Goal: Task Accomplishment & Management: Use online tool/utility

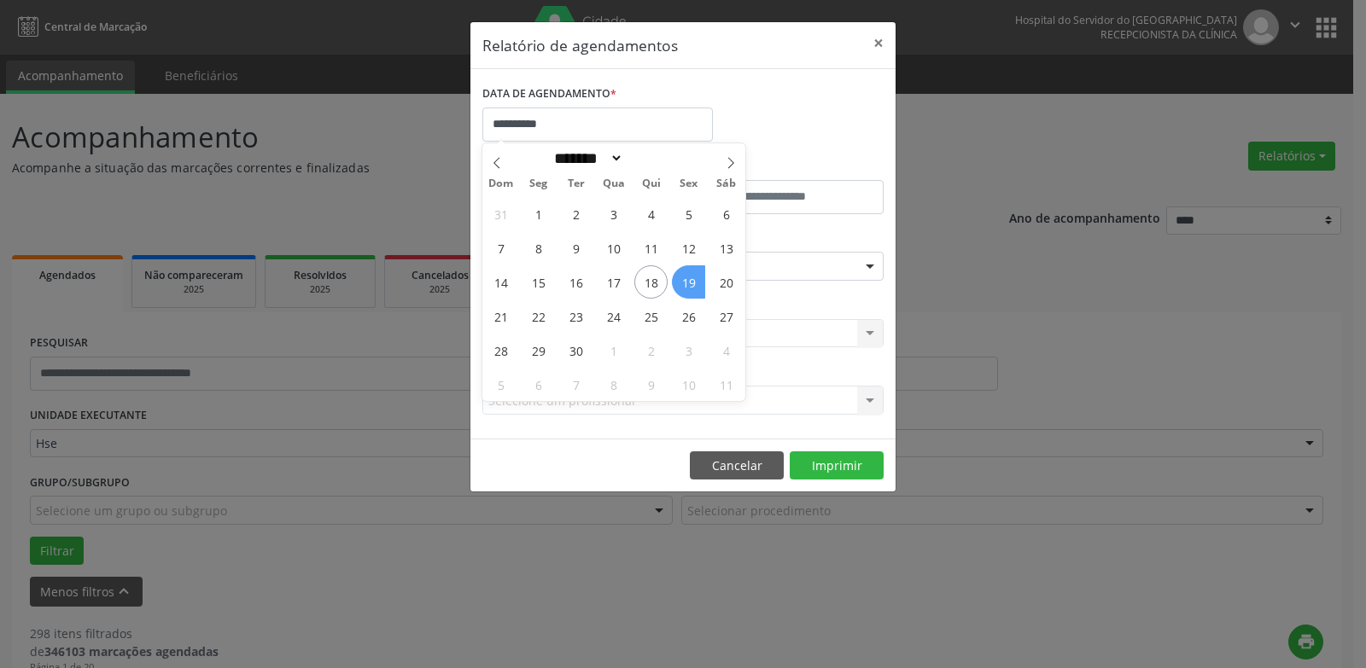
click at [696, 279] on span "19" at bounding box center [688, 281] width 33 height 33
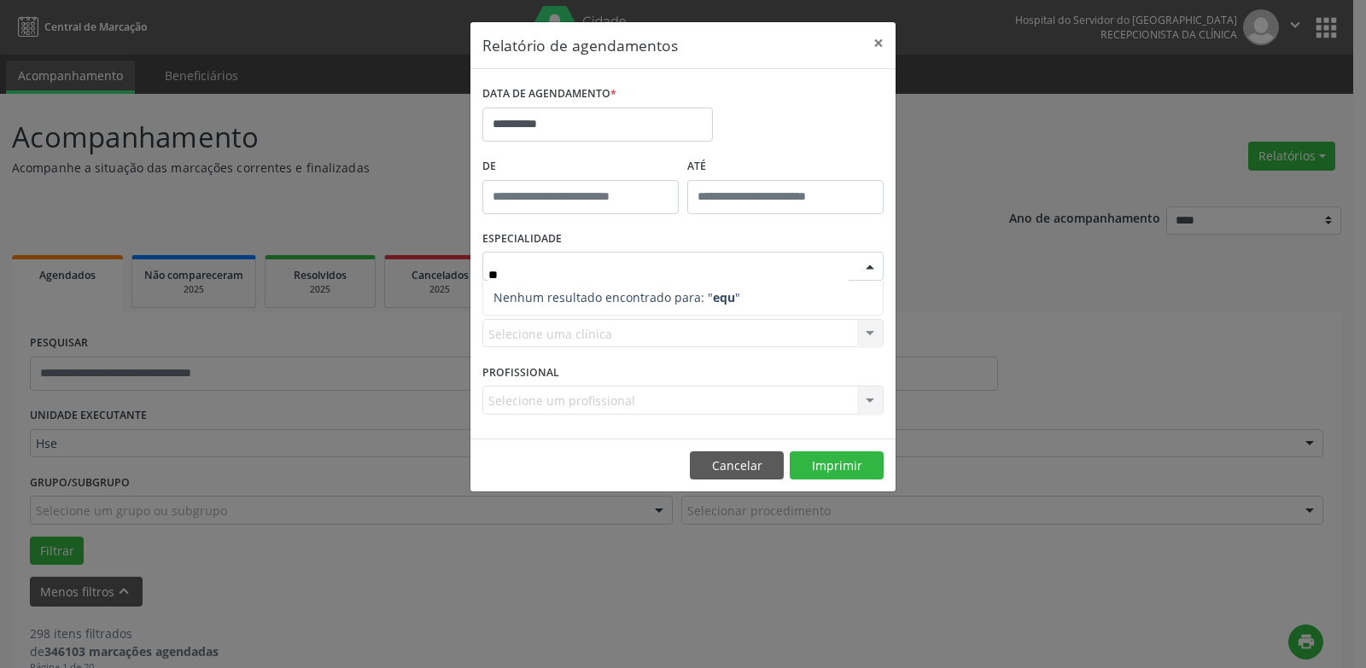
type input "*"
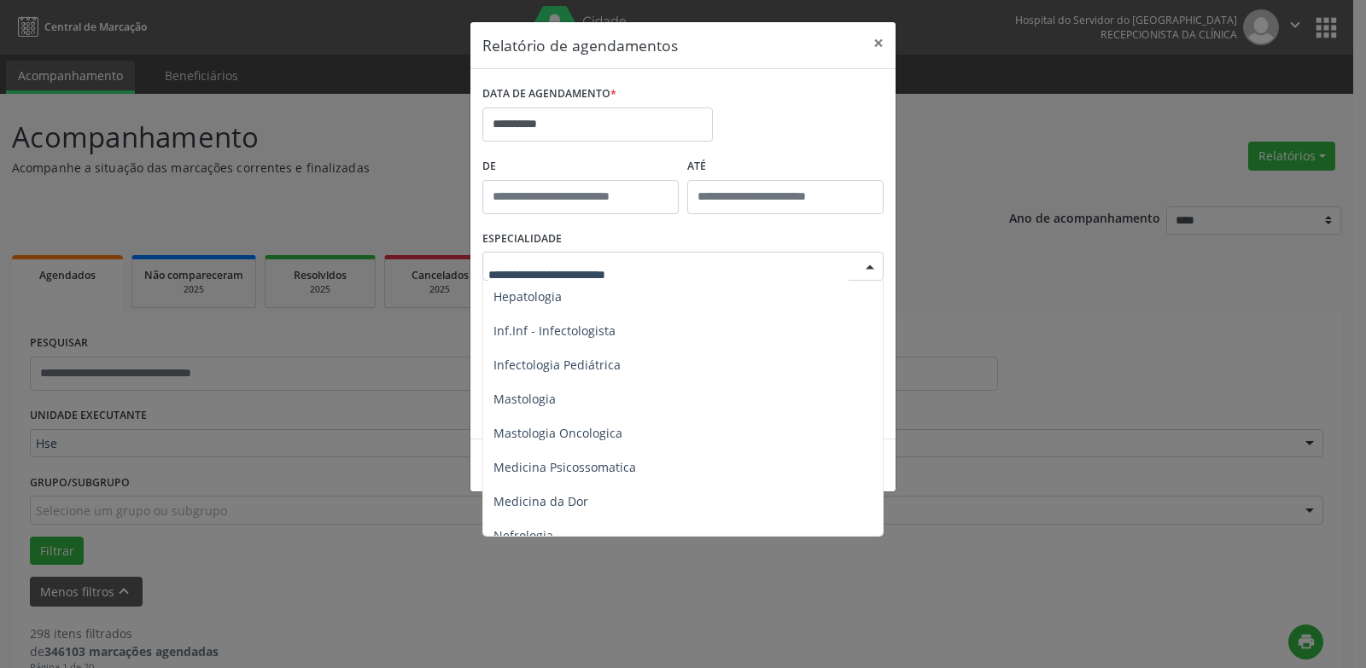
scroll to position [1366, 0]
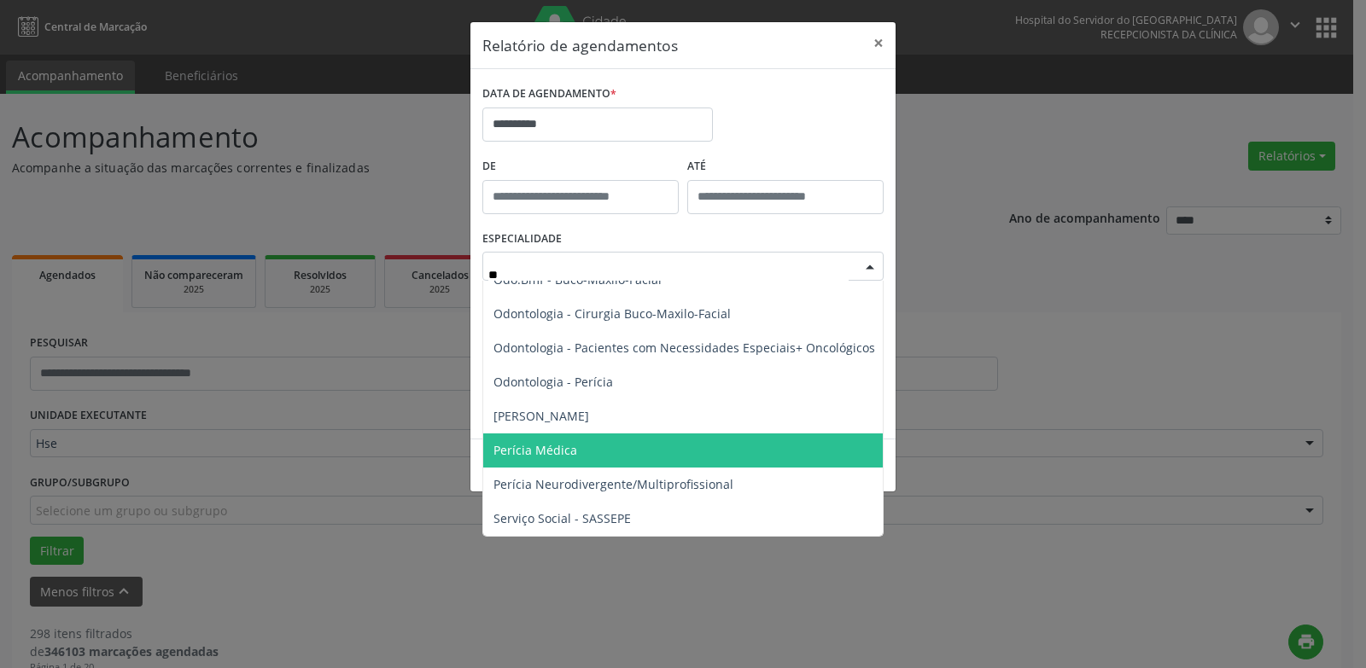
type input "***"
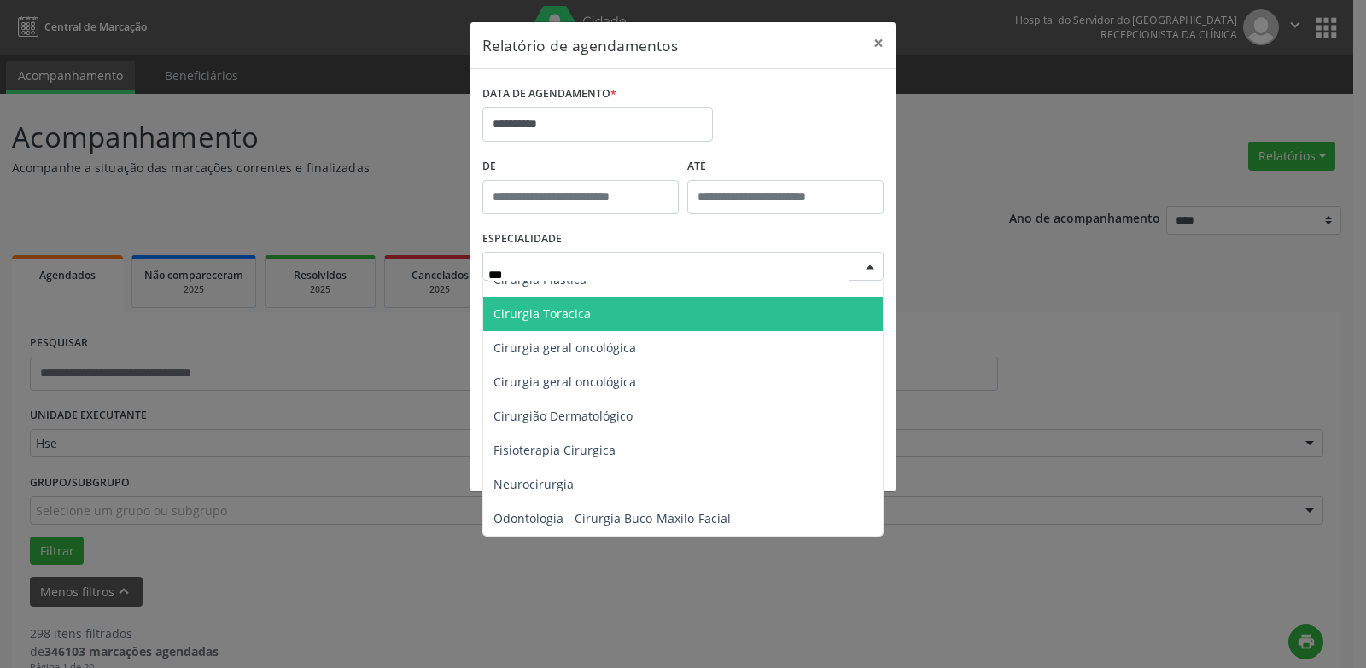
click at [598, 312] on span "Cirurgia Toracica" at bounding box center [682, 314] width 399 height 34
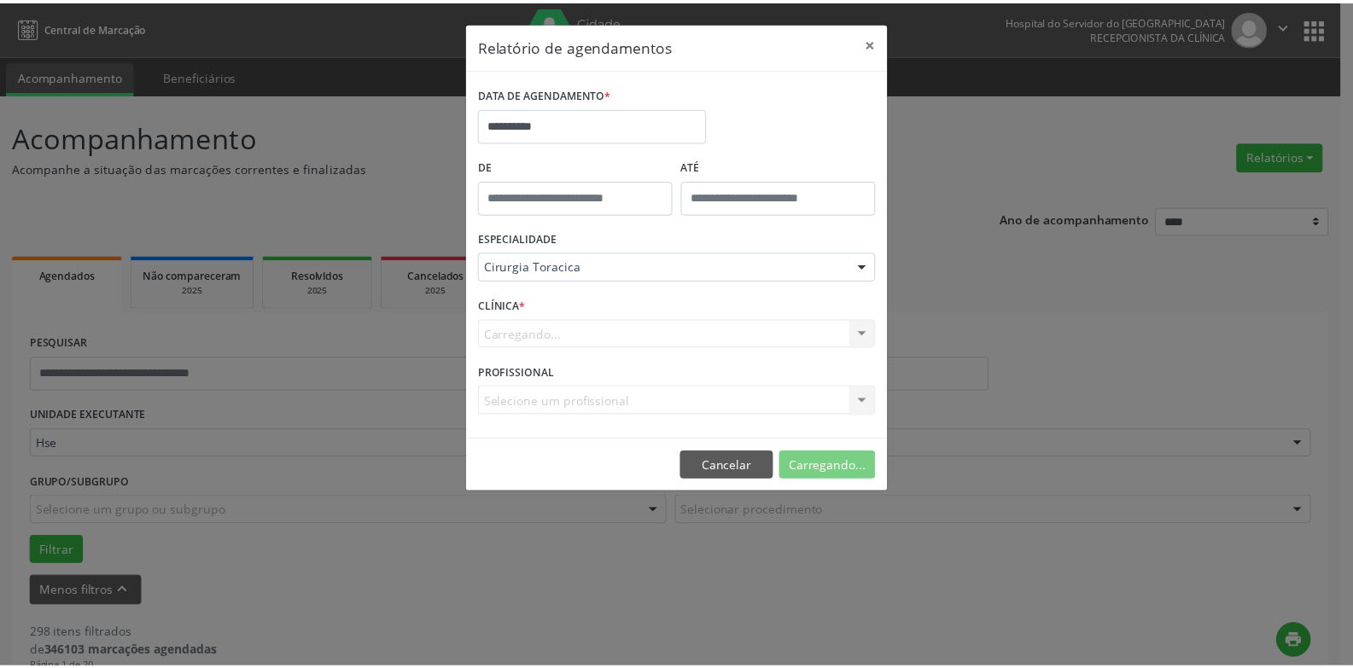
scroll to position [1366, 0]
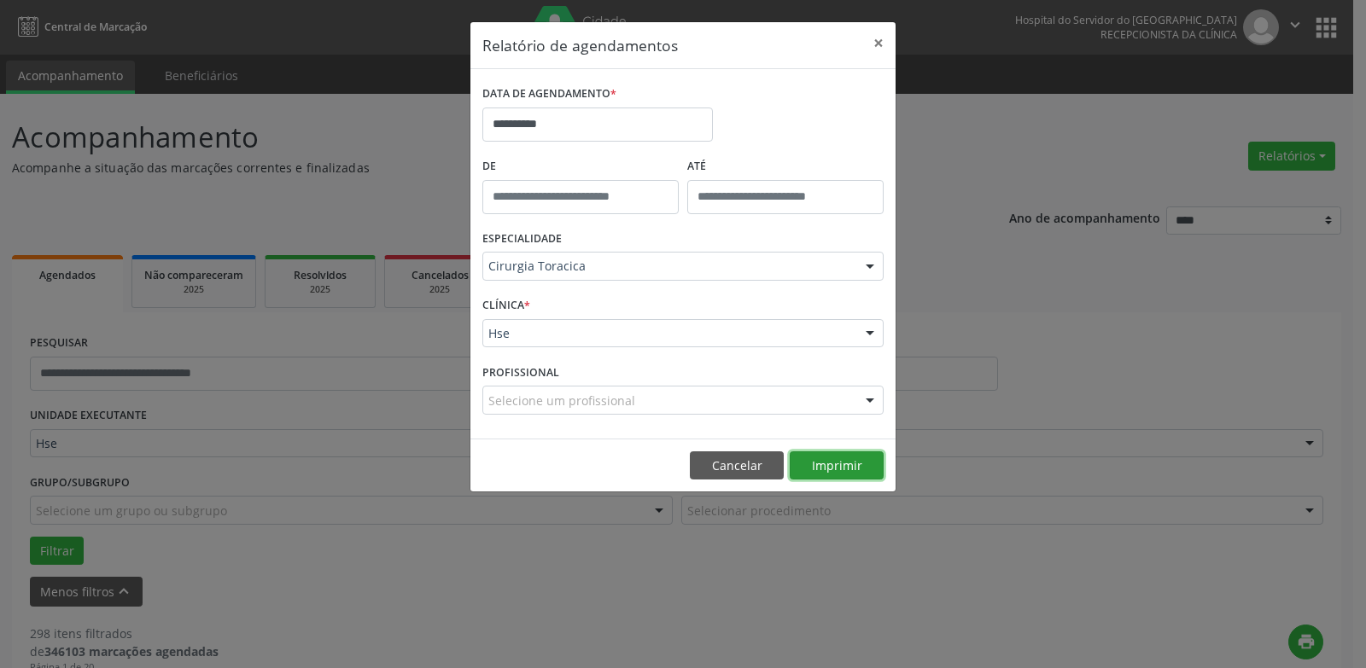
click at [830, 464] on button "Imprimir" at bounding box center [836, 465] width 94 height 29
click at [879, 45] on button "×" at bounding box center [878, 43] width 34 height 42
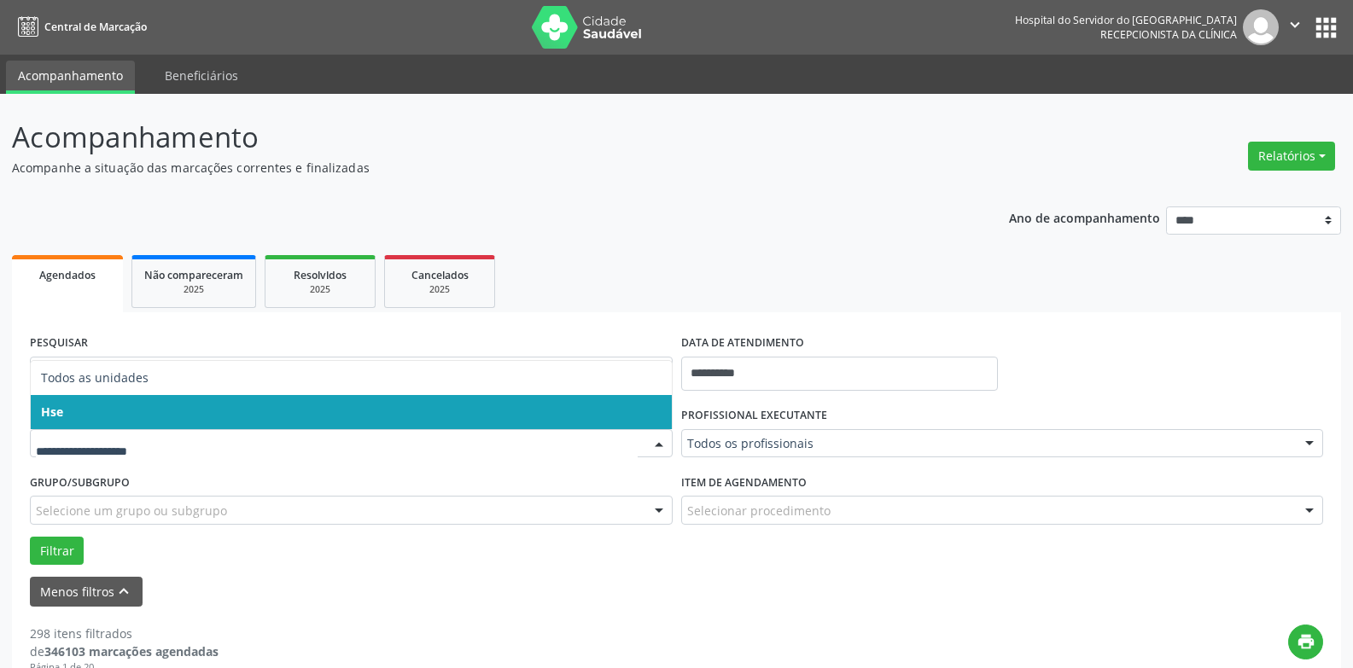
click at [143, 420] on span "Hse" at bounding box center [351, 412] width 641 height 34
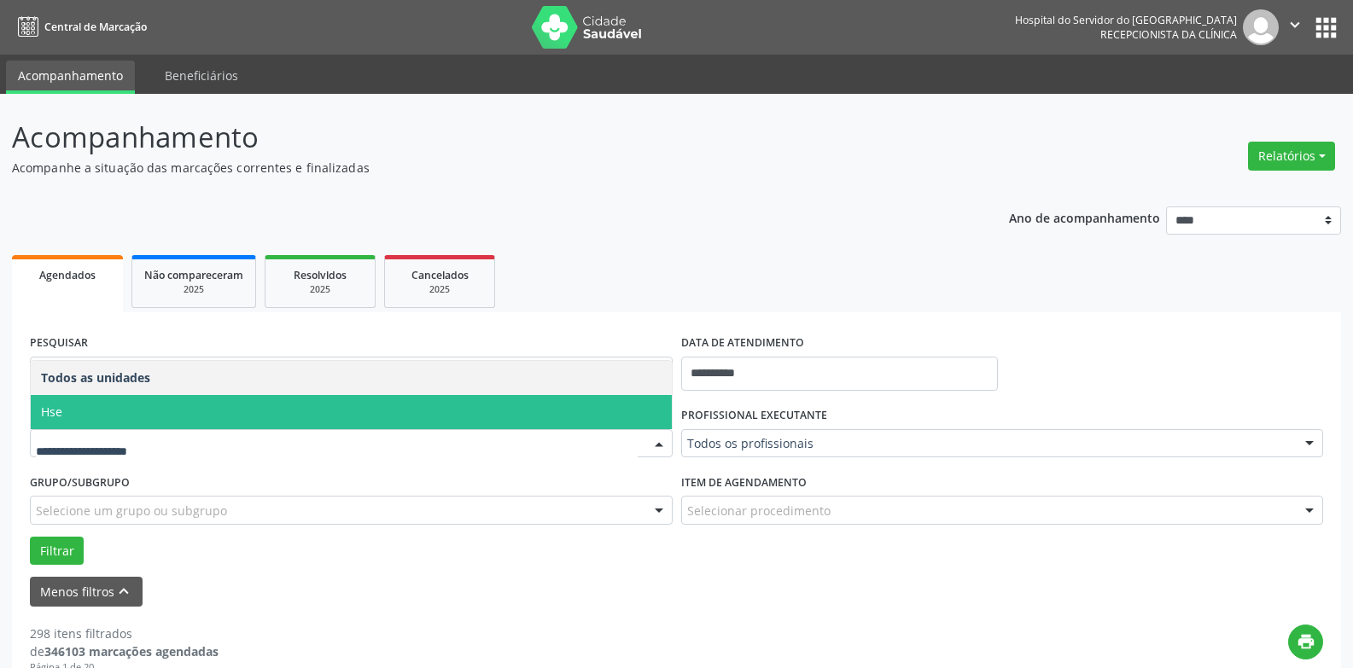
click at [134, 400] on span "Hse" at bounding box center [351, 412] width 641 height 34
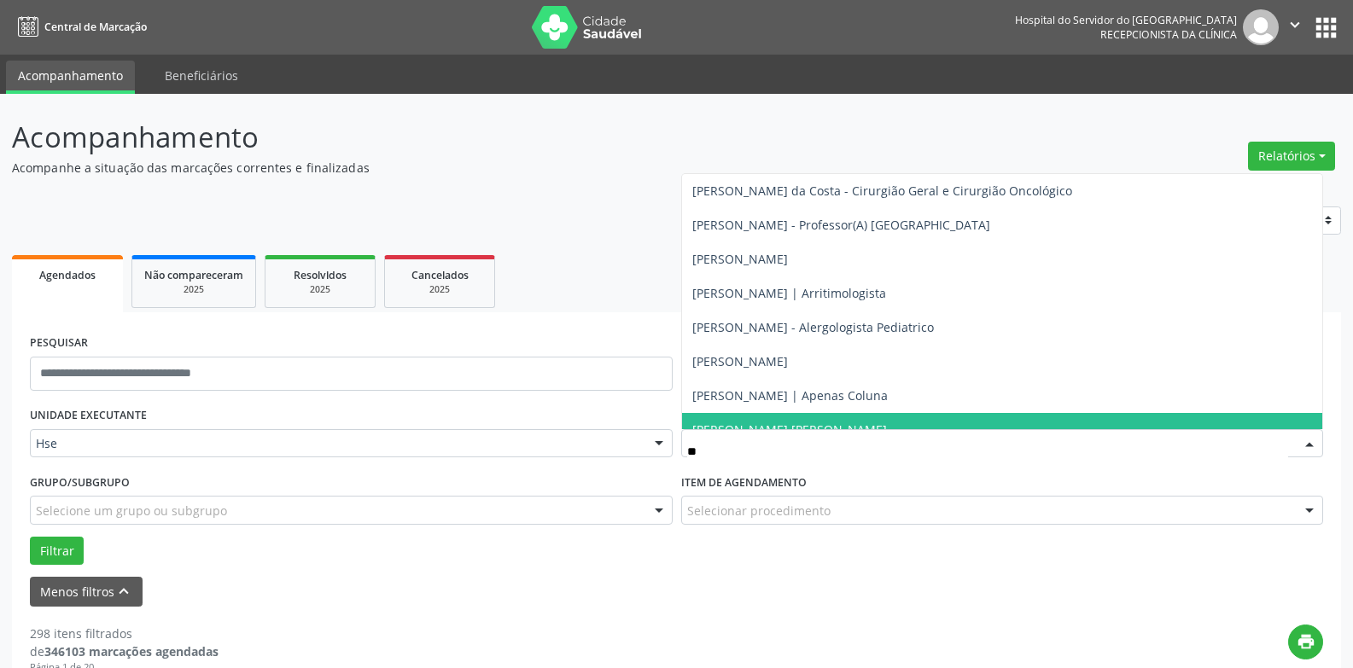
type input "***"
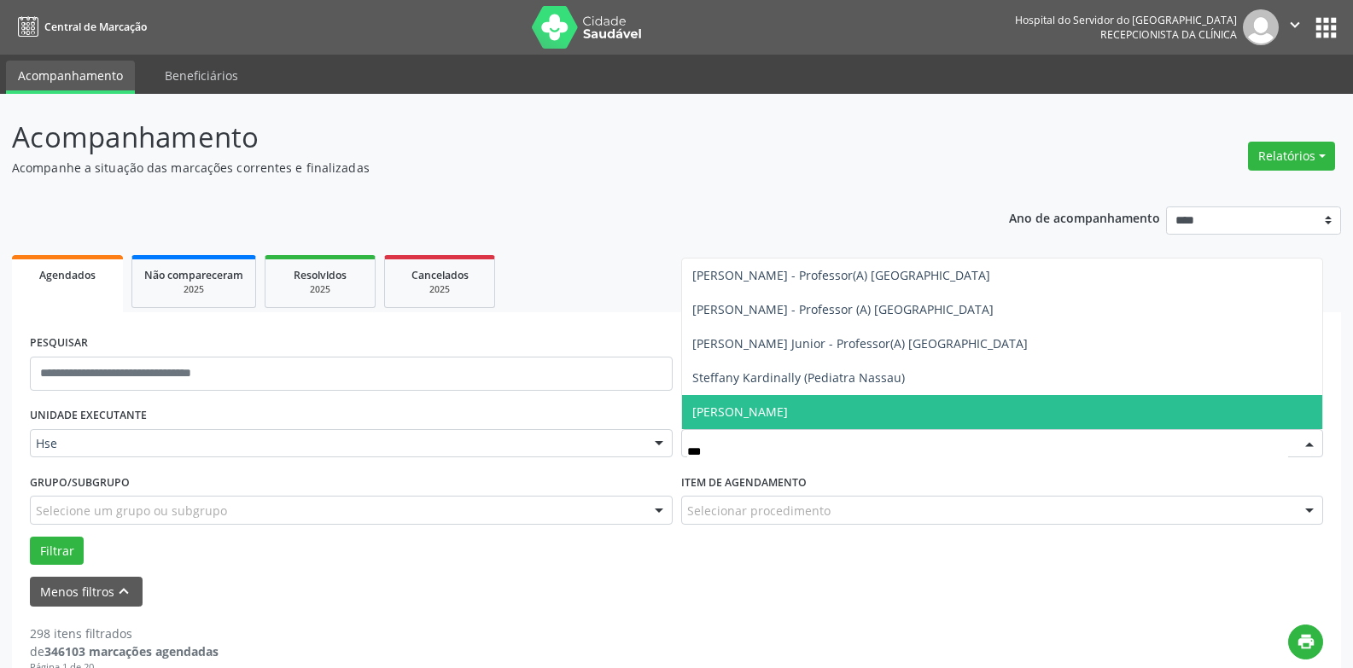
click at [788, 416] on span "[PERSON_NAME]" at bounding box center [740, 412] width 96 height 16
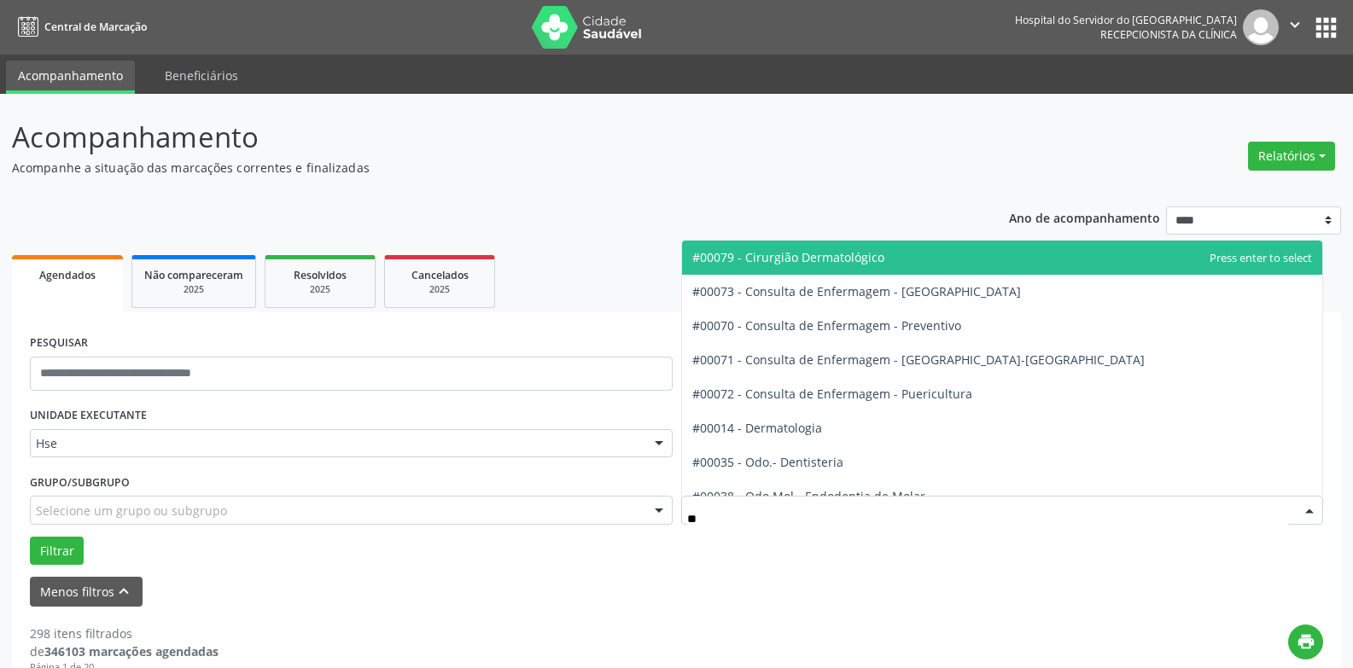
type input "***"
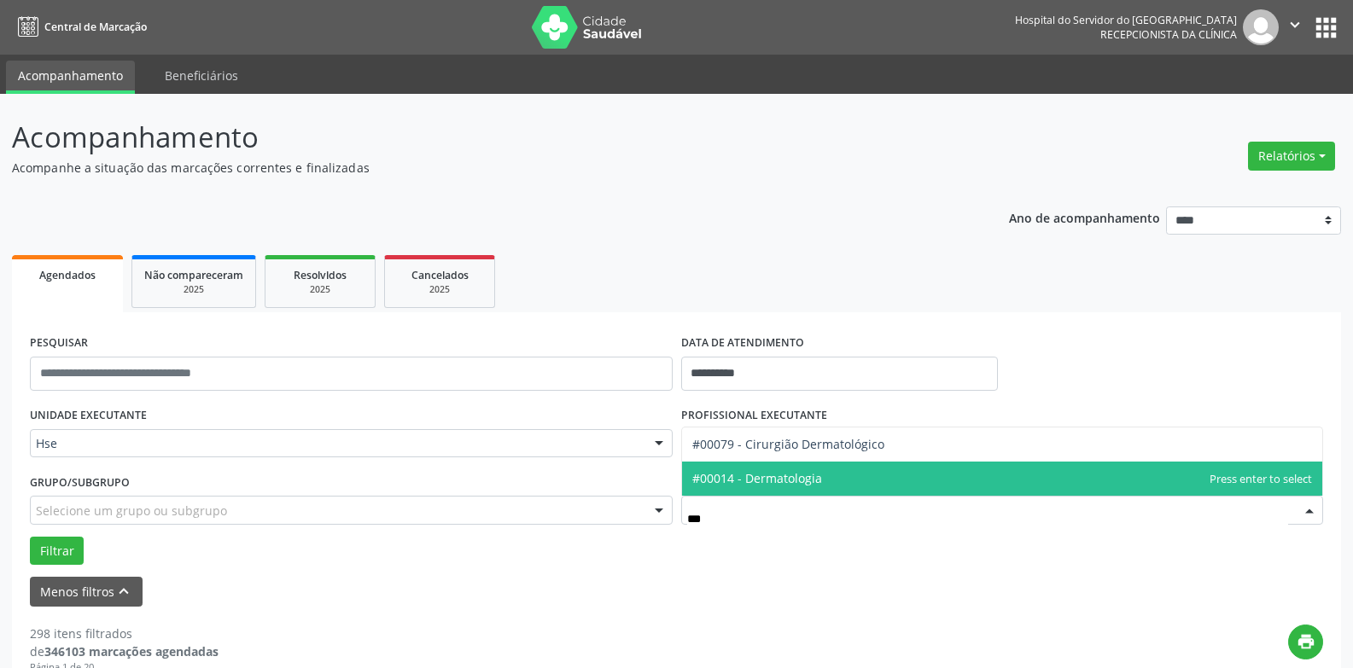
click at [819, 482] on span "#00014 - Dermatologia" at bounding box center [757, 478] width 130 height 16
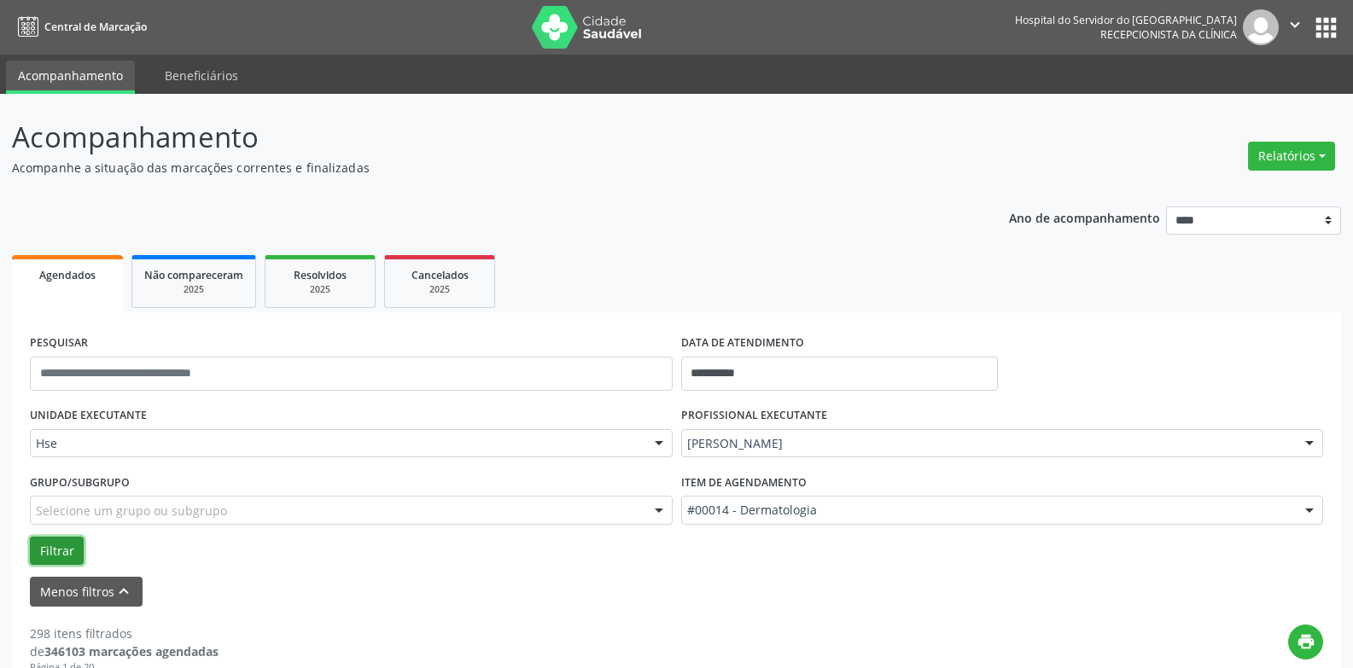
click at [46, 548] on button "Filtrar" at bounding box center [57, 551] width 54 height 29
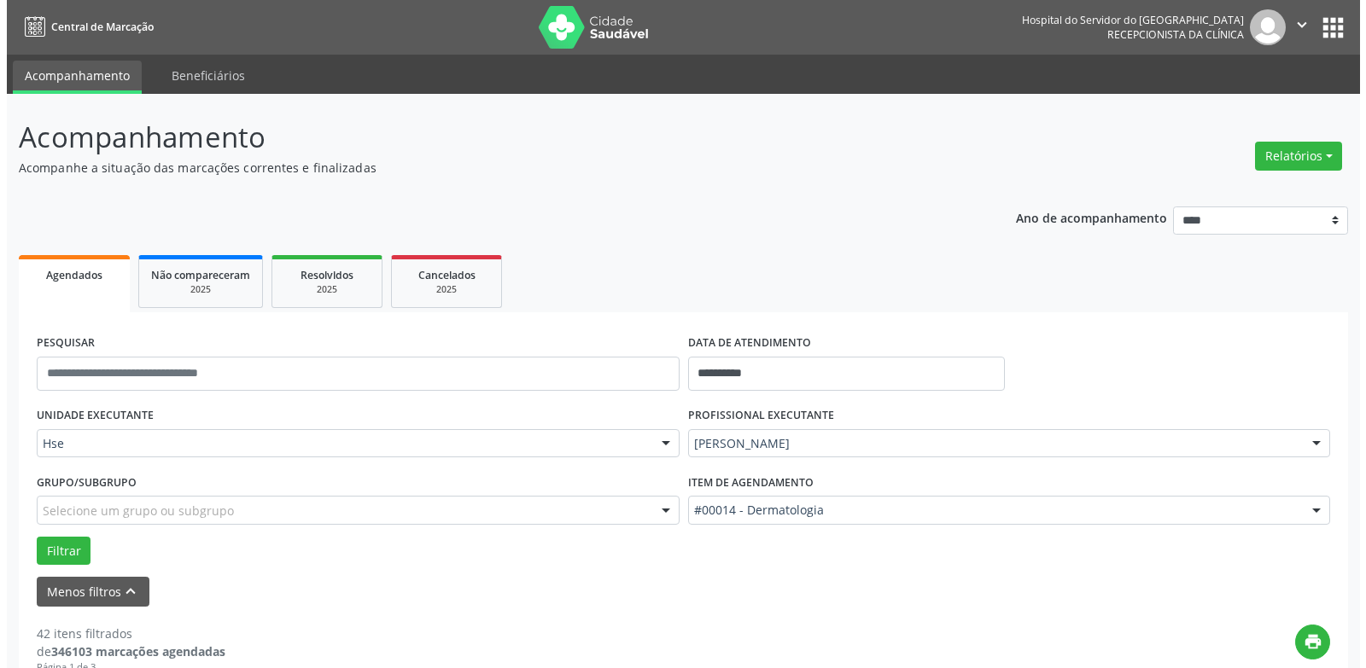
scroll to position [341, 0]
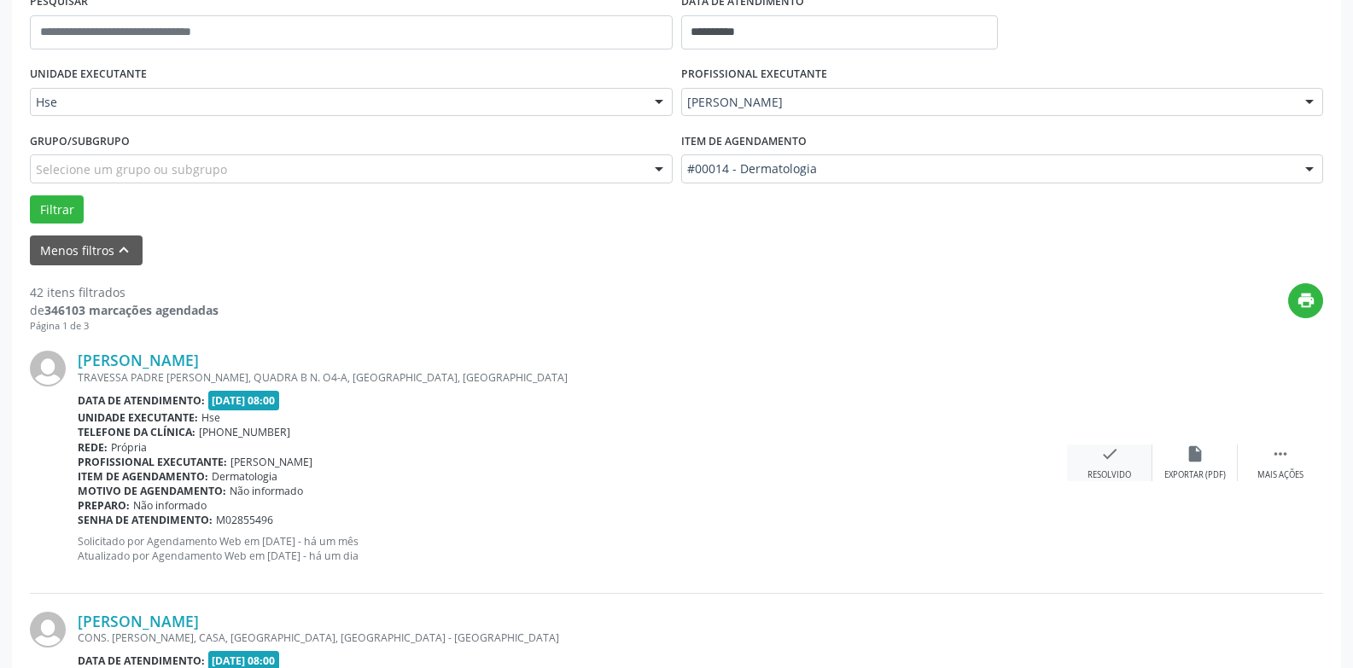
click at [1106, 467] on div "check Resolvido" at bounding box center [1109, 463] width 85 height 37
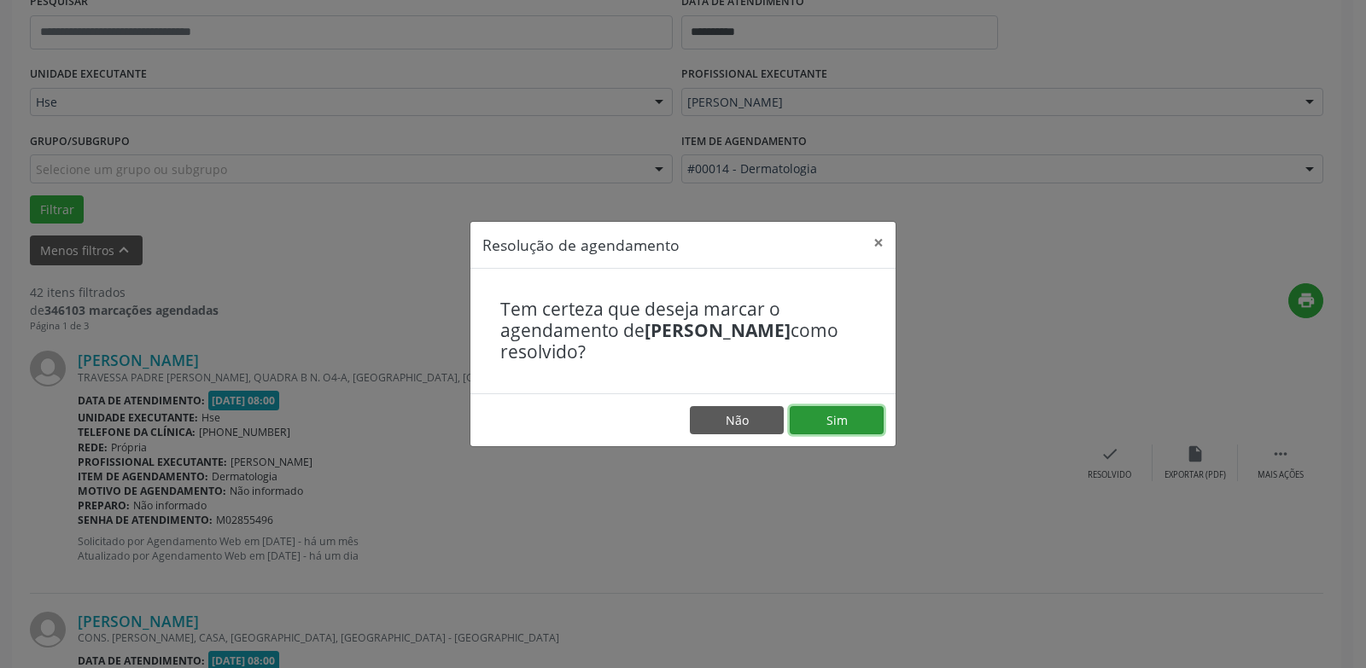
click at [836, 425] on button "Sim" at bounding box center [836, 420] width 94 height 29
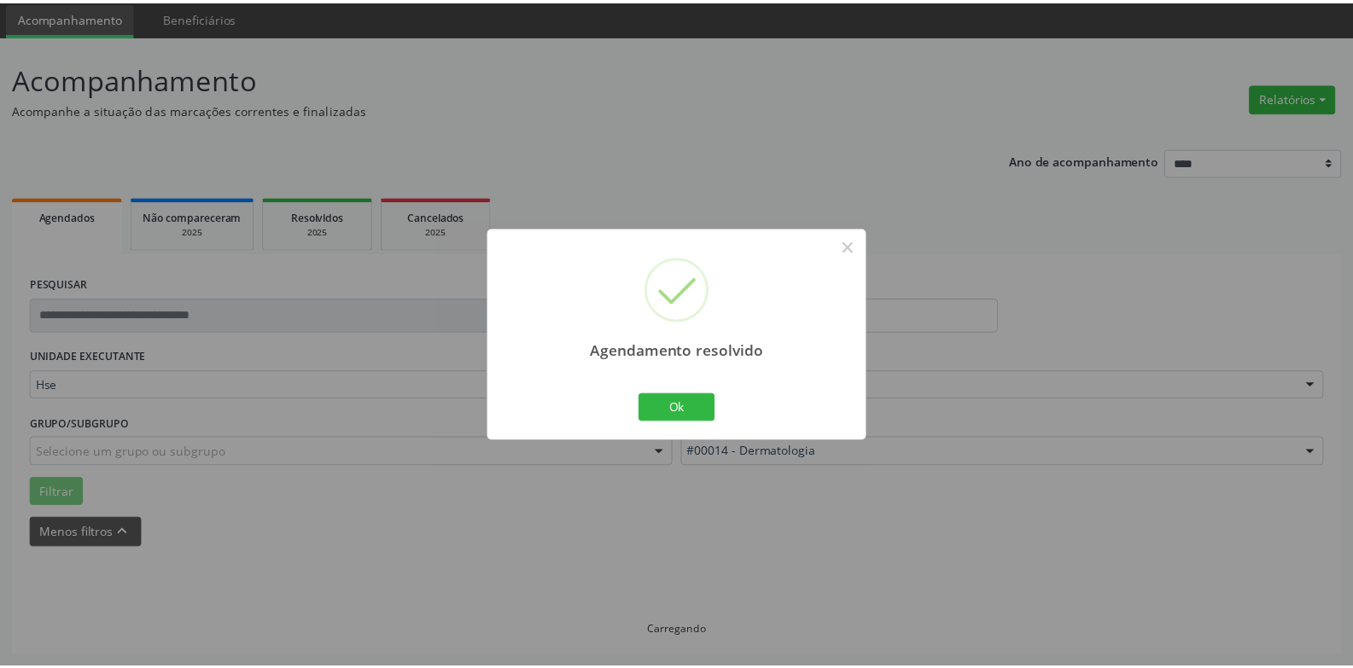
scroll to position [59, 0]
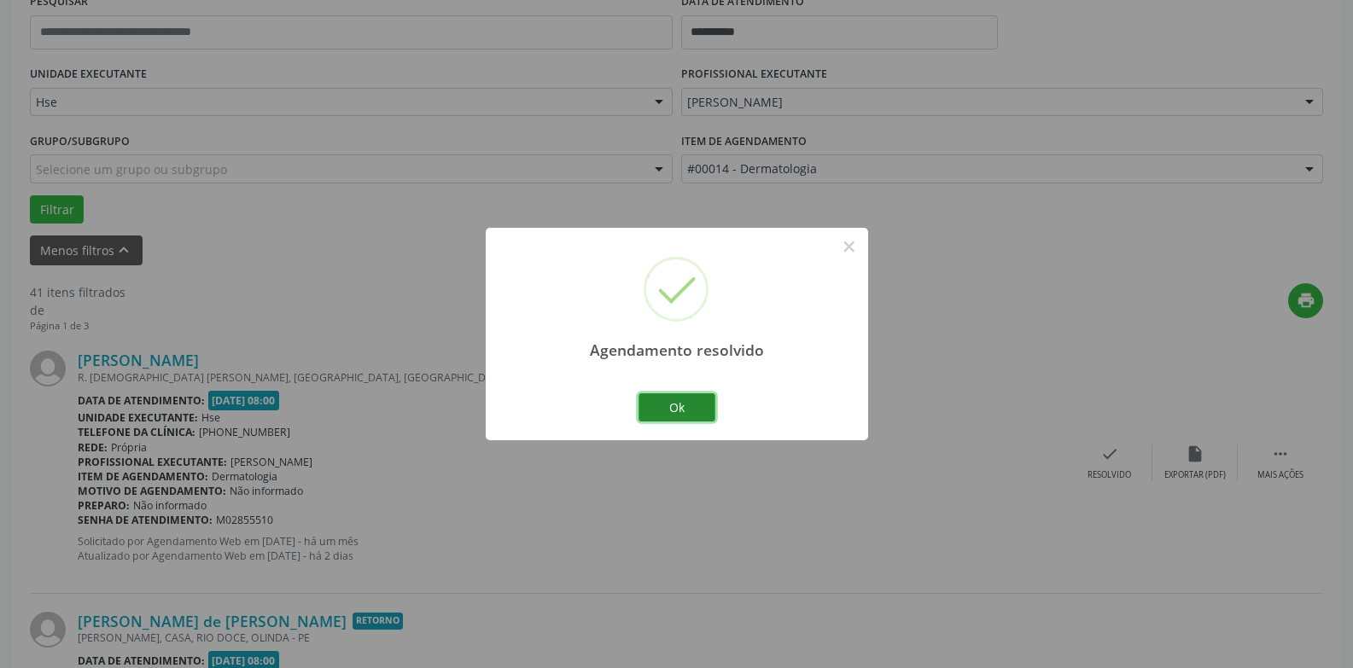
click at [669, 406] on button "Ok" at bounding box center [676, 407] width 77 height 29
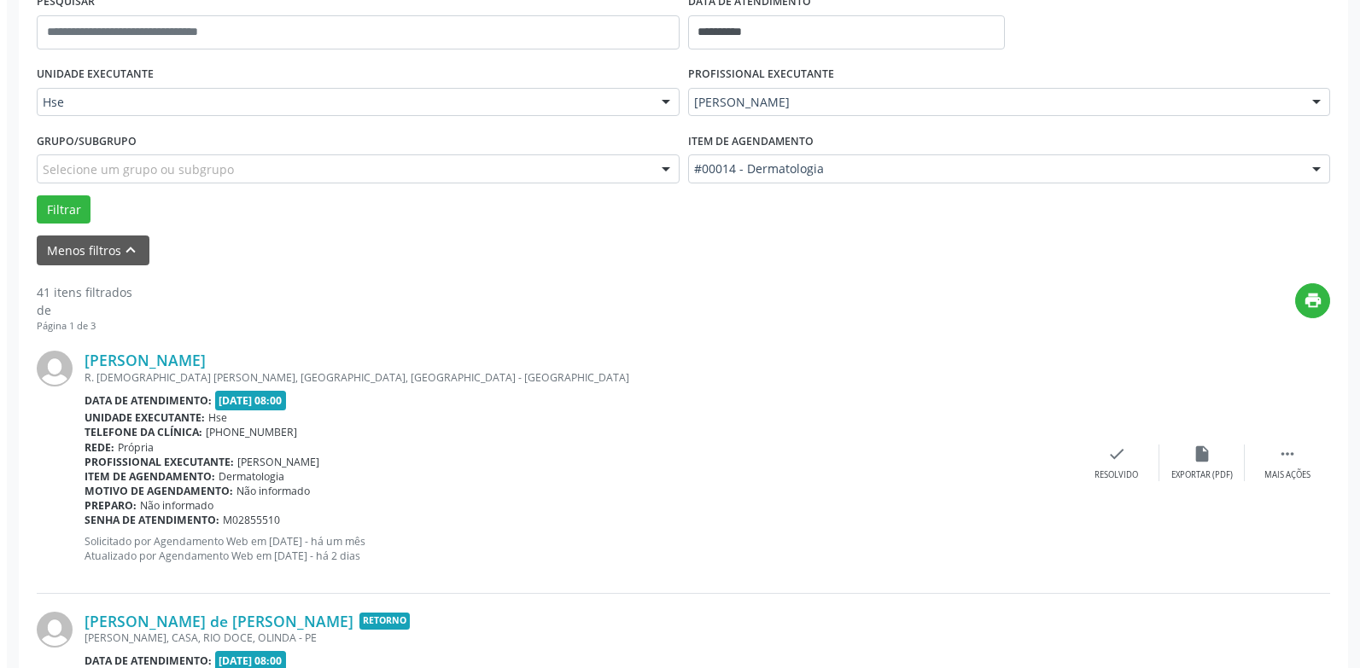
scroll to position [512, 0]
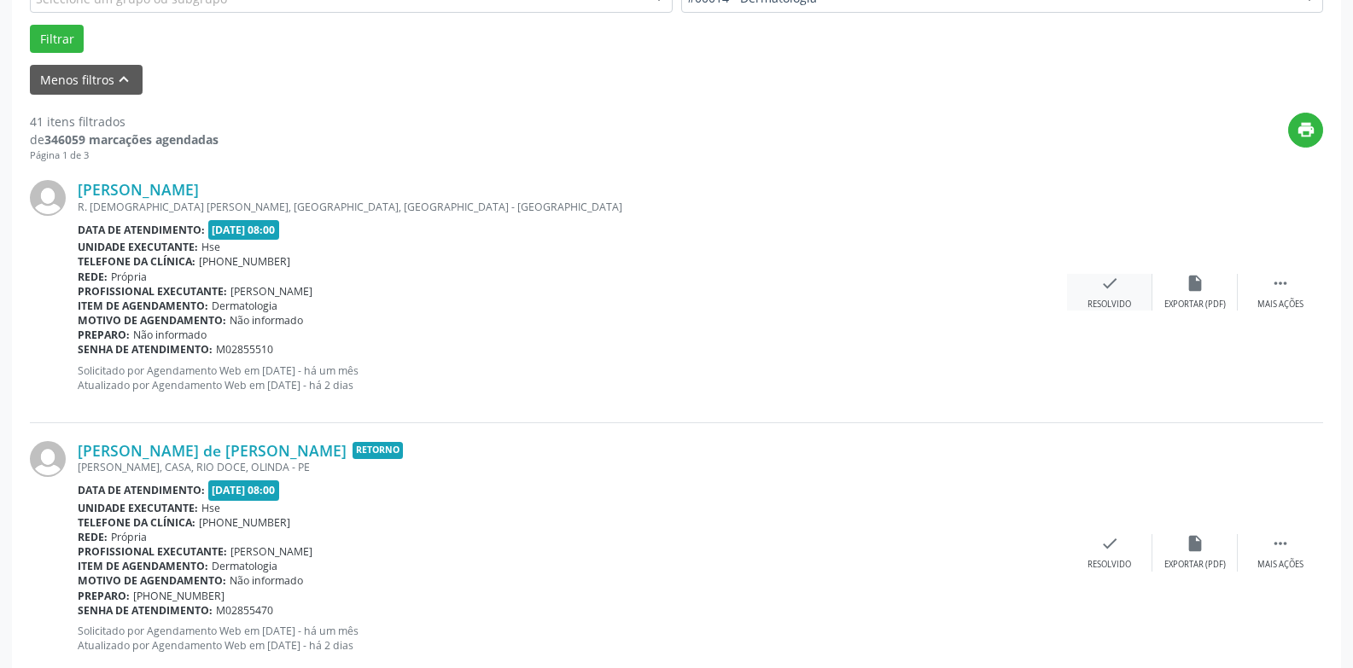
click at [1106, 300] on div "Resolvido" at bounding box center [1109, 305] width 44 height 12
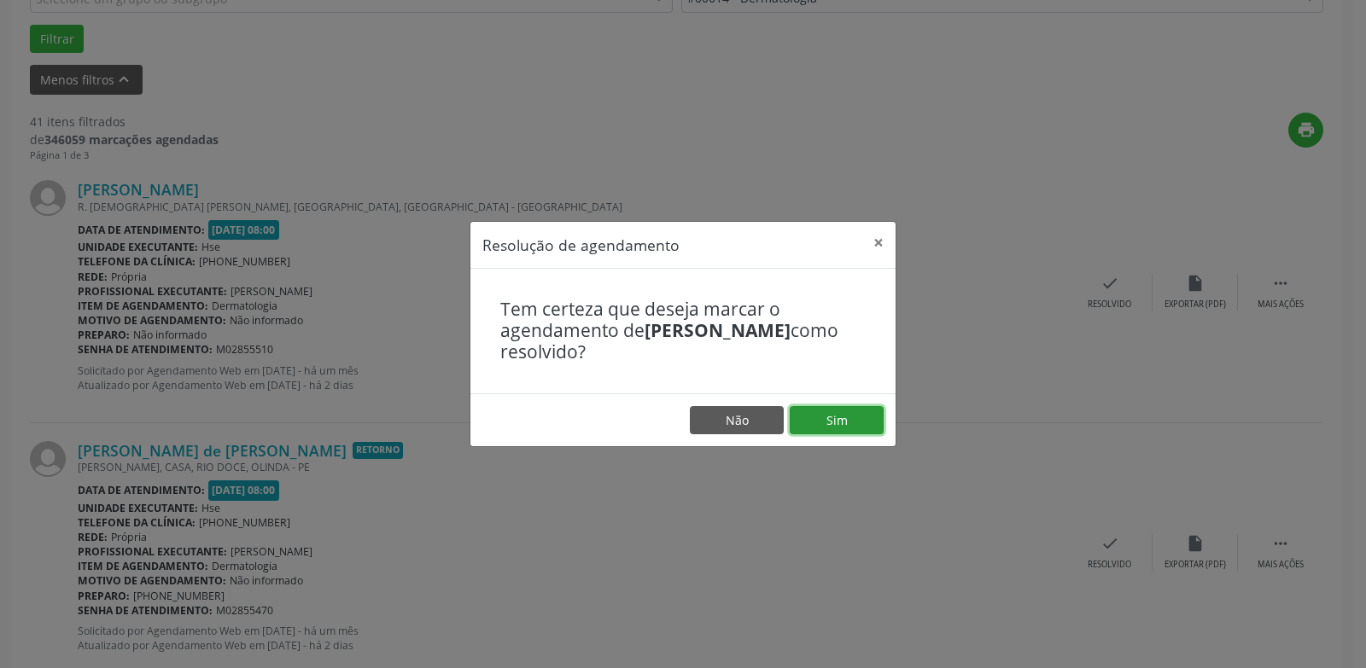
click at [847, 412] on button "Sim" at bounding box center [836, 420] width 94 height 29
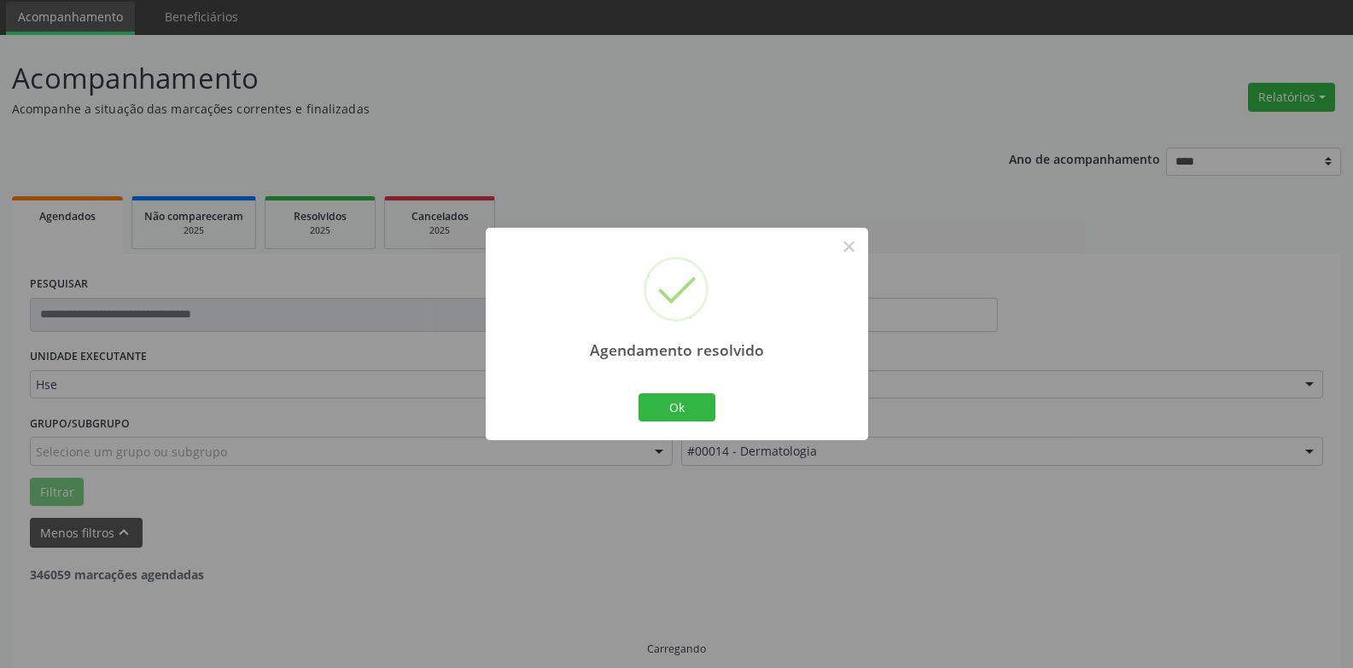
scroll to position [77, 0]
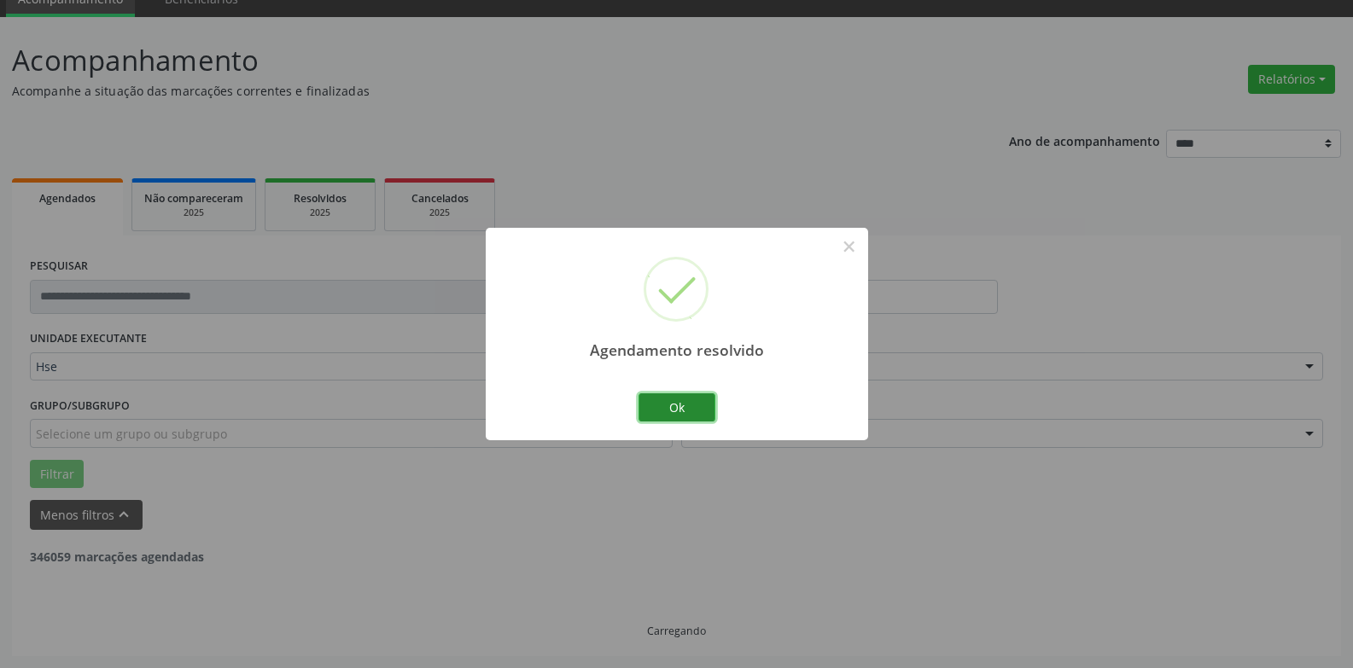
click at [666, 401] on button "Ok" at bounding box center [676, 407] width 77 height 29
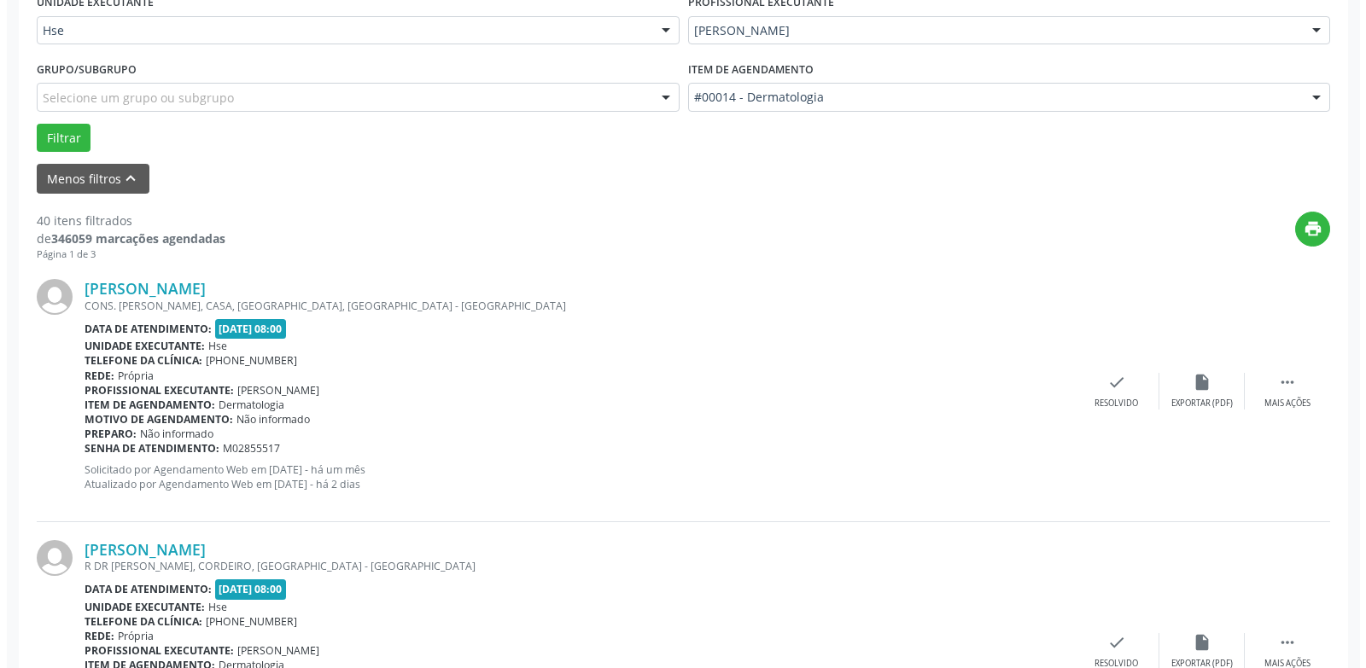
scroll to position [504, 0]
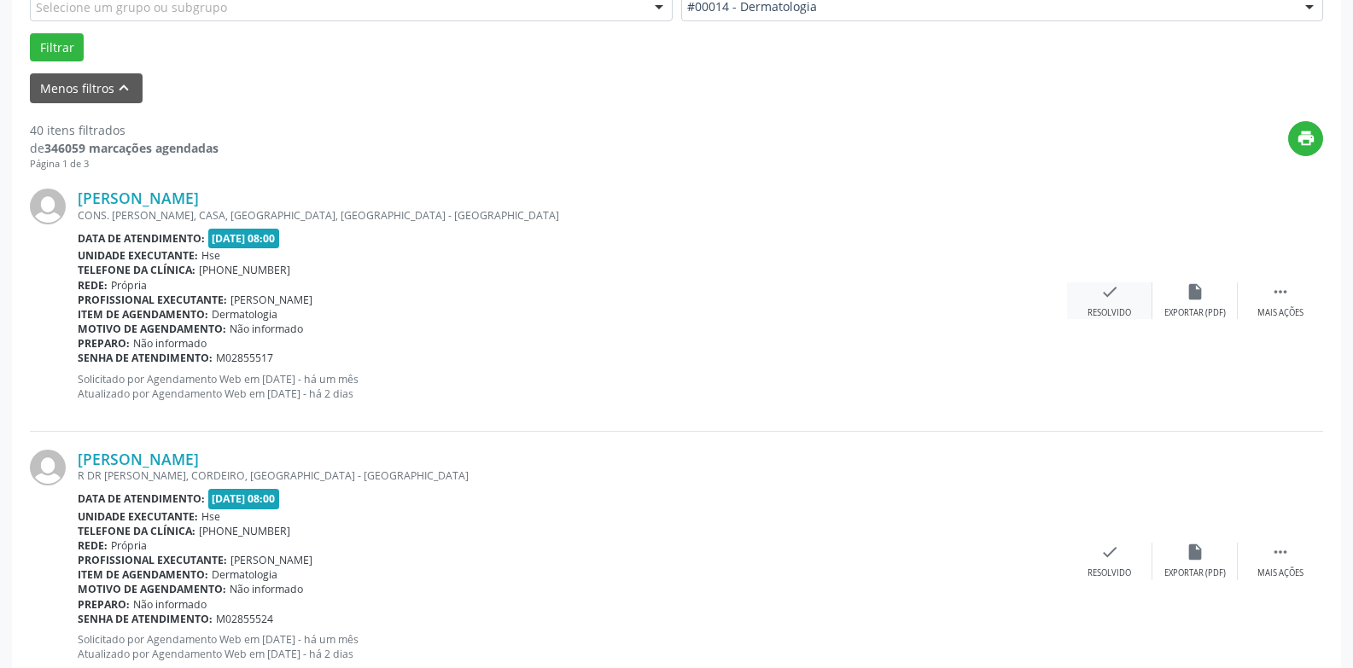
click at [1118, 303] on div "check Resolvido" at bounding box center [1109, 300] width 85 height 37
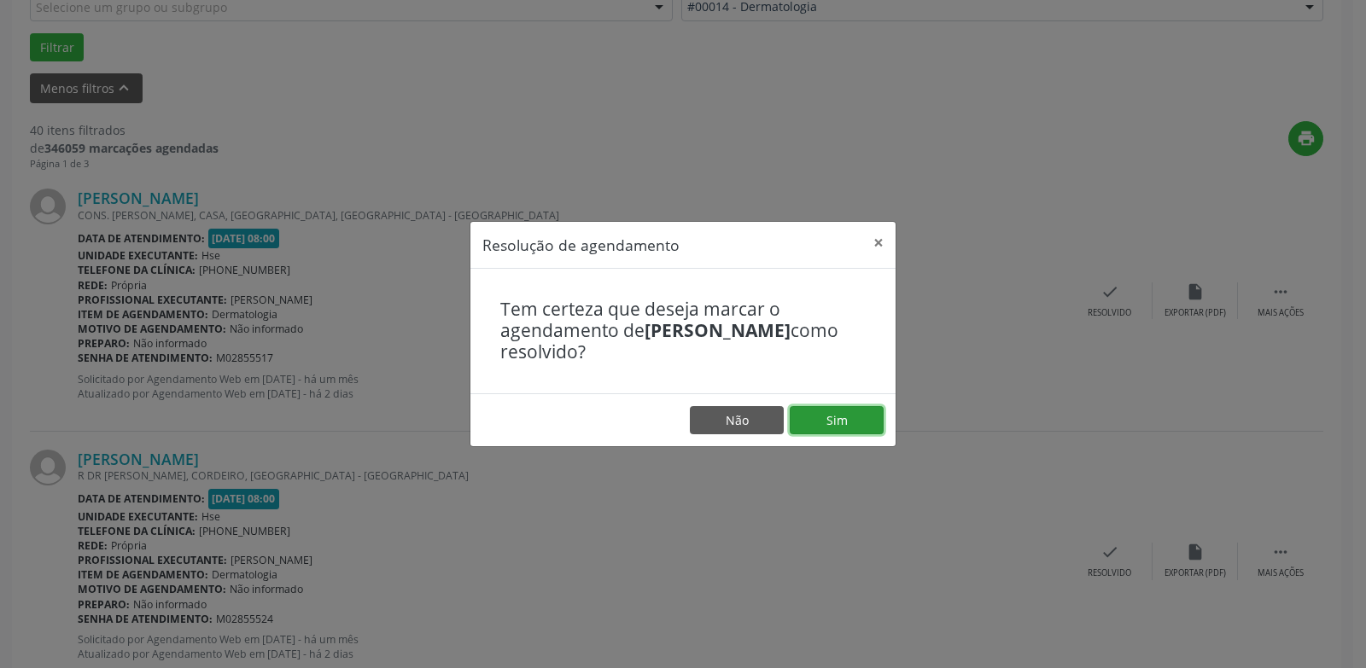
click at [837, 422] on button "Sim" at bounding box center [836, 420] width 94 height 29
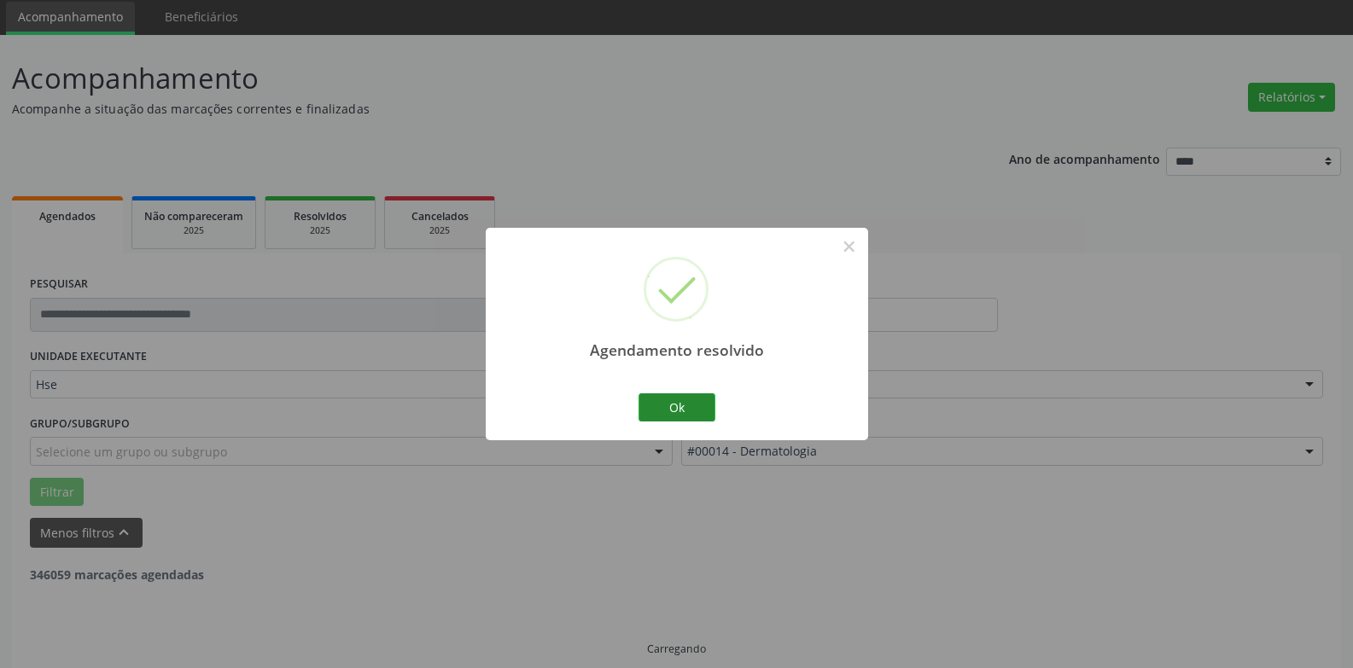
scroll to position [77, 0]
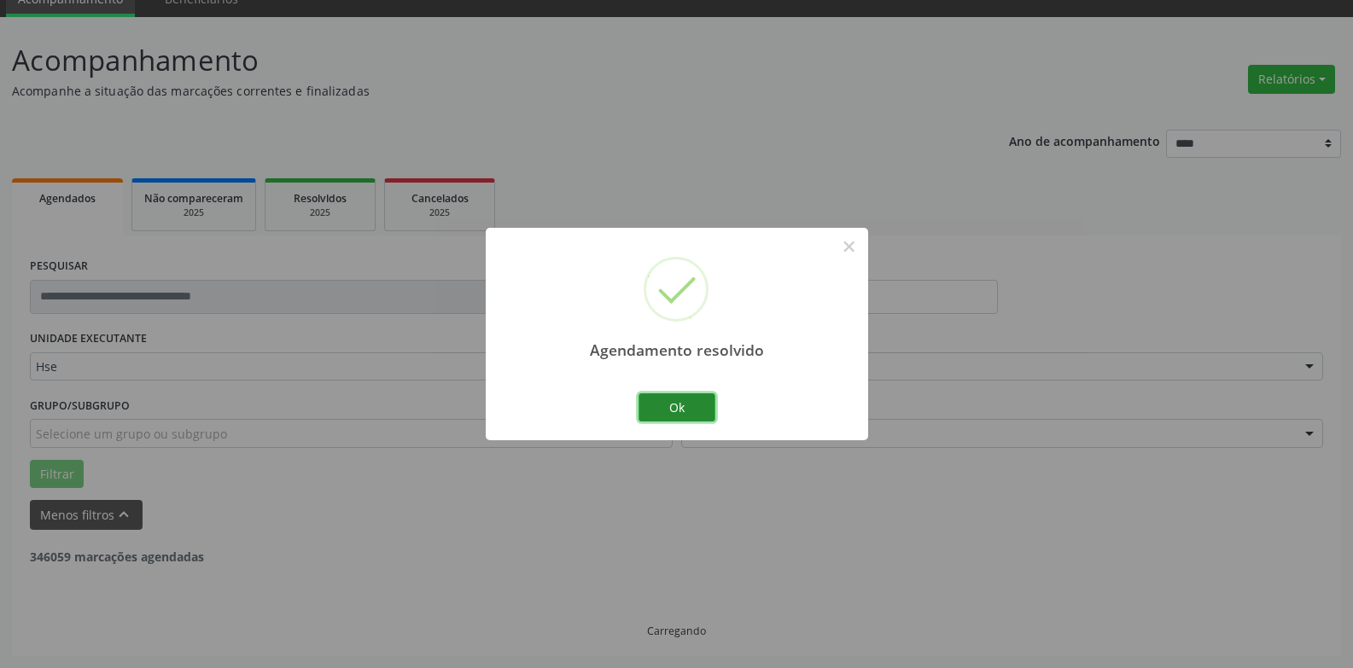
click at [683, 411] on button "Ok" at bounding box center [676, 407] width 77 height 29
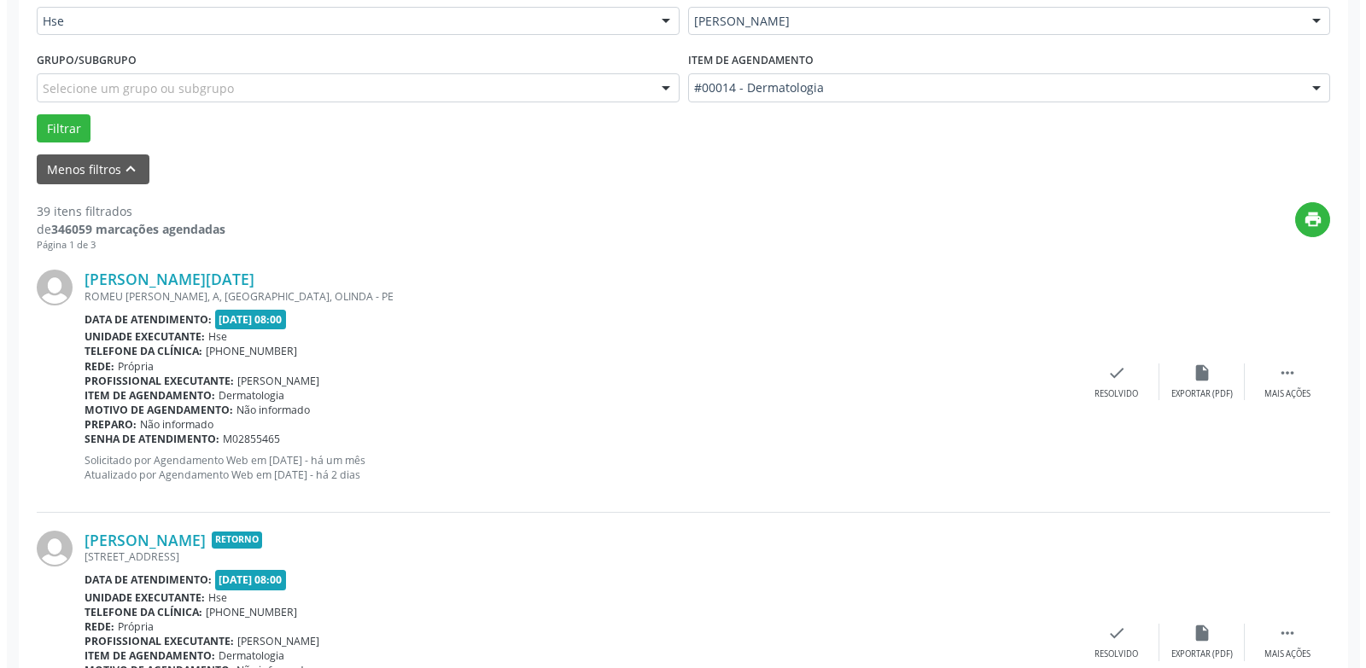
scroll to position [504, 0]
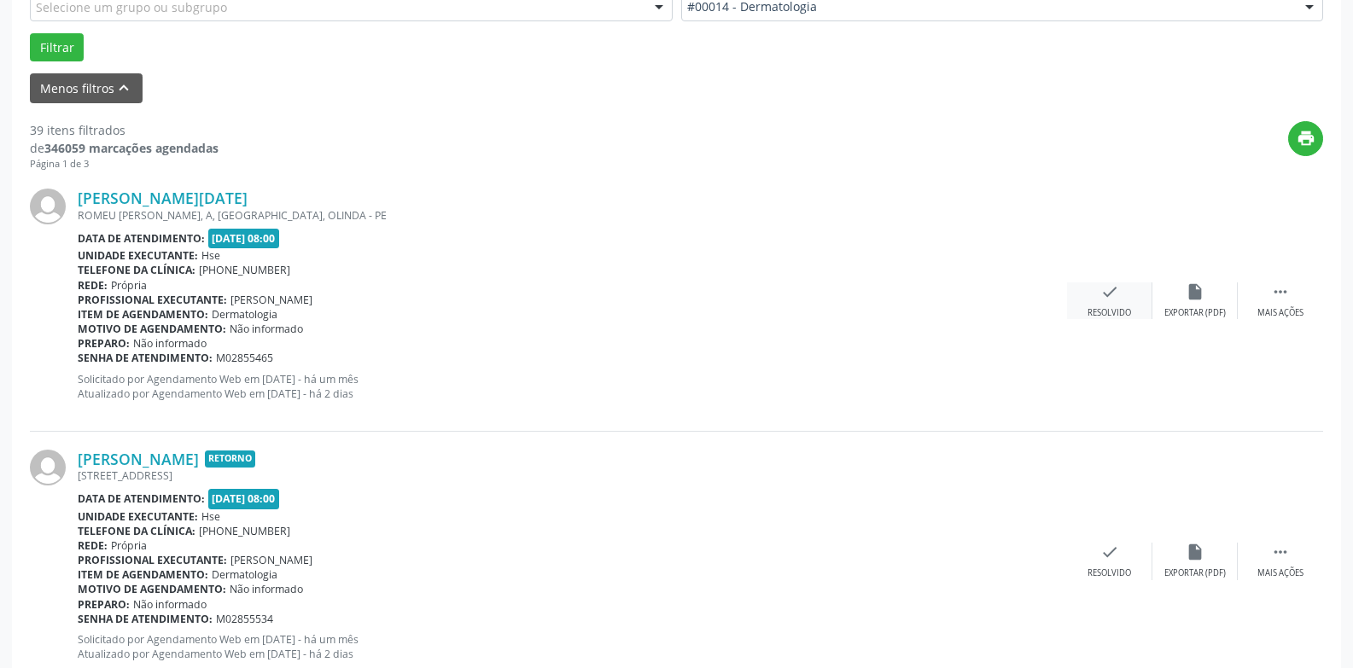
click at [1104, 301] on icon "check" at bounding box center [1109, 291] width 19 height 19
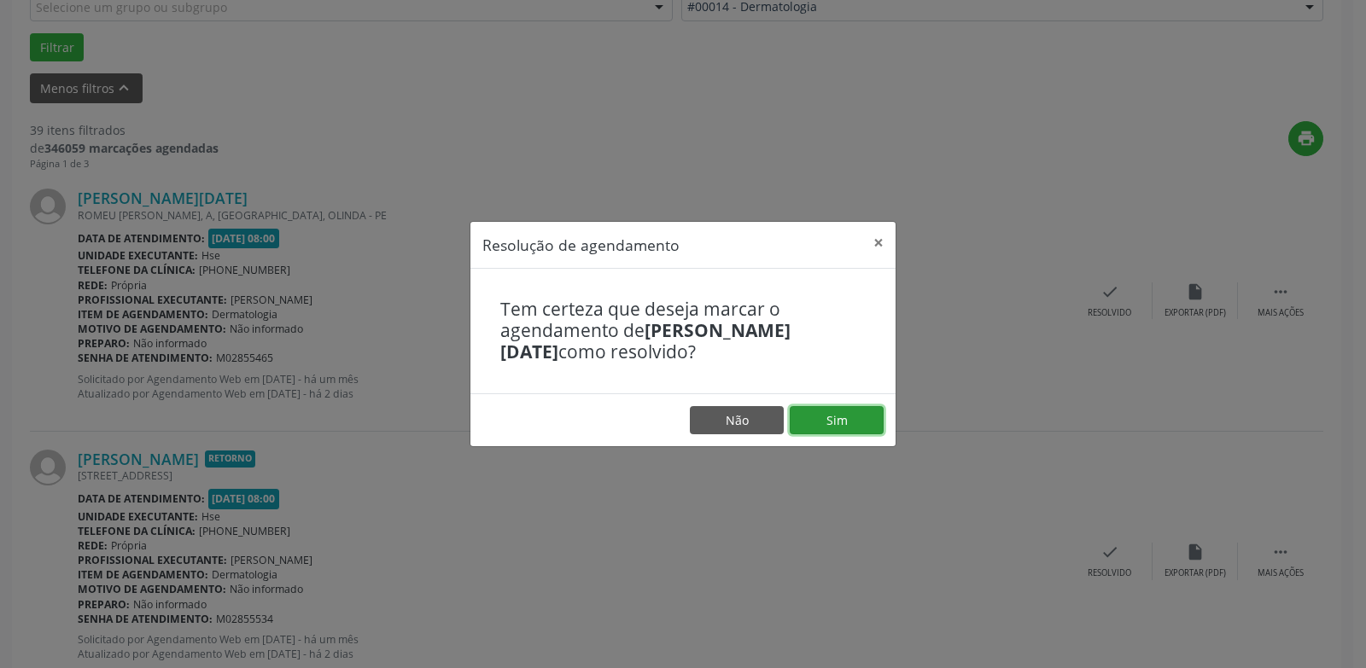
click at [819, 422] on button "Sim" at bounding box center [836, 420] width 94 height 29
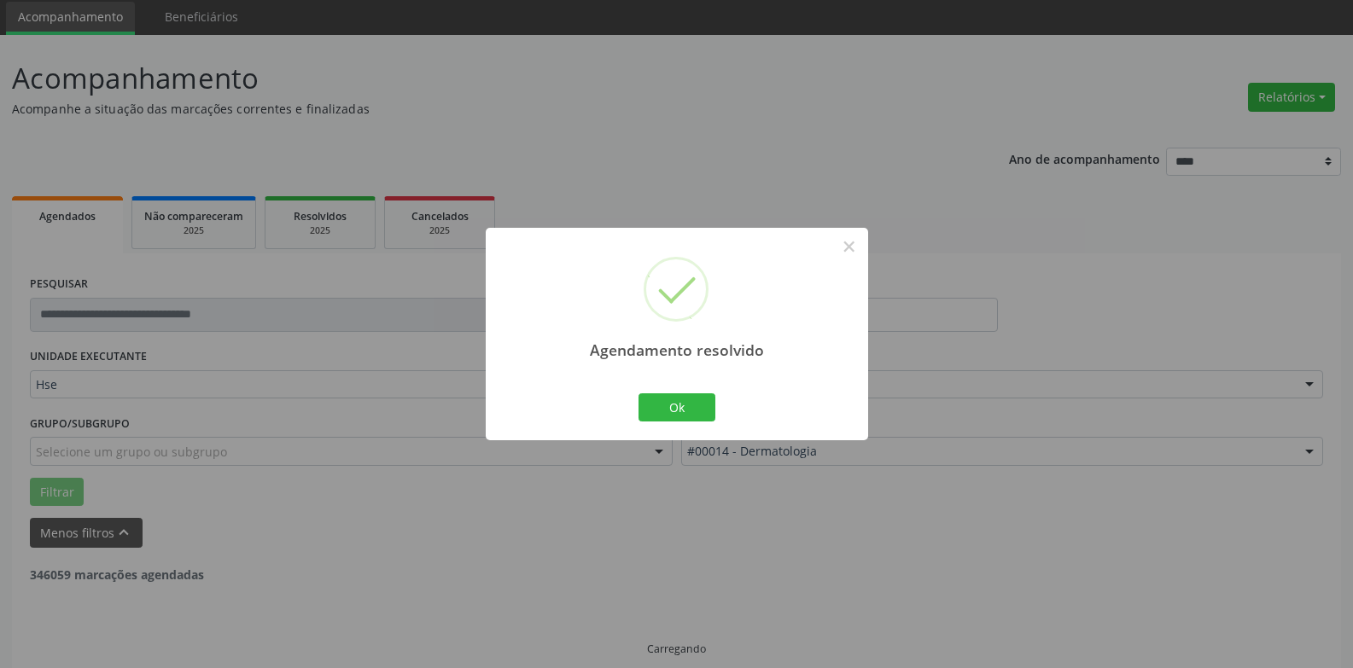
scroll to position [77, 0]
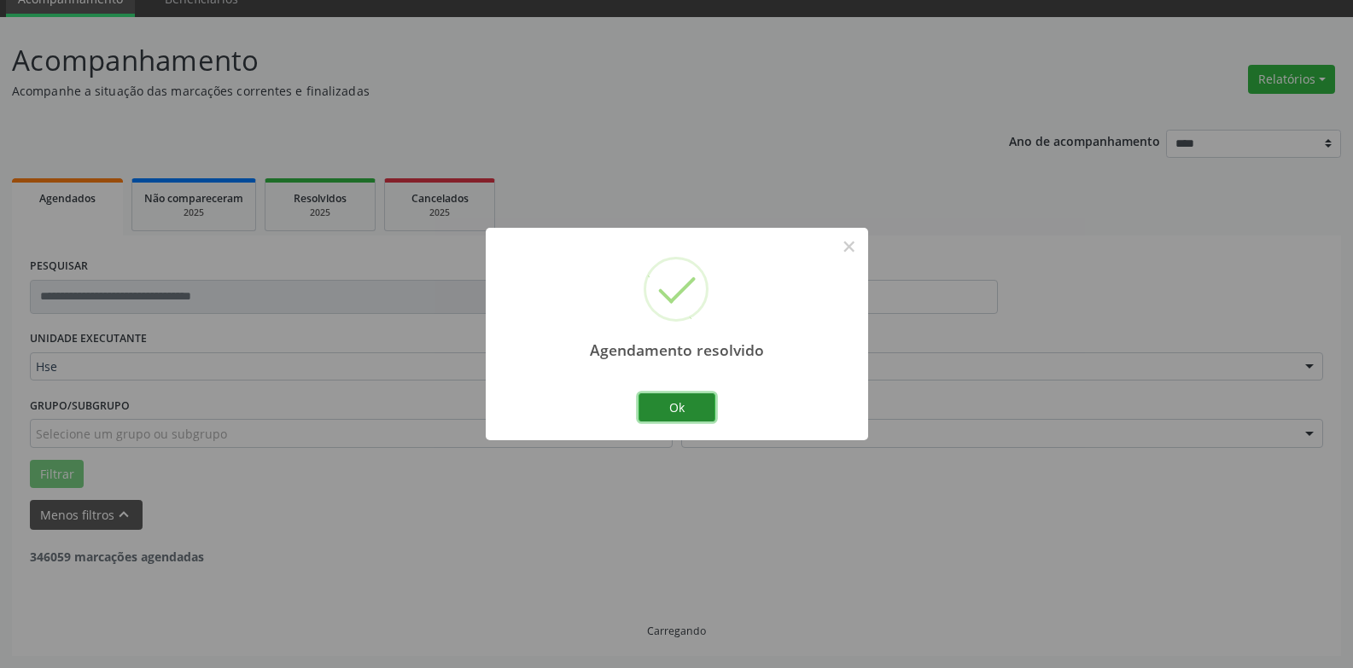
click at [687, 411] on button "Ok" at bounding box center [676, 407] width 77 height 29
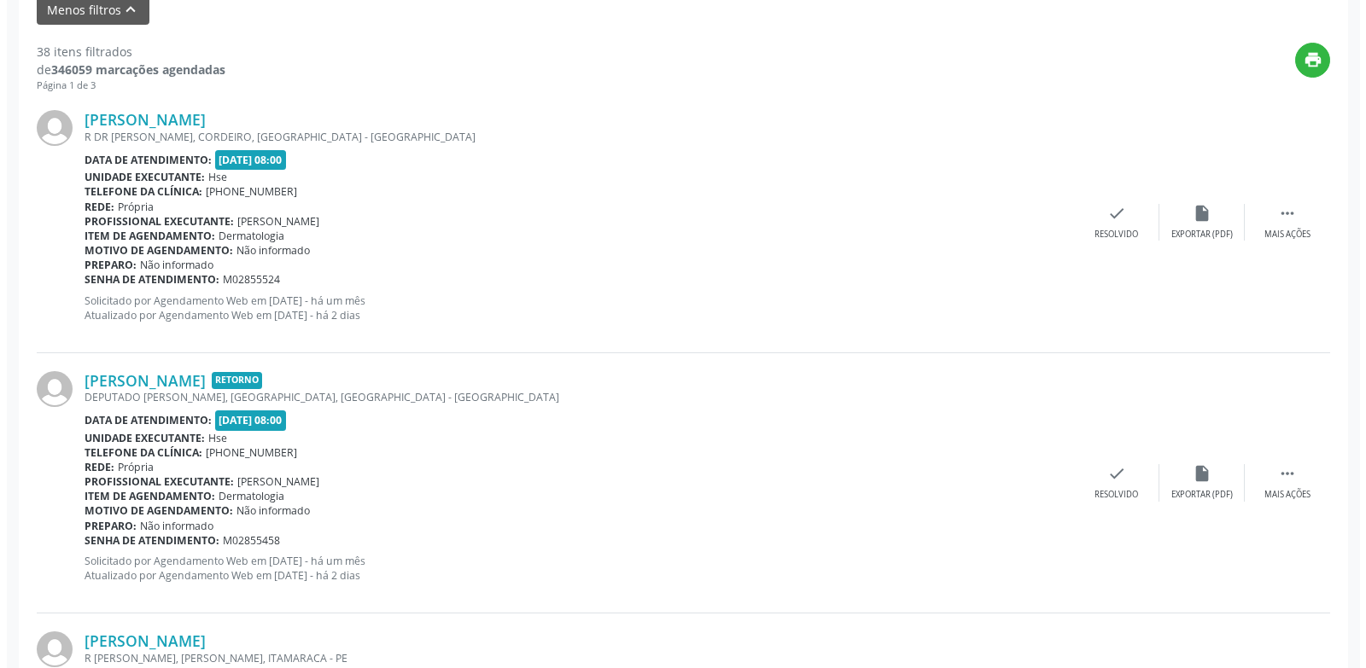
scroll to position [589, 0]
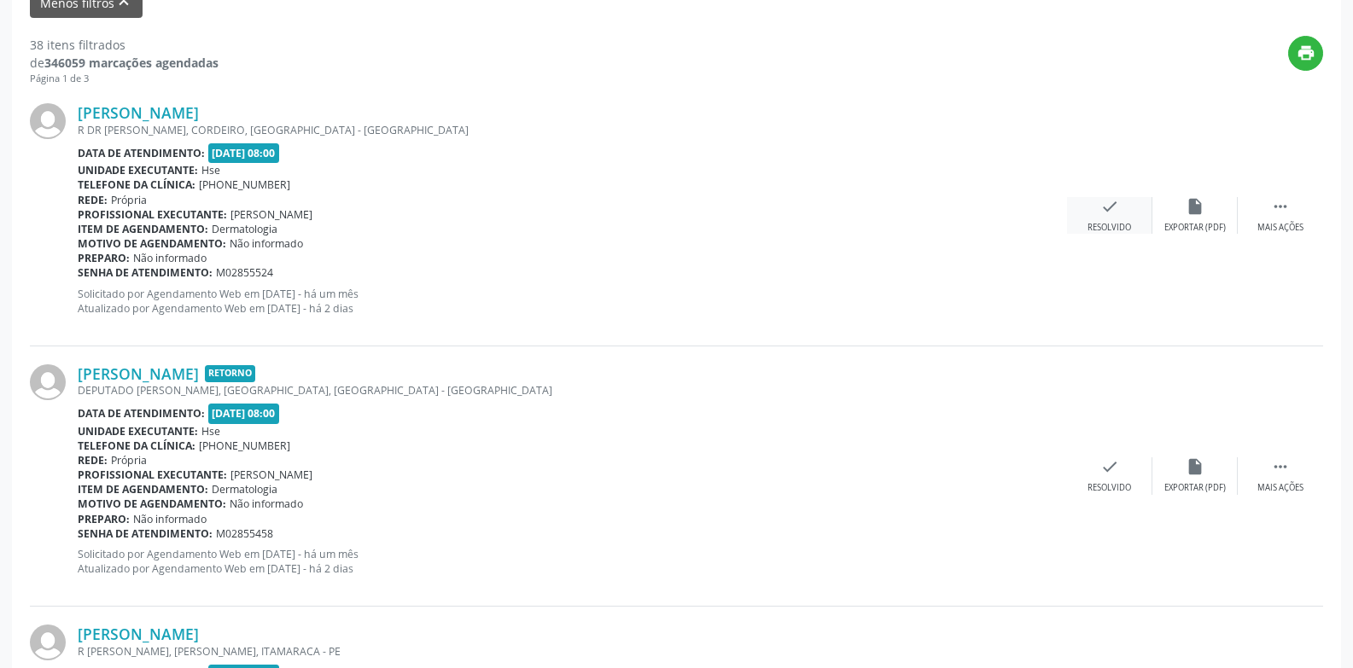
click at [1088, 220] on div "check Resolvido" at bounding box center [1109, 215] width 85 height 37
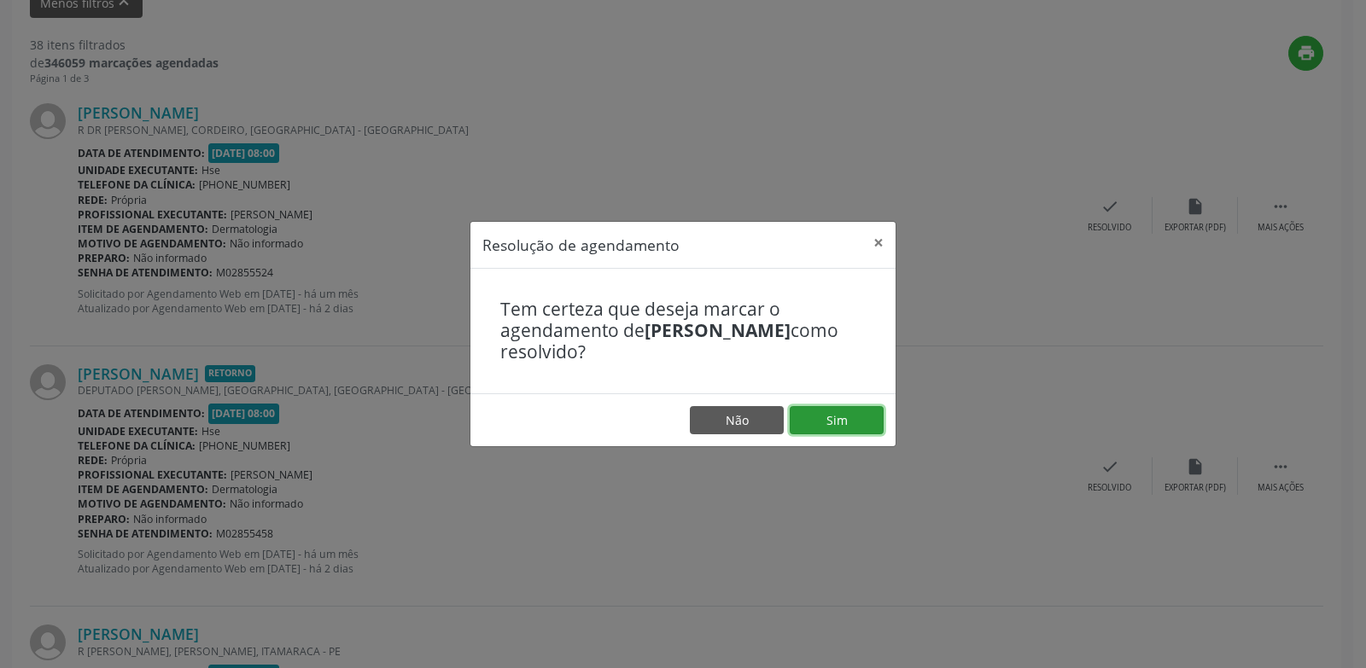
click at [816, 428] on button "Sim" at bounding box center [836, 420] width 94 height 29
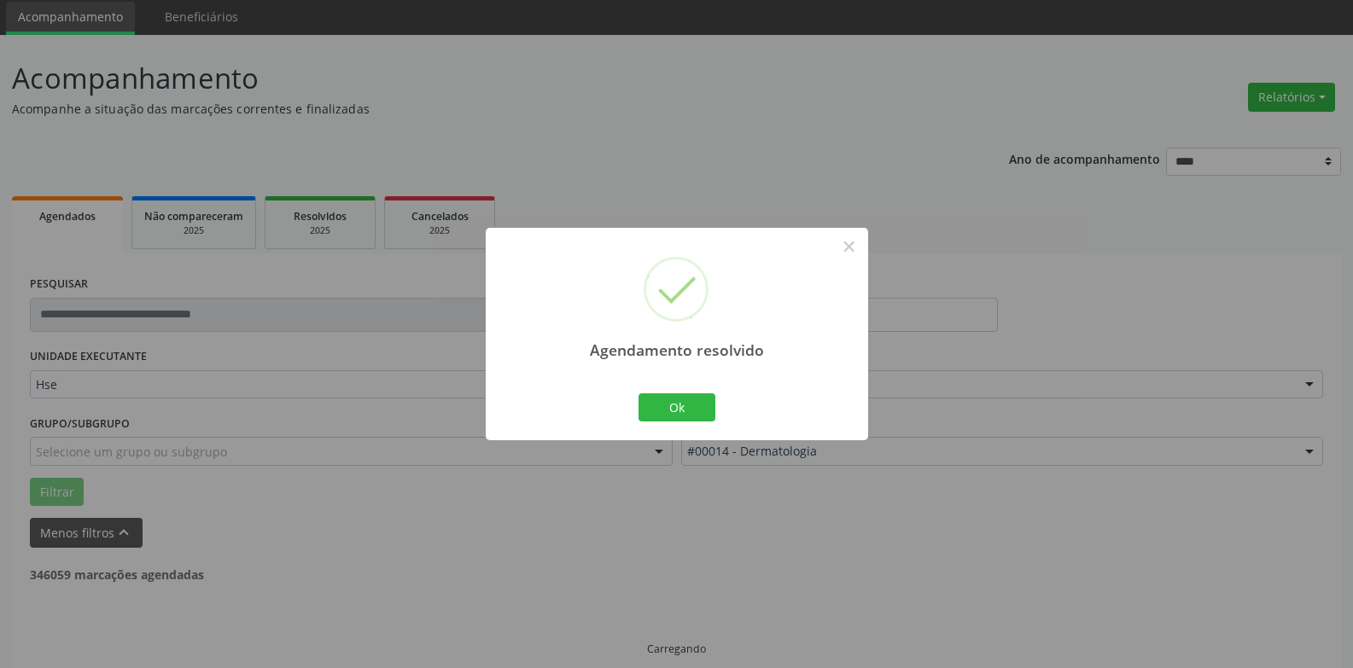
scroll to position [77, 0]
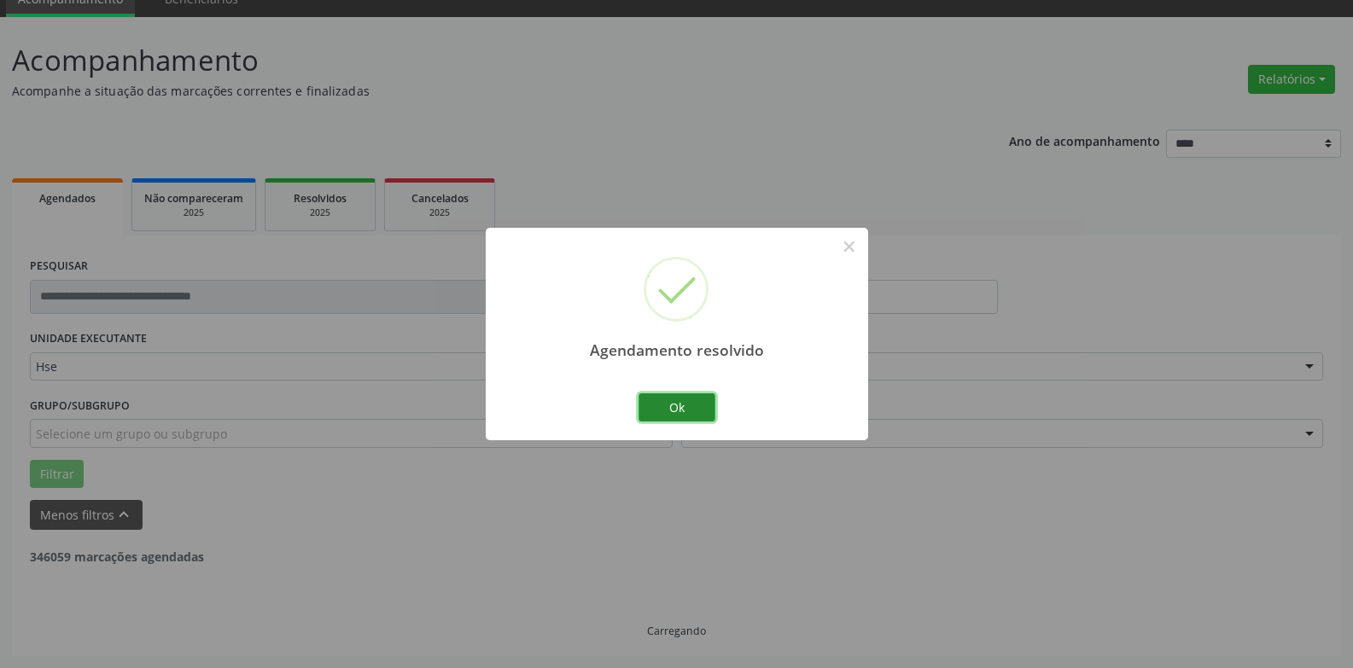
click at [685, 400] on button "Ok" at bounding box center [676, 407] width 77 height 29
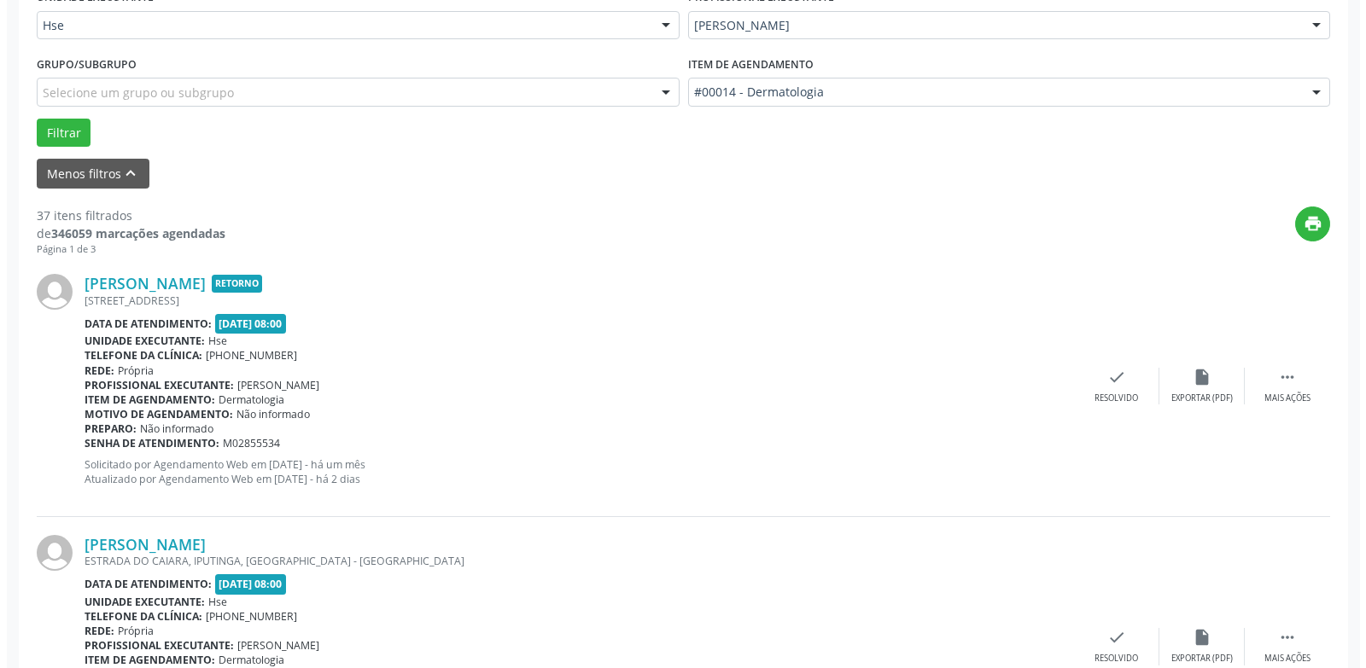
scroll to position [589, 0]
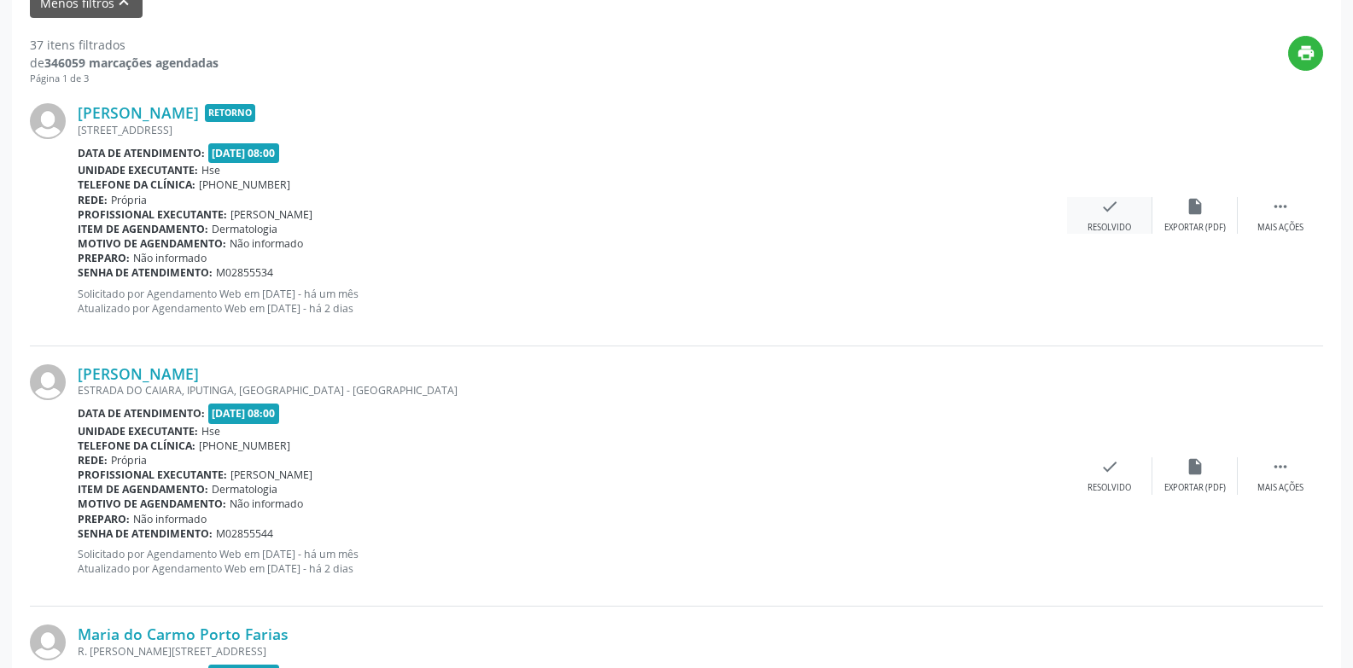
click at [1098, 224] on div "Resolvido" at bounding box center [1109, 228] width 44 height 12
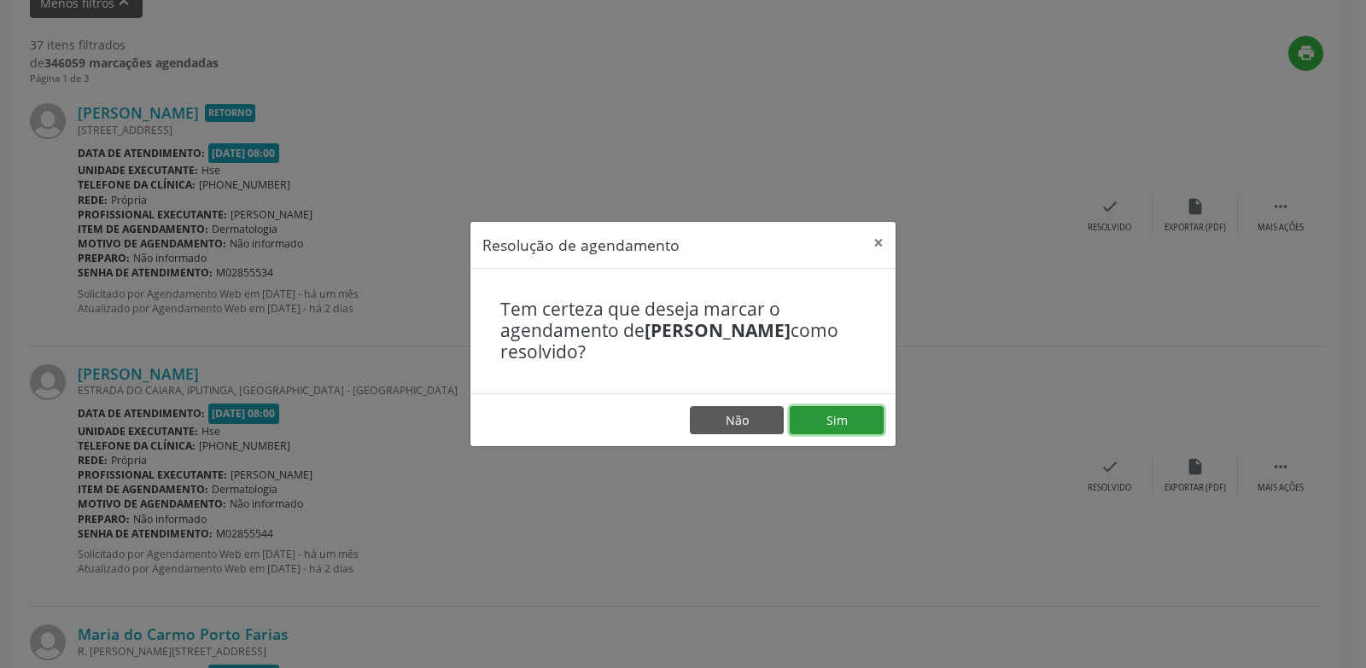
click at [852, 422] on button "Sim" at bounding box center [836, 420] width 94 height 29
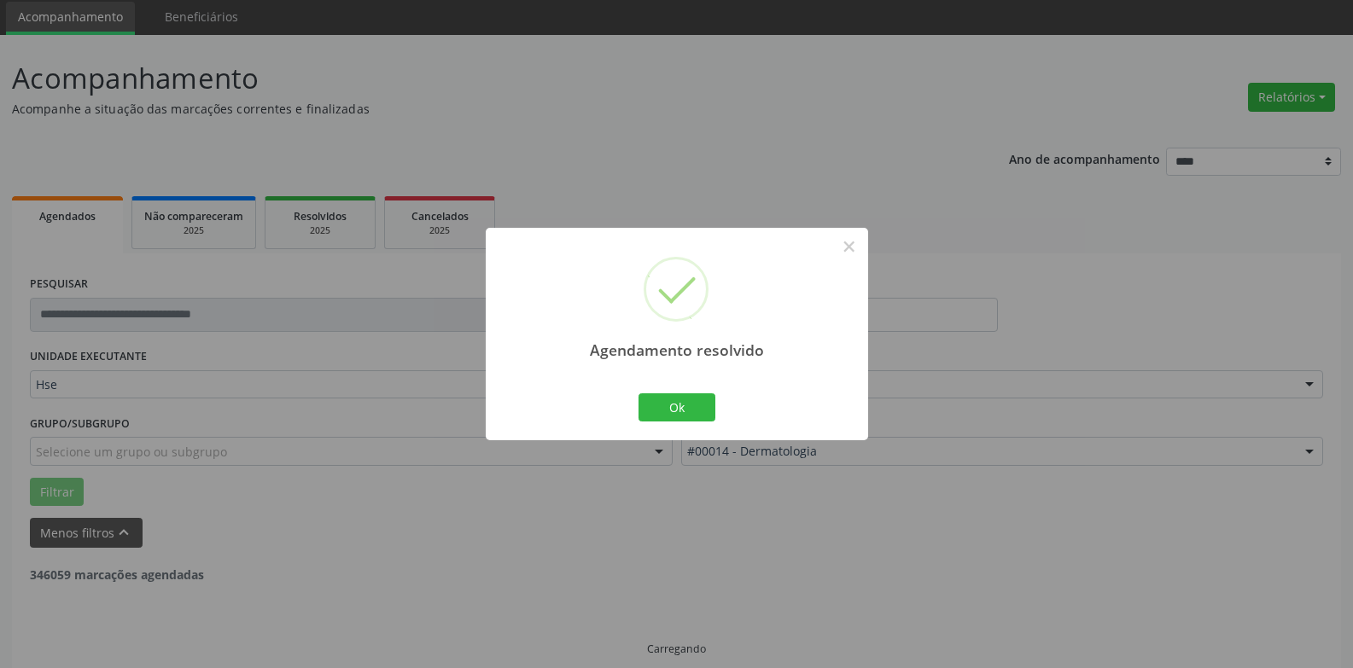
scroll to position [77, 0]
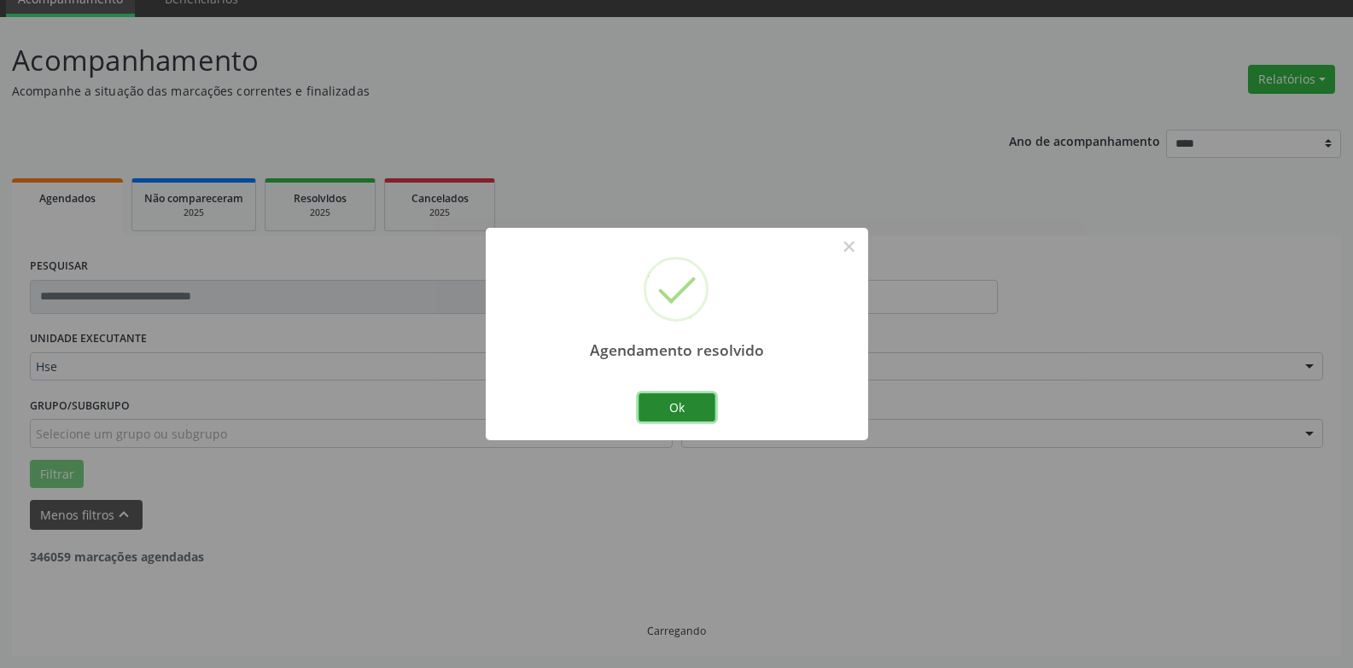
click at [670, 410] on button "Ok" at bounding box center [676, 407] width 77 height 29
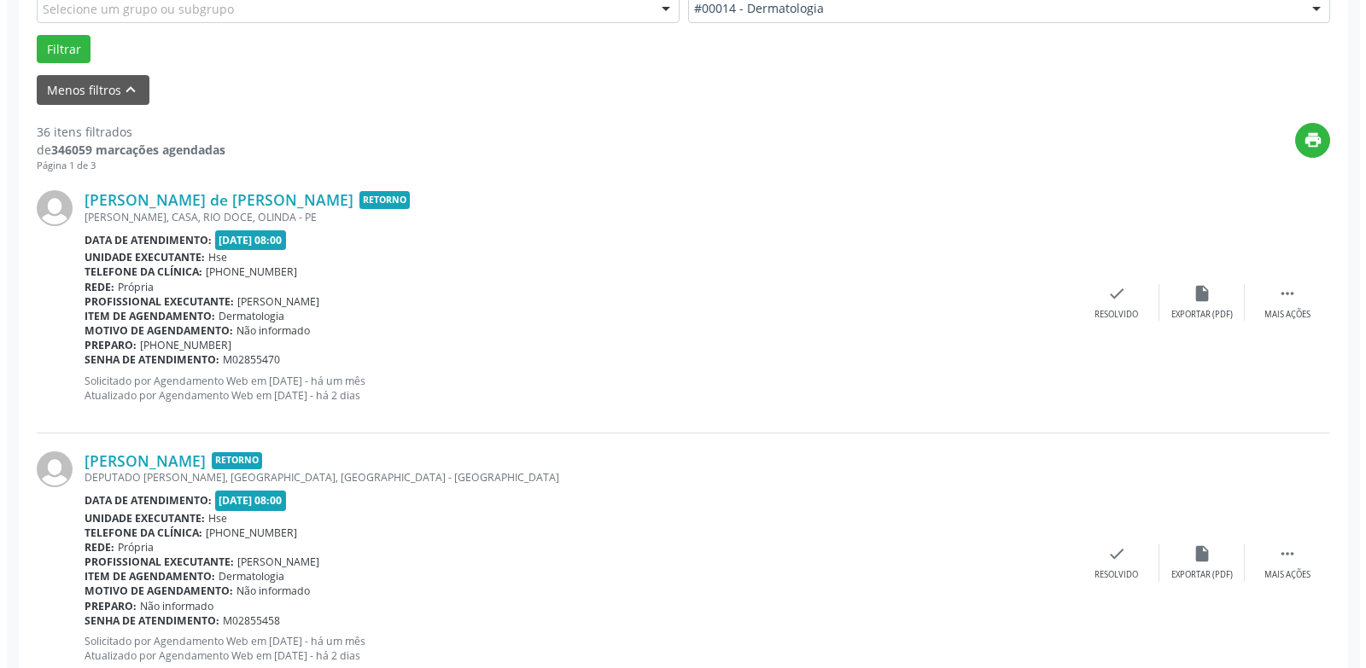
scroll to position [504, 0]
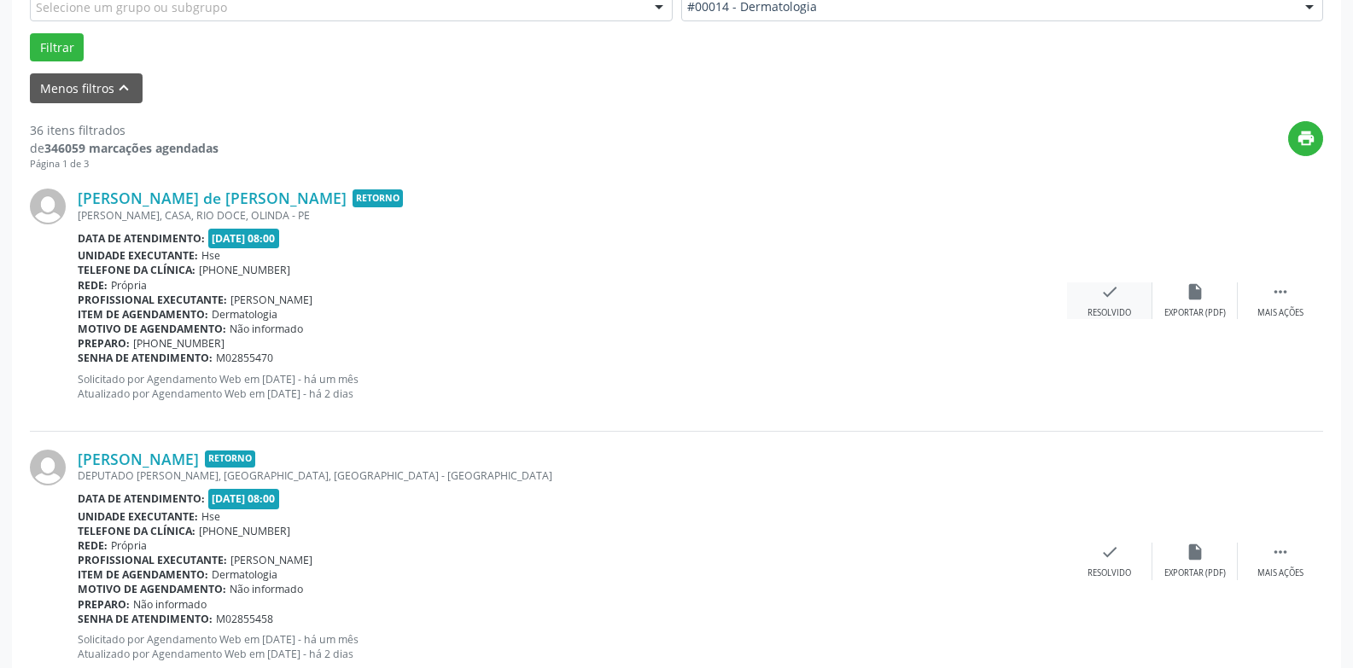
click at [1105, 310] on div "Resolvido" at bounding box center [1109, 313] width 44 height 12
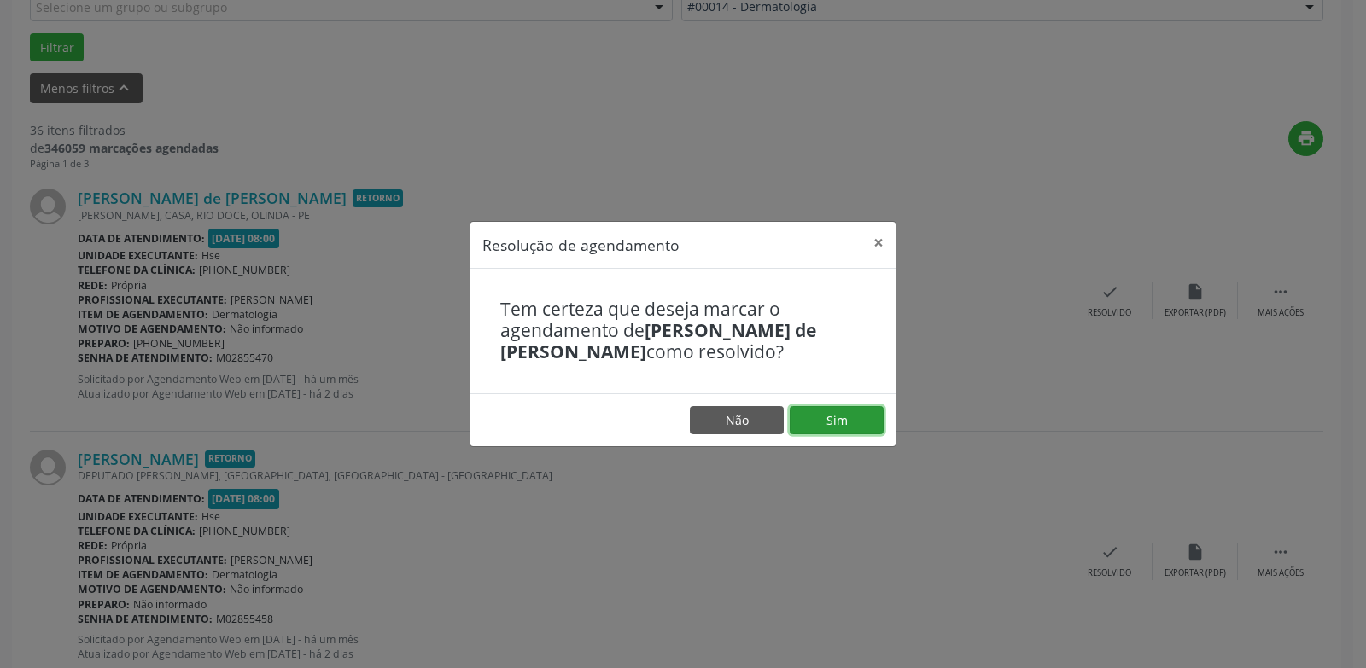
click at [818, 420] on button "Sim" at bounding box center [836, 420] width 94 height 29
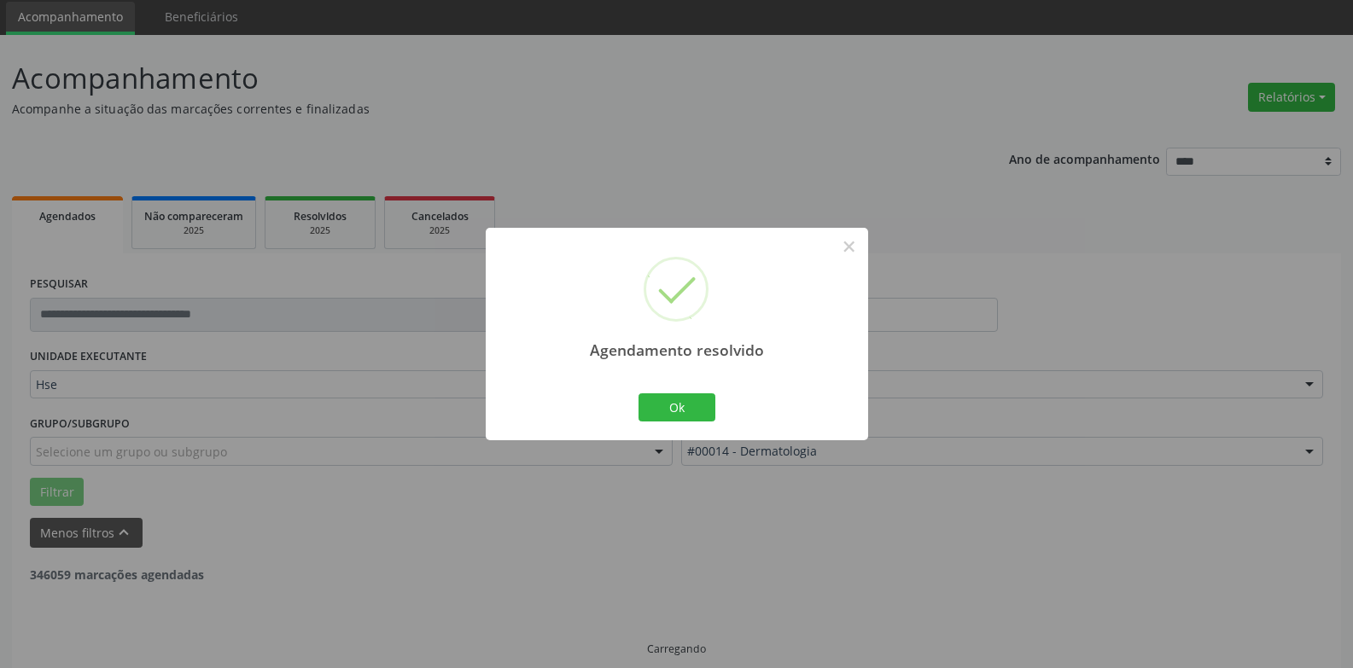
scroll to position [77, 0]
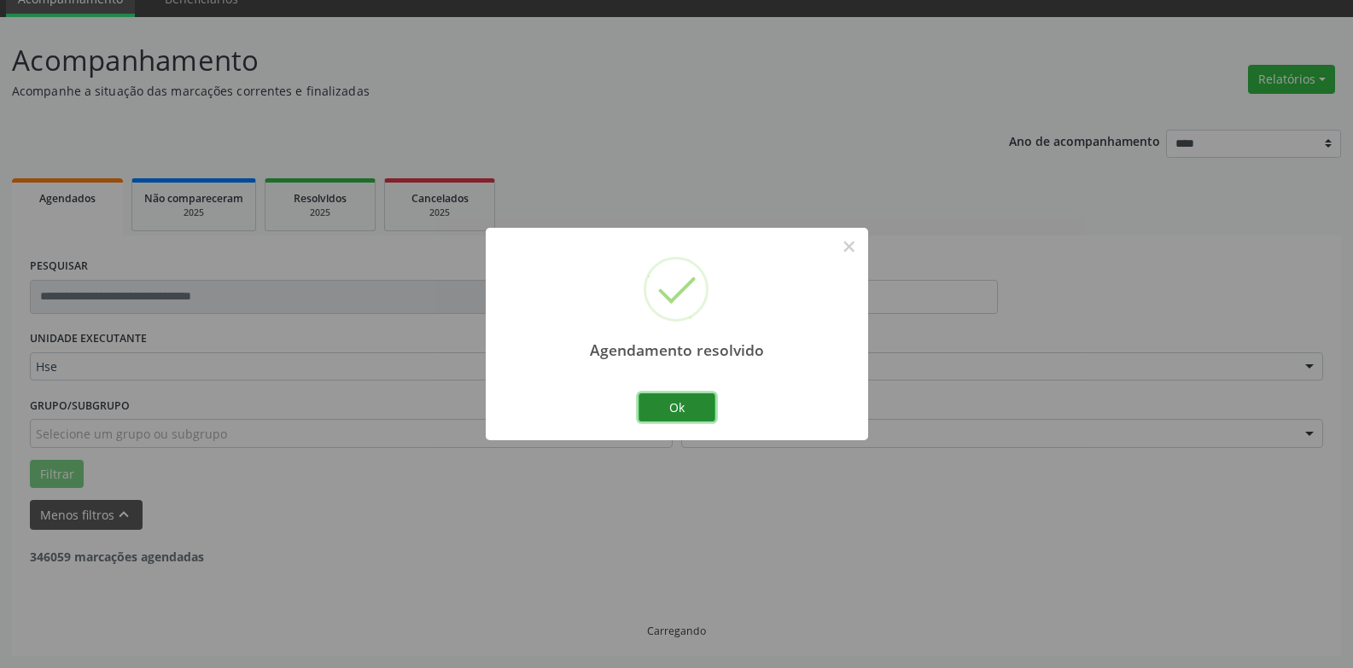
click at [689, 401] on button "Ok" at bounding box center [676, 407] width 77 height 29
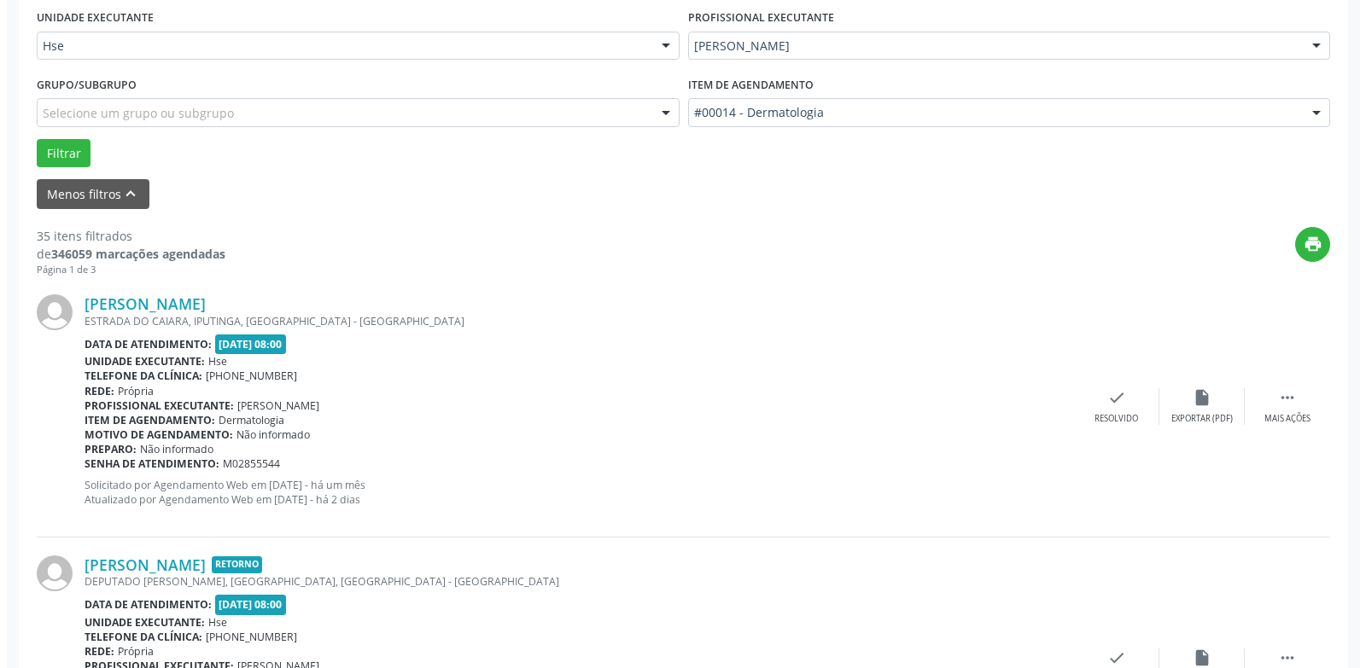
scroll to position [504, 0]
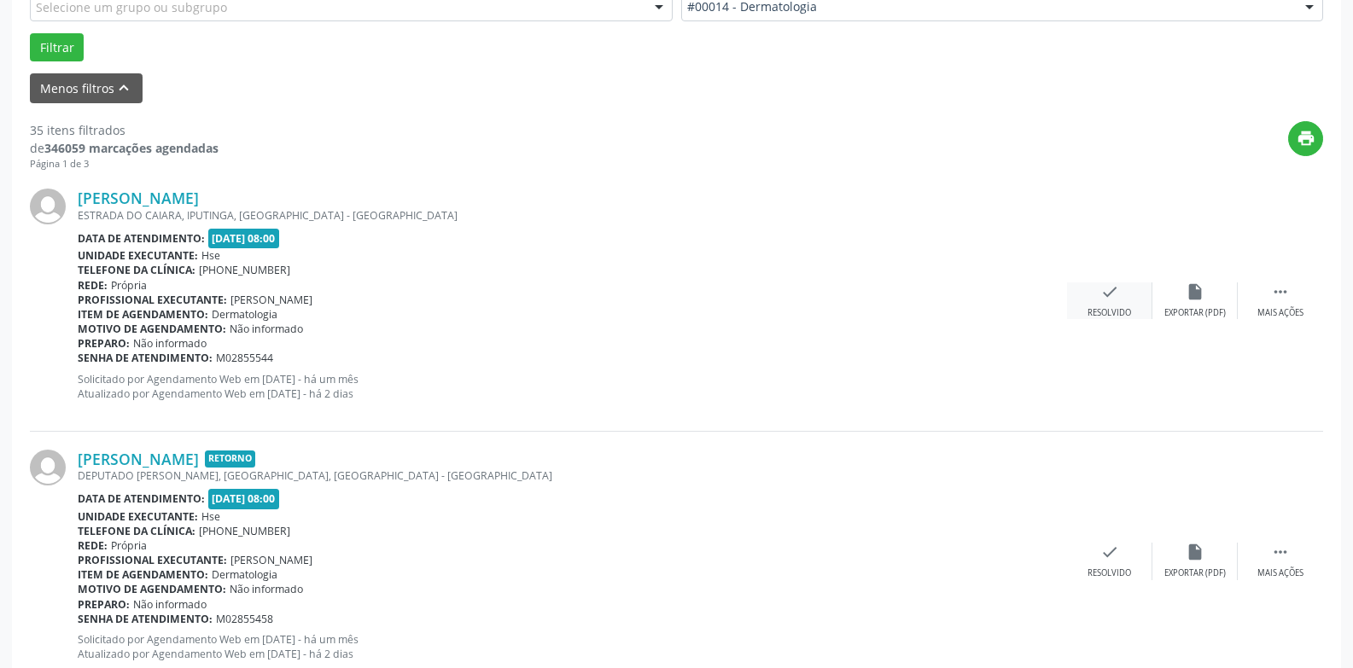
click at [1113, 305] on div "check Resolvido" at bounding box center [1109, 300] width 85 height 37
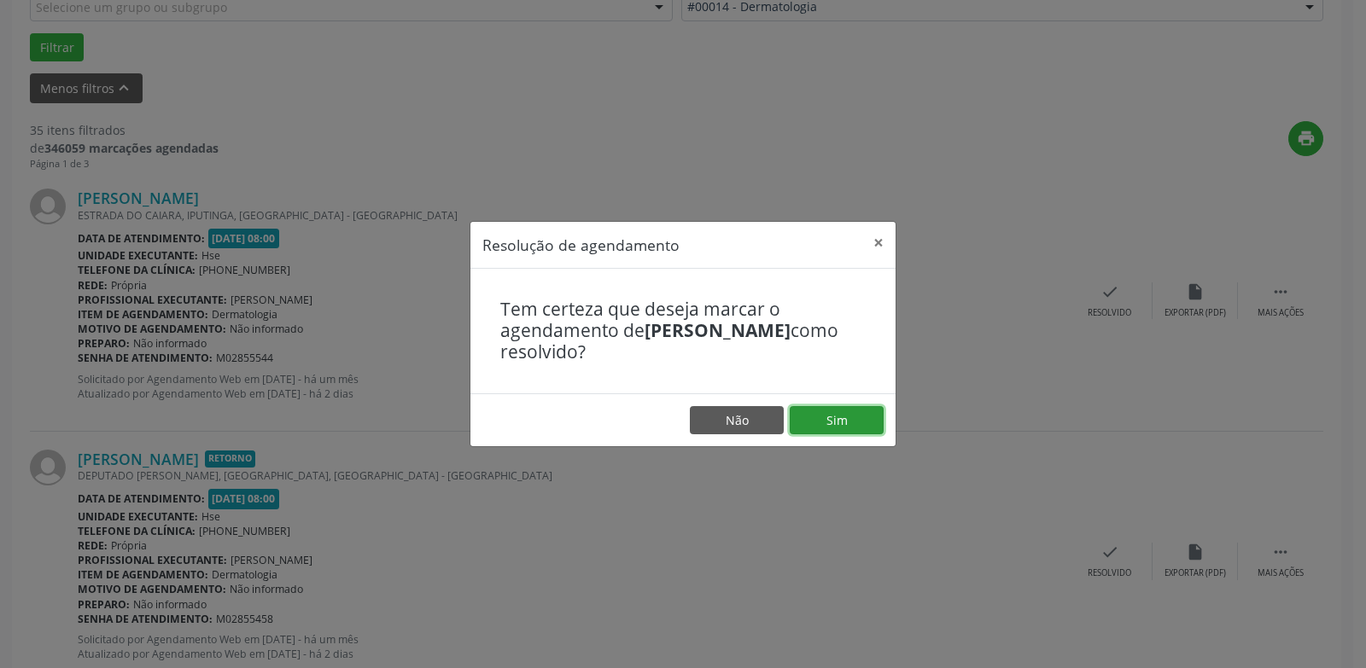
click at [825, 422] on button "Sim" at bounding box center [836, 420] width 94 height 29
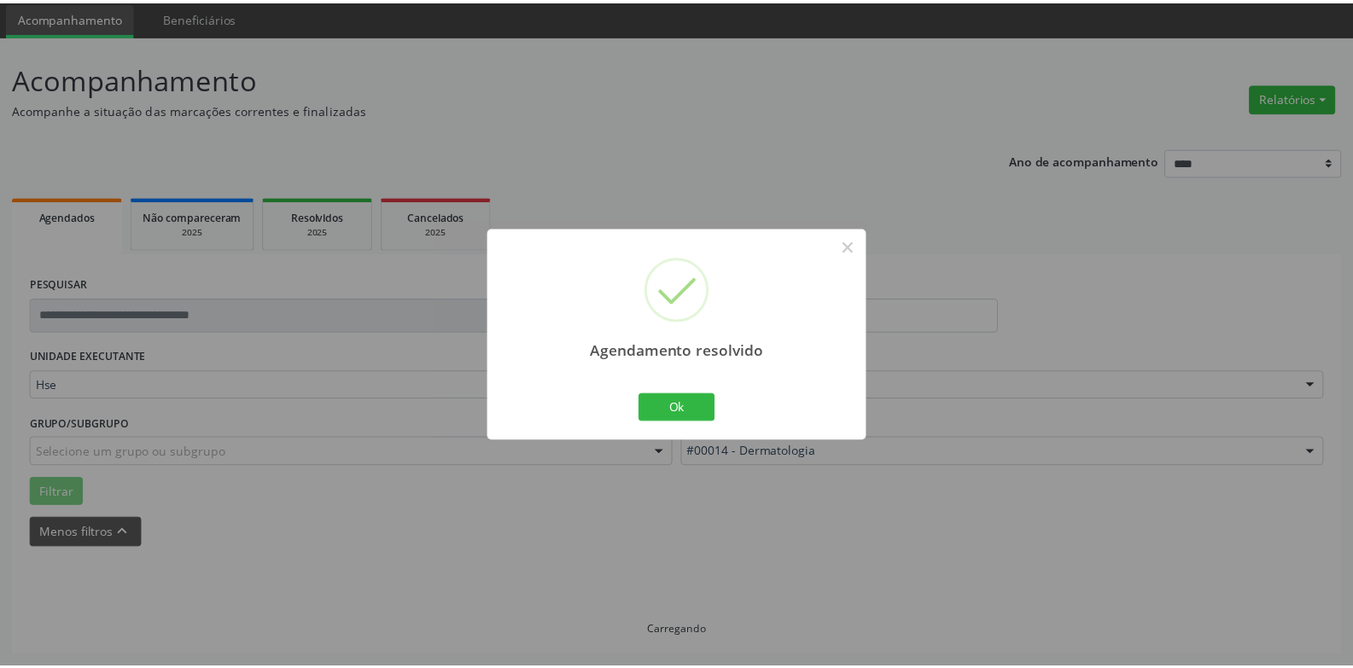
scroll to position [59, 0]
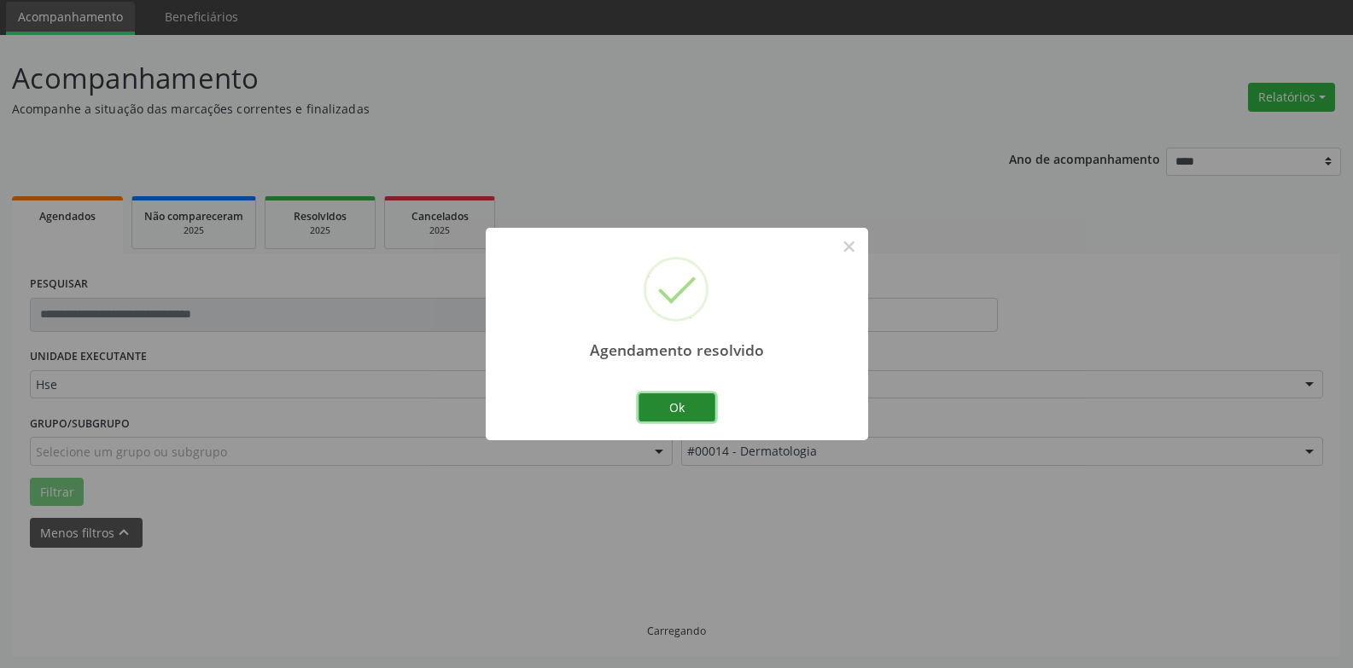
click at [682, 409] on button "Ok" at bounding box center [676, 407] width 77 height 29
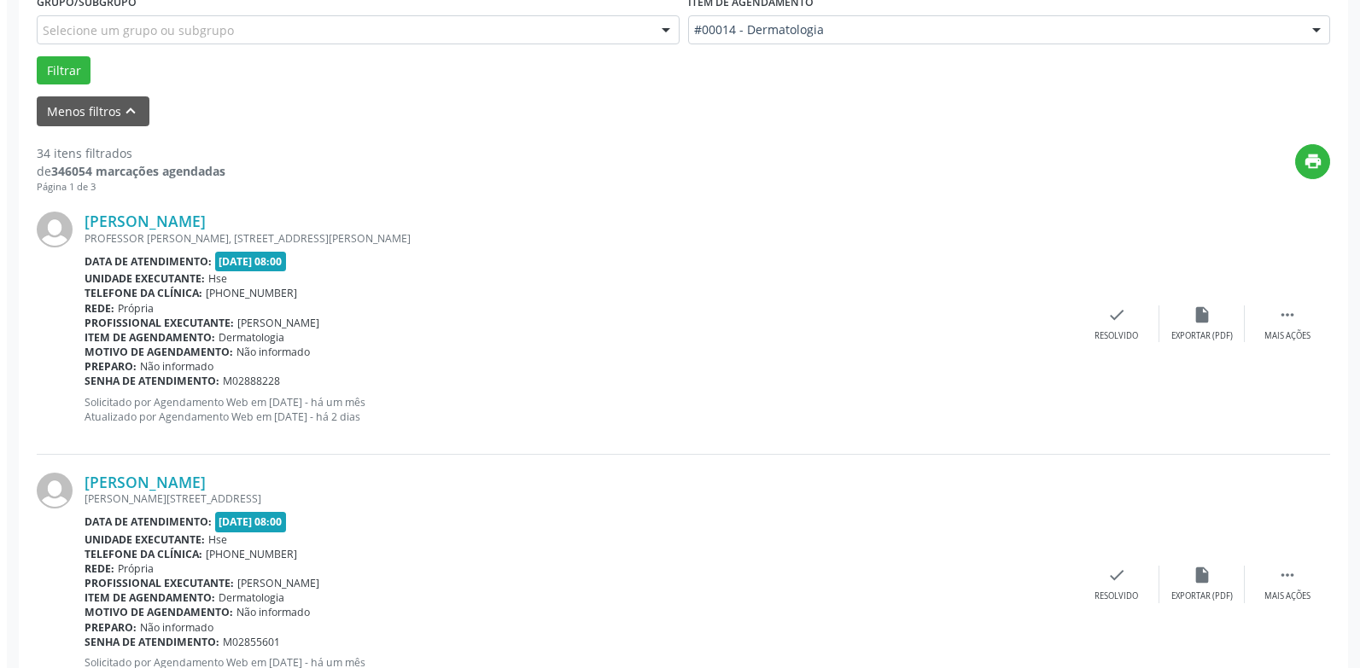
scroll to position [571, 0]
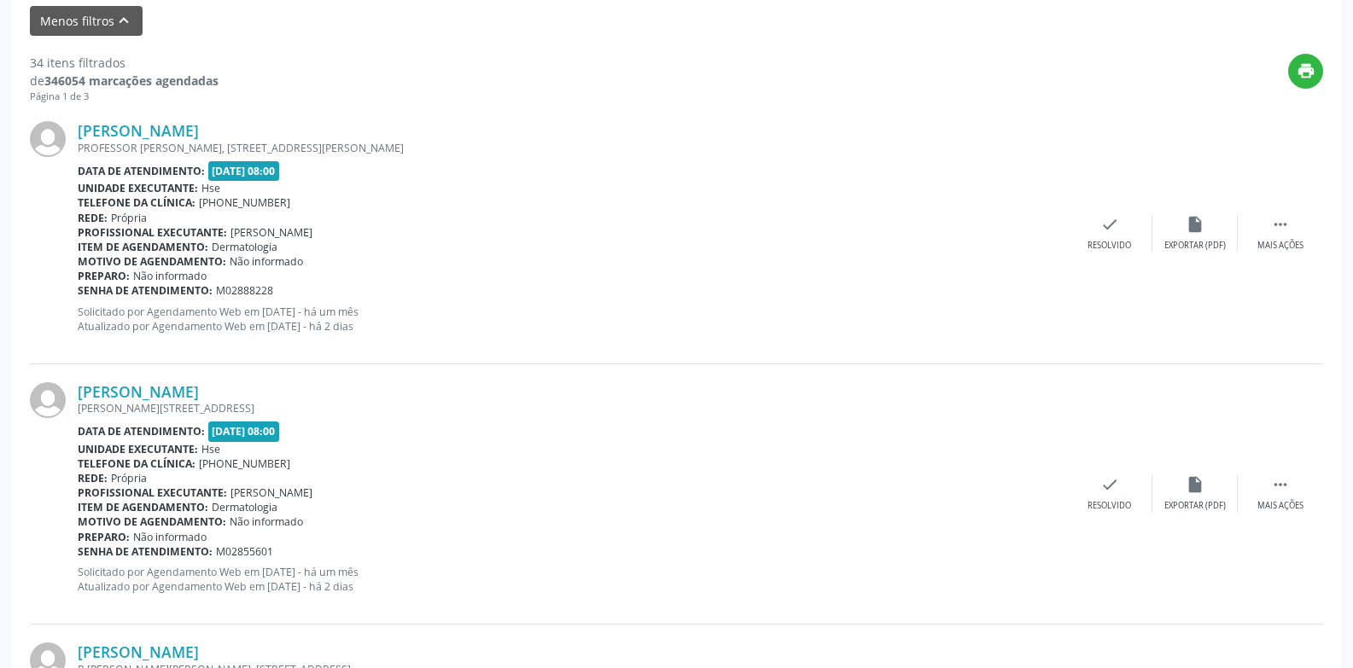
click at [1106, 254] on div "[PERSON_NAME] [STREET_ADDRESS][PERSON_NAME][PERSON_NAME] Data de atendimento: […" at bounding box center [676, 233] width 1293 height 260
click at [1109, 232] on icon "check" at bounding box center [1109, 224] width 19 height 19
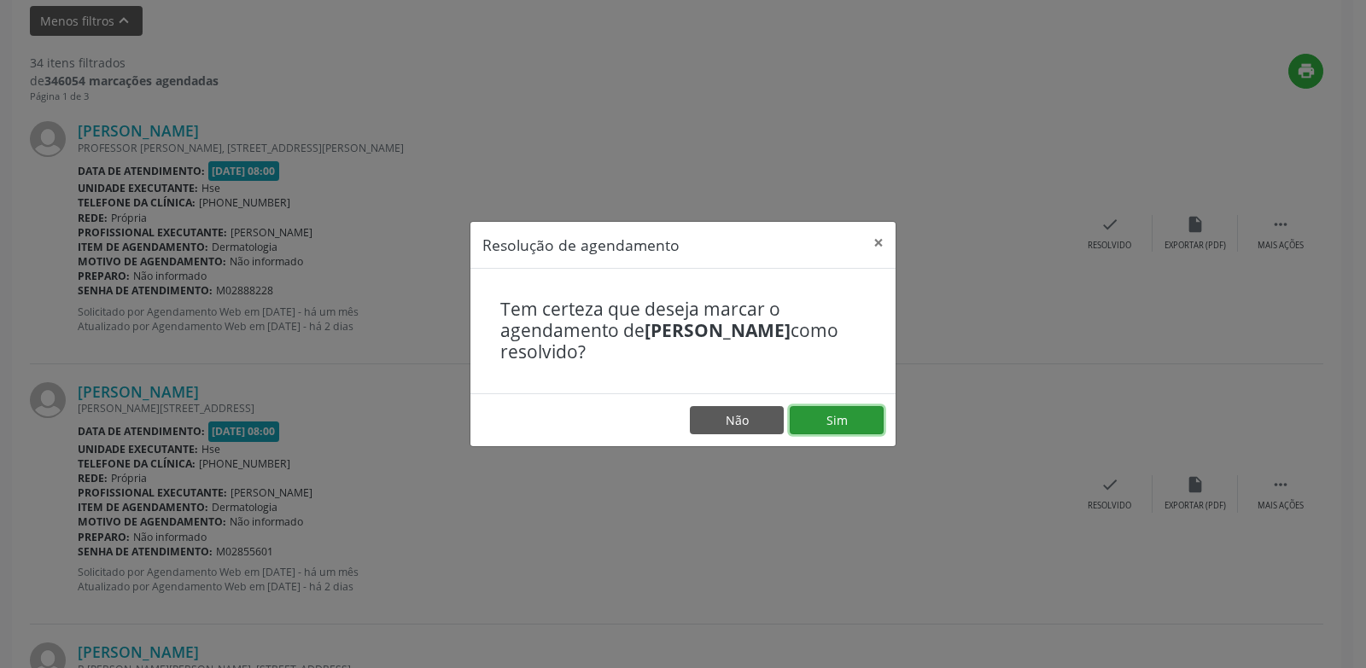
click at [843, 414] on button "Sim" at bounding box center [836, 420] width 94 height 29
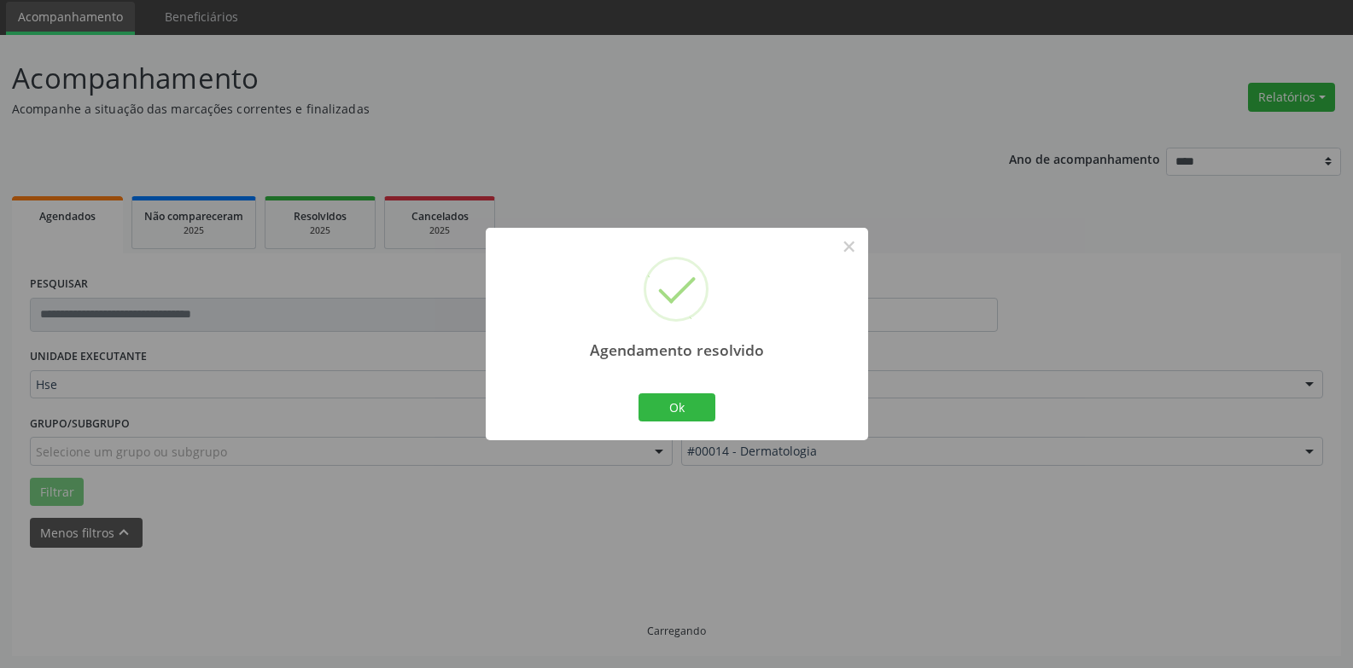
scroll to position [77, 0]
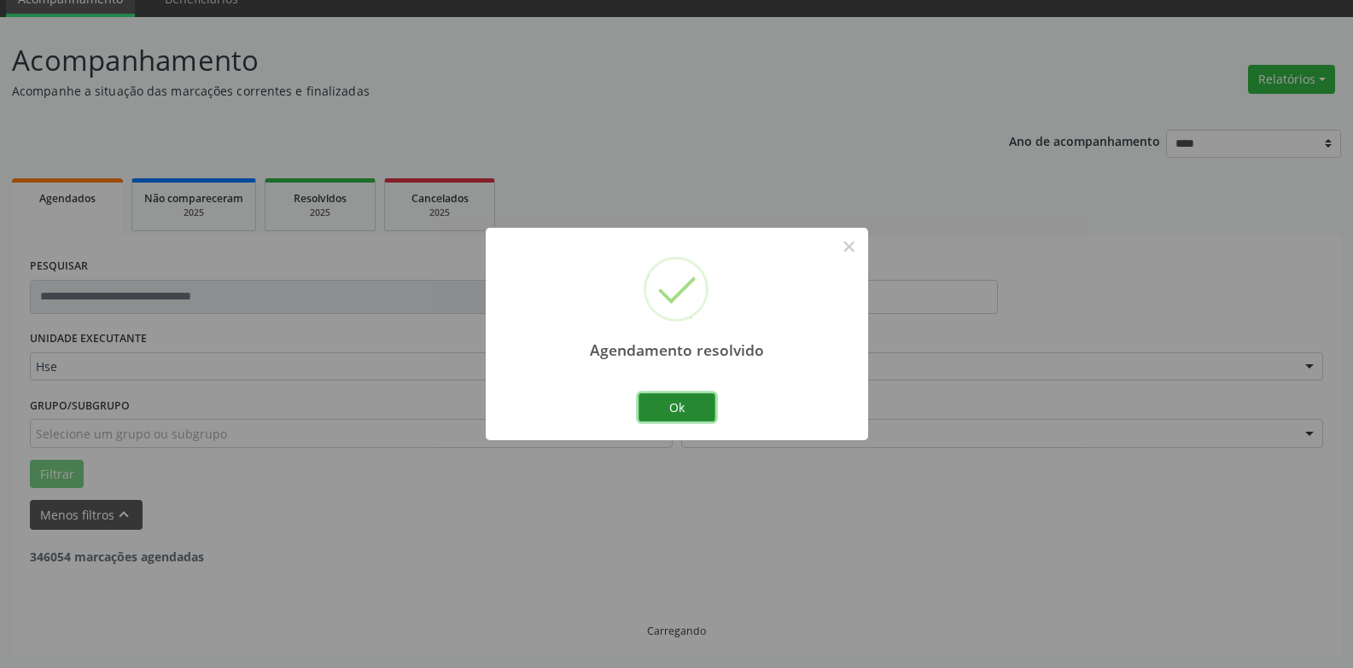
click at [684, 400] on button "Ok" at bounding box center [676, 407] width 77 height 29
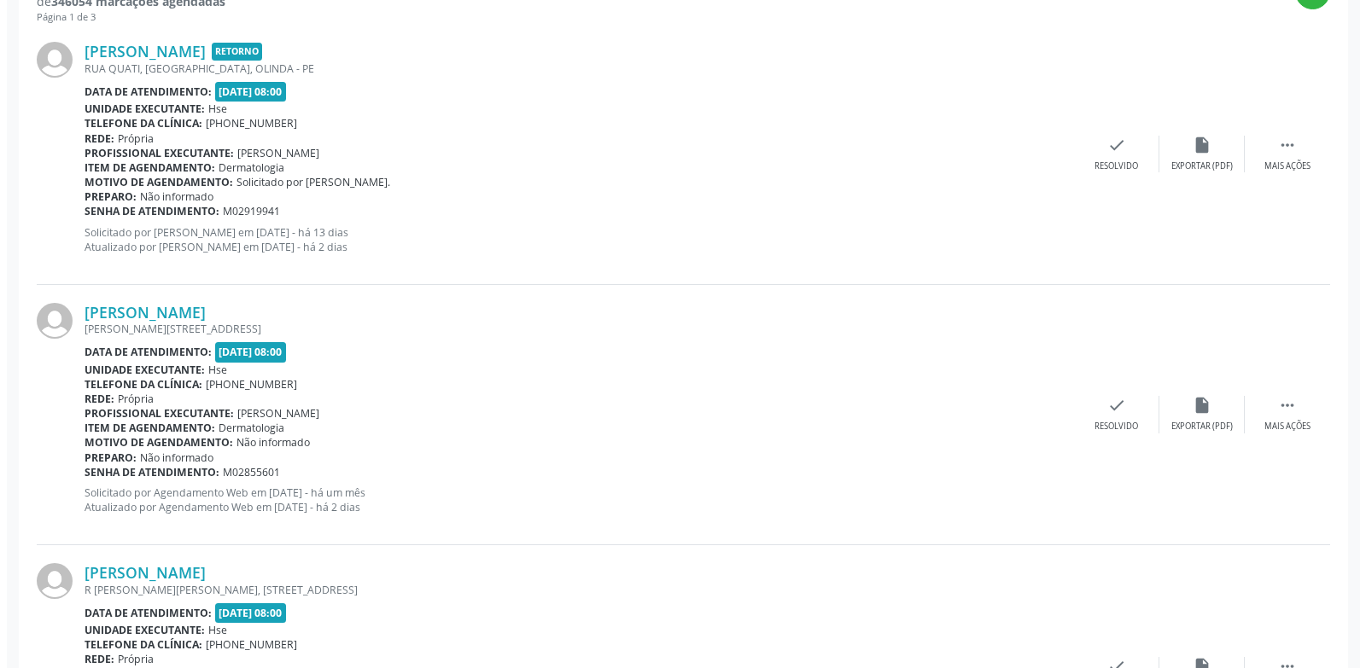
scroll to position [674, 0]
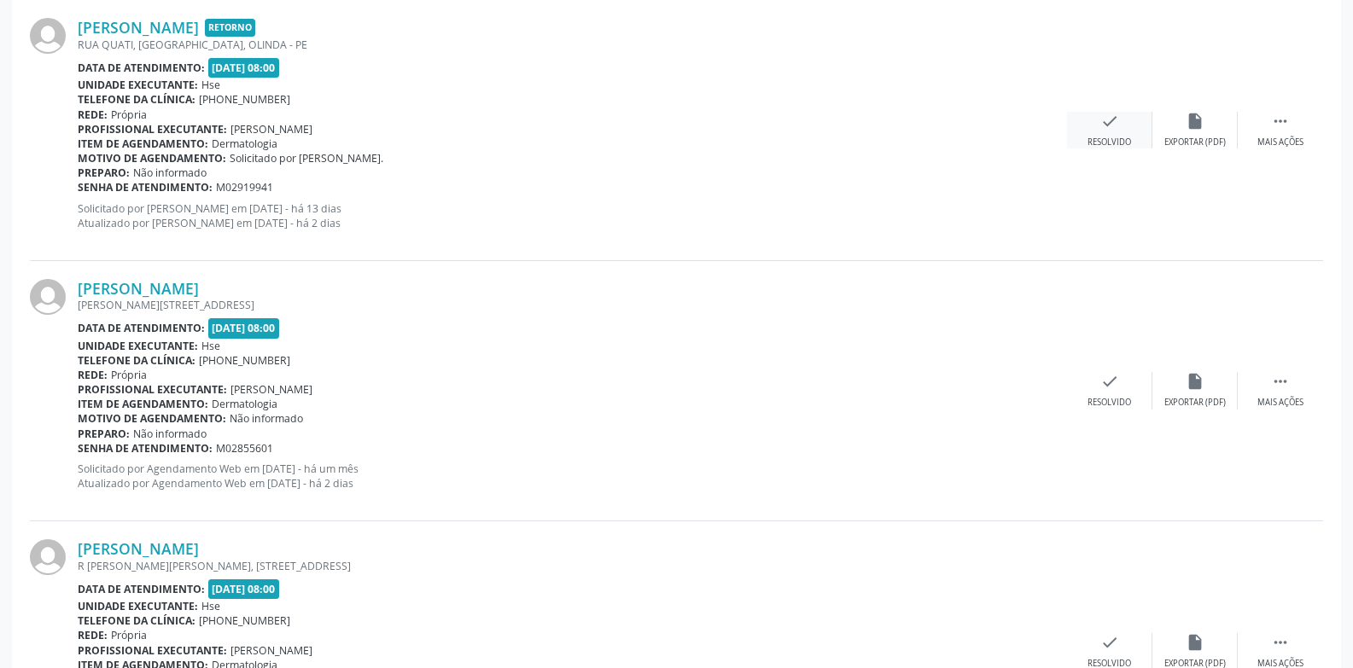
click at [1102, 139] on div "Resolvido" at bounding box center [1109, 143] width 44 height 12
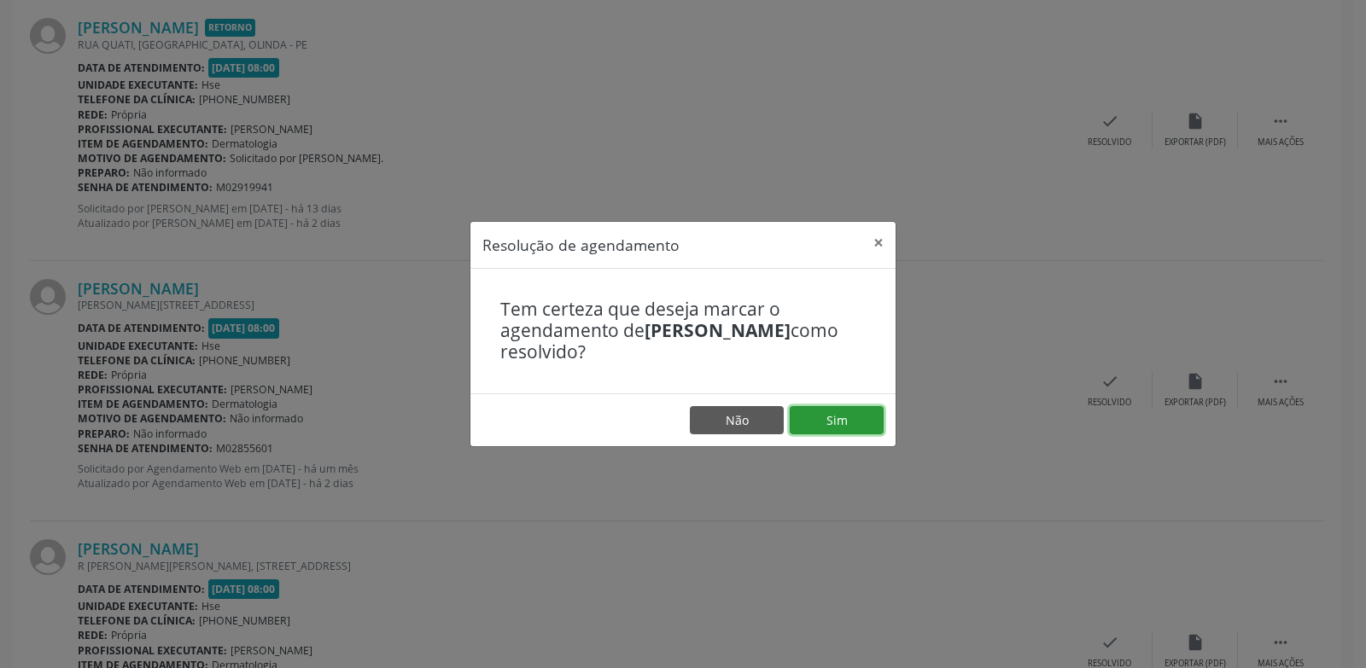
click at [835, 418] on button "Sim" at bounding box center [836, 420] width 94 height 29
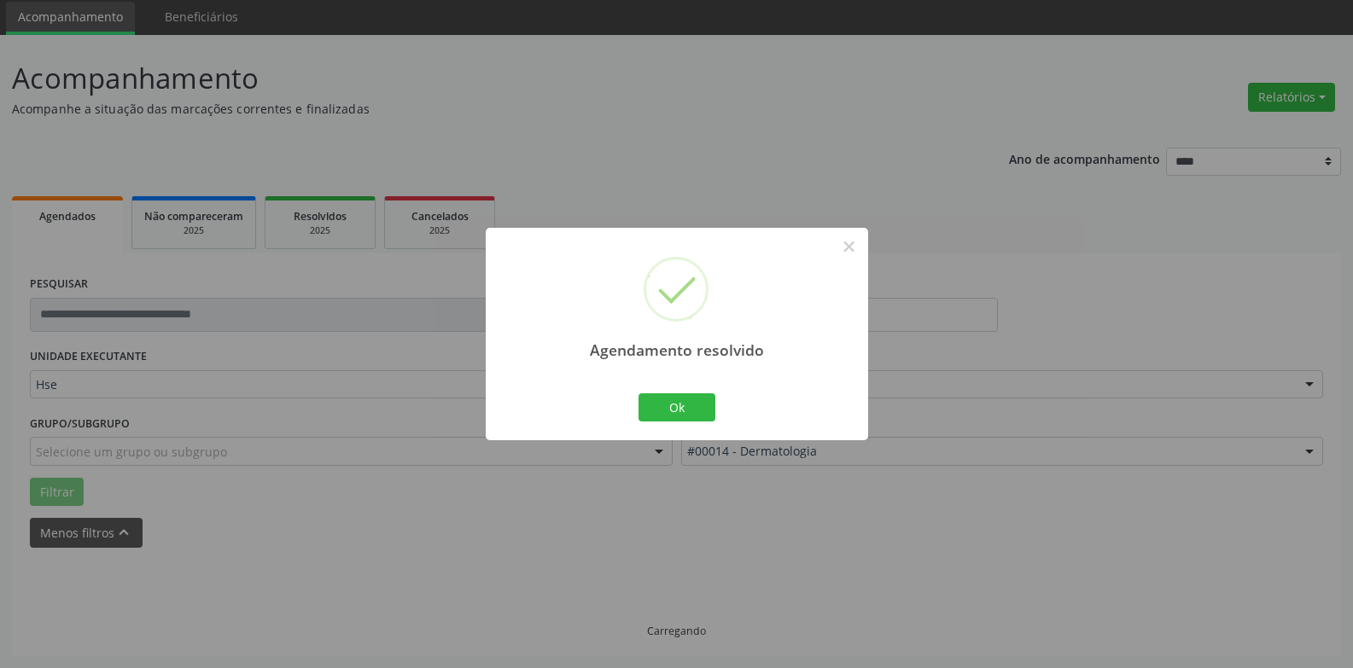
scroll to position [77, 0]
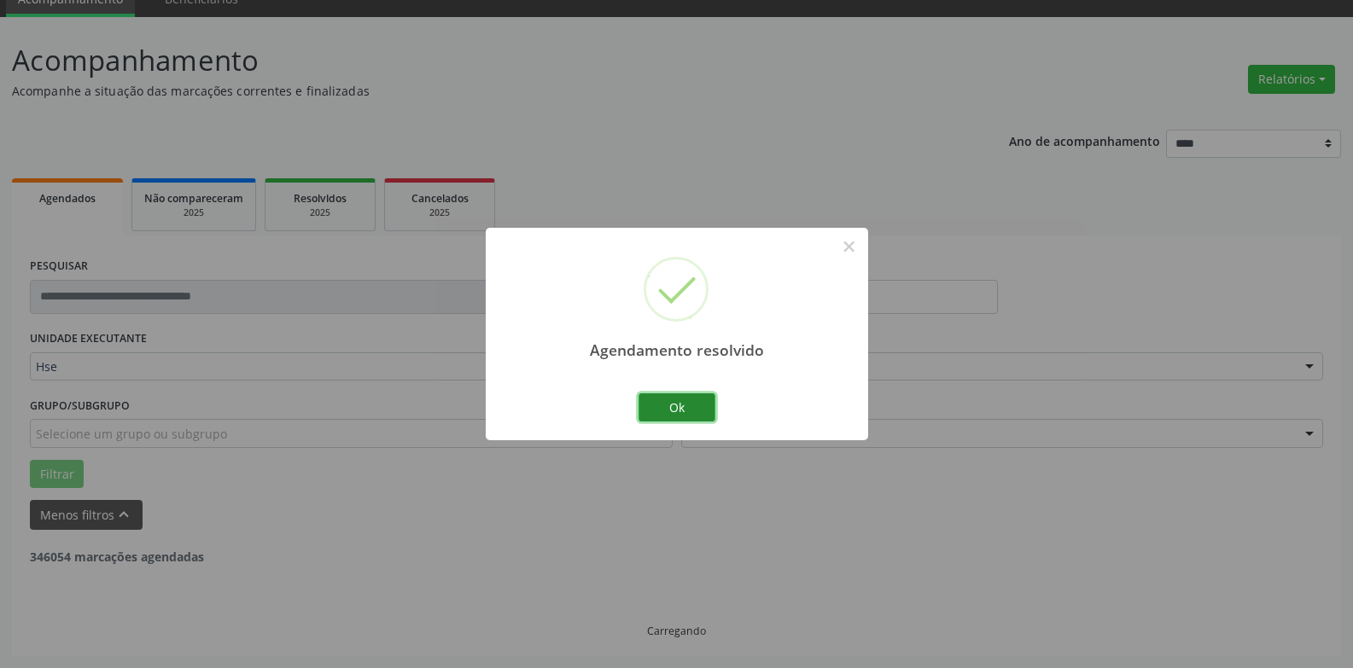
click at [672, 410] on button "Ok" at bounding box center [676, 407] width 77 height 29
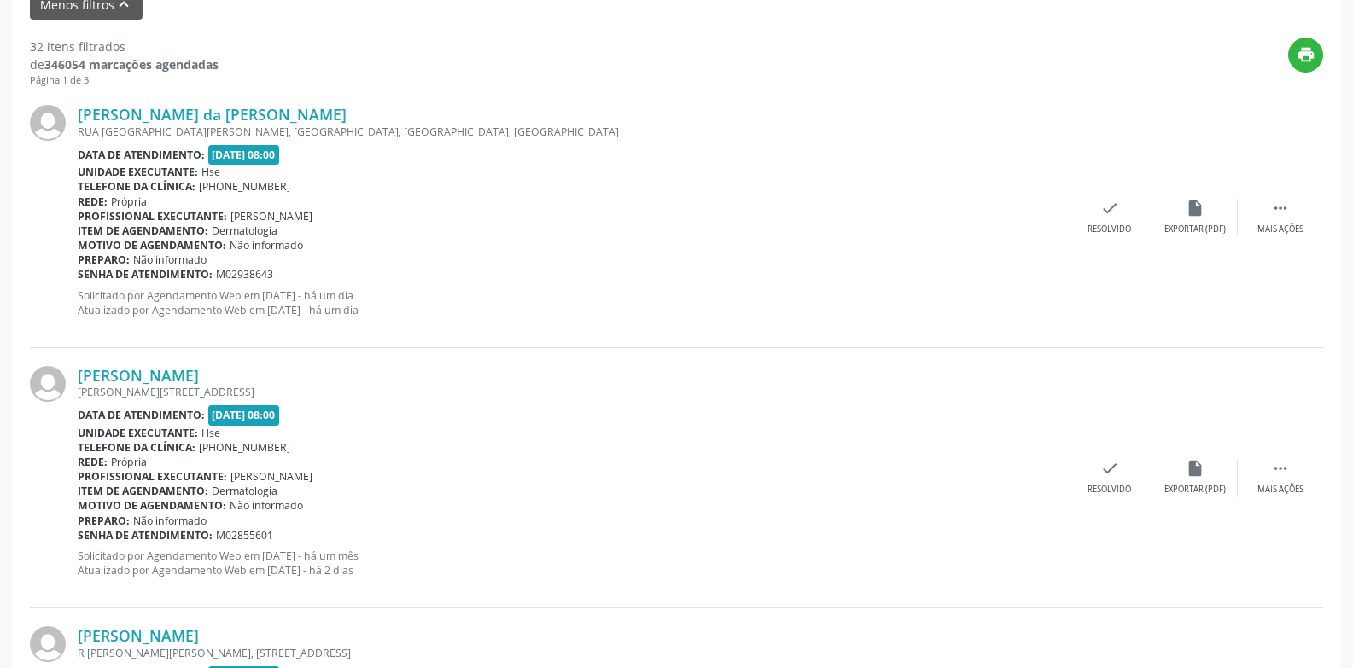
scroll to position [589, 0]
click at [1273, 218] on div " Mais ações" at bounding box center [1280, 215] width 85 height 37
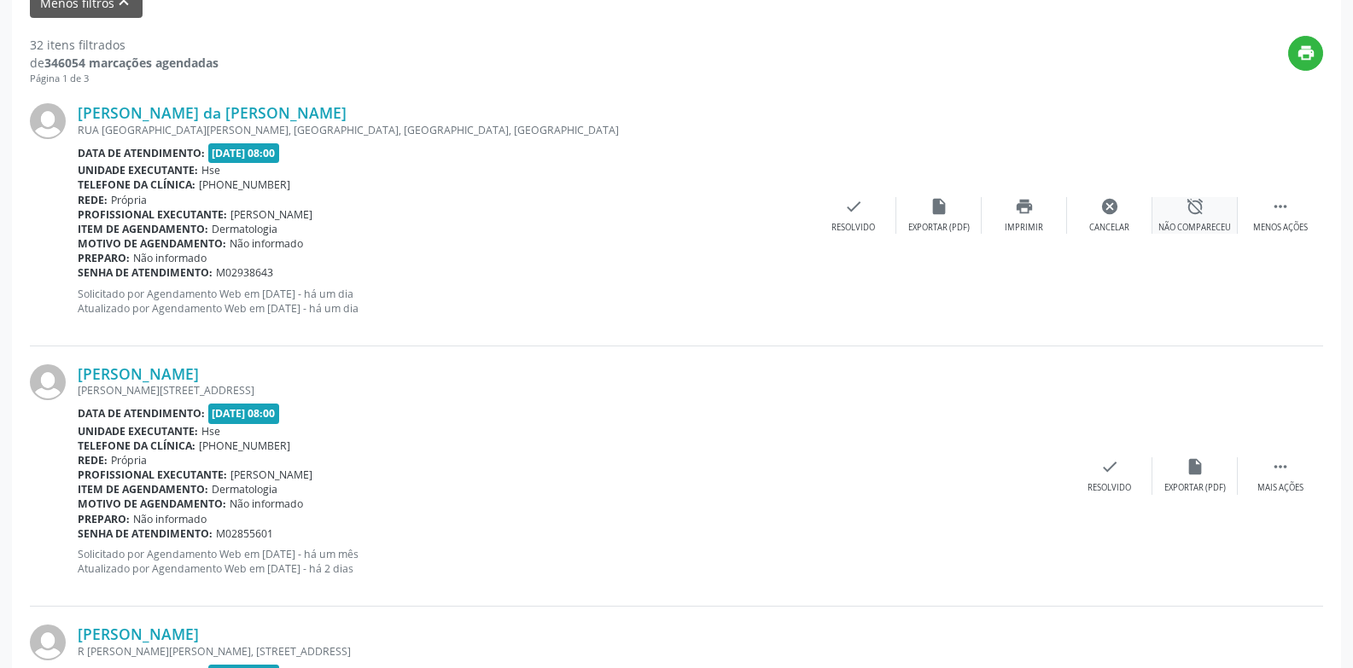
click at [1185, 218] on div "alarm_off Não compareceu" at bounding box center [1194, 215] width 85 height 37
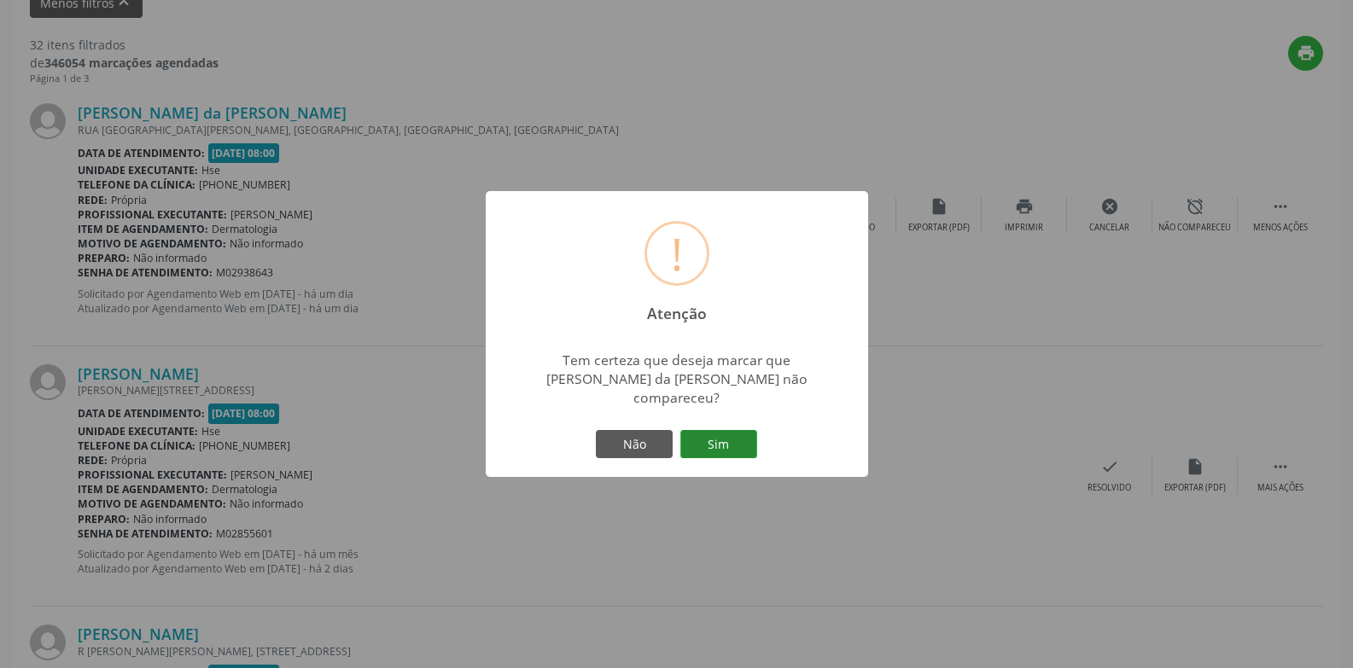
click at [735, 440] on button "Sim" at bounding box center [718, 444] width 77 height 29
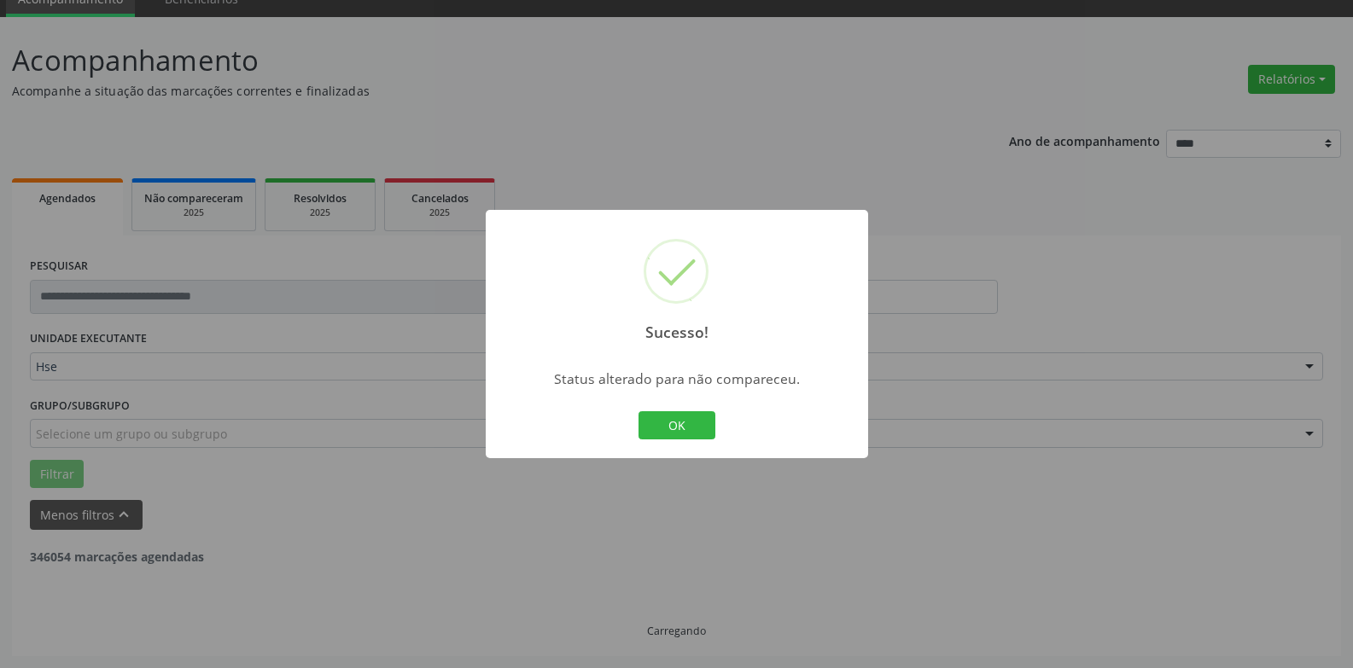
scroll to position [77, 0]
click at [679, 426] on button "OK" at bounding box center [676, 425] width 77 height 29
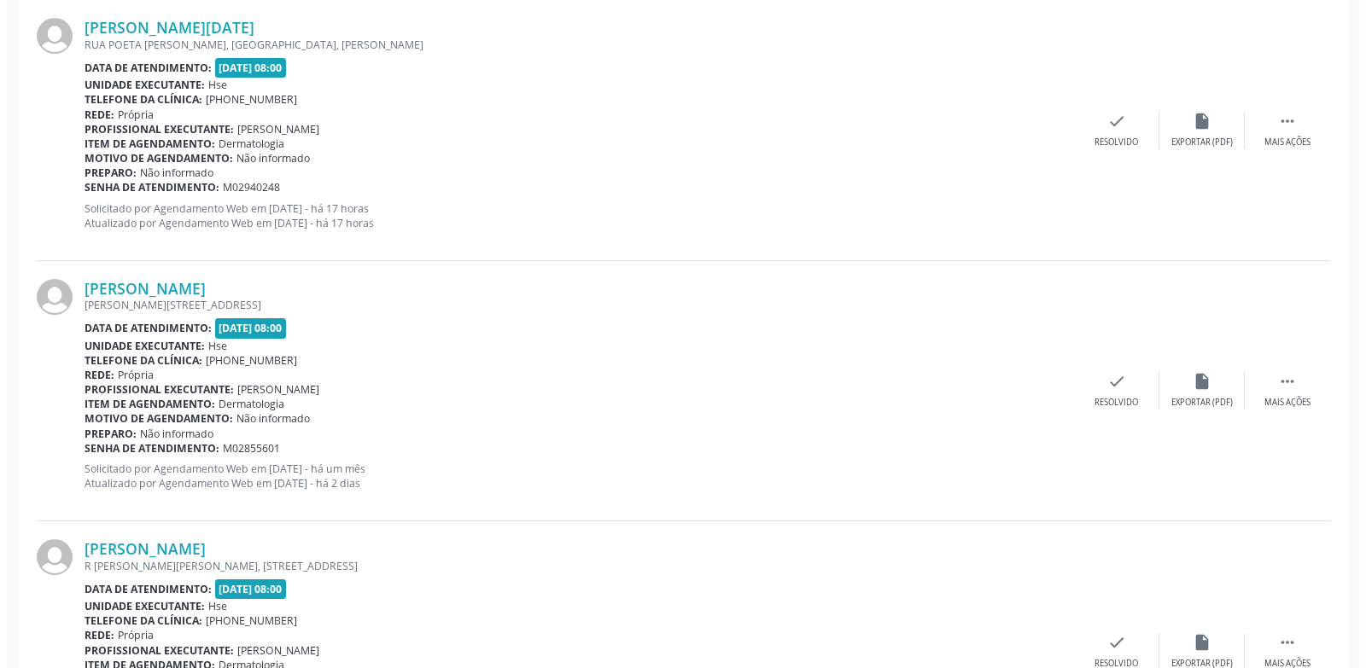
scroll to position [589, 0]
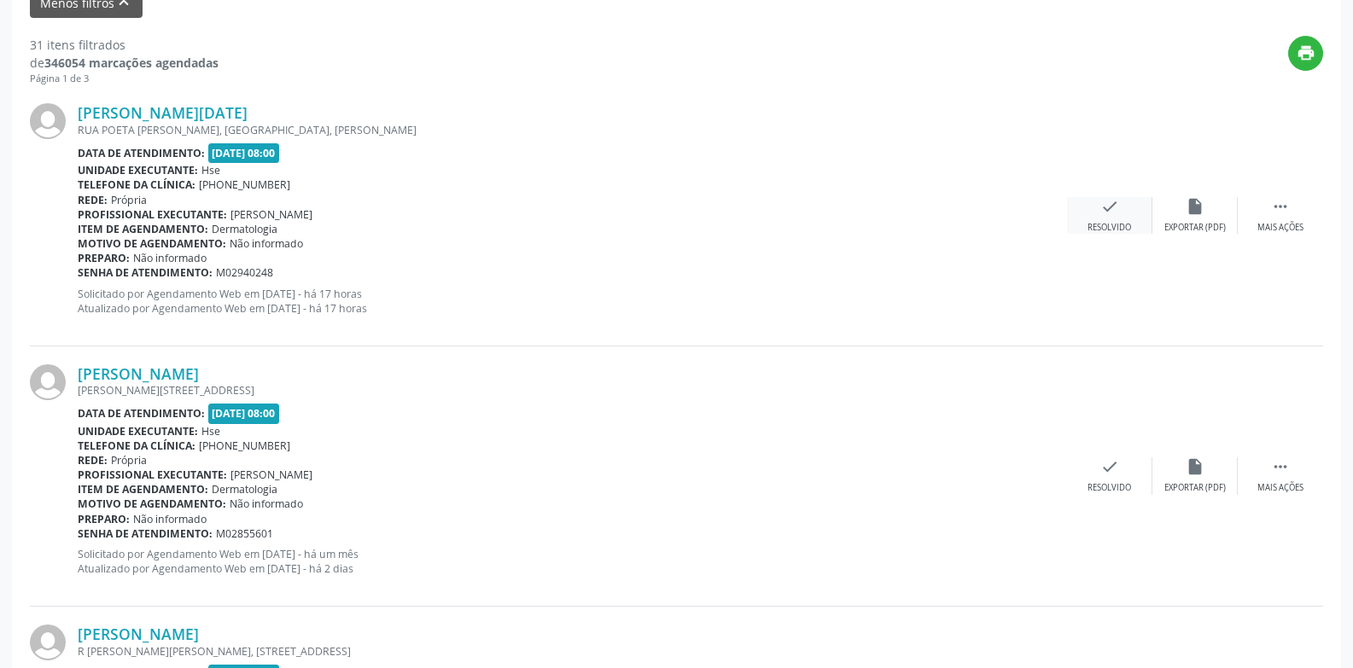
click at [1107, 220] on div "check Resolvido" at bounding box center [1109, 215] width 85 height 37
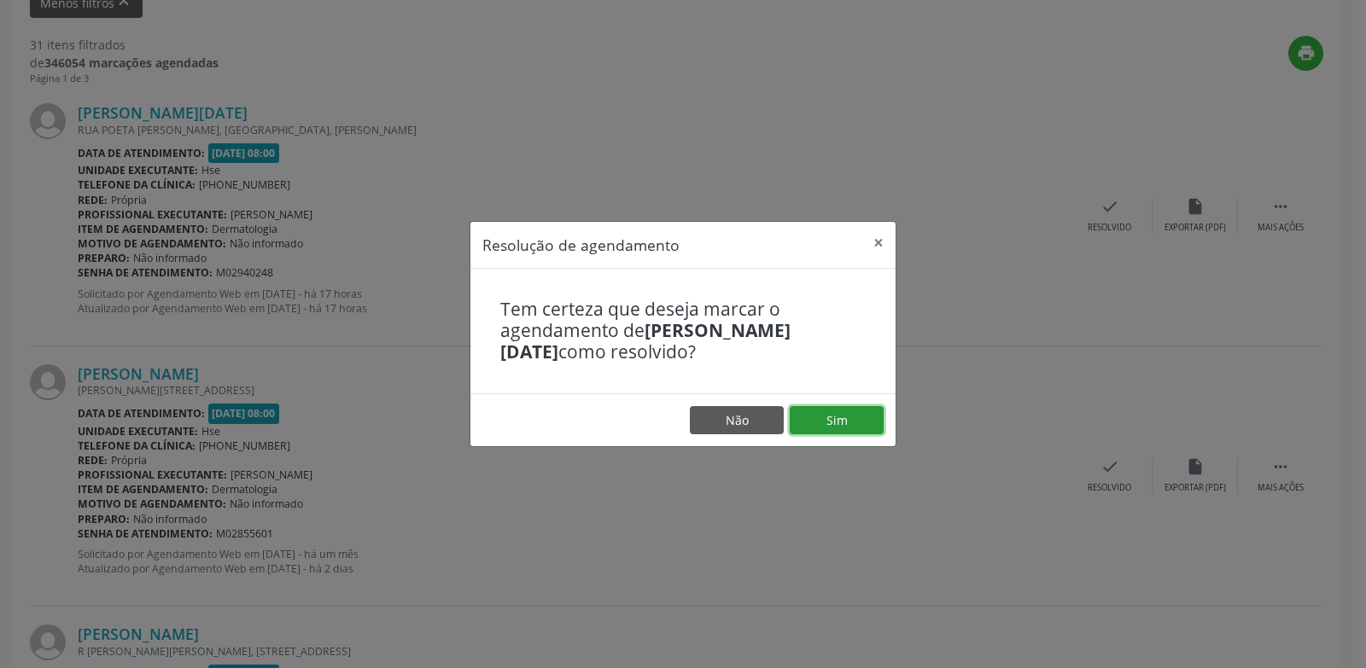
click at [877, 423] on button "Sim" at bounding box center [836, 420] width 94 height 29
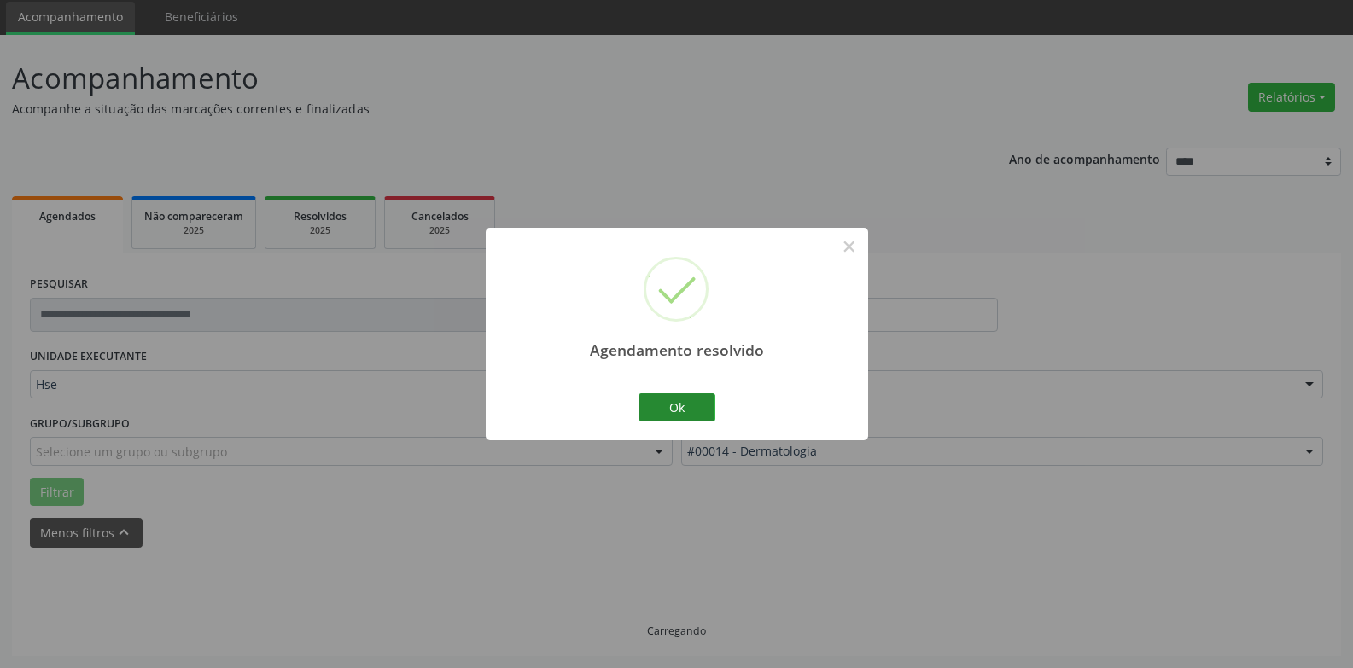
scroll to position [77, 0]
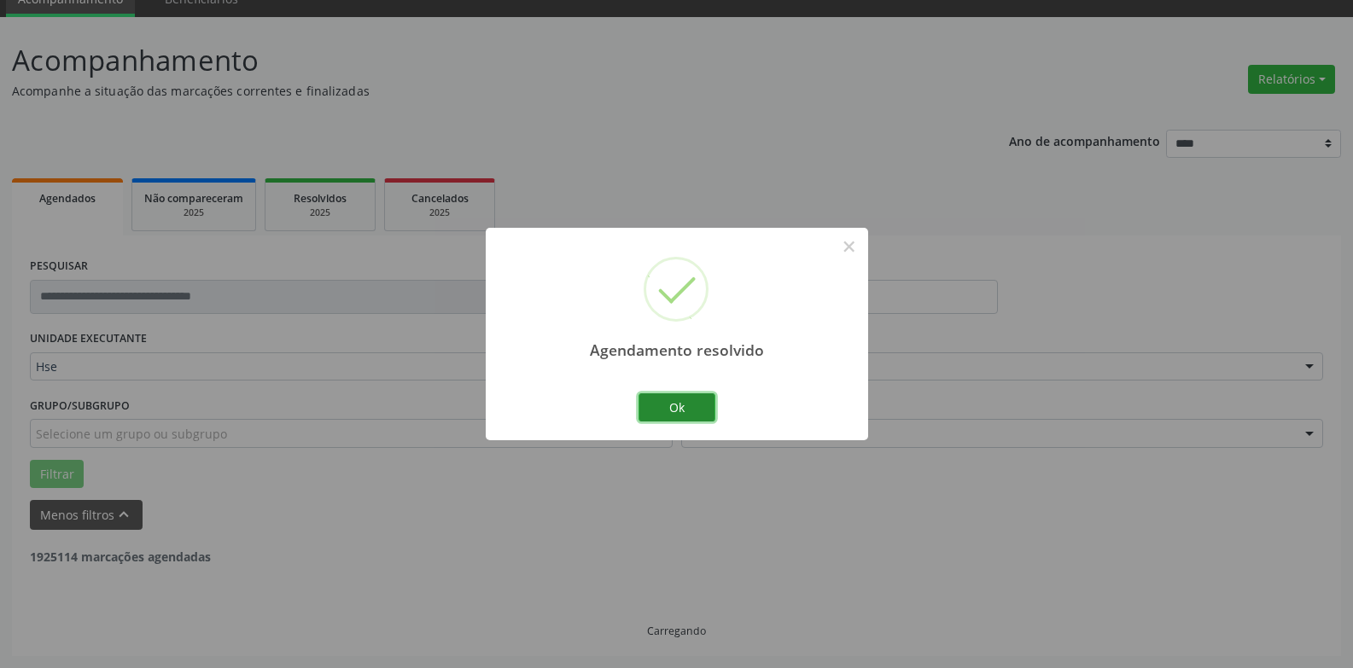
click at [675, 405] on button "Ok" at bounding box center [676, 407] width 77 height 29
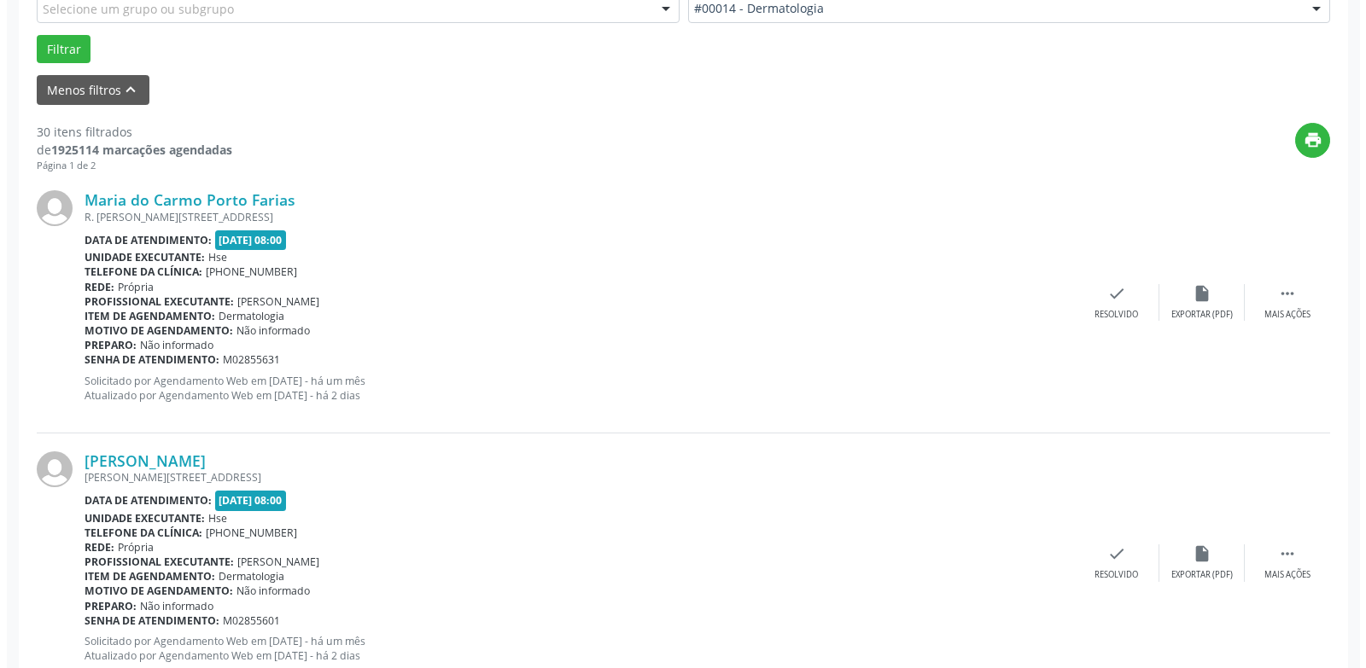
scroll to position [504, 0]
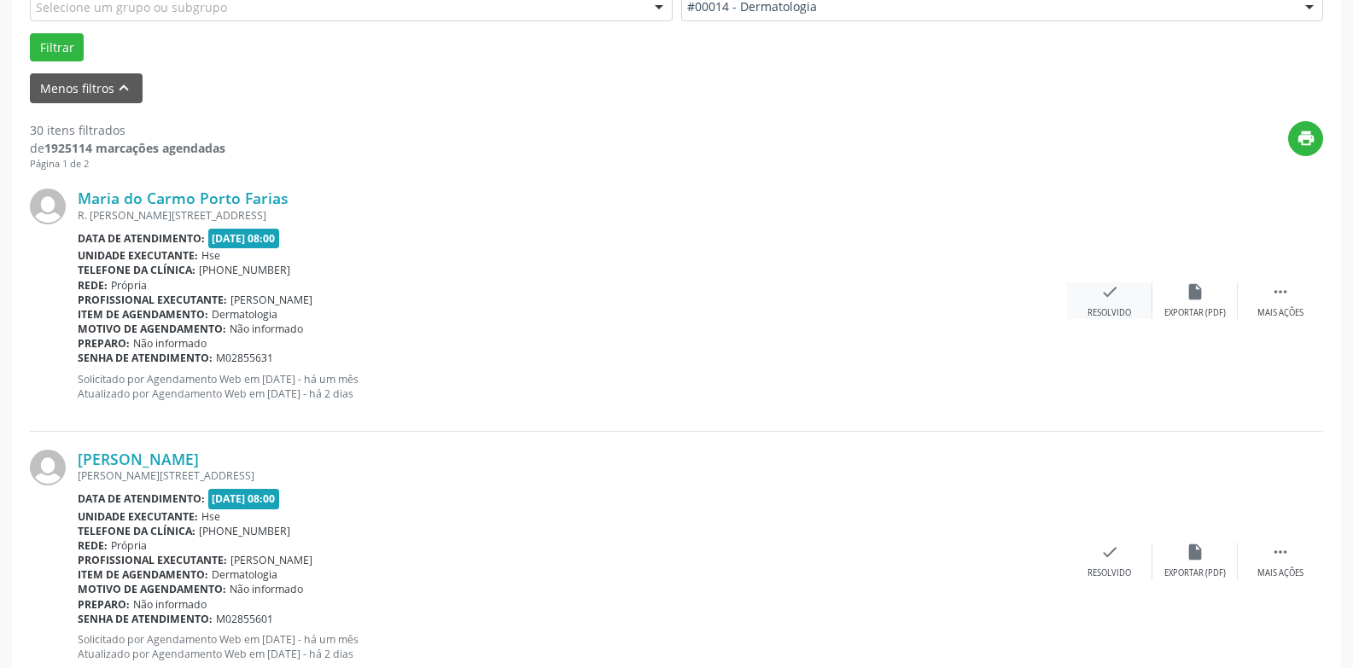
click at [1110, 309] on div "Resolvido" at bounding box center [1109, 313] width 44 height 12
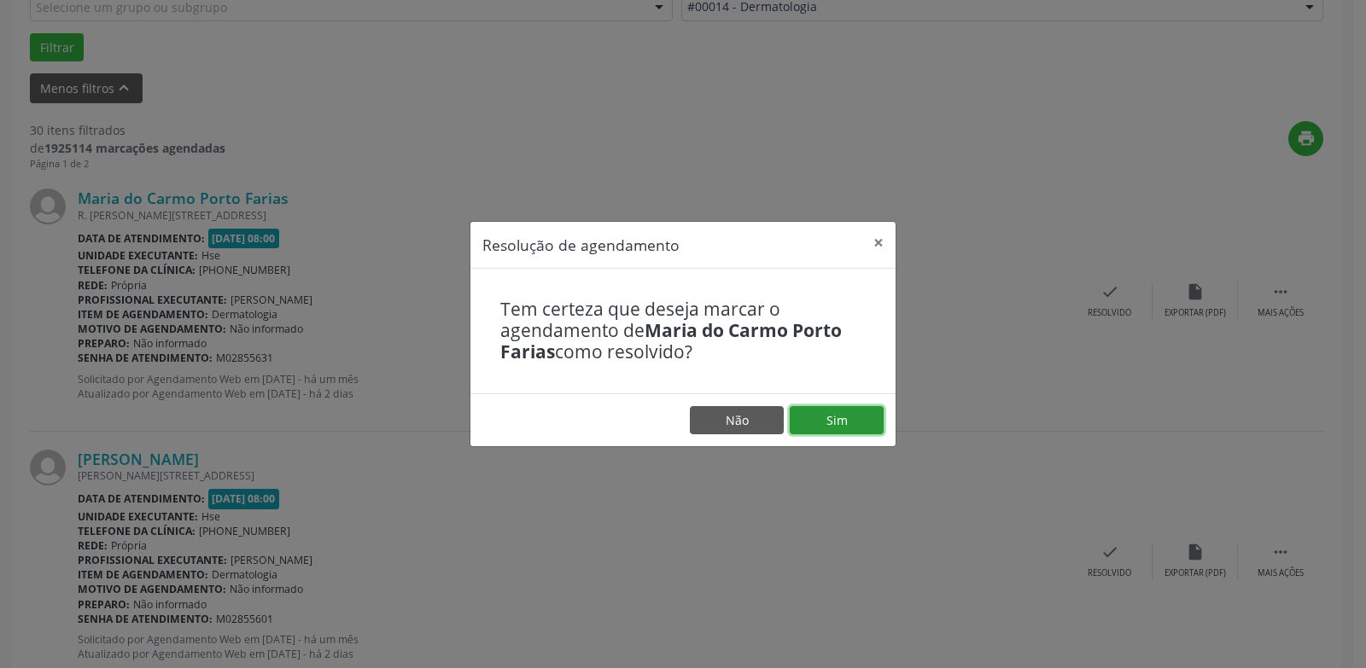
click at [815, 420] on button "Sim" at bounding box center [836, 420] width 94 height 29
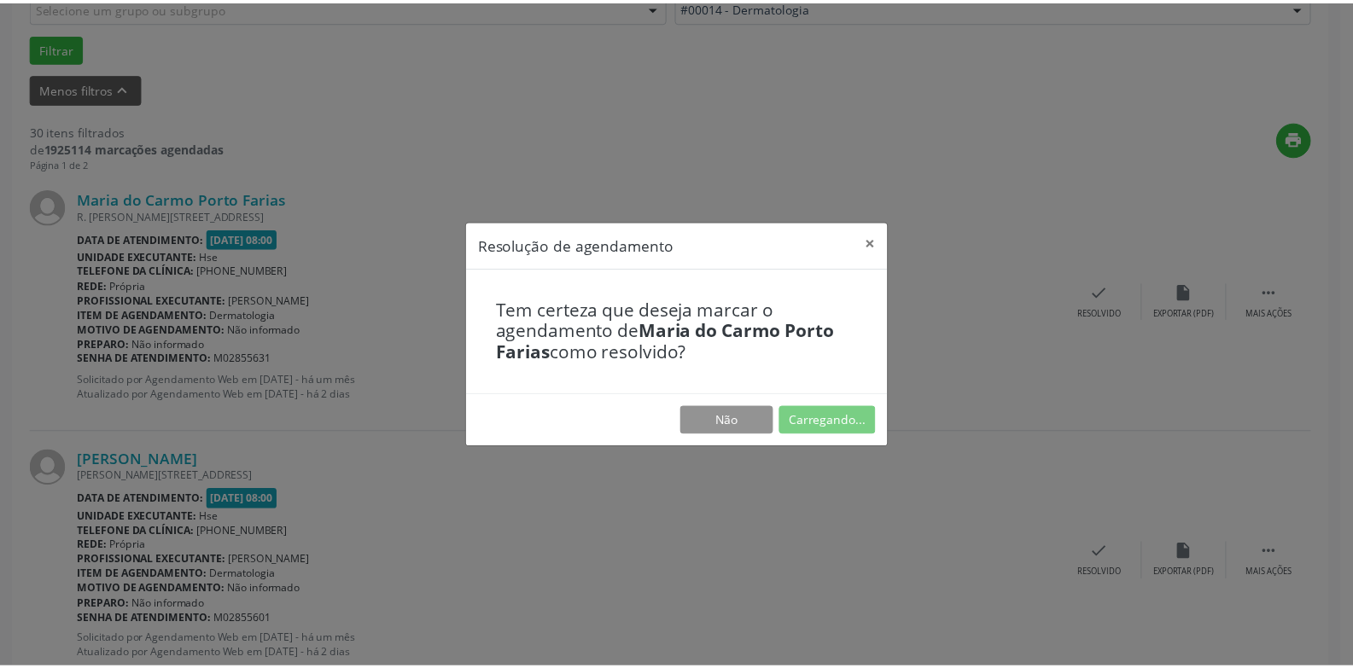
scroll to position [59, 0]
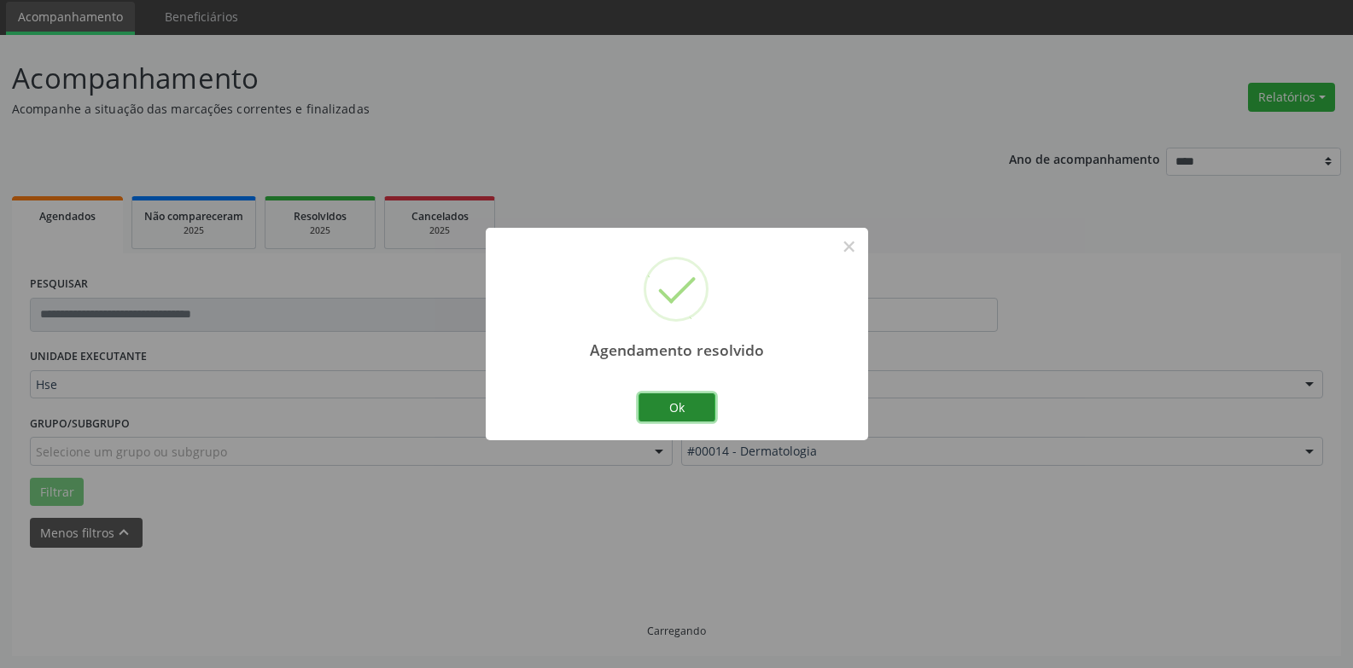
click at [660, 400] on button "Ok" at bounding box center [676, 407] width 77 height 29
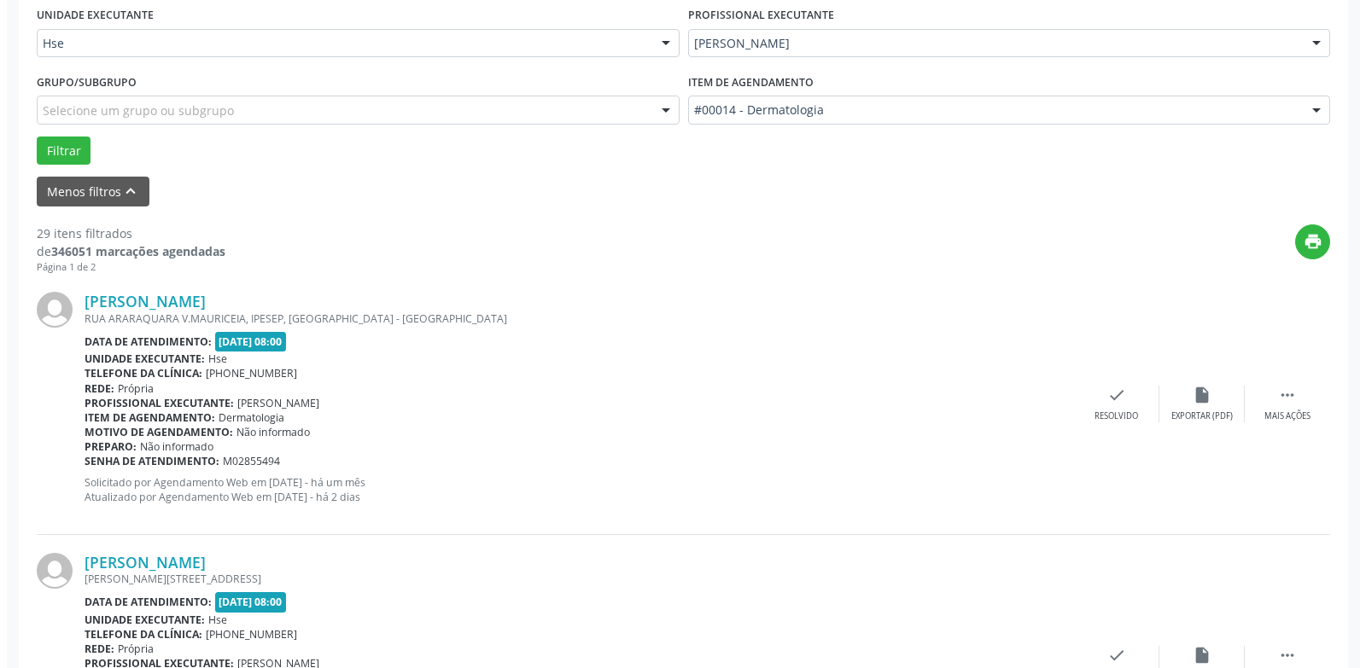
scroll to position [571, 0]
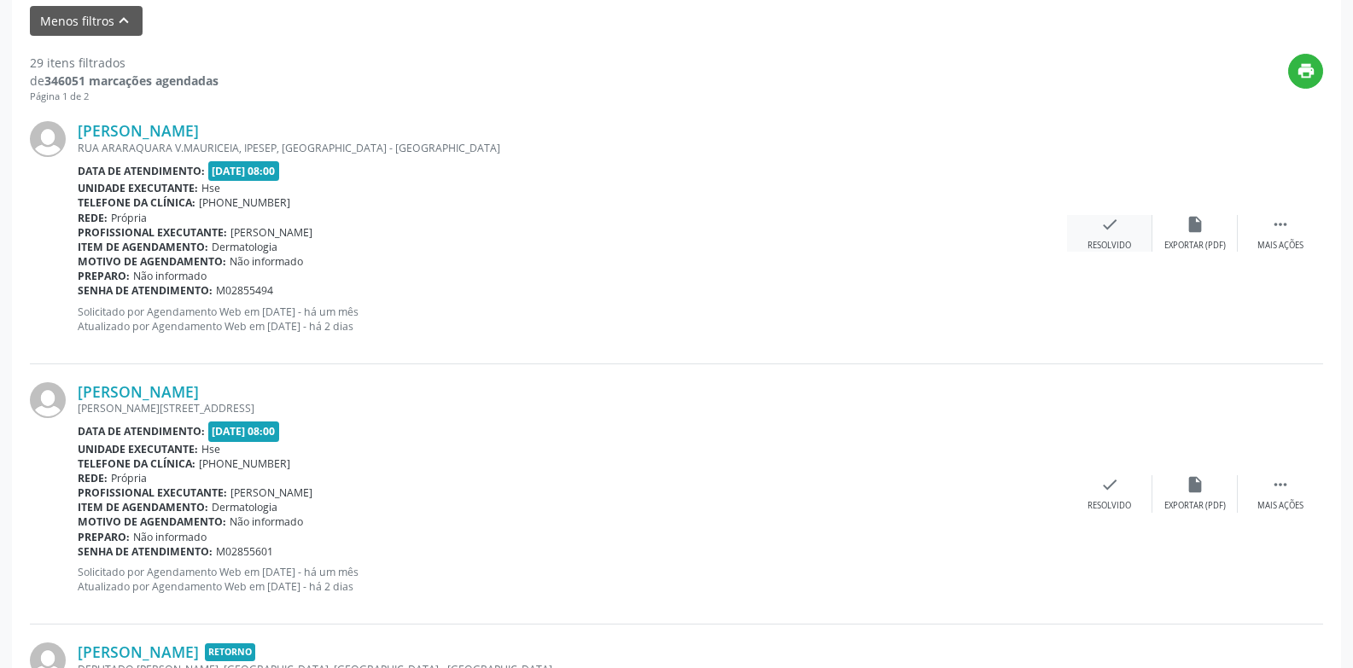
click at [1110, 239] on div "check Resolvido" at bounding box center [1109, 233] width 85 height 37
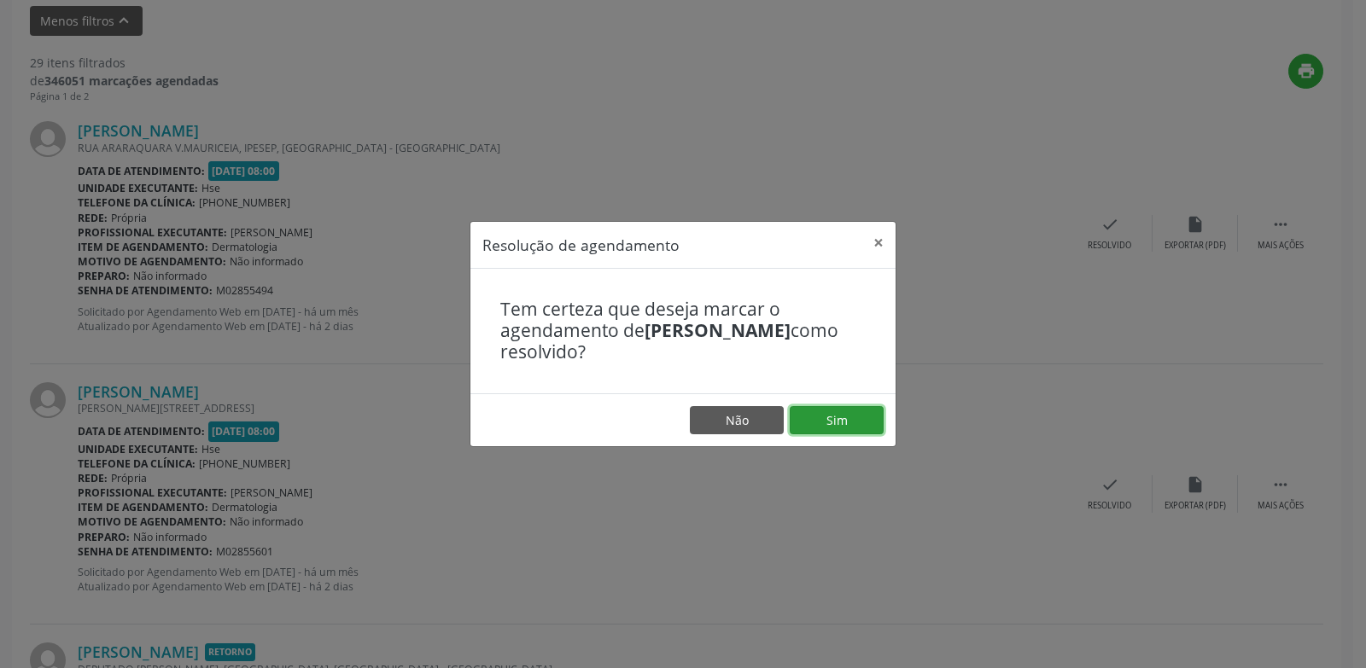
click at [862, 423] on button "Sim" at bounding box center [836, 420] width 94 height 29
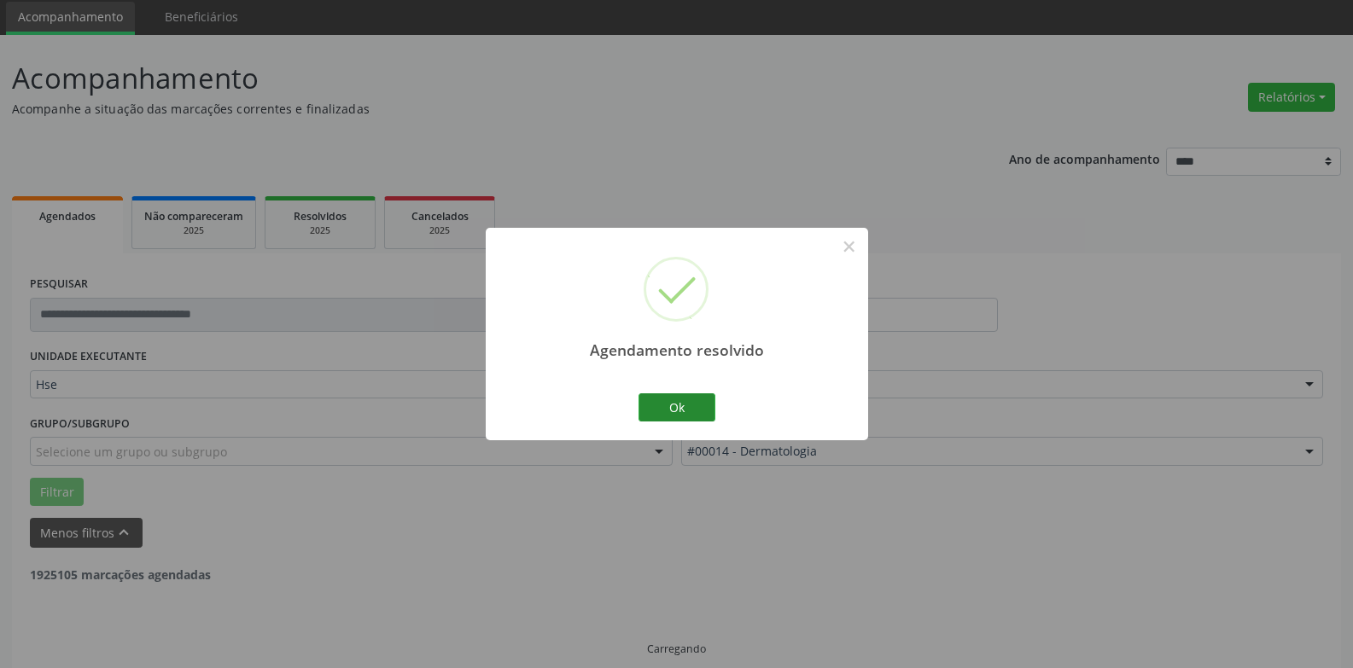
scroll to position [77, 0]
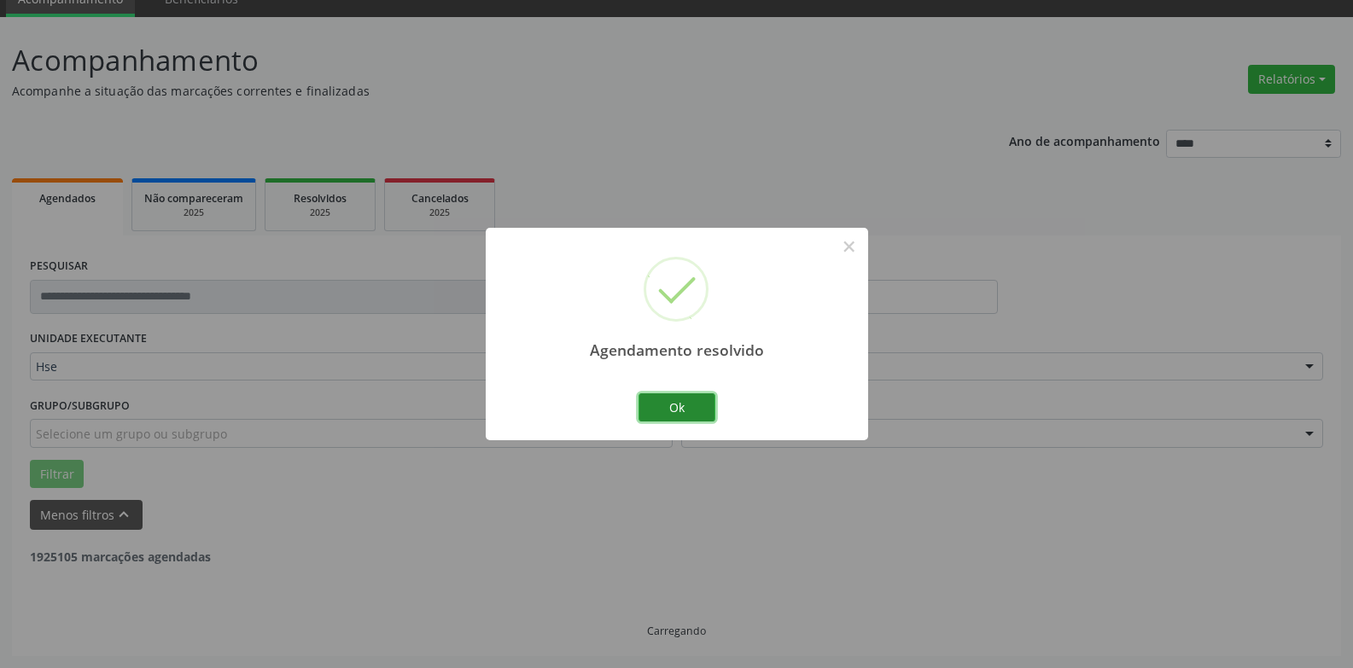
click at [685, 408] on button "Ok" at bounding box center [676, 407] width 77 height 29
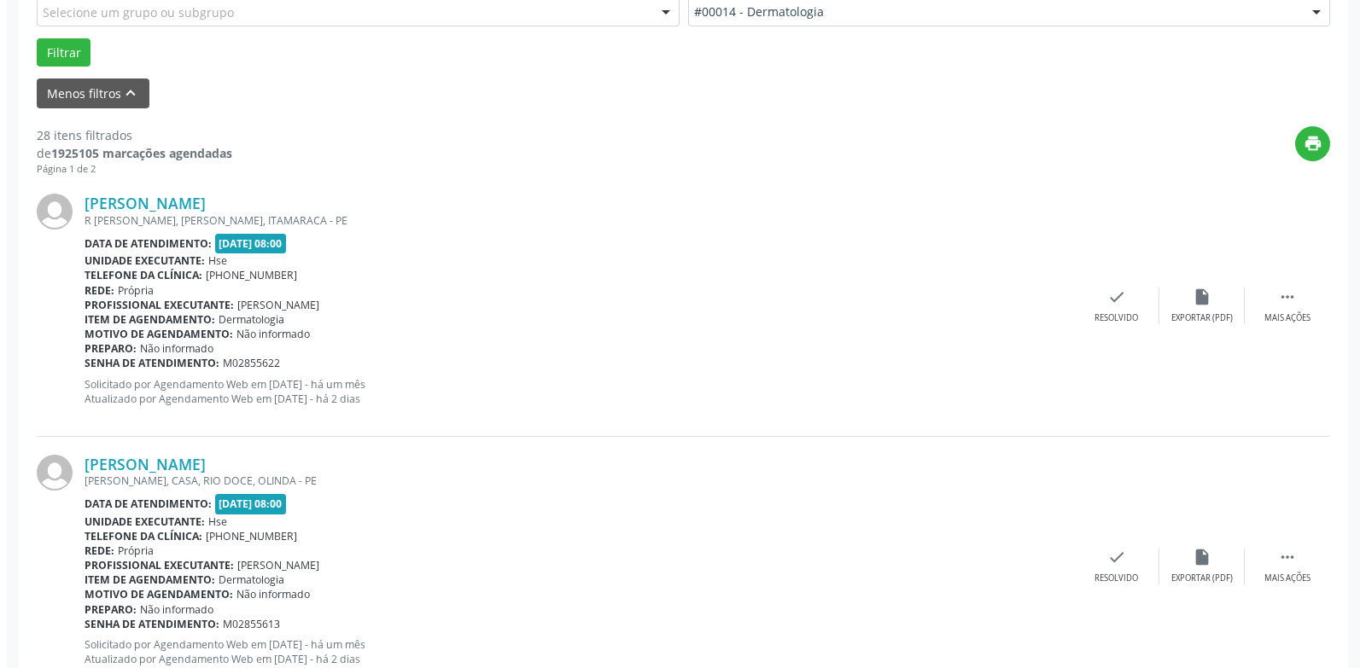
scroll to position [504, 0]
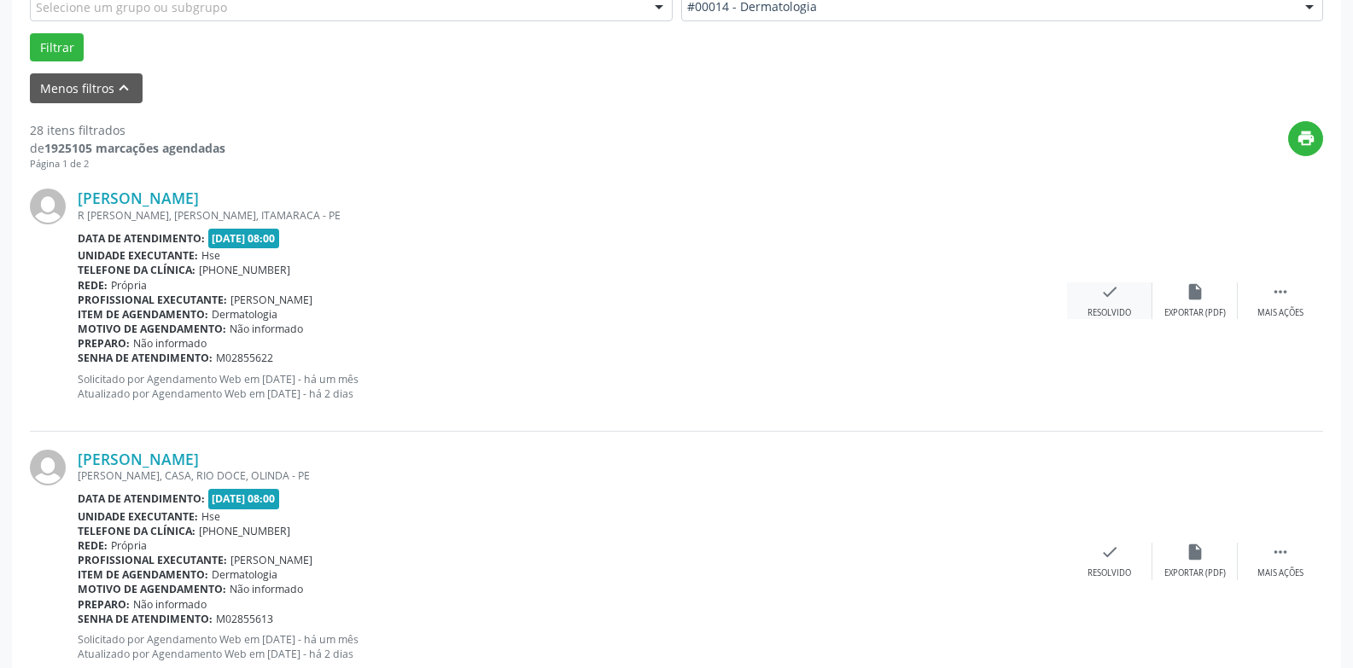
click at [1115, 303] on div "check Resolvido" at bounding box center [1109, 300] width 85 height 37
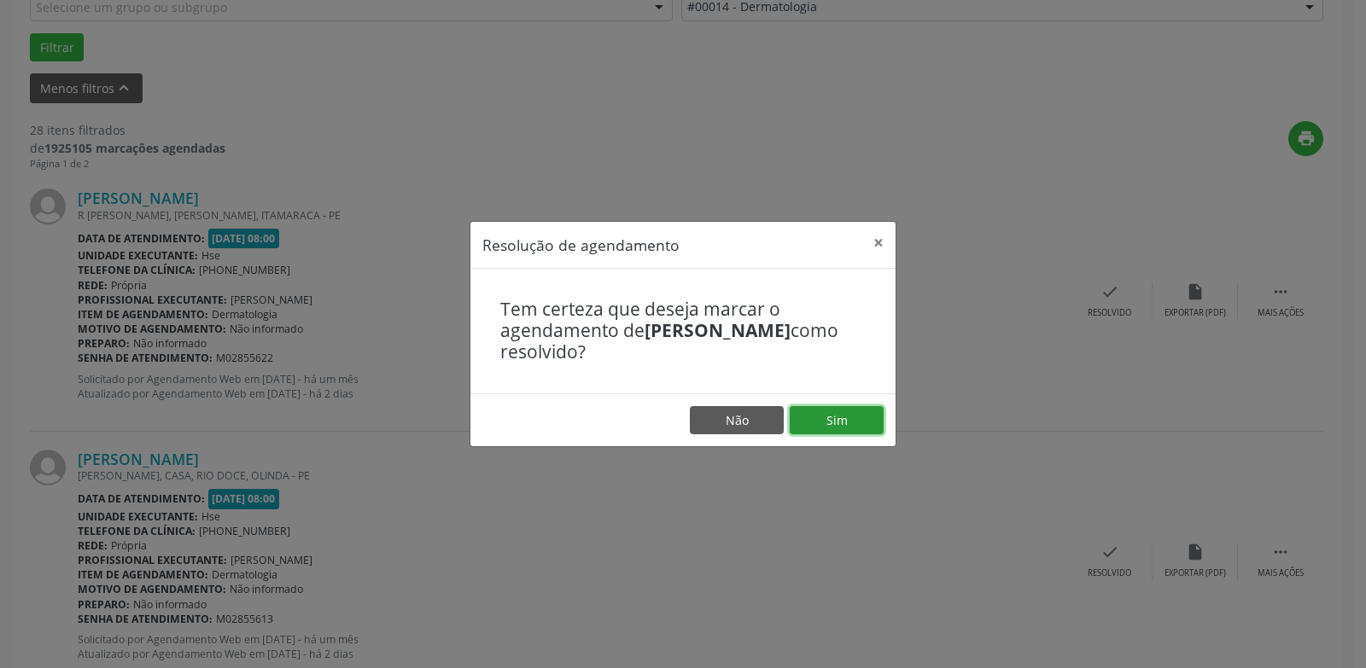
click at [832, 428] on button "Sim" at bounding box center [836, 420] width 94 height 29
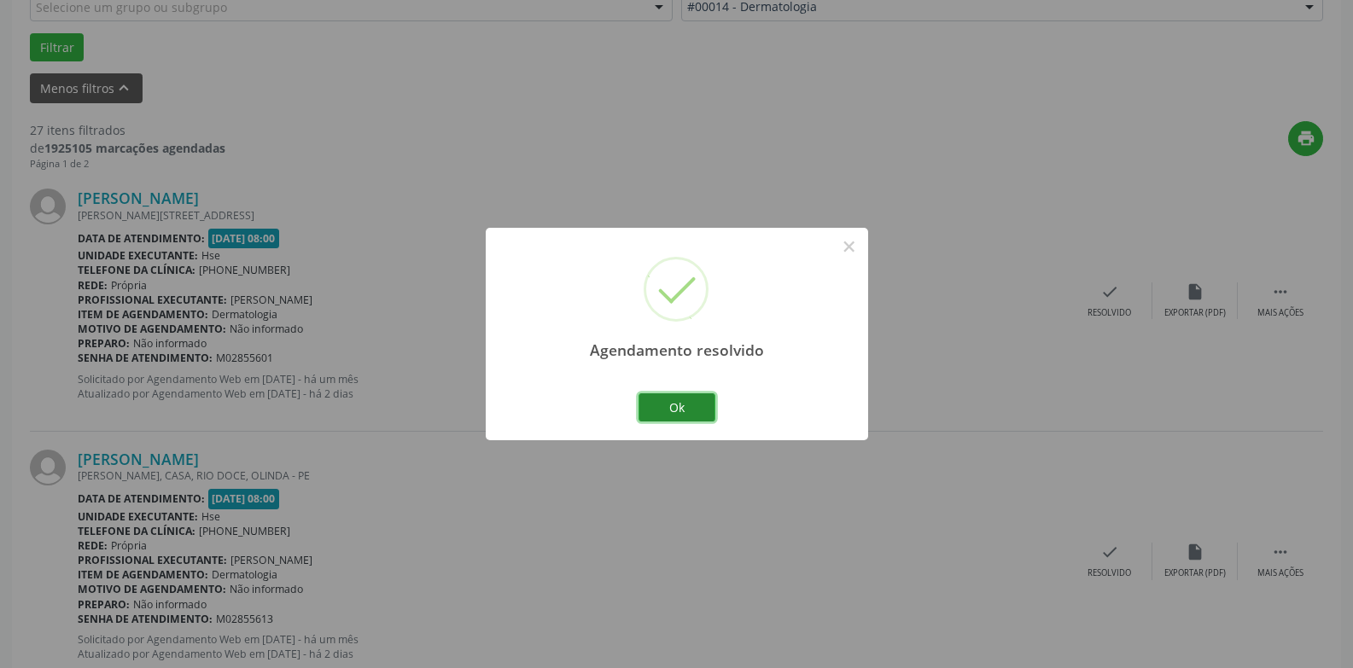
click at [695, 419] on button "Ok" at bounding box center [676, 407] width 77 height 29
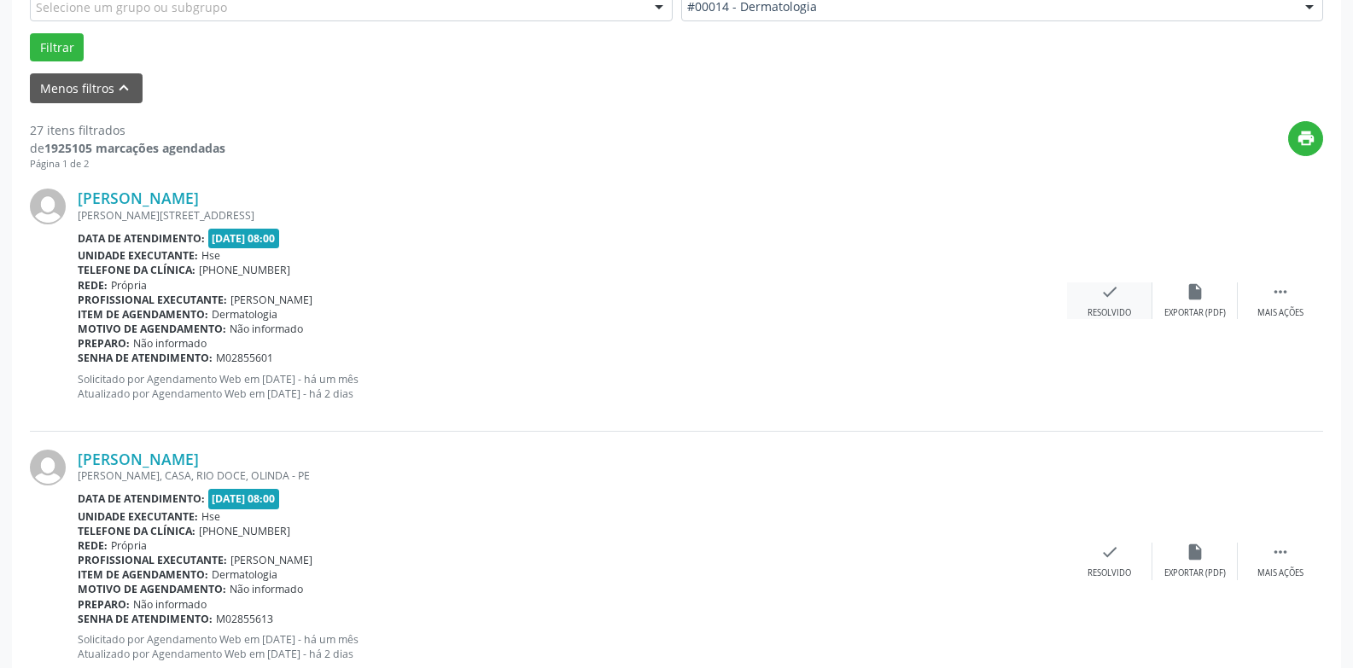
click at [1119, 304] on div "check Resolvido" at bounding box center [1109, 300] width 85 height 37
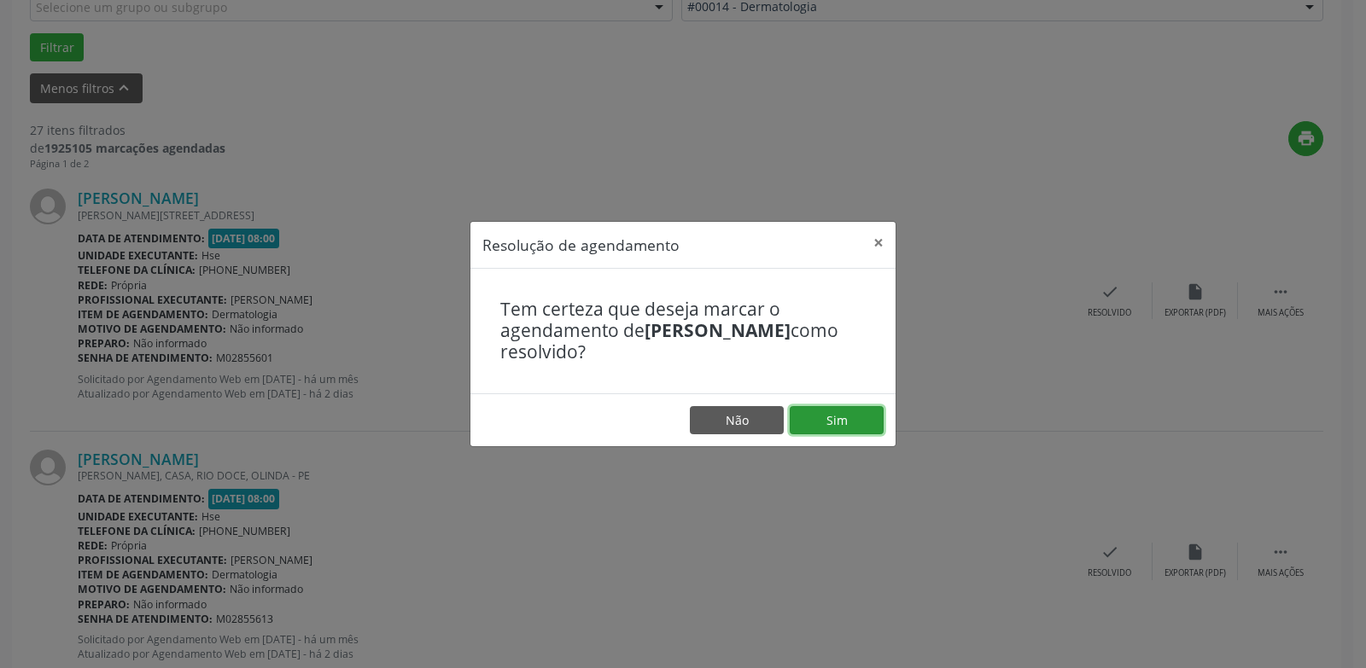
click at [836, 418] on button "Sim" at bounding box center [836, 420] width 94 height 29
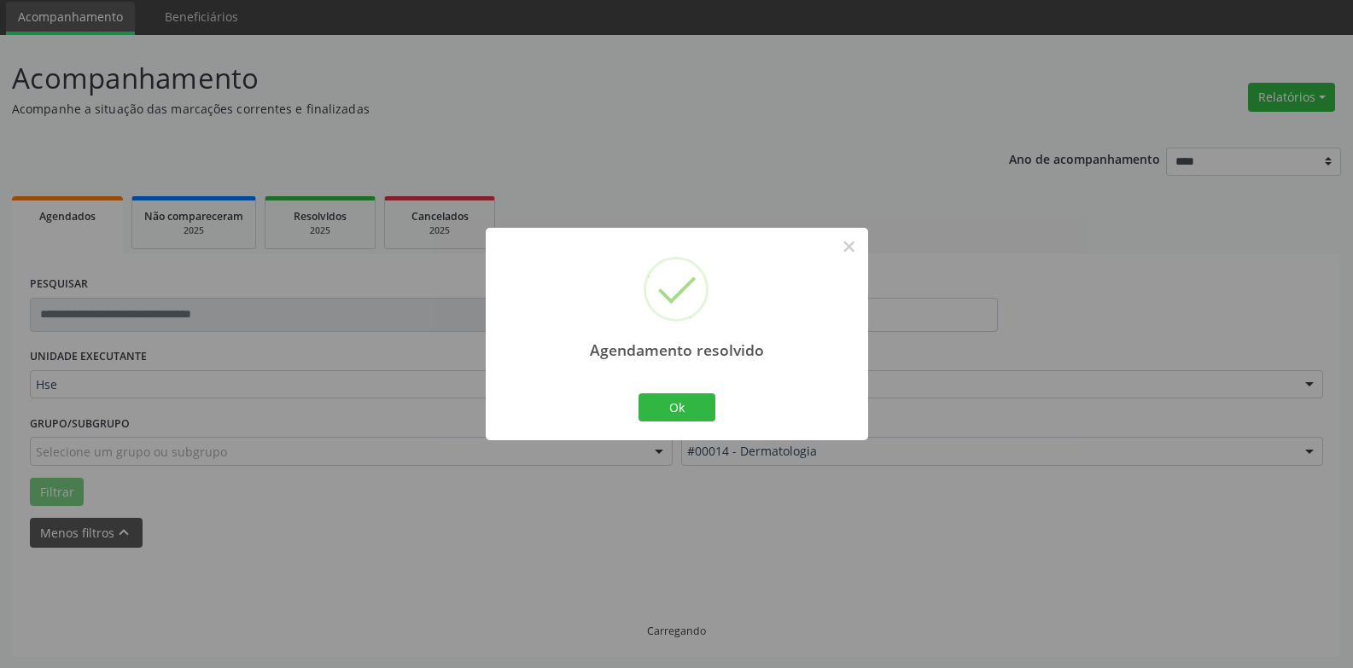
scroll to position [77, 0]
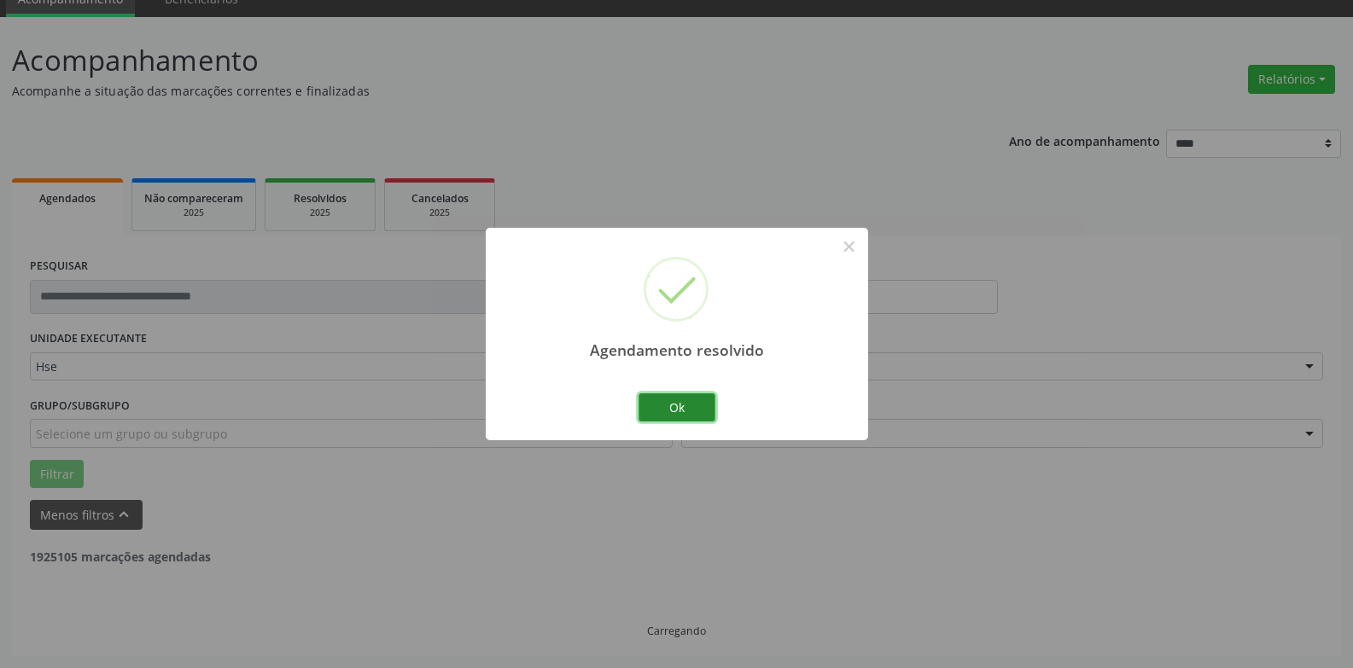
click at [665, 405] on button "Ok" at bounding box center [676, 407] width 77 height 29
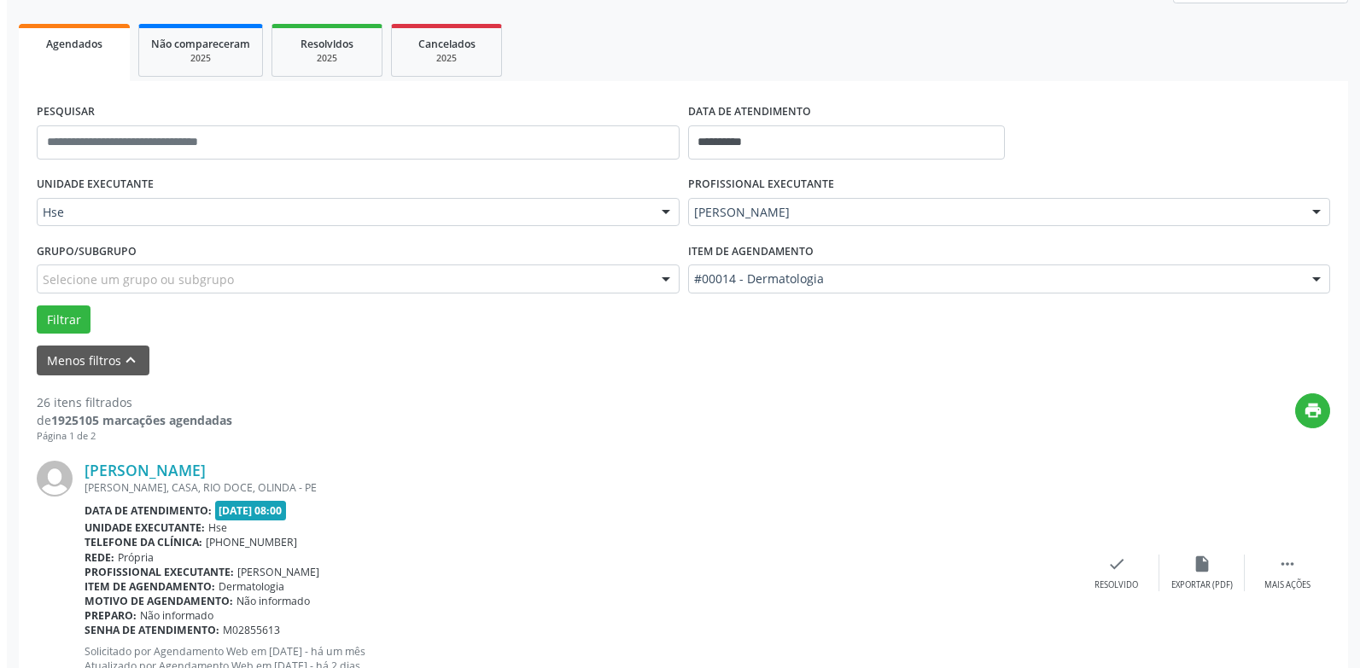
scroll to position [504, 0]
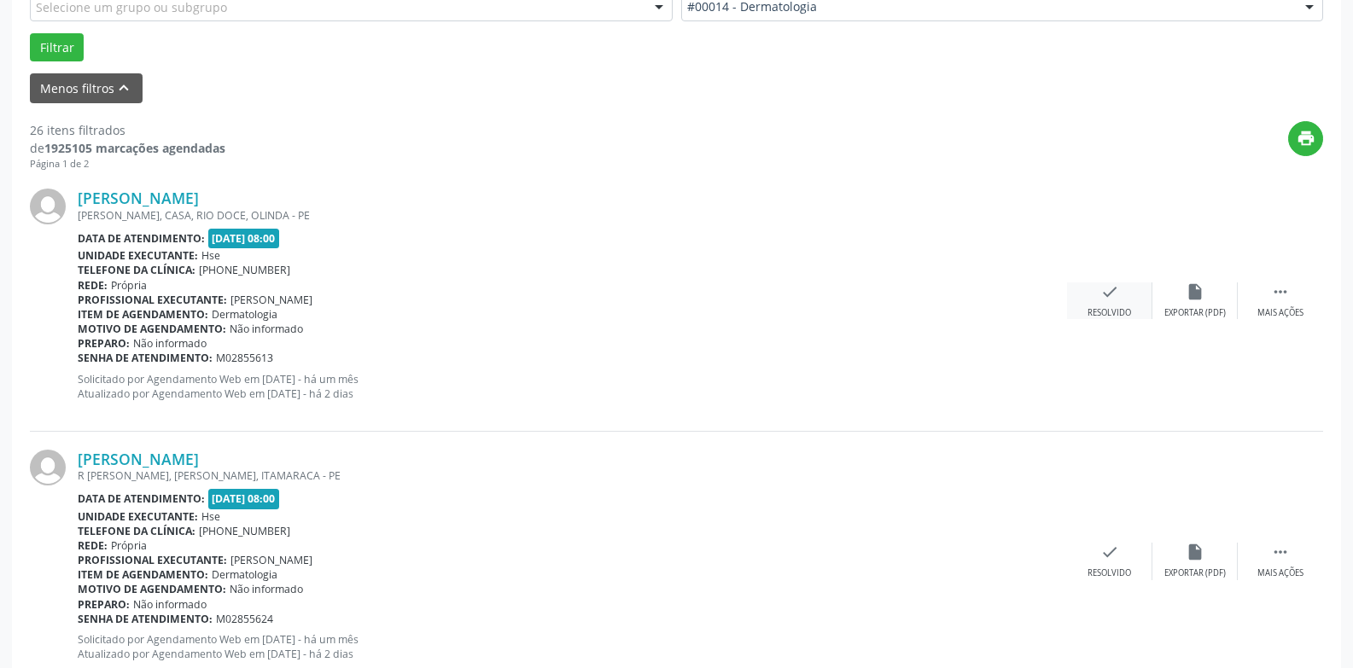
click at [1083, 309] on div "check Resolvido" at bounding box center [1109, 300] width 85 height 37
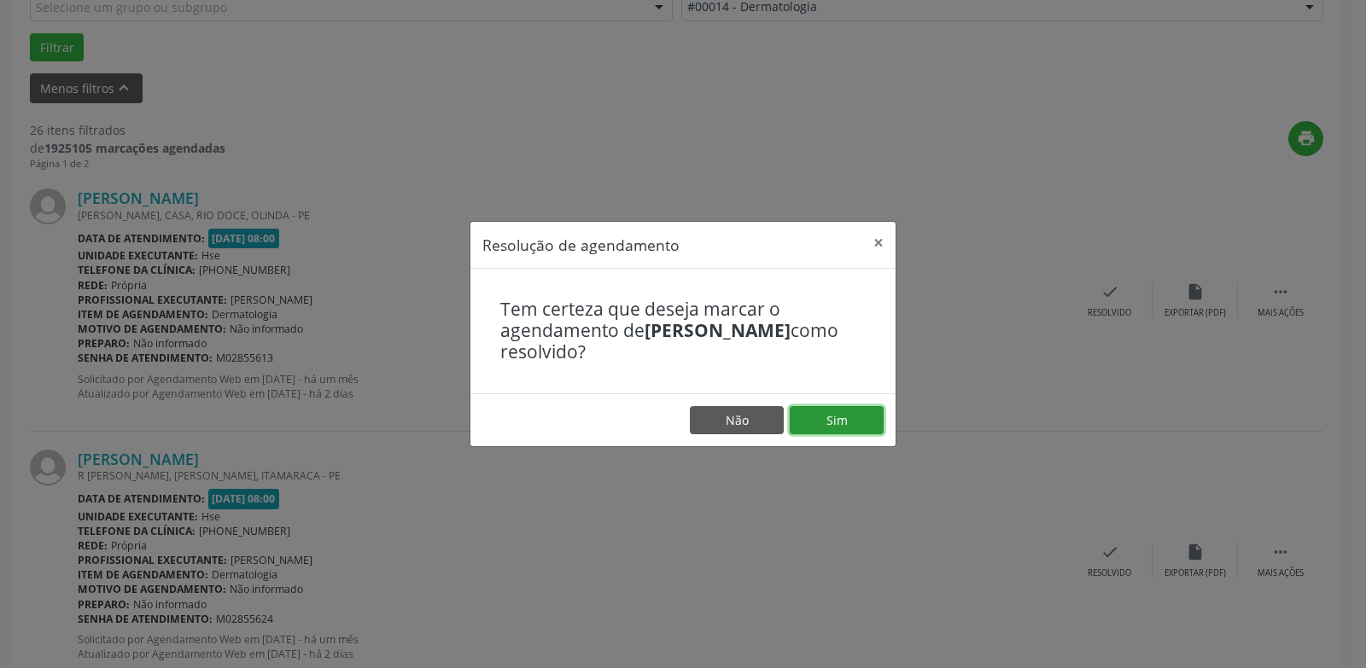
click at [836, 425] on button "Sim" at bounding box center [836, 420] width 94 height 29
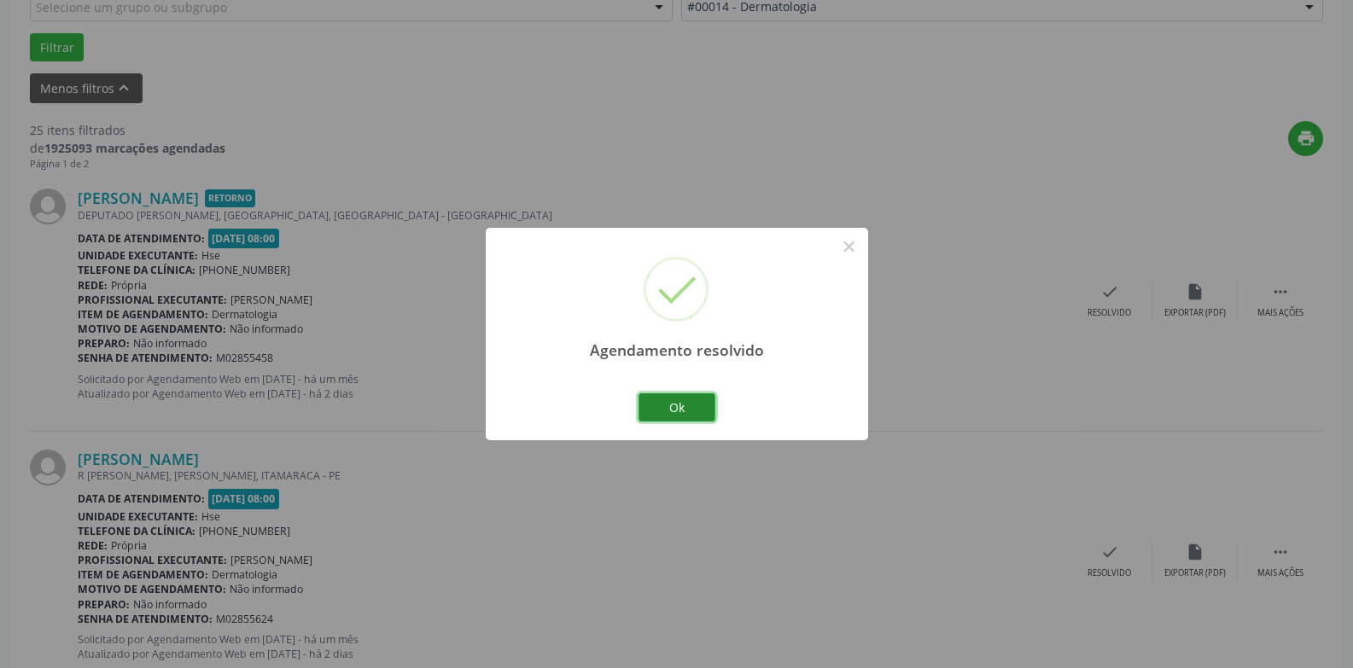
click at [673, 407] on button "Ok" at bounding box center [676, 407] width 77 height 29
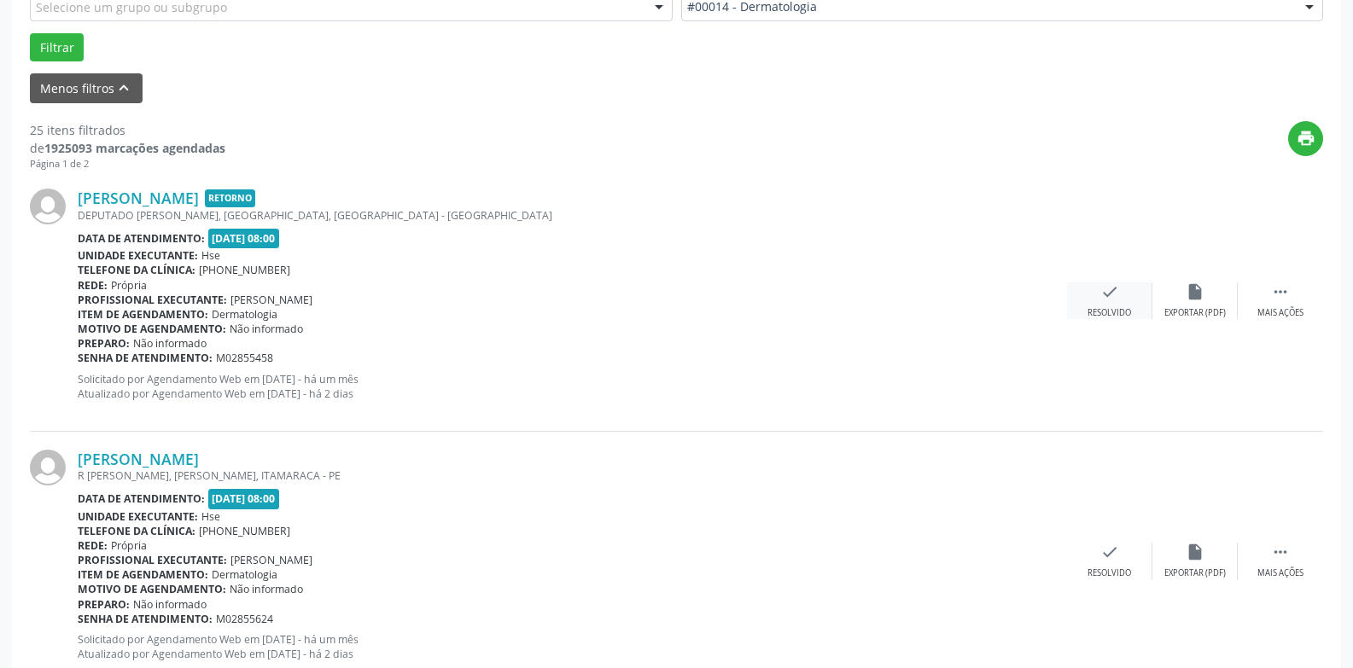
click at [1106, 301] on icon "check" at bounding box center [1109, 291] width 19 height 19
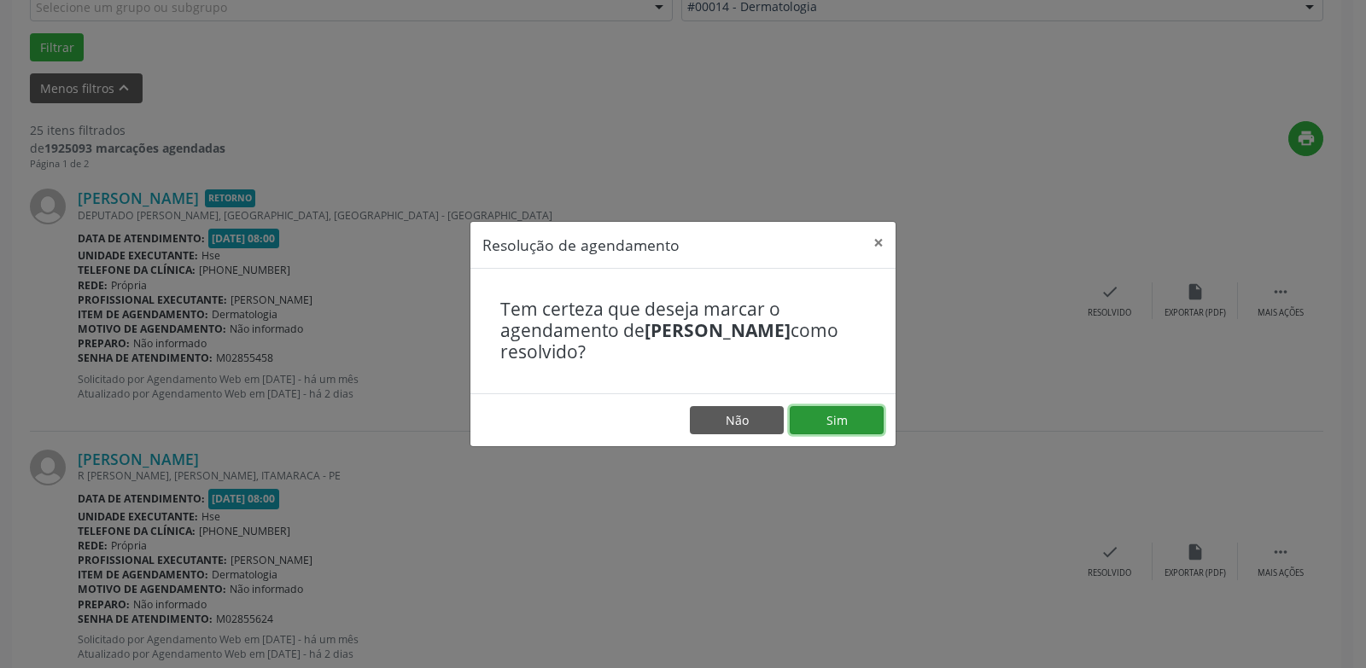
click at [829, 418] on button "Sim" at bounding box center [836, 420] width 94 height 29
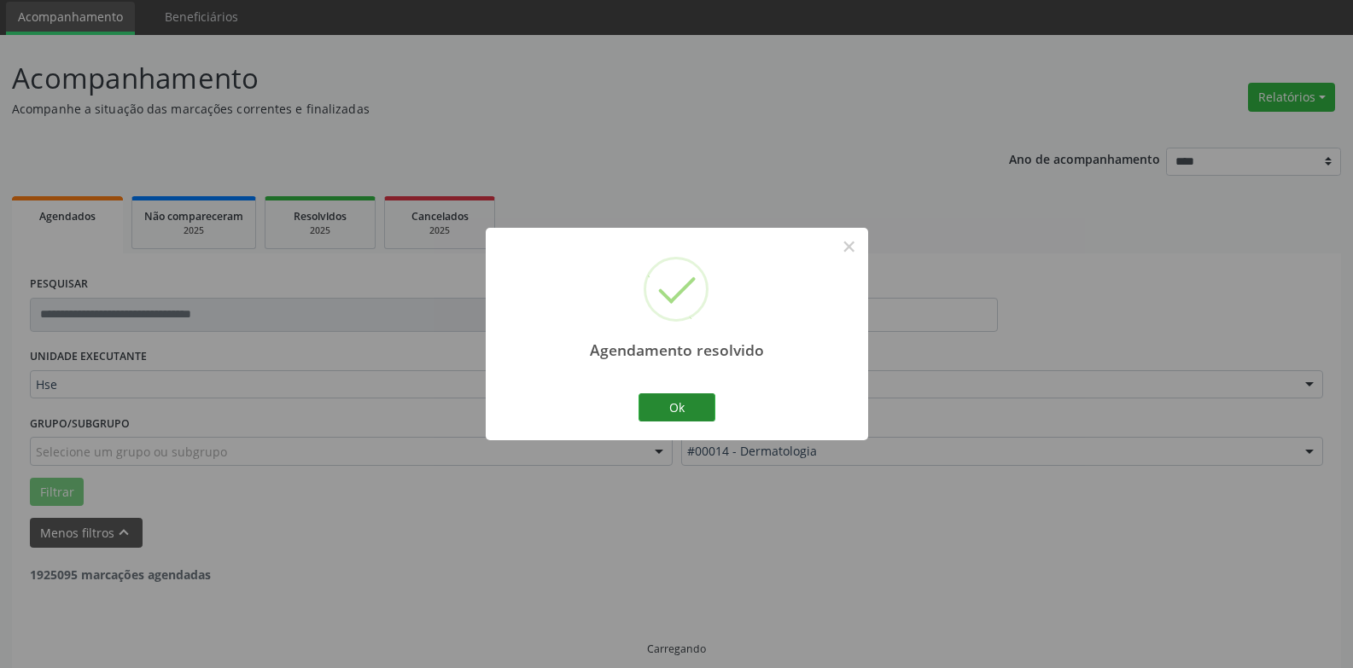
scroll to position [77, 0]
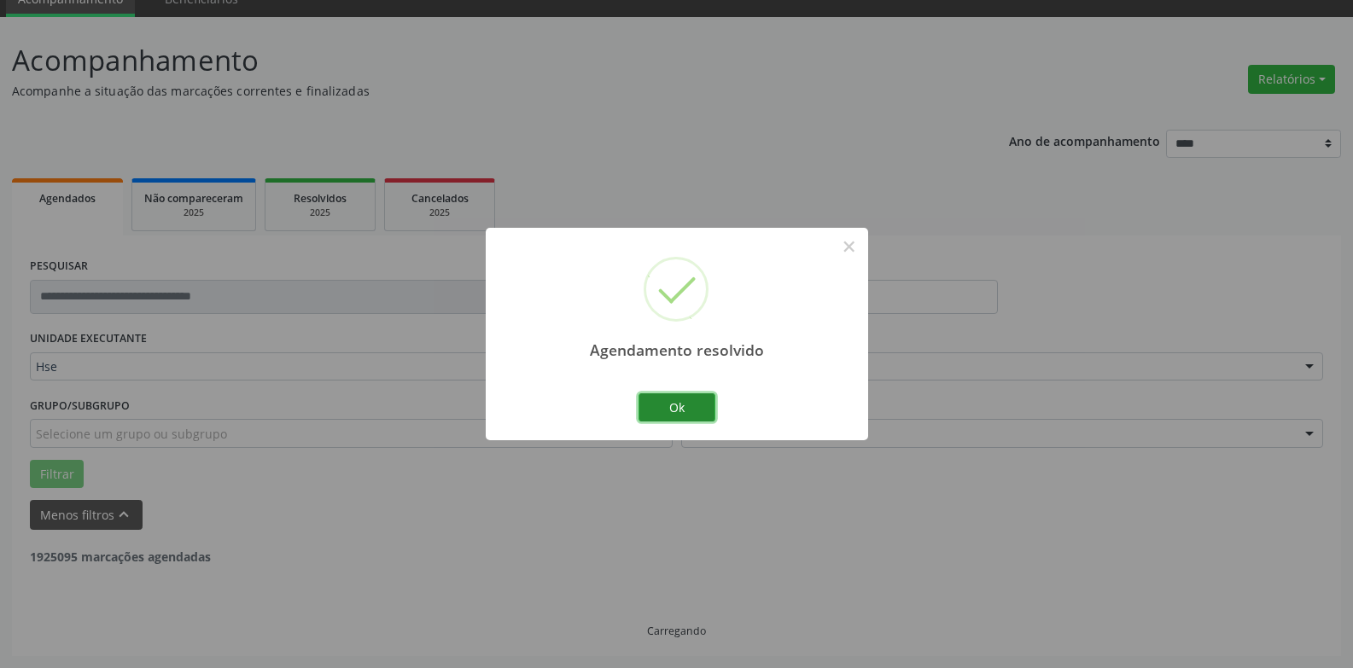
click at [699, 403] on button "Ok" at bounding box center [676, 407] width 77 height 29
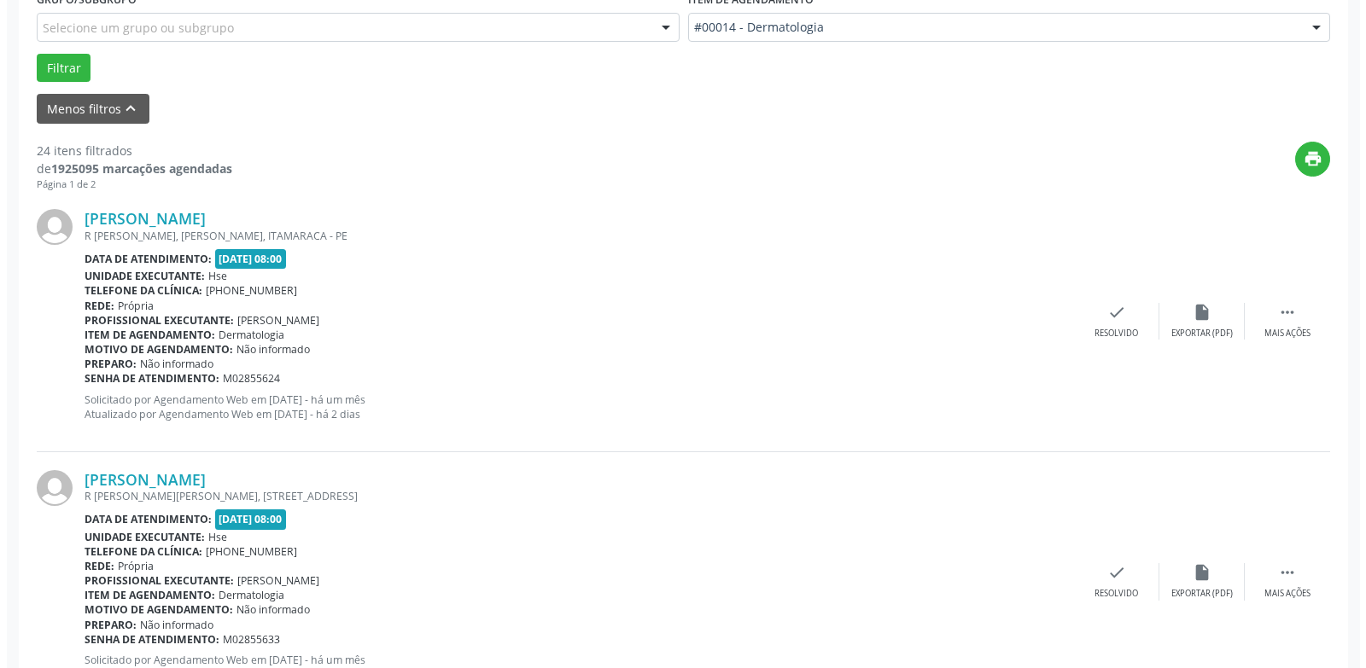
scroll to position [504, 0]
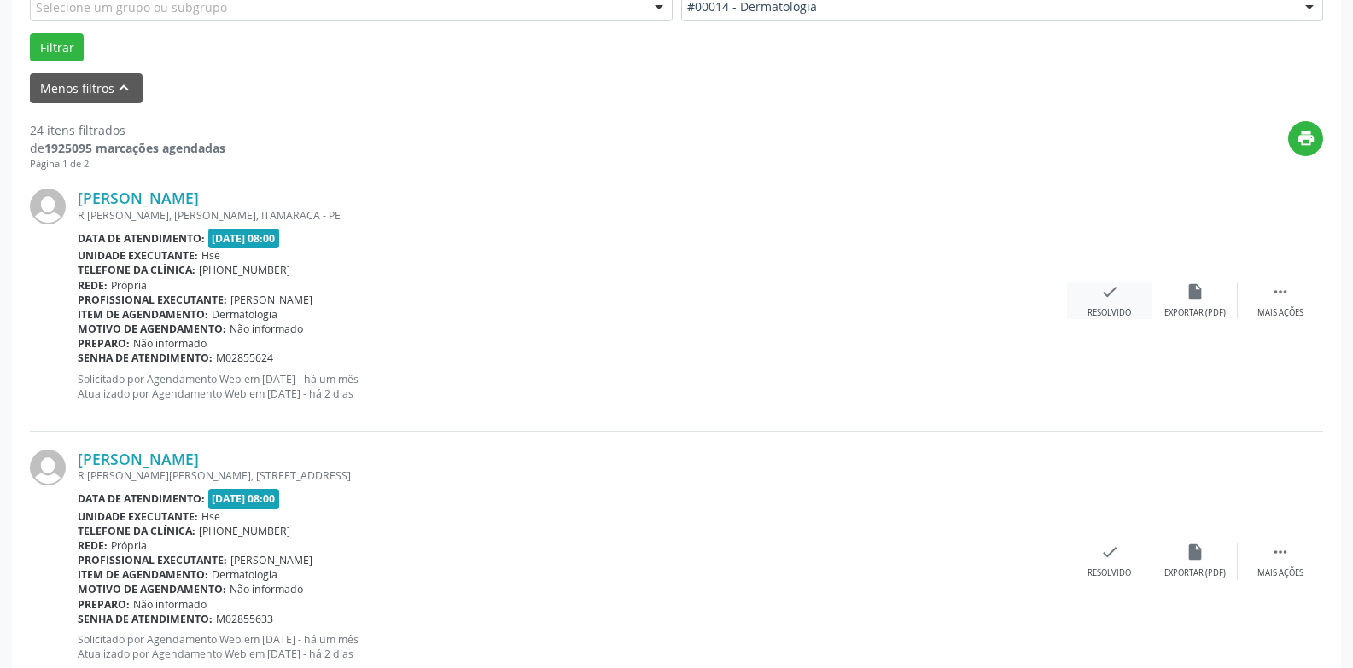
click at [1117, 305] on div "check Resolvido" at bounding box center [1109, 300] width 85 height 37
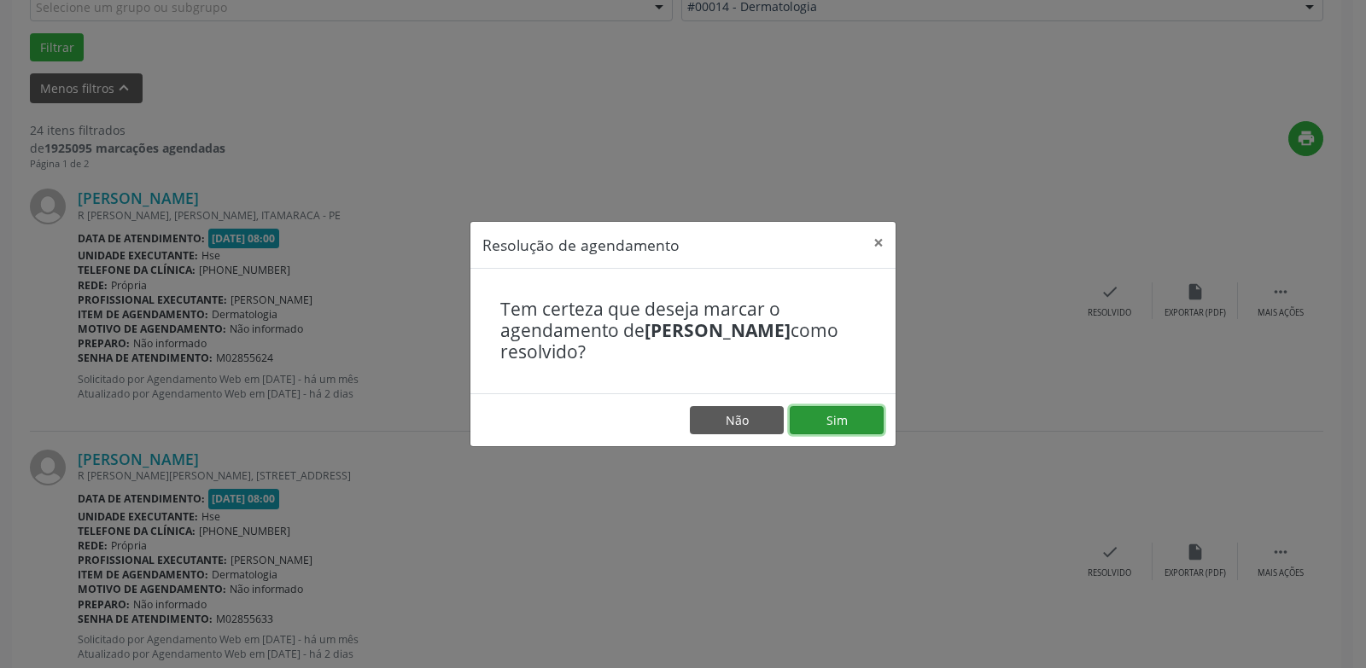
click at [830, 425] on button "Sim" at bounding box center [836, 420] width 94 height 29
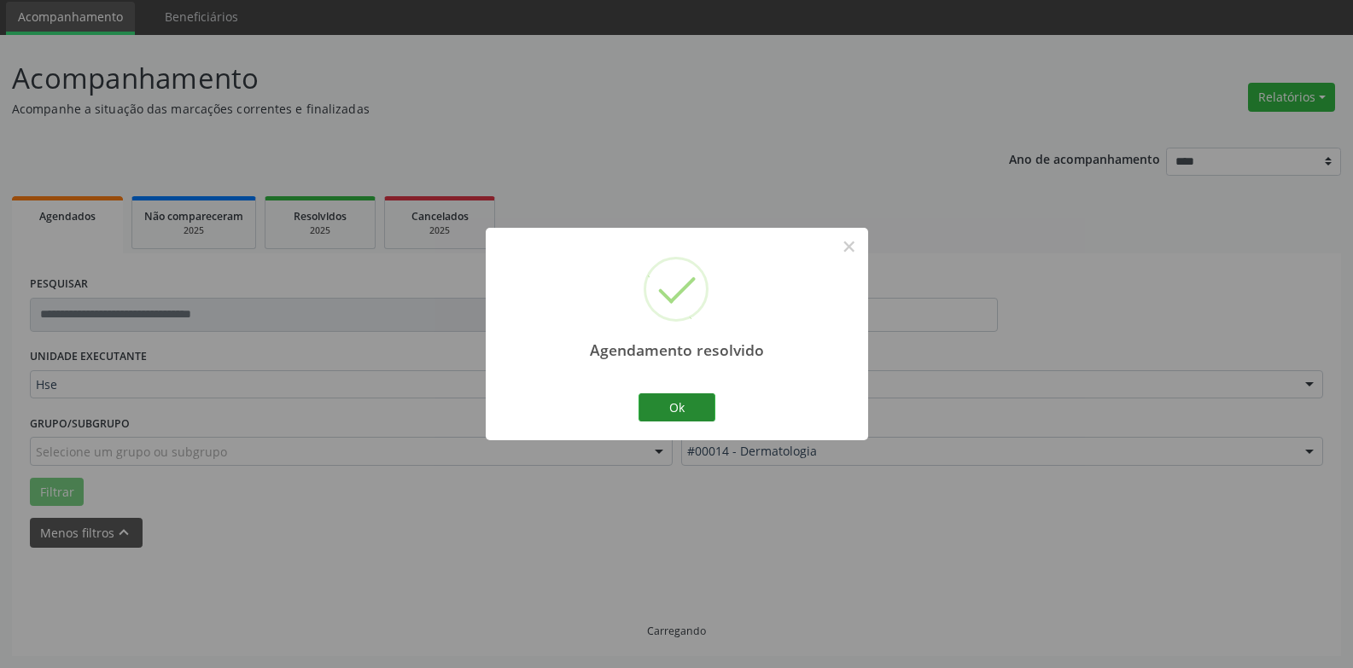
scroll to position [77, 0]
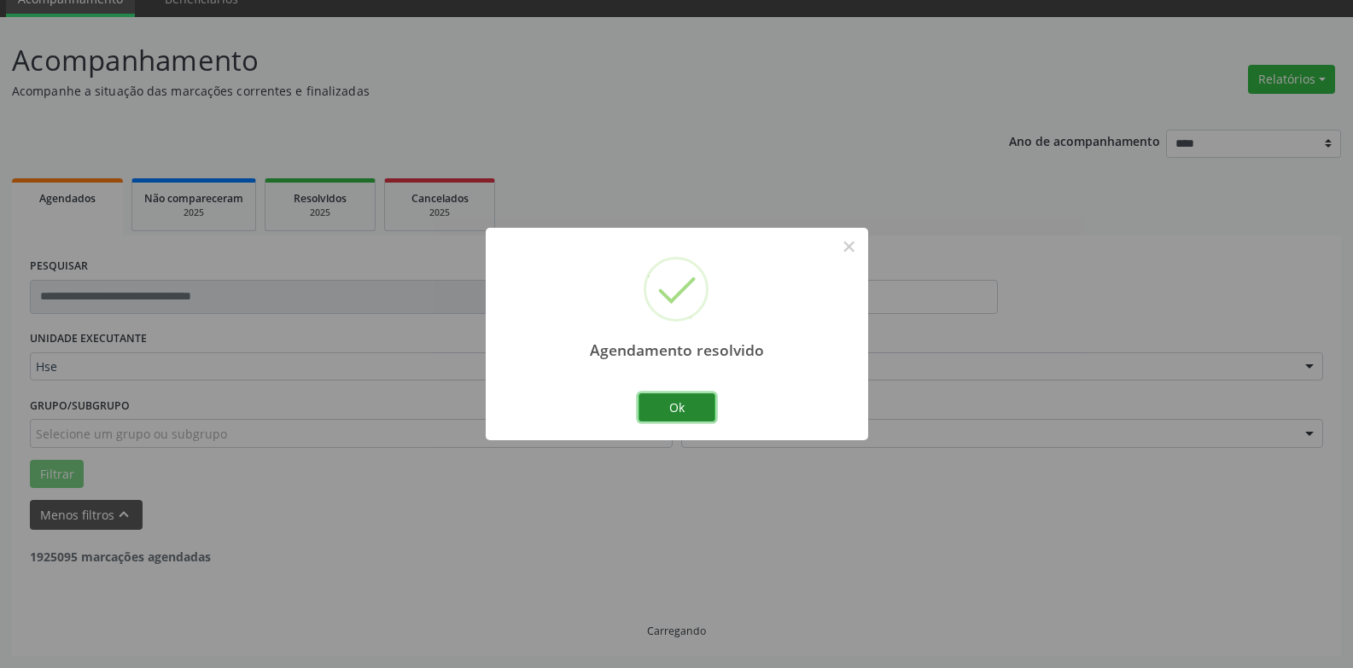
click at [676, 411] on button "Ok" at bounding box center [676, 407] width 77 height 29
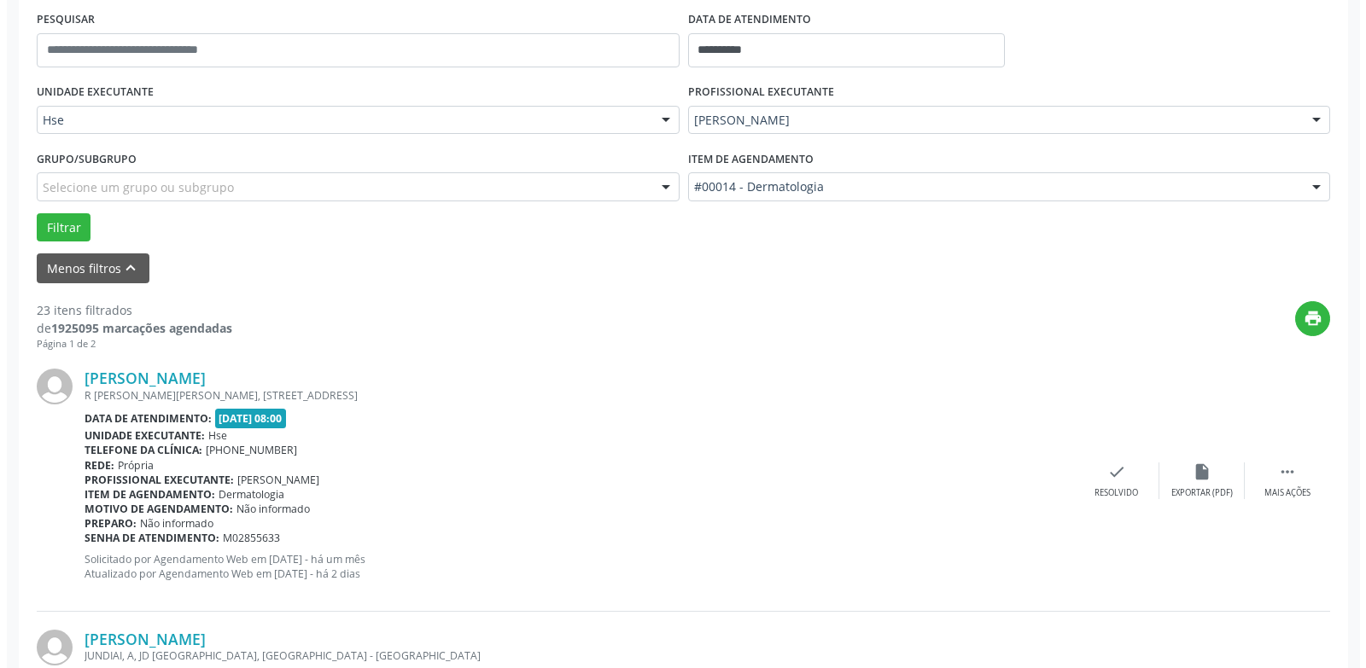
scroll to position [418, 0]
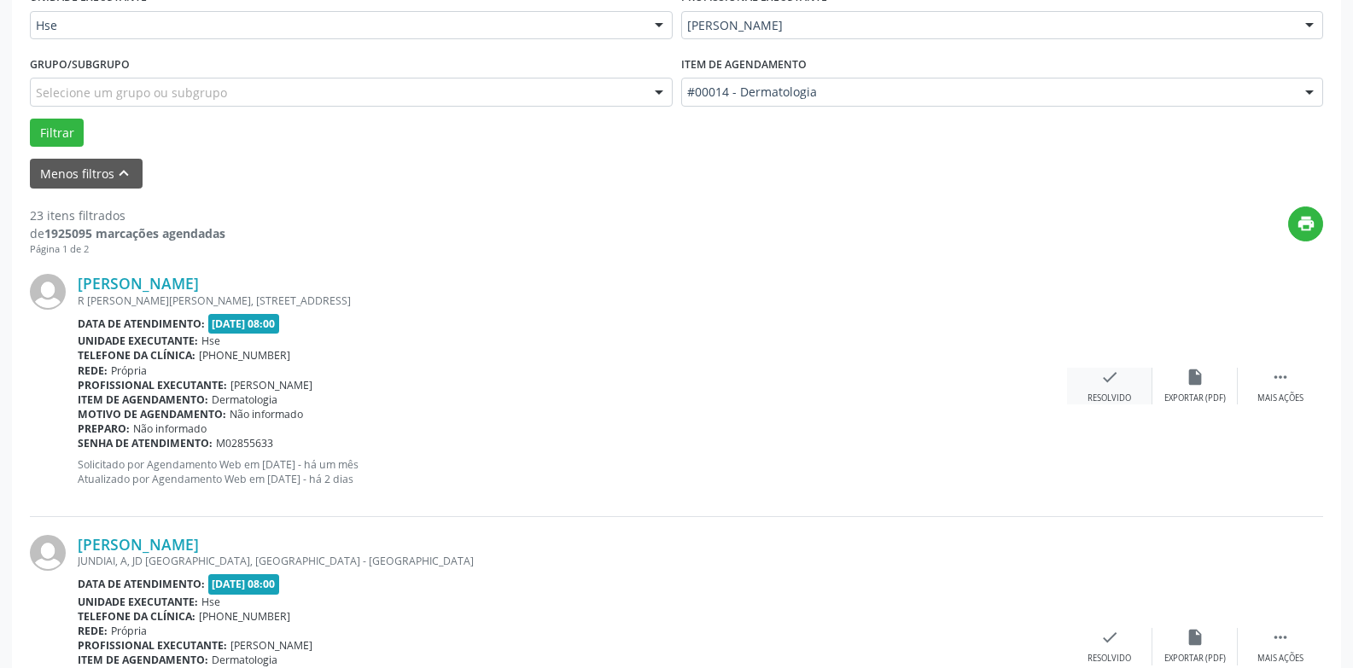
click at [1103, 381] on icon "check" at bounding box center [1109, 377] width 19 height 19
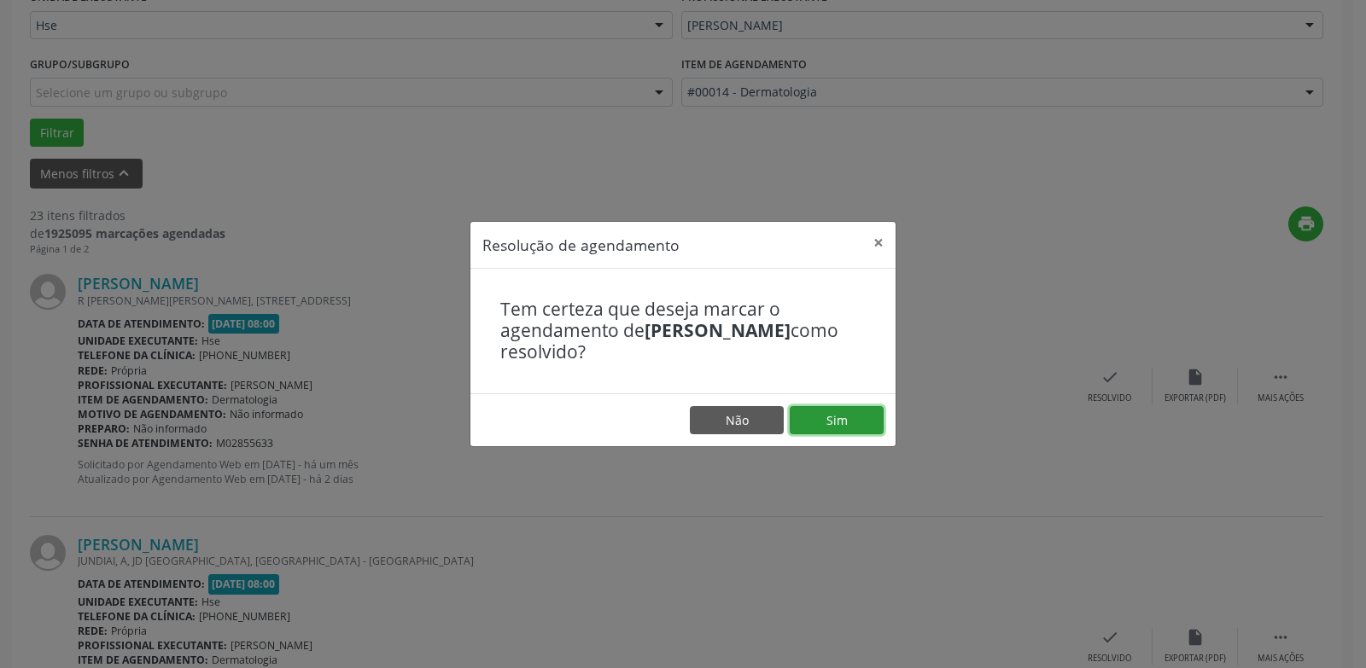
click at [844, 423] on button "Sim" at bounding box center [836, 420] width 94 height 29
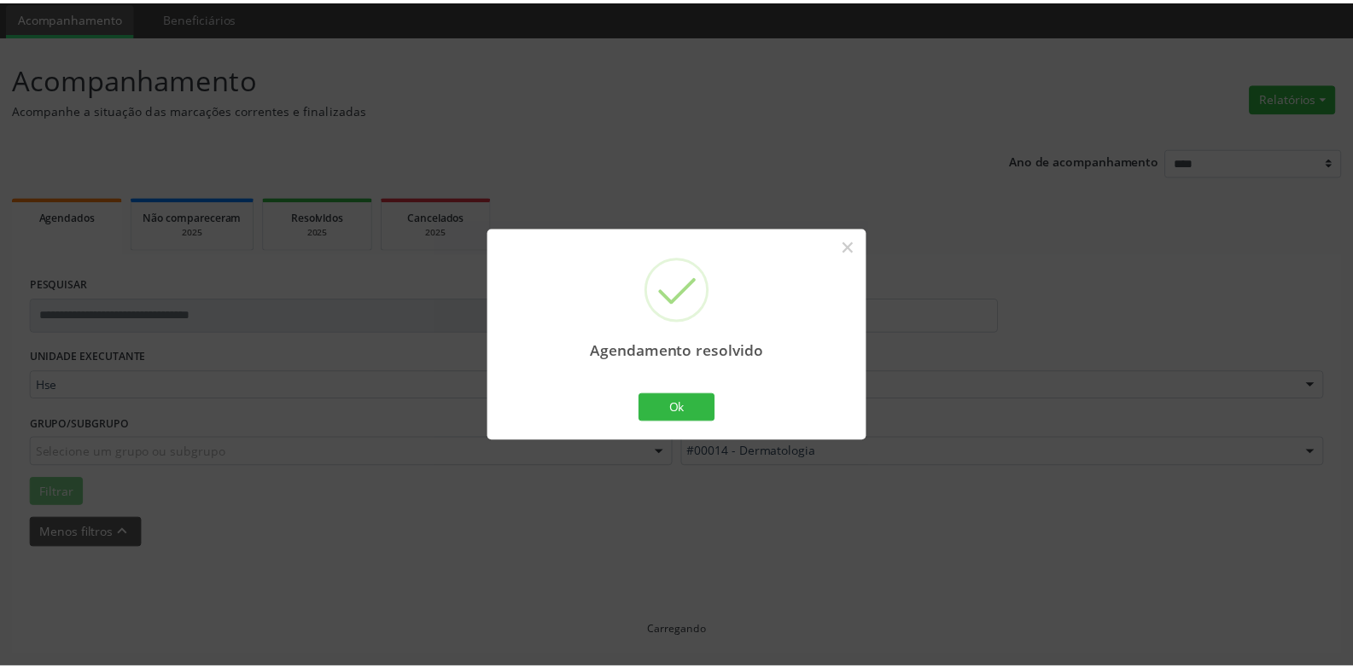
scroll to position [59, 0]
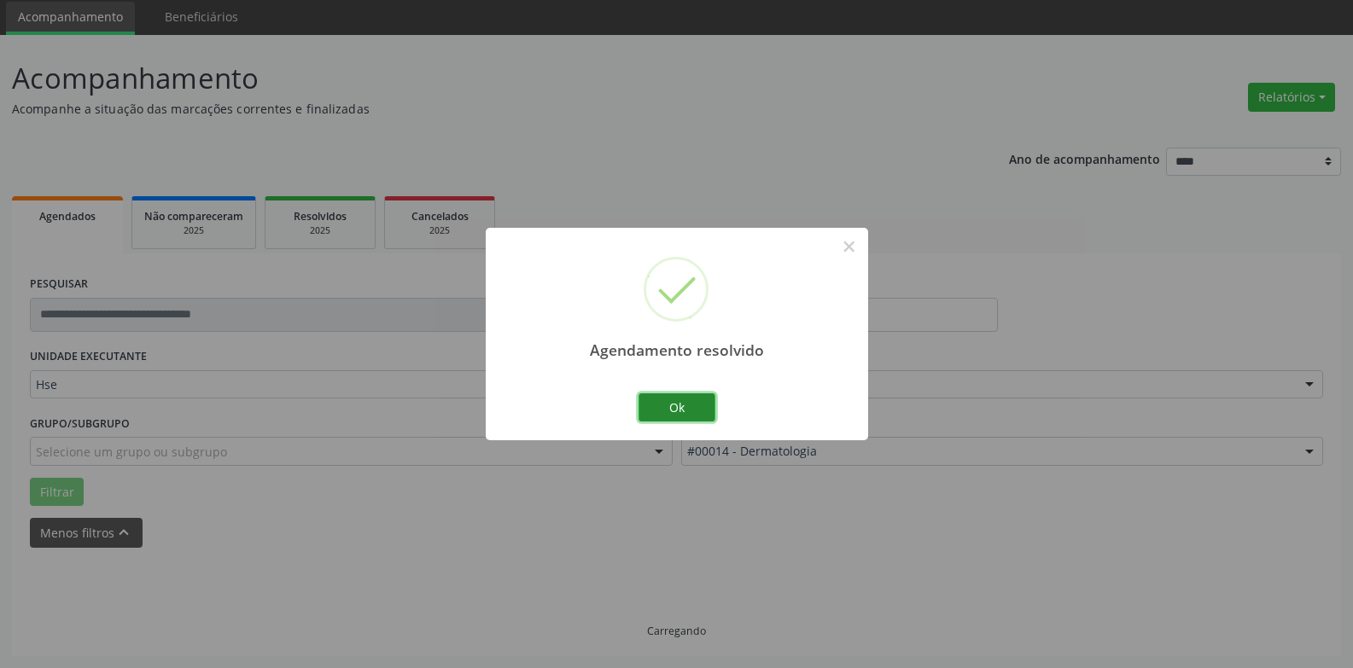
click at [690, 415] on button "Ok" at bounding box center [676, 407] width 77 height 29
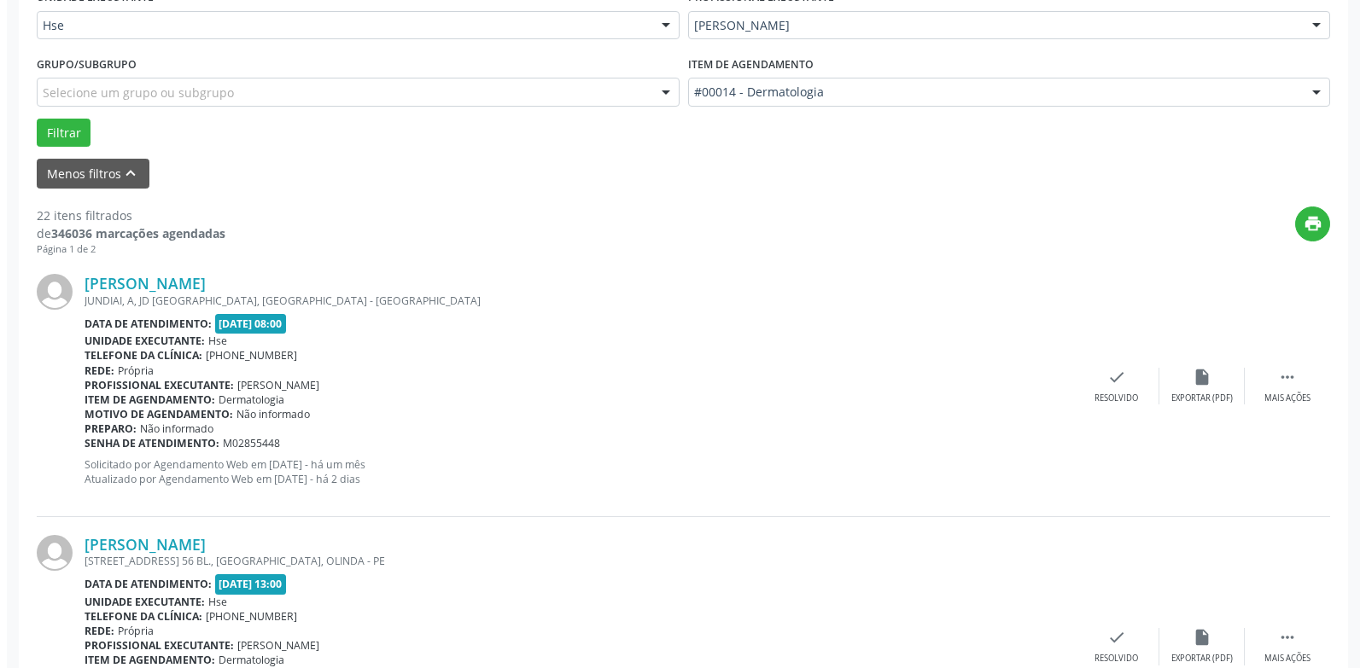
scroll to position [571, 0]
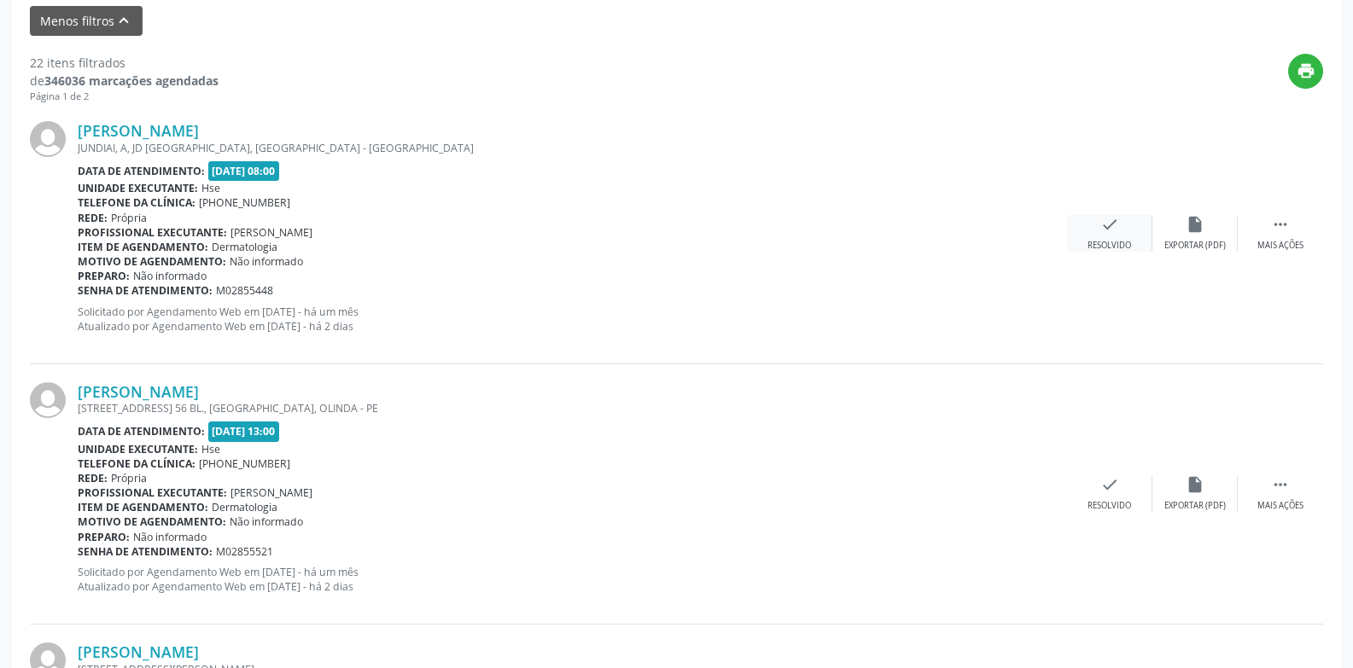
click at [1125, 226] on div "check Resolvido" at bounding box center [1109, 233] width 85 height 37
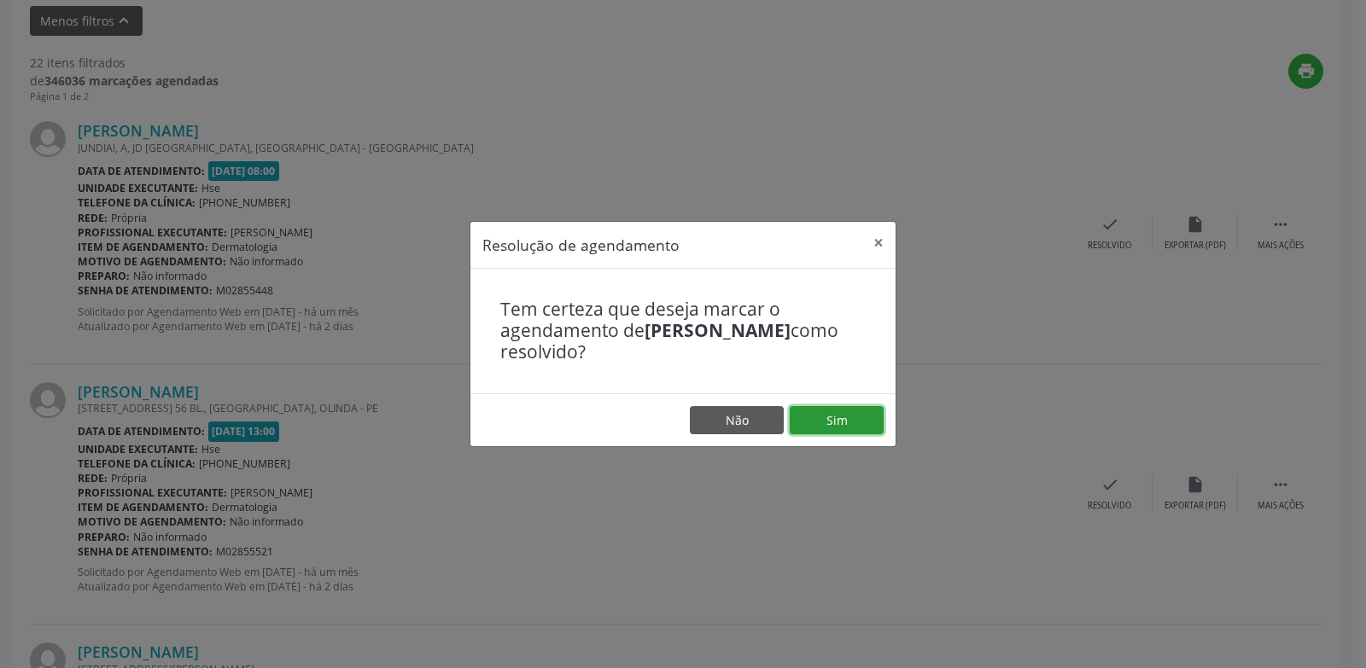
click at [857, 420] on button "Sim" at bounding box center [836, 420] width 94 height 29
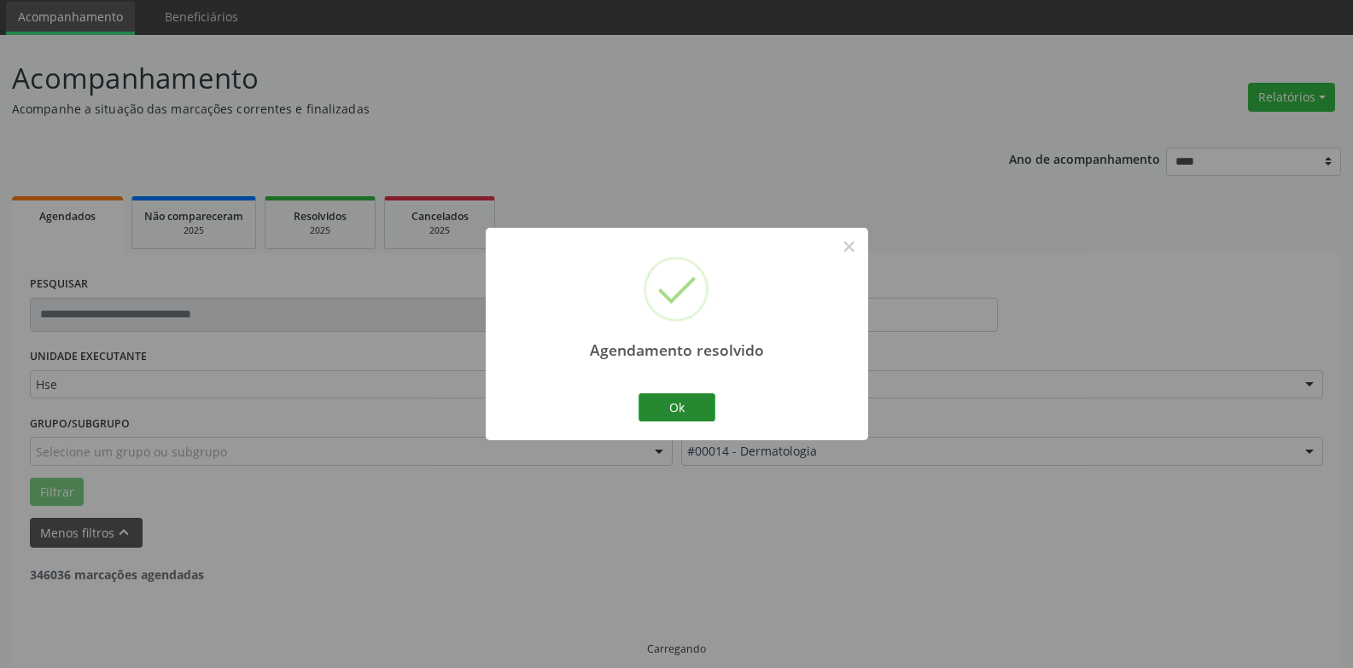
scroll to position [77, 0]
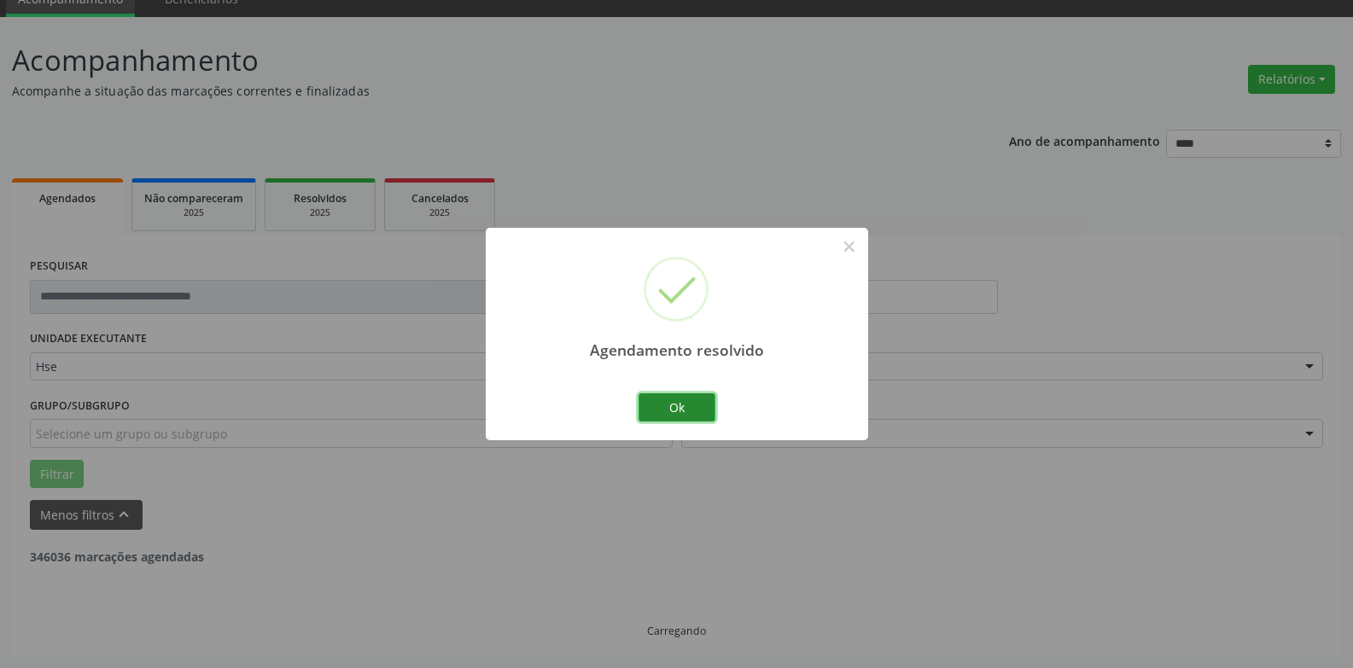
click at [678, 398] on button "Ok" at bounding box center [676, 407] width 77 height 29
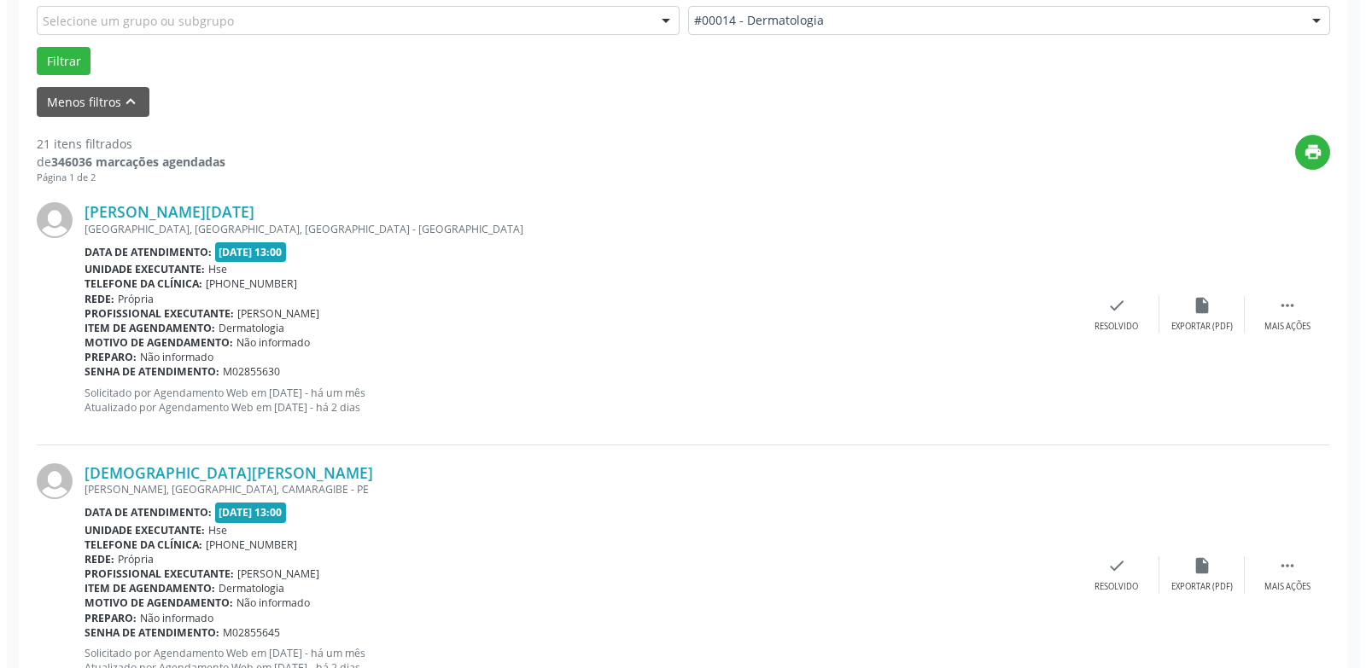
scroll to position [589, 0]
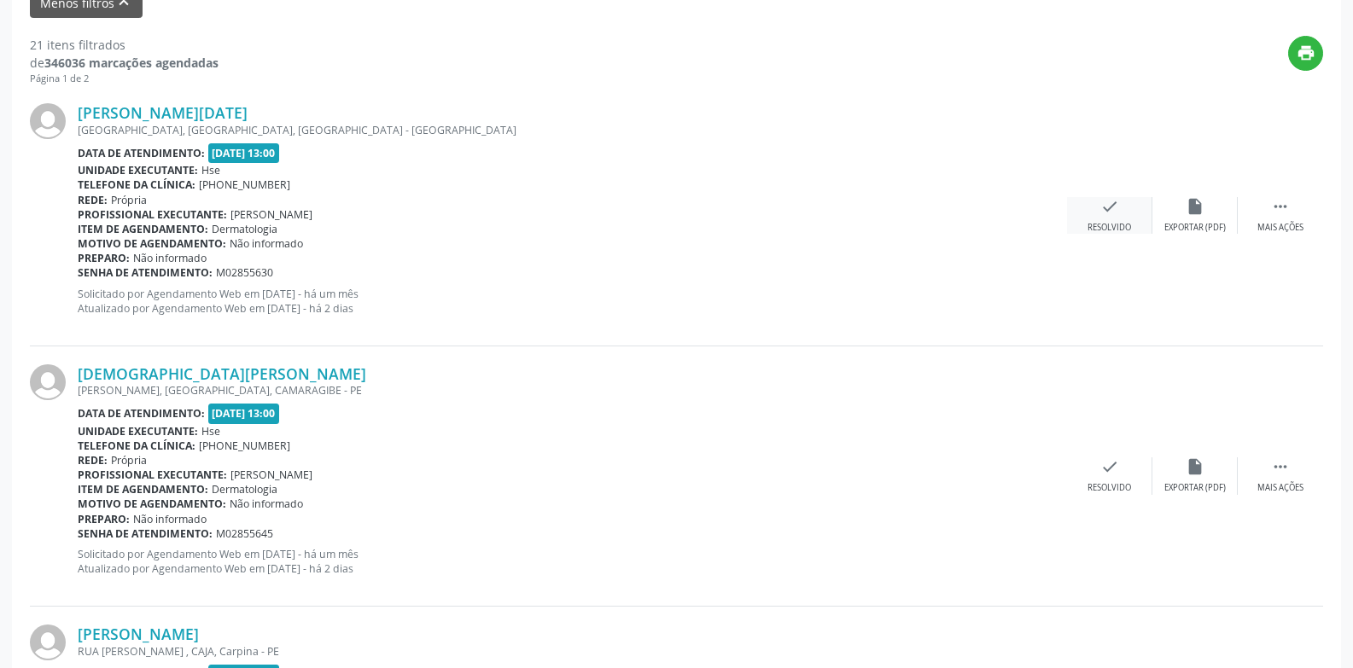
click at [1097, 211] on div "check Resolvido" at bounding box center [1109, 215] width 85 height 37
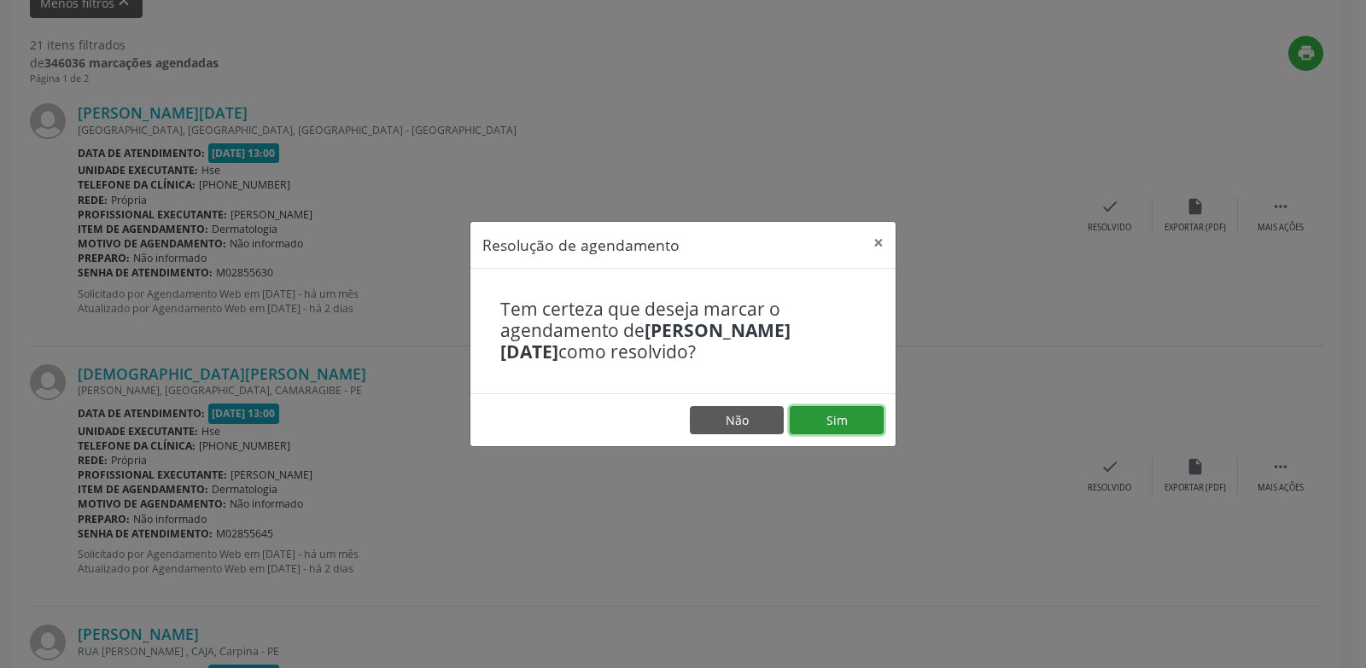
click at [840, 432] on button "Sim" at bounding box center [836, 420] width 94 height 29
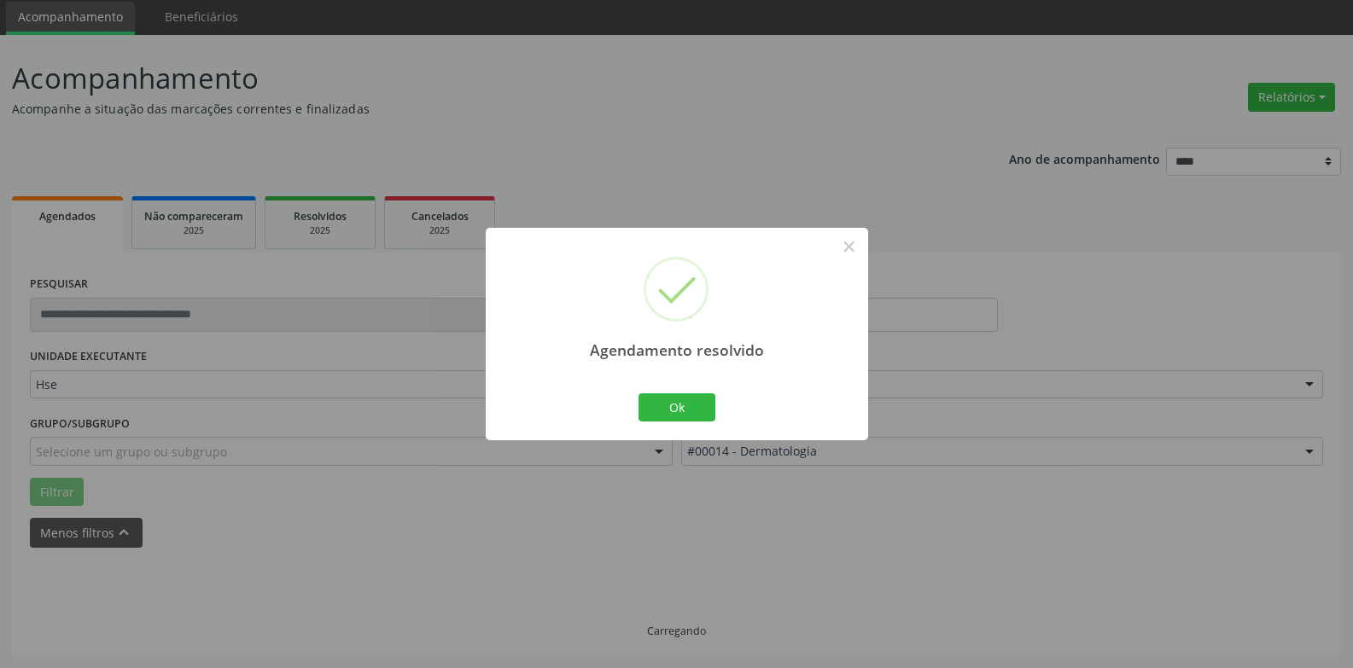
scroll to position [77, 0]
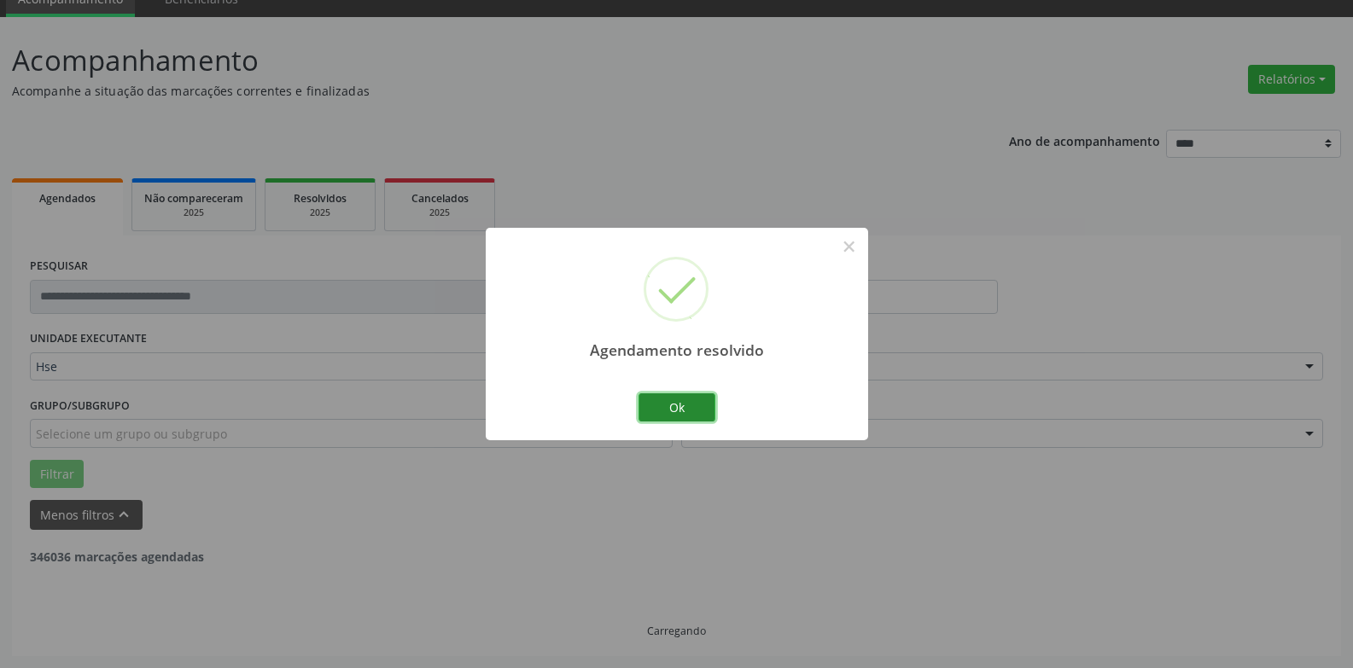
click at [679, 414] on button "Ok" at bounding box center [676, 407] width 77 height 29
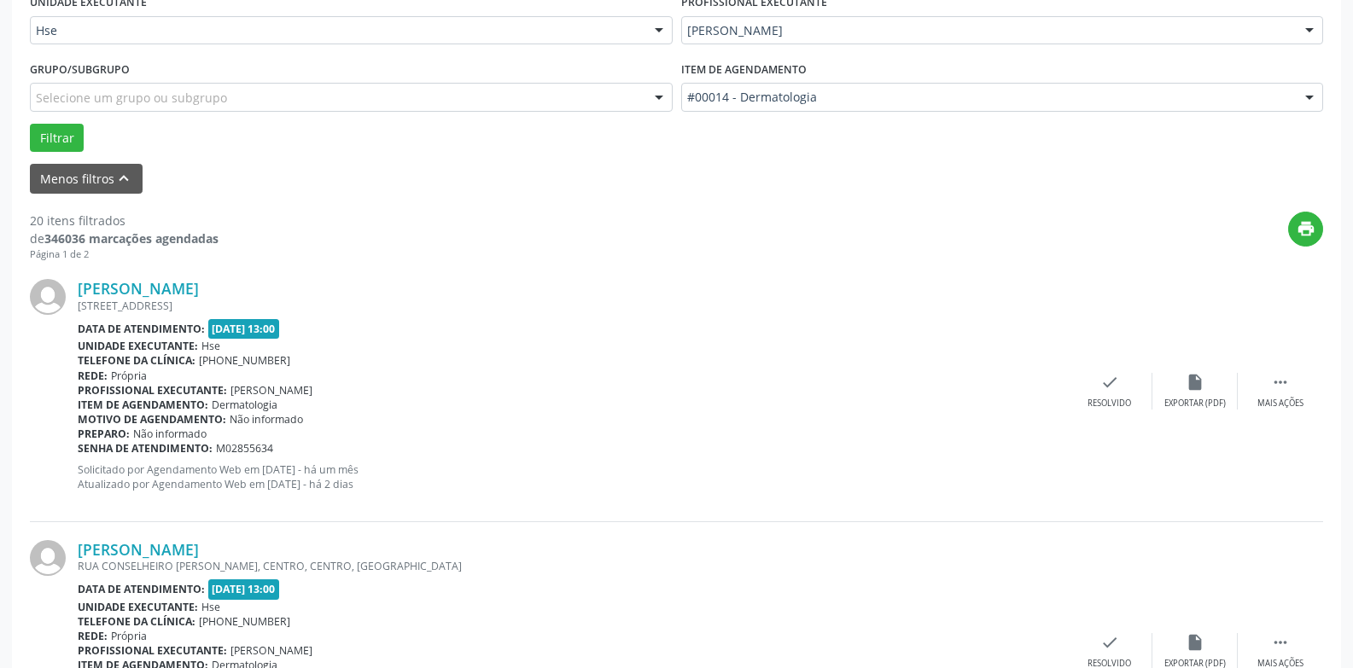
scroll to position [504, 0]
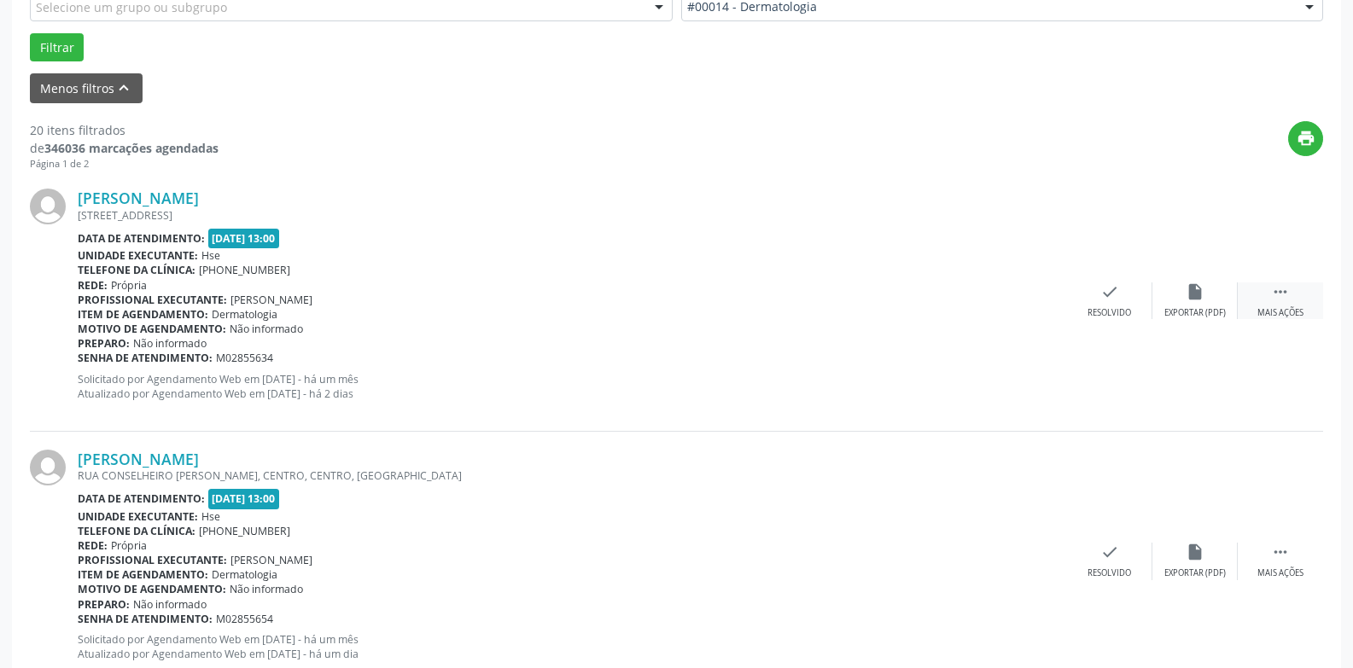
click at [1273, 300] on icon "" at bounding box center [1280, 291] width 19 height 19
click at [1200, 301] on icon "alarm_off" at bounding box center [1194, 291] width 19 height 19
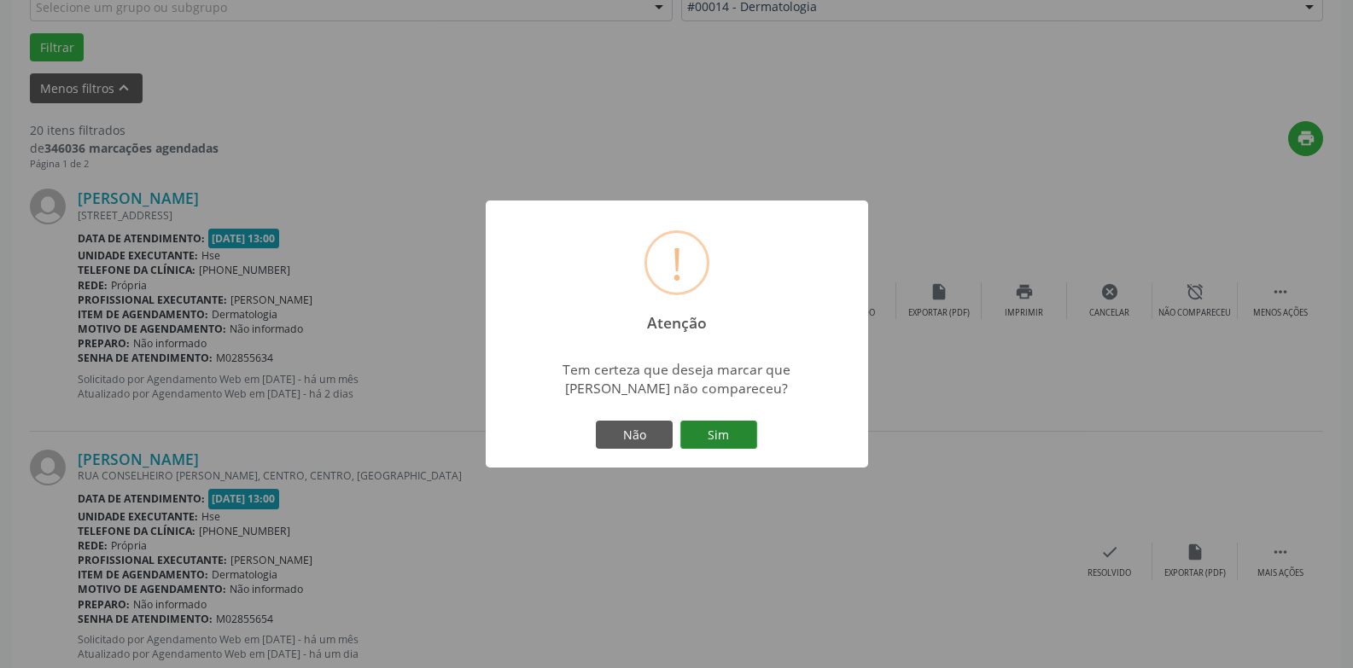
click at [738, 427] on button "Sim" at bounding box center [718, 435] width 77 height 29
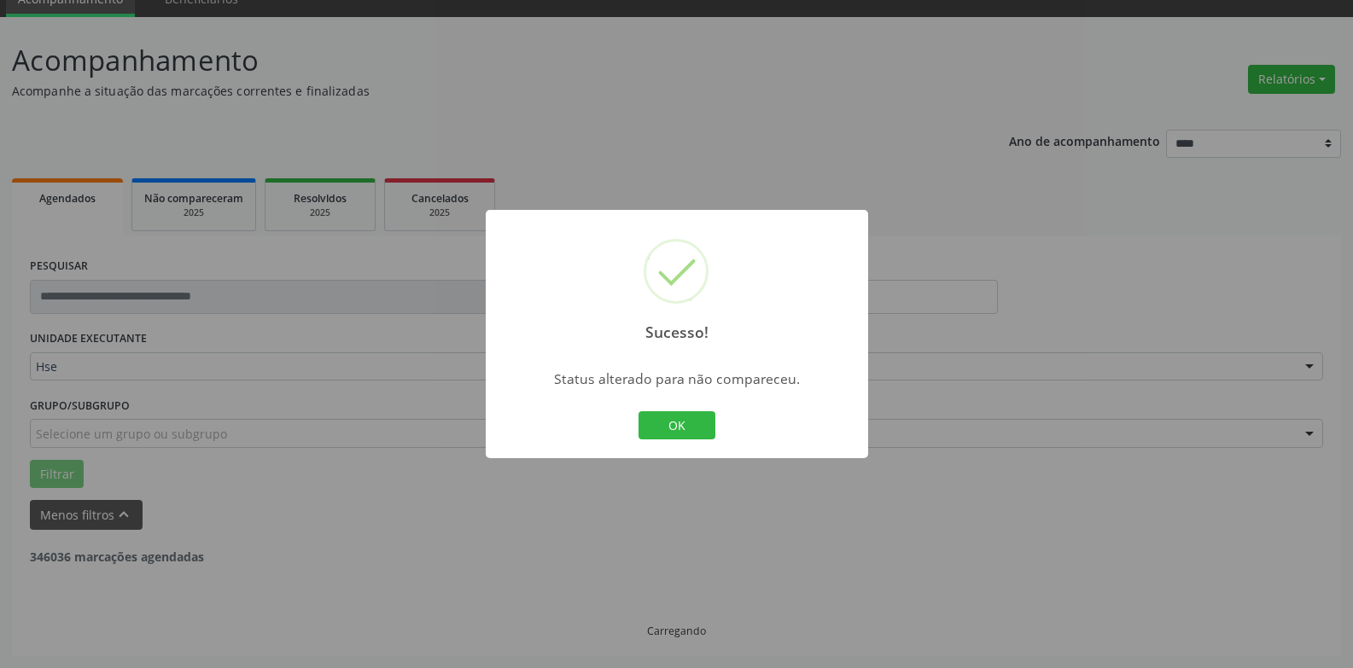
scroll to position [77, 0]
click at [646, 428] on button "OK" at bounding box center [676, 425] width 77 height 29
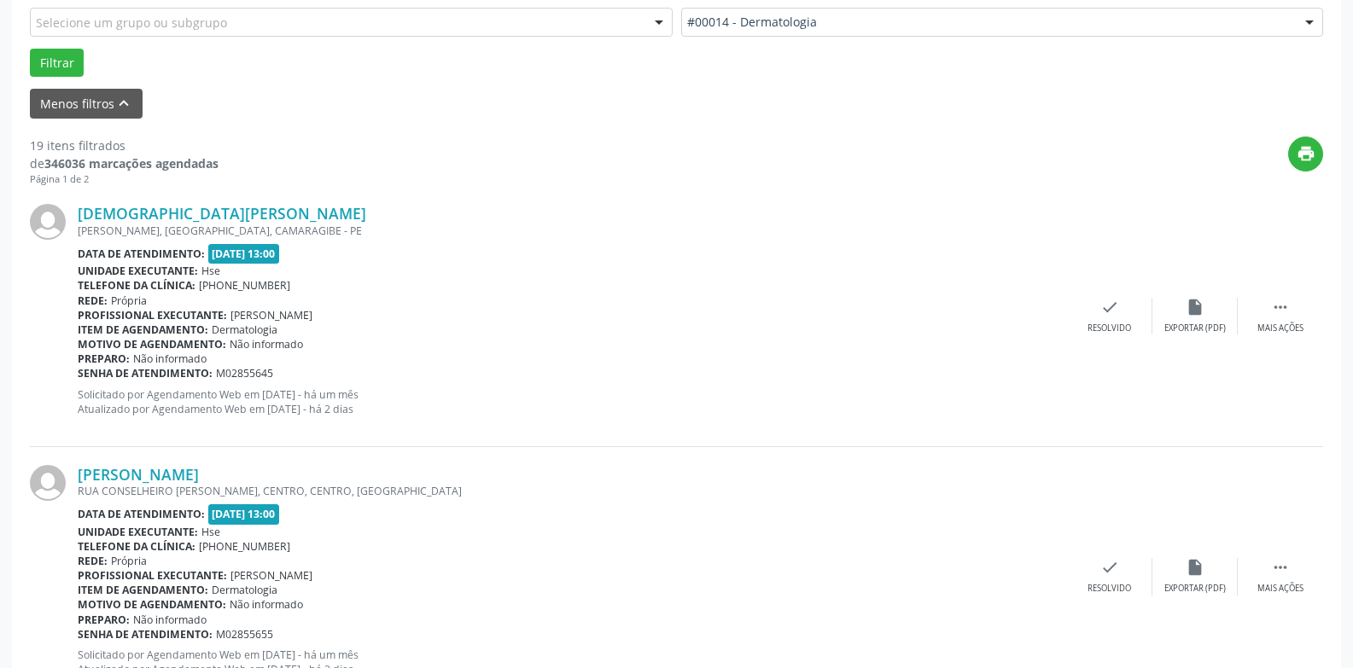
scroll to position [504, 0]
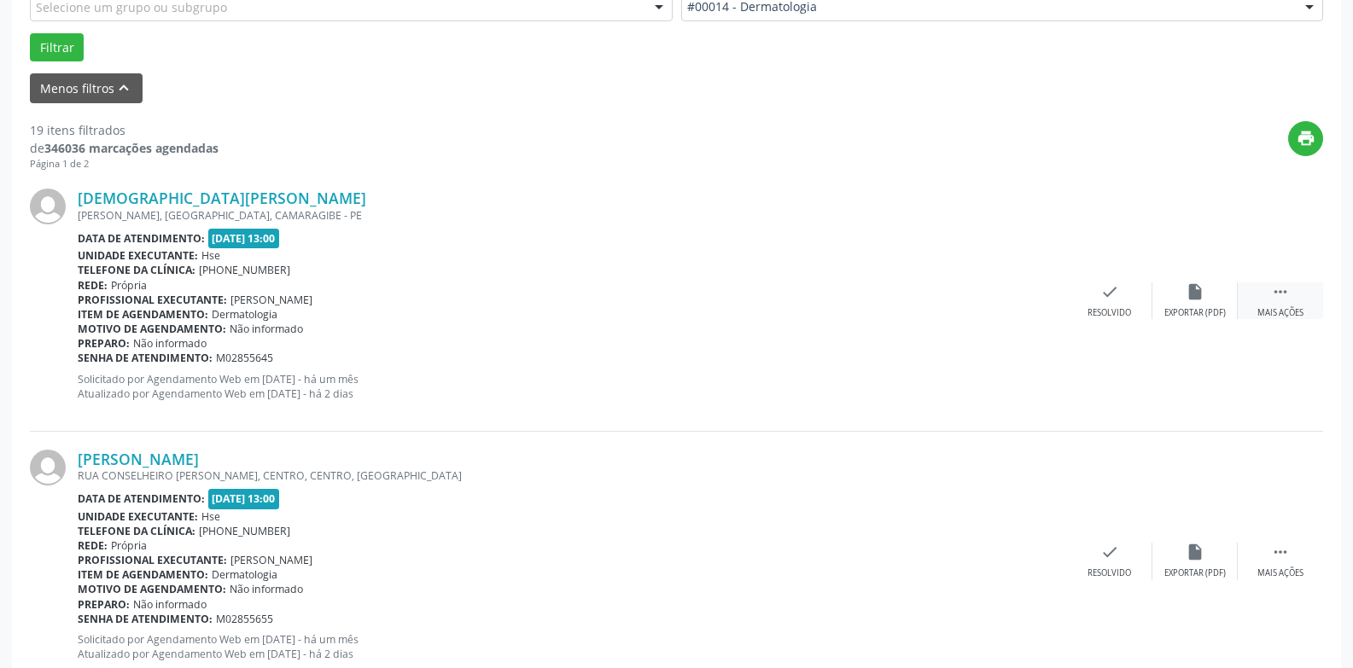
click at [1279, 305] on div " Mais ações" at bounding box center [1280, 300] width 85 height 37
click at [1183, 310] on div "Não compareceu" at bounding box center [1194, 313] width 73 height 12
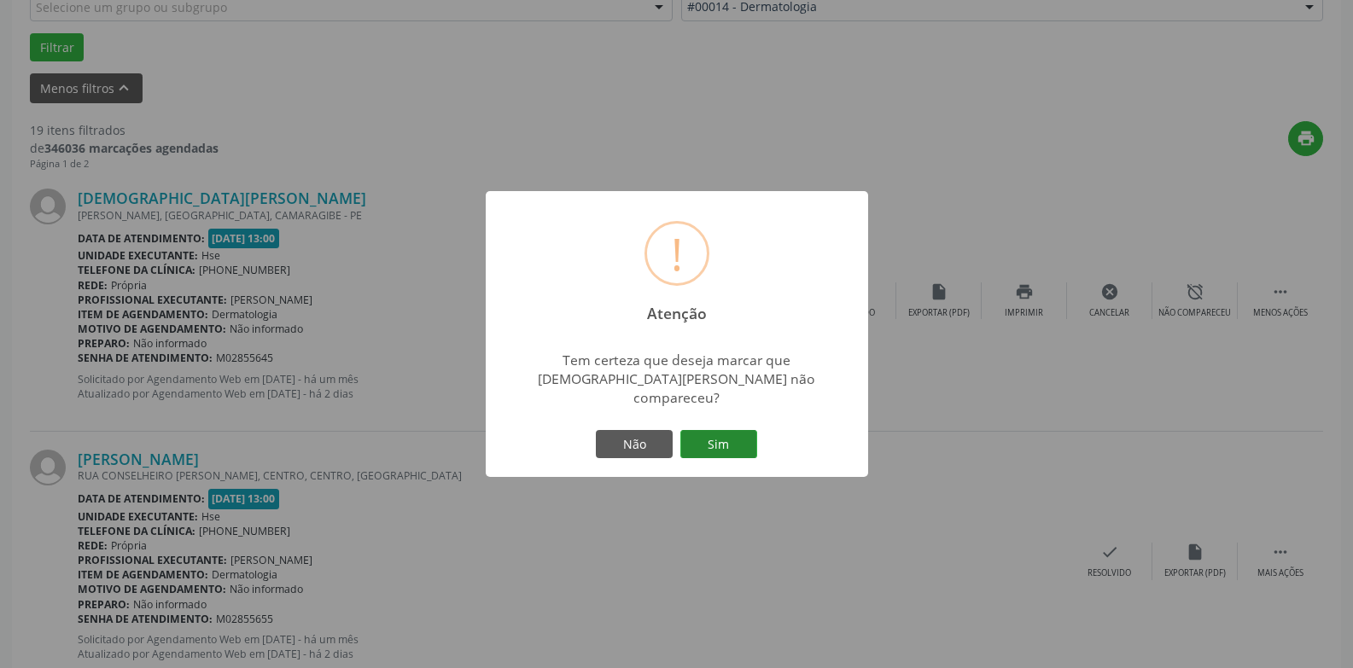
click at [708, 430] on button "Sim" at bounding box center [718, 444] width 77 height 29
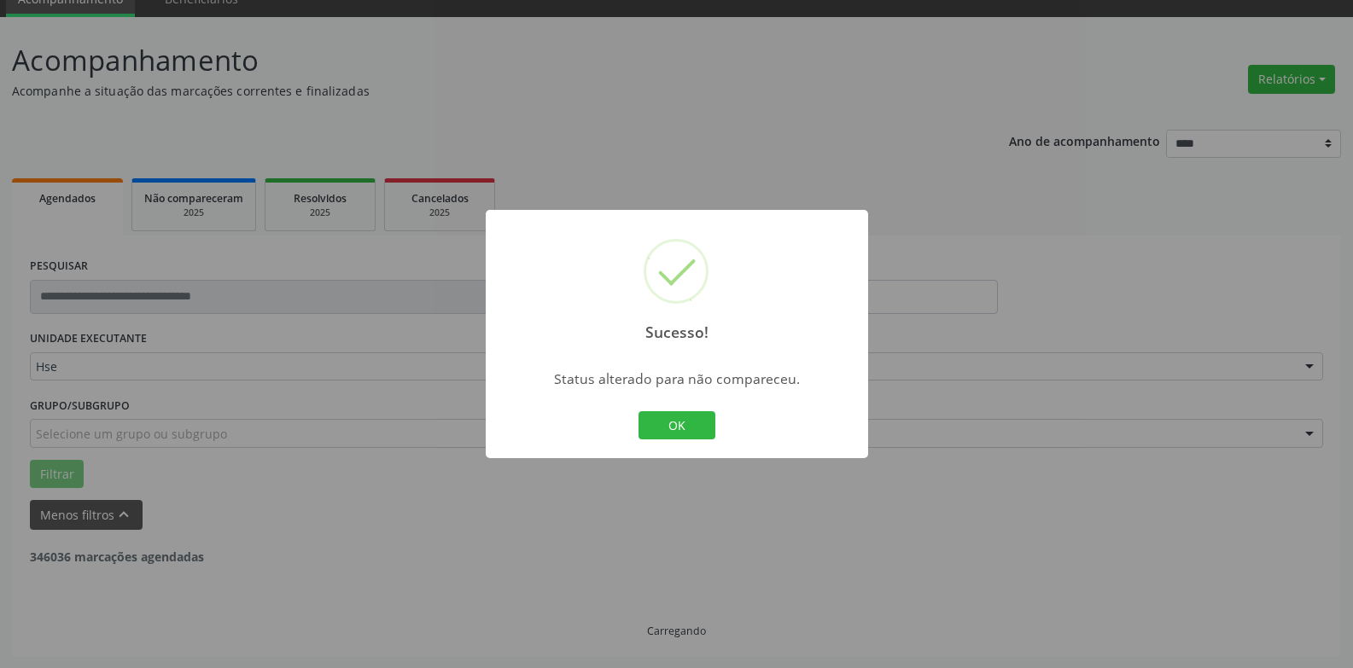
scroll to position [77, 0]
click at [706, 428] on button "OK" at bounding box center [676, 425] width 77 height 29
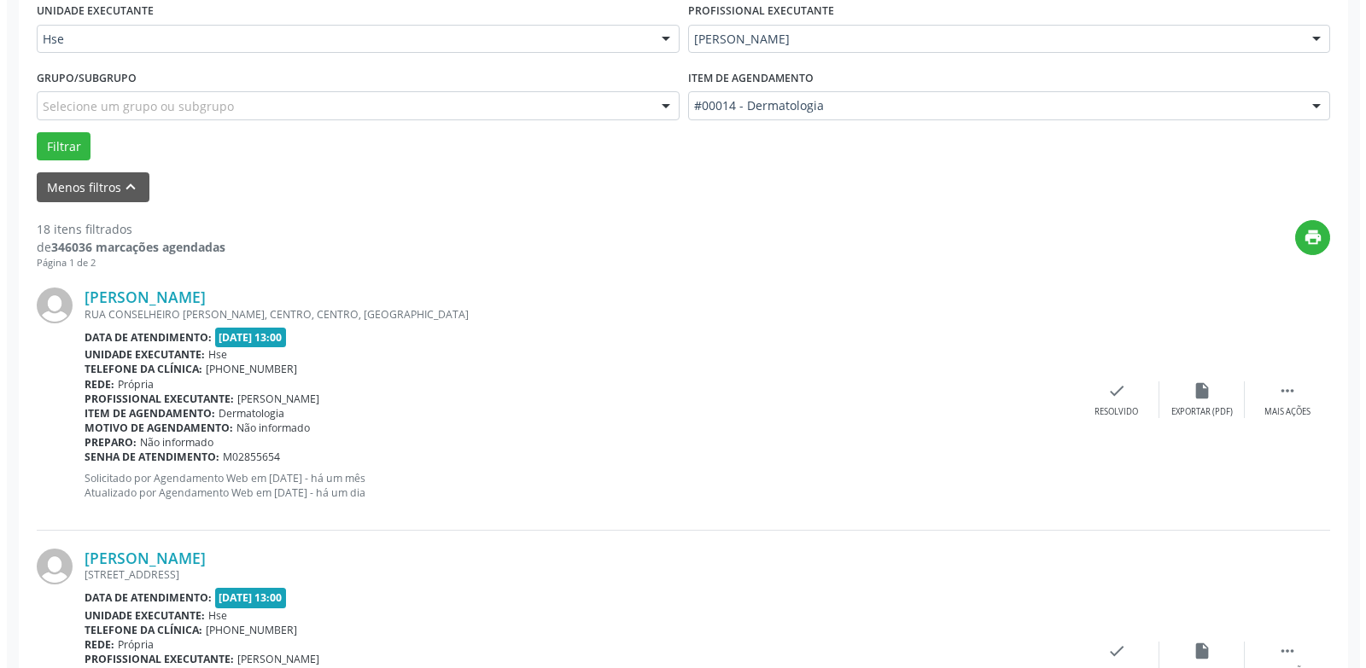
scroll to position [504, 0]
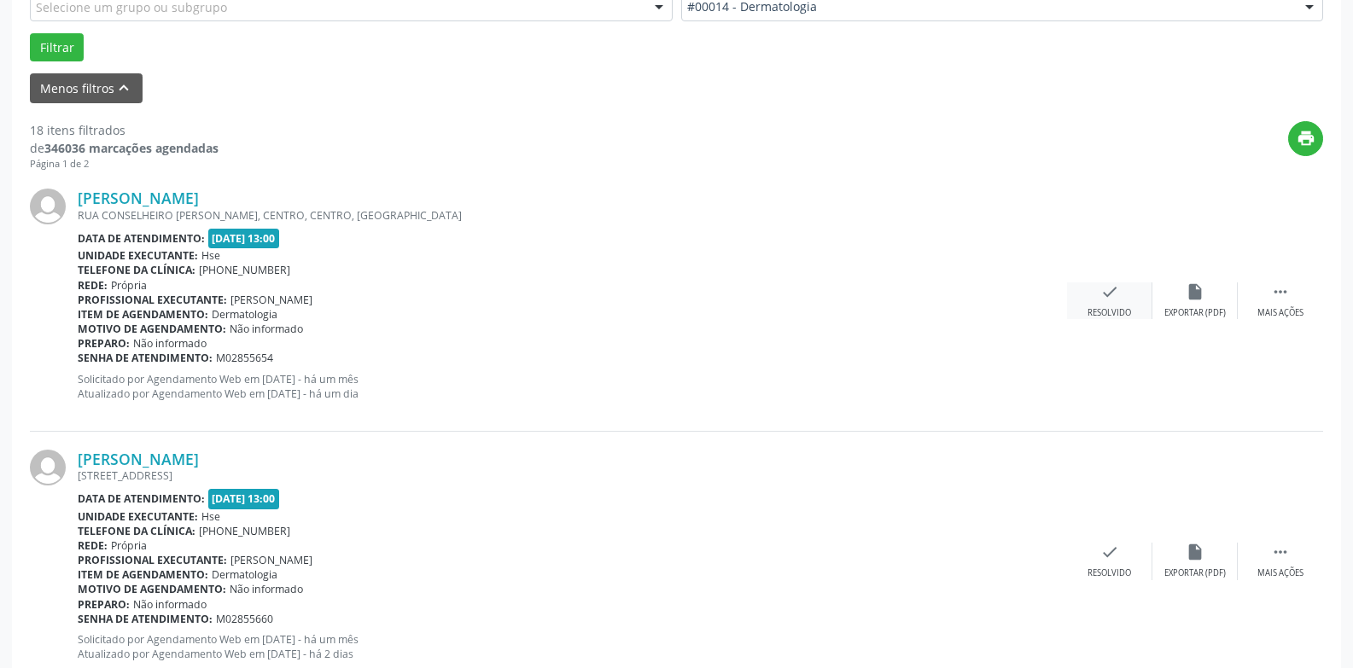
click at [1113, 302] on div "check Resolvido" at bounding box center [1109, 300] width 85 height 37
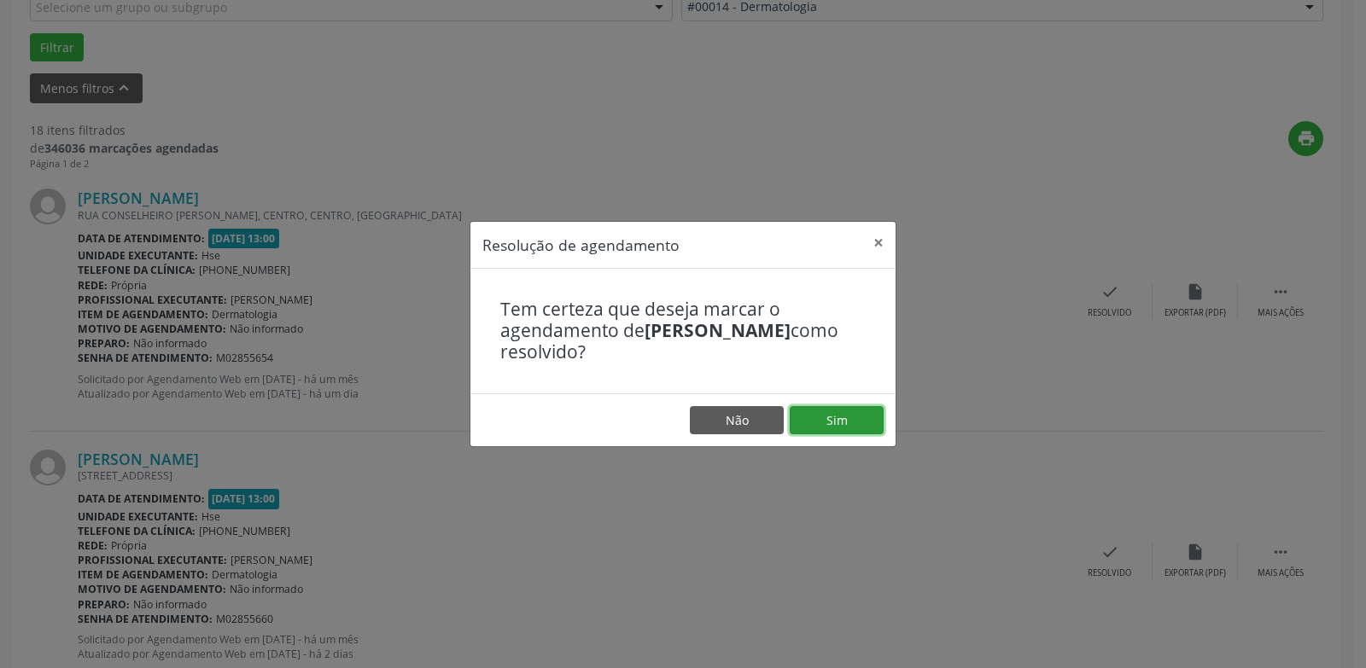
click at [835, 419] on button "Sim" at bounding box center [836, 420] width 94 height 29
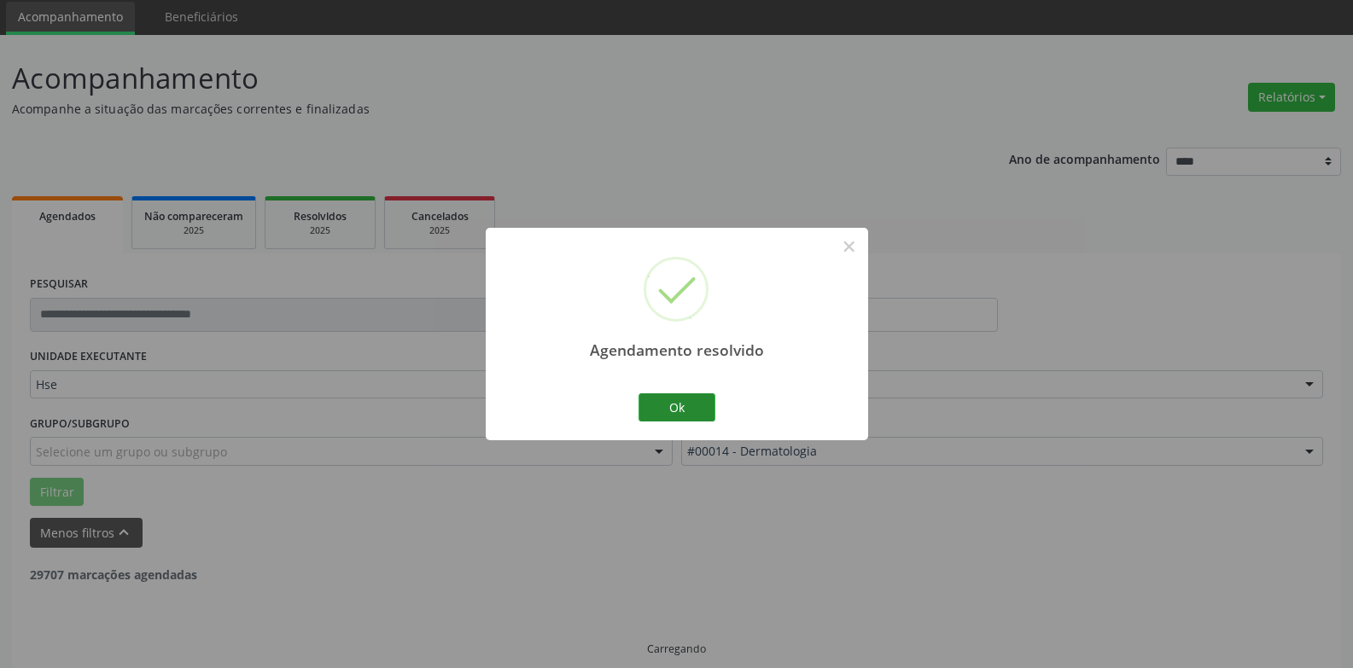
scroll to position [77, 0]
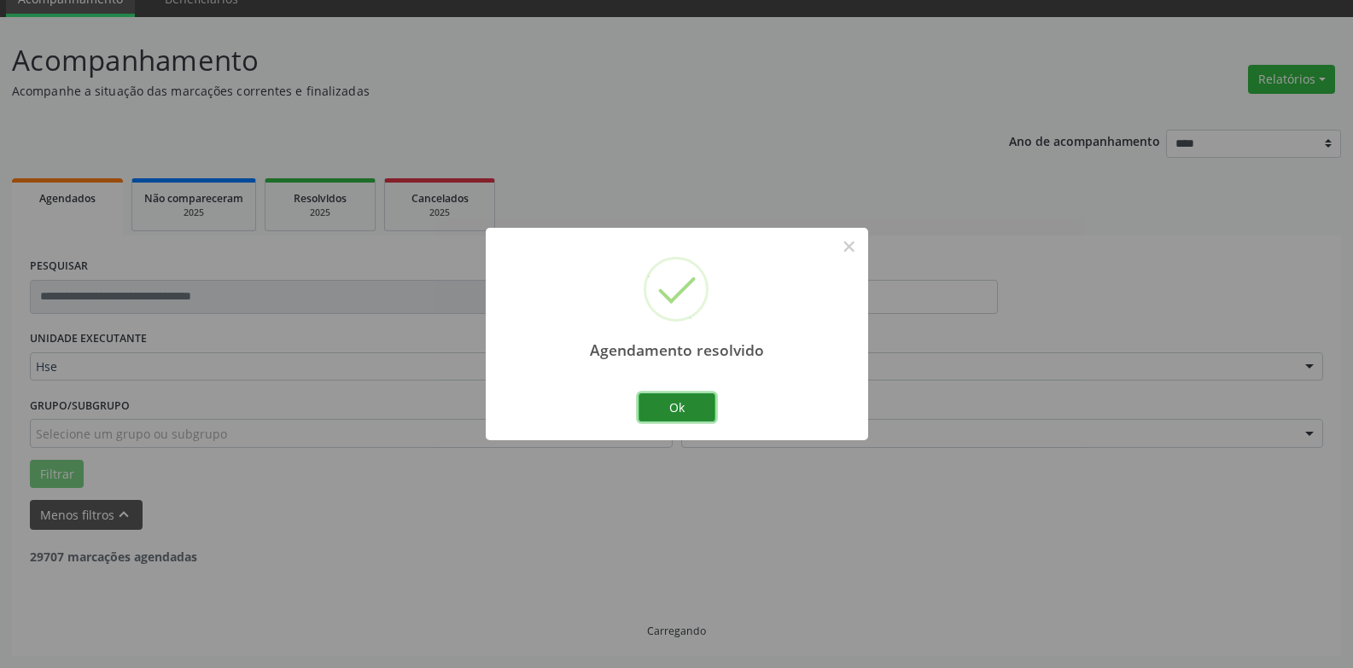
click at [667, 405] on button "Ok" at bounding box center [676, 407] width 77 height 29
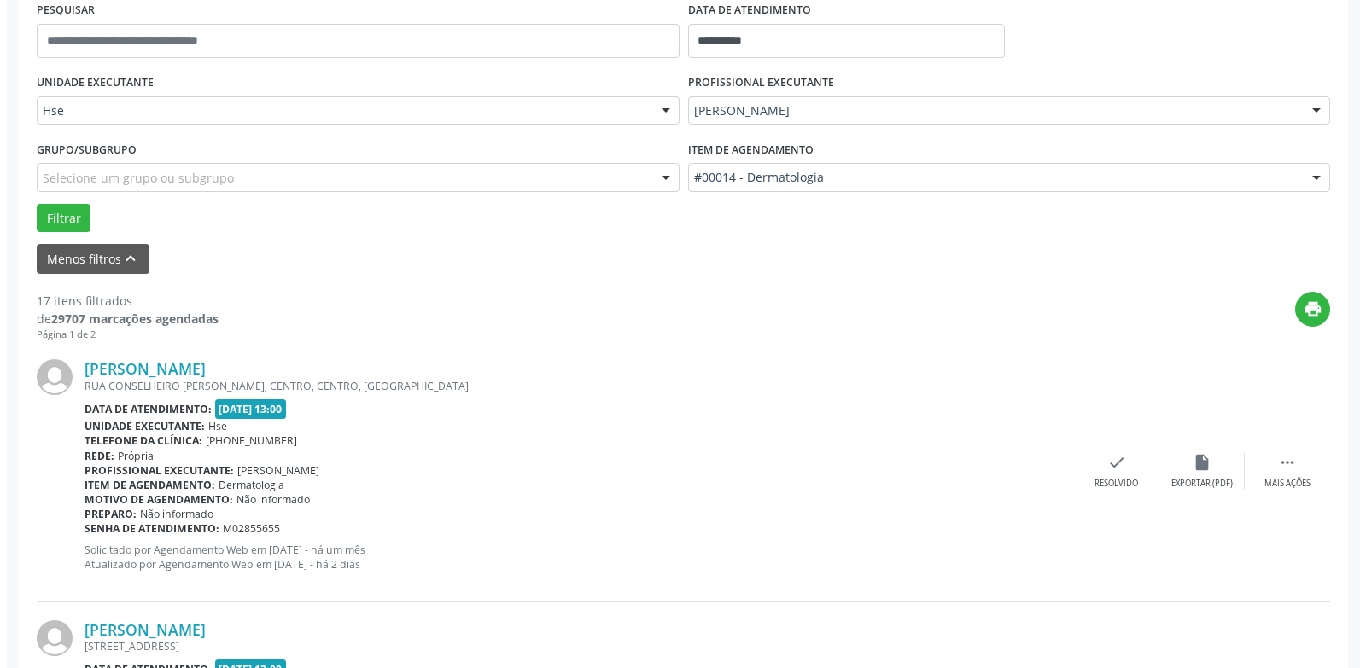
scroll to position [504, 0]
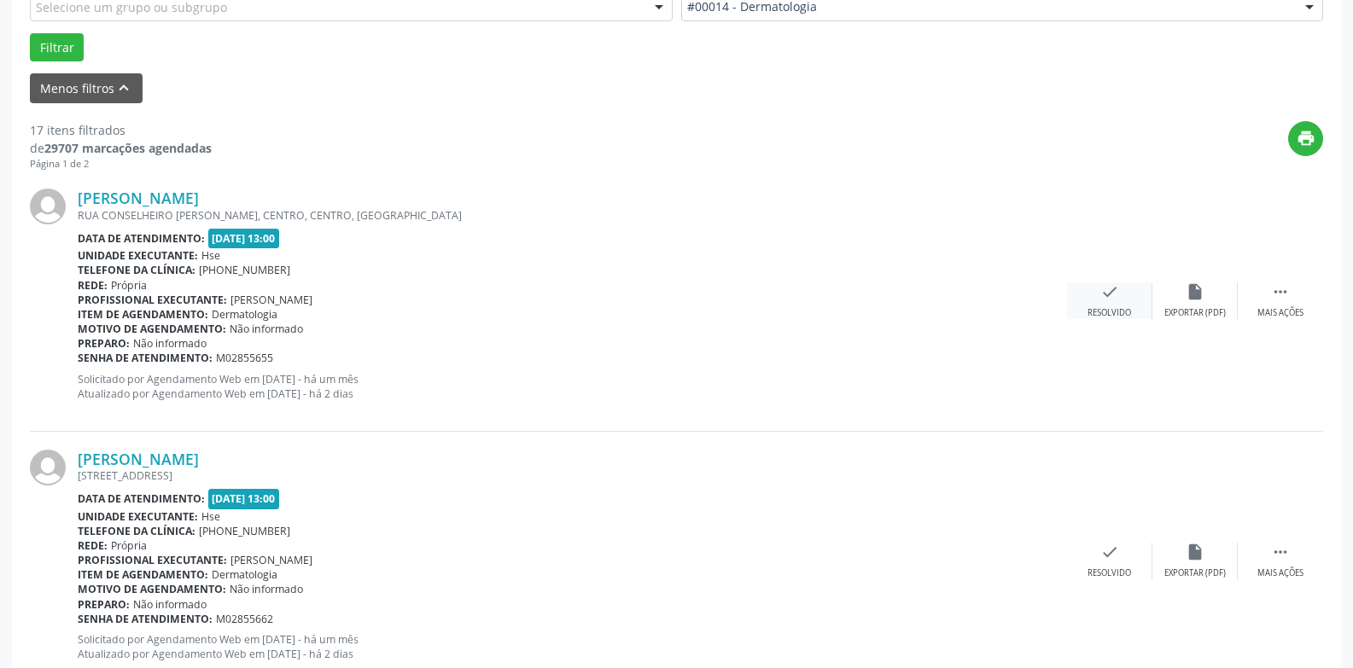
click at [1110, 300] on icon "check" at bounding box center [1109, 291] width 19 height 19
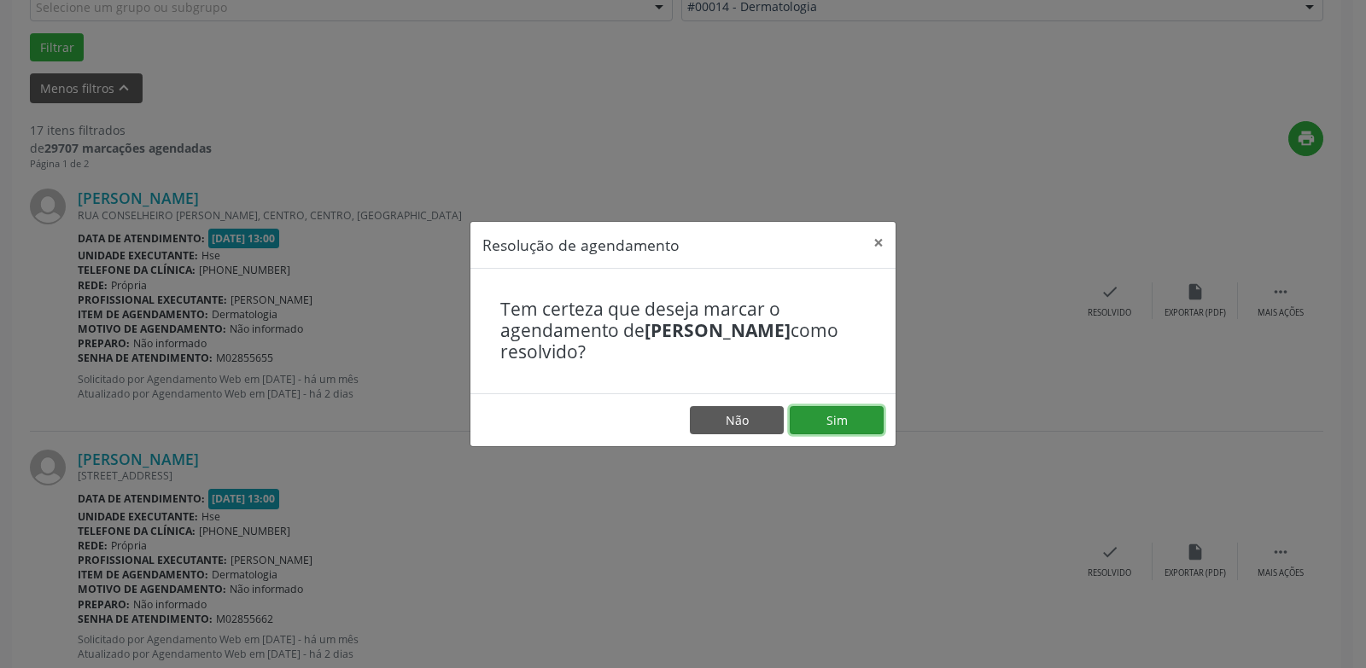
click at [853, 417] on button "Sim" at bounding box center [836, 420] width 94 height 29
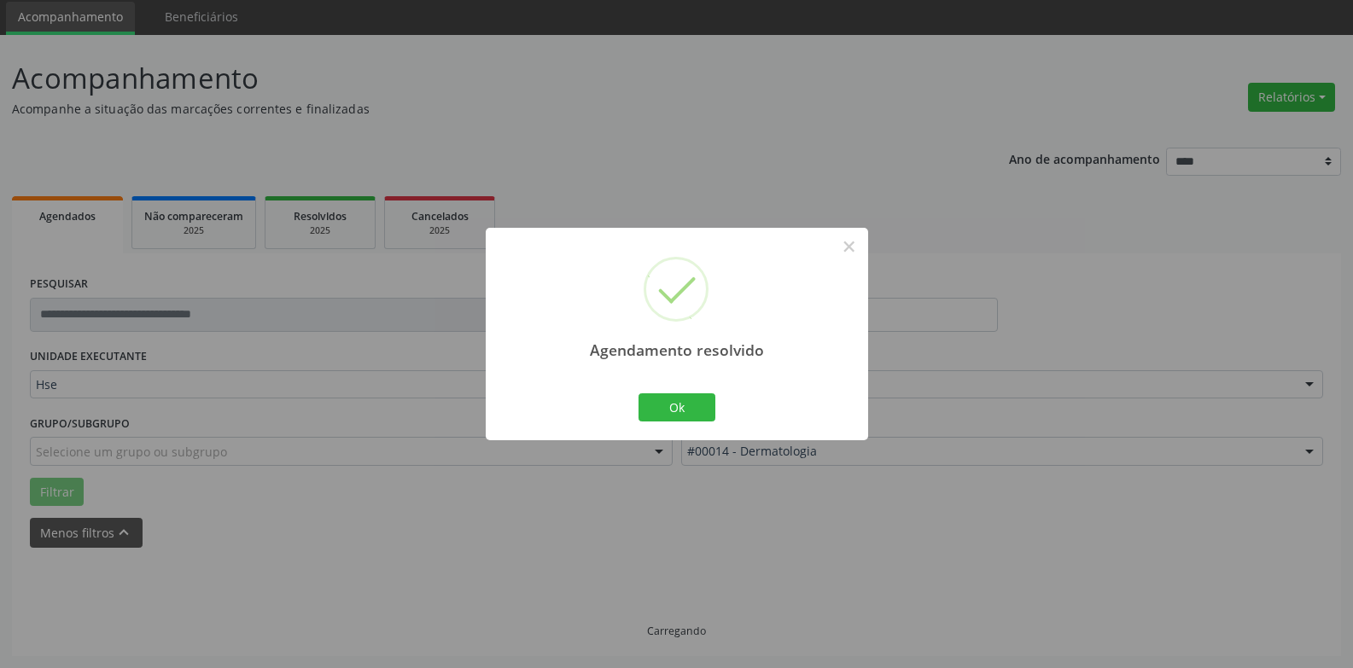
scroll to position [77, 0]
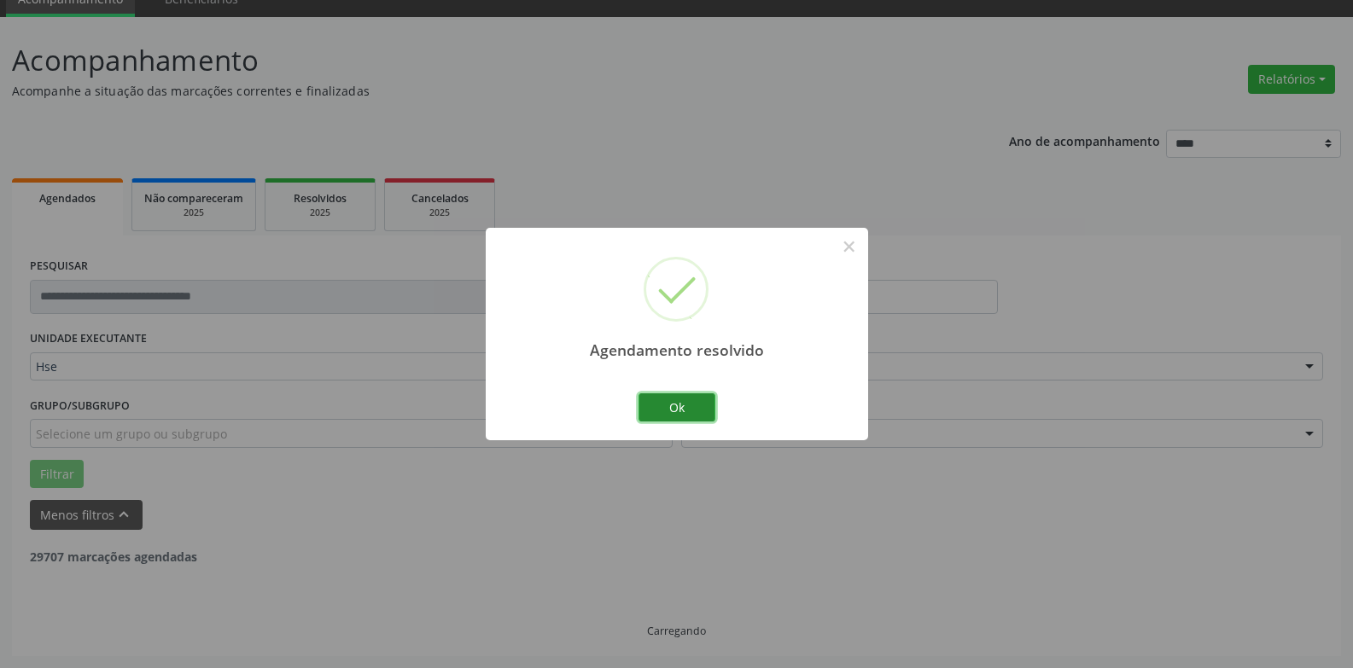
click at [684, 411] on button "Ok" at bounding box center [676, 407] width 77 height 29
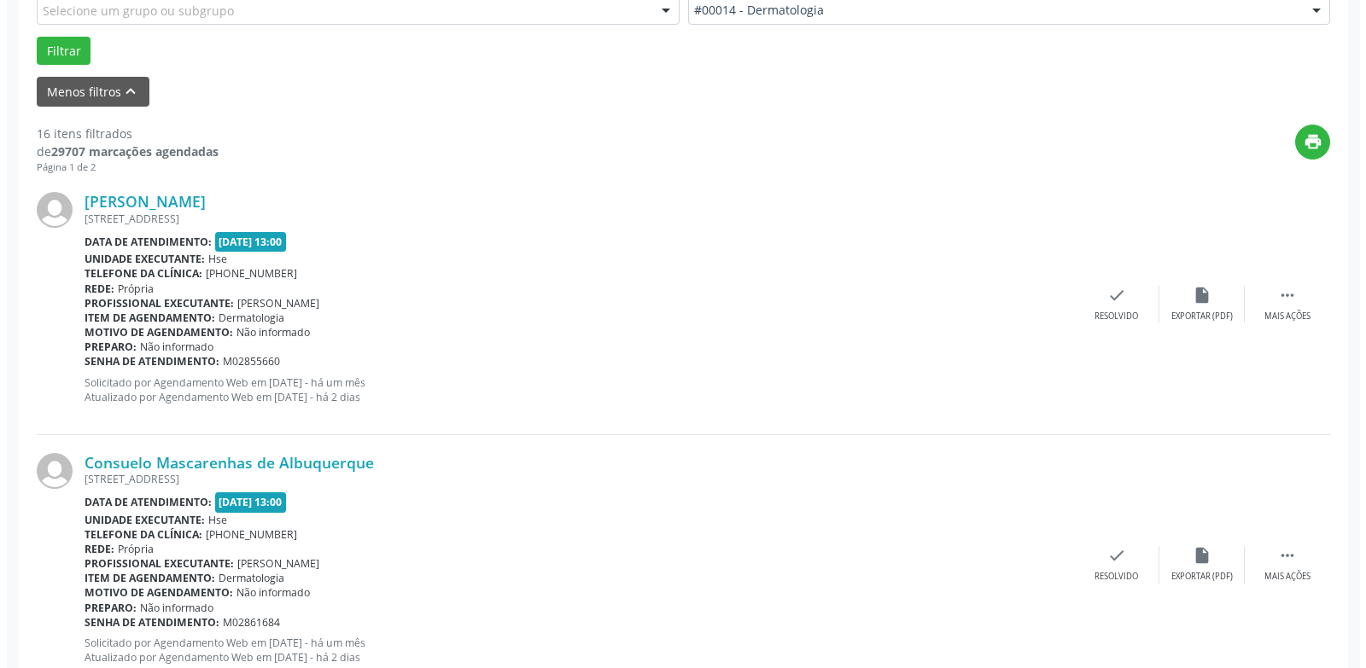
scroll to position [504, 0]
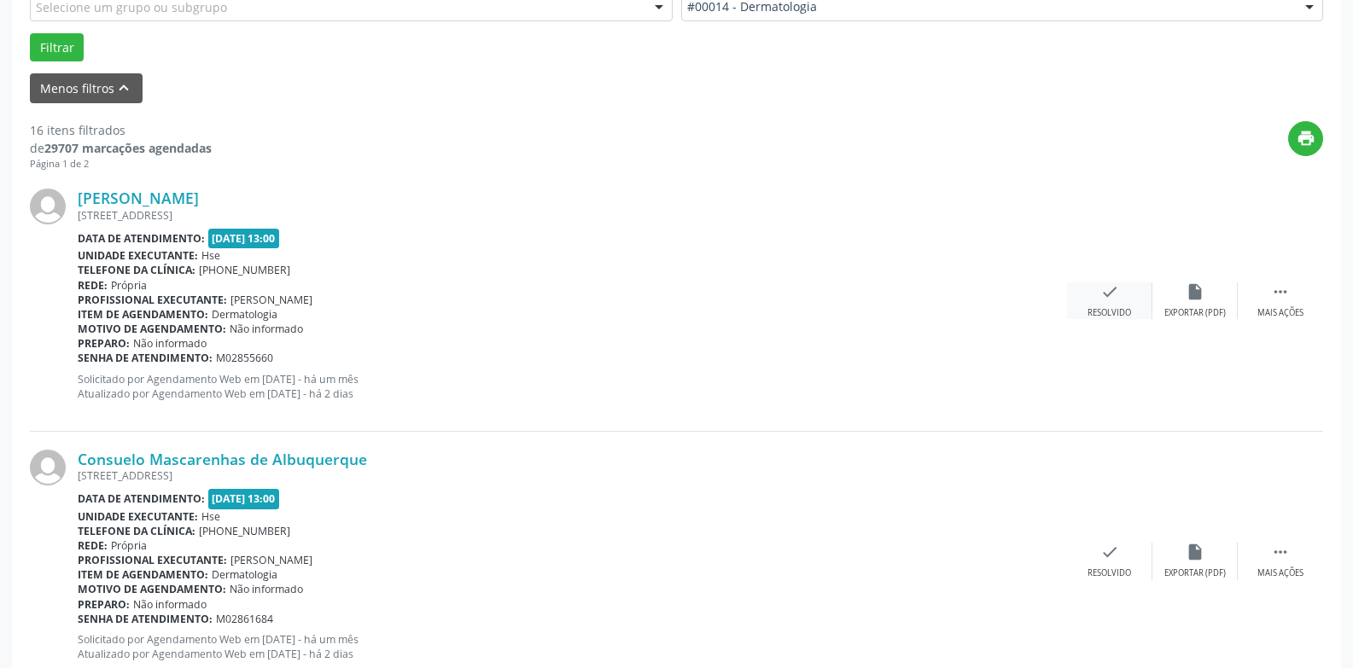
click at [1112, 305] on div "check Resolvido" at bounding box center [1109, 300] width 85 height 37
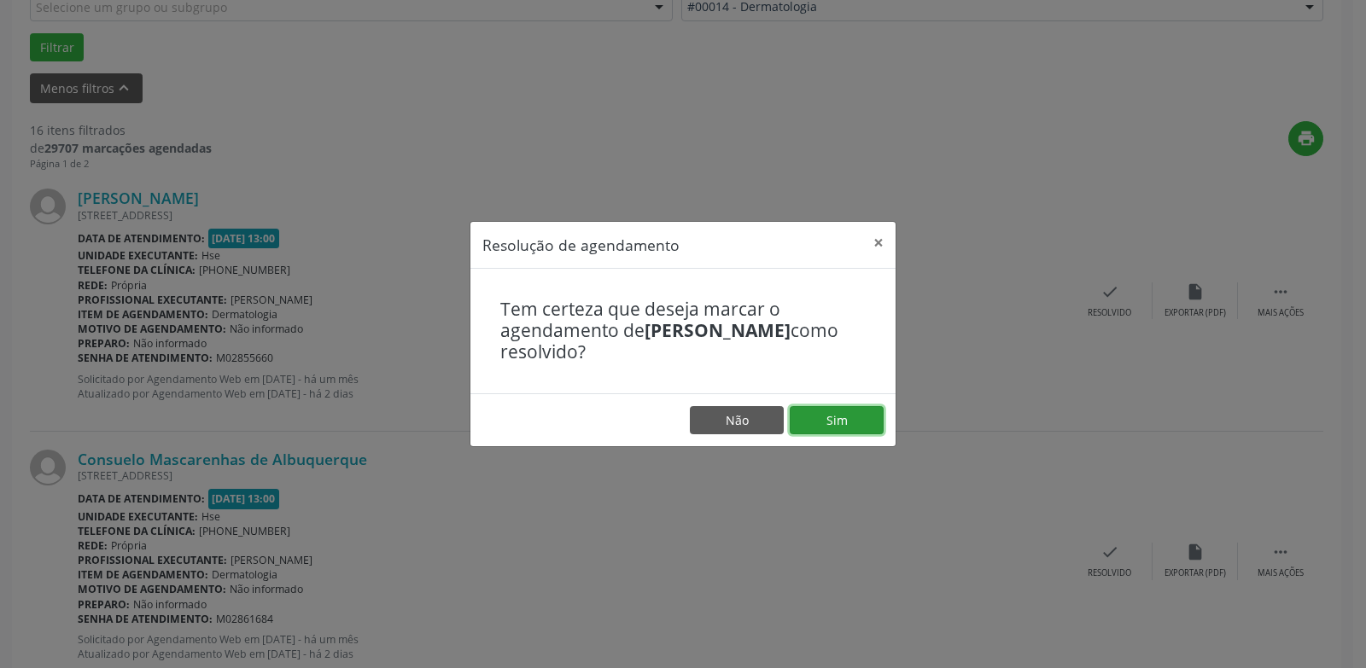
click at [834, 417] on button "Sim" at bounding box center [836, 420] width 94 height 29
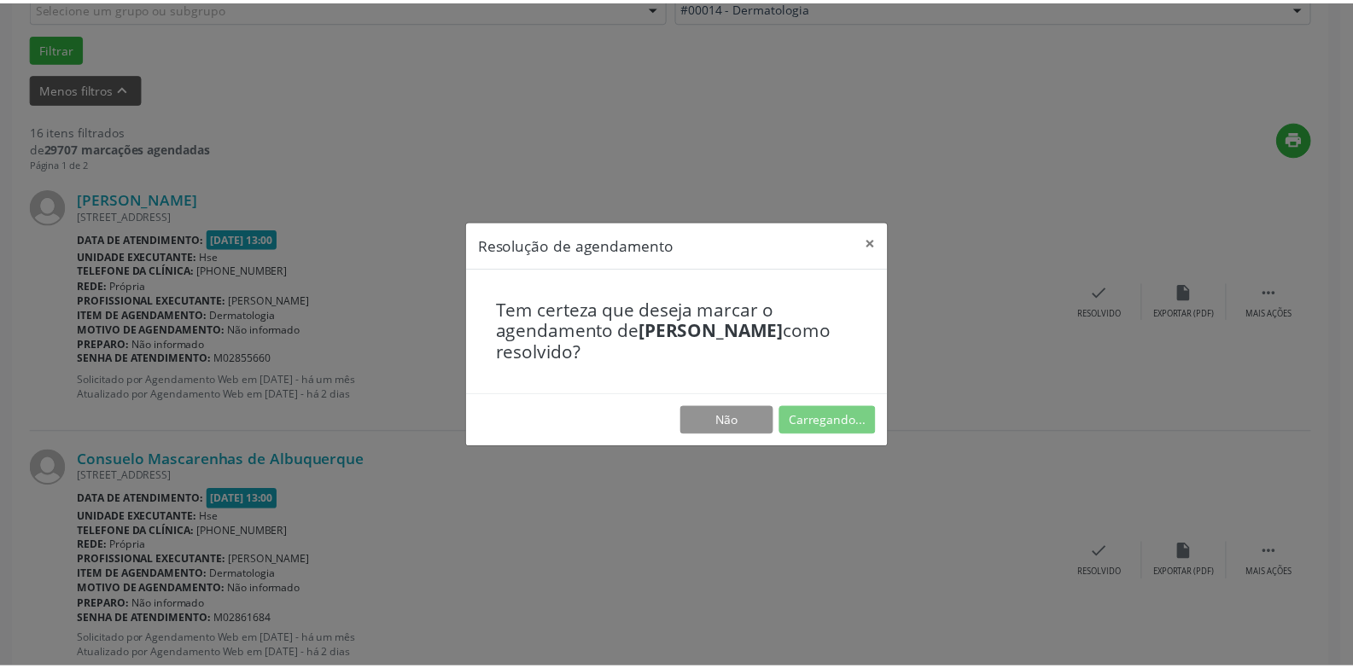
scroll to position [59, 0]
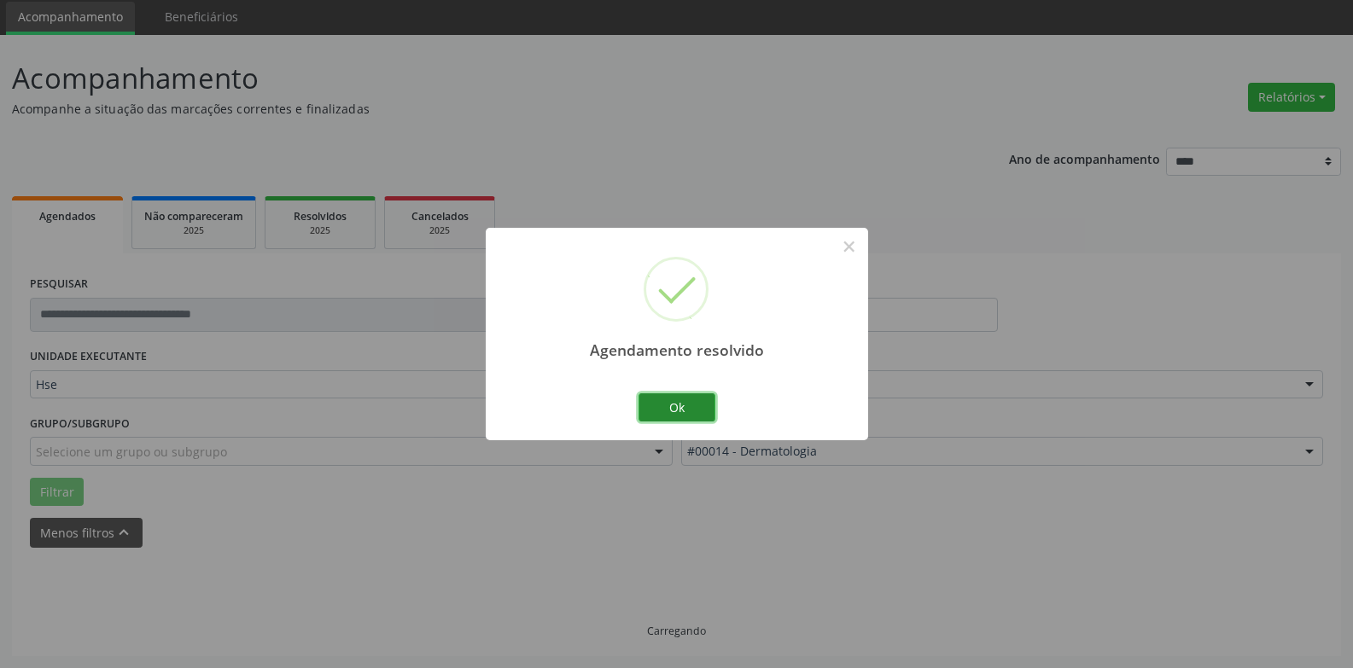
click at [689, 412] on button "Ok" at bounding box center [676, 407] width 77 height 29
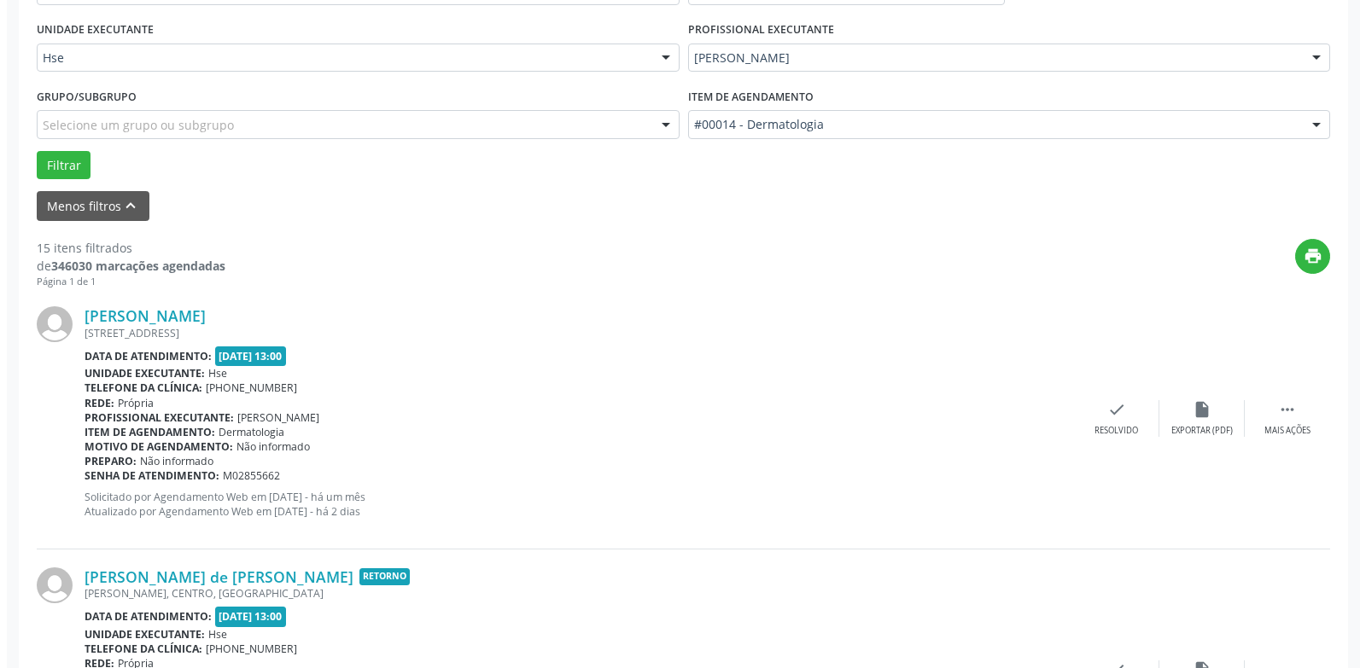
scroll to position [504, 0]
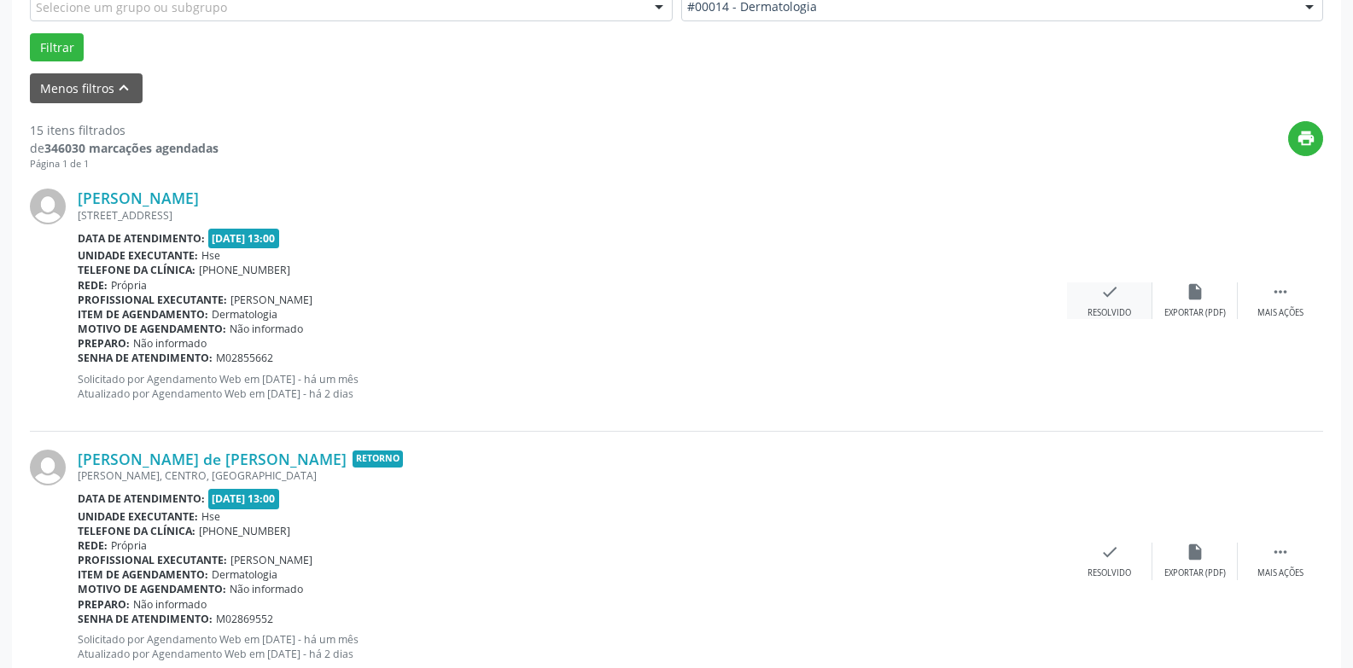
click at [1111, 308] on div "Resolvido" at bounding box center [1109, 313] width 44 height 12
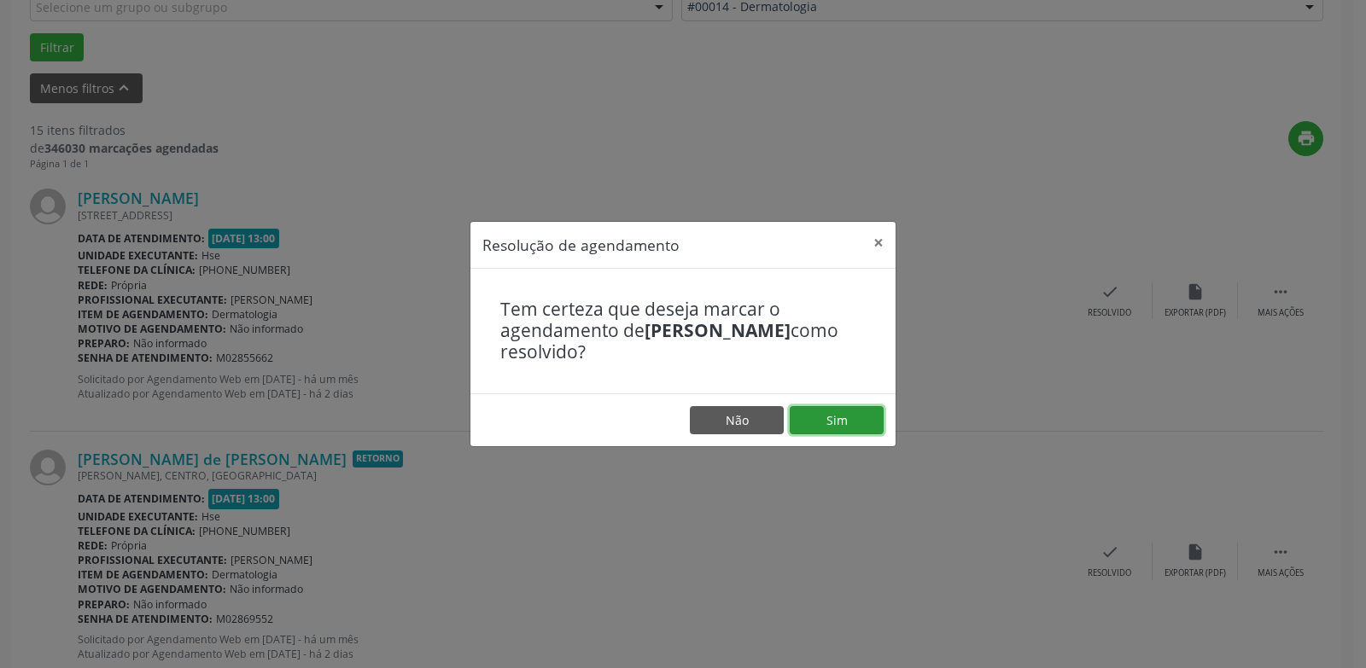
click at [812, 426] on button "Sim" at bounding box center [836, 420] width 94 height 29
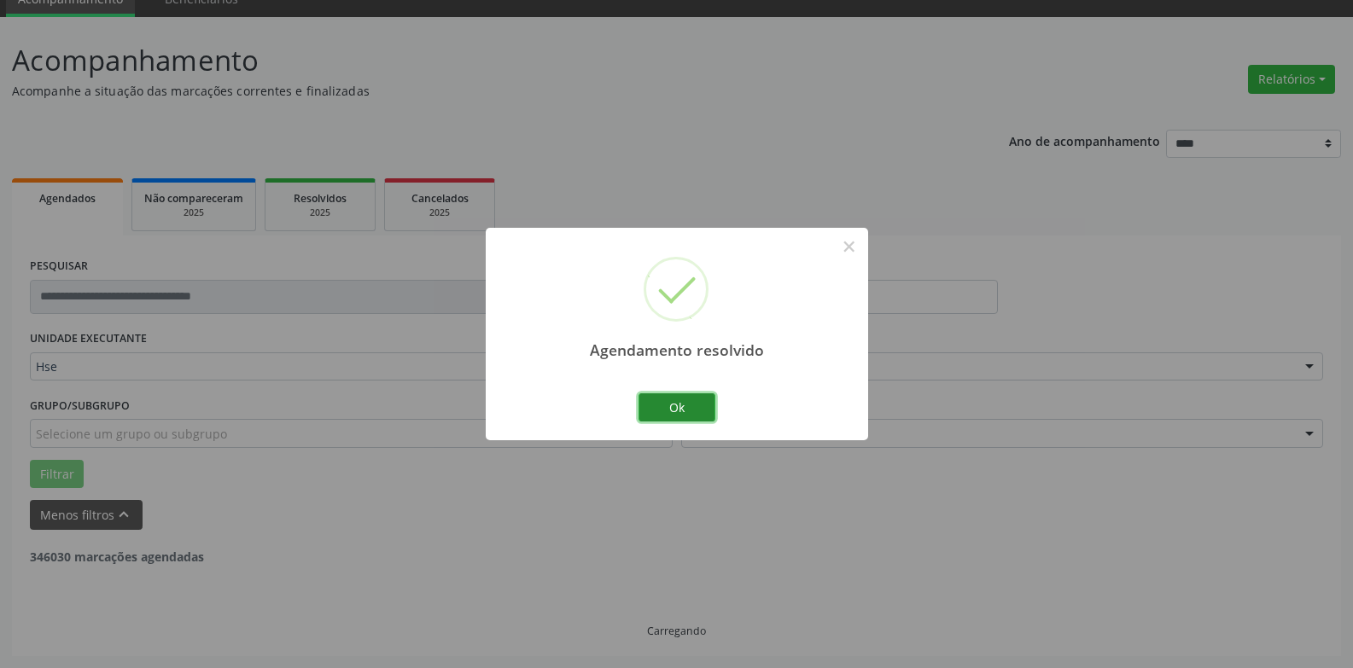
click at [674, 414] on button "Ok" at bounding box center [676, 407] width 77 height 29
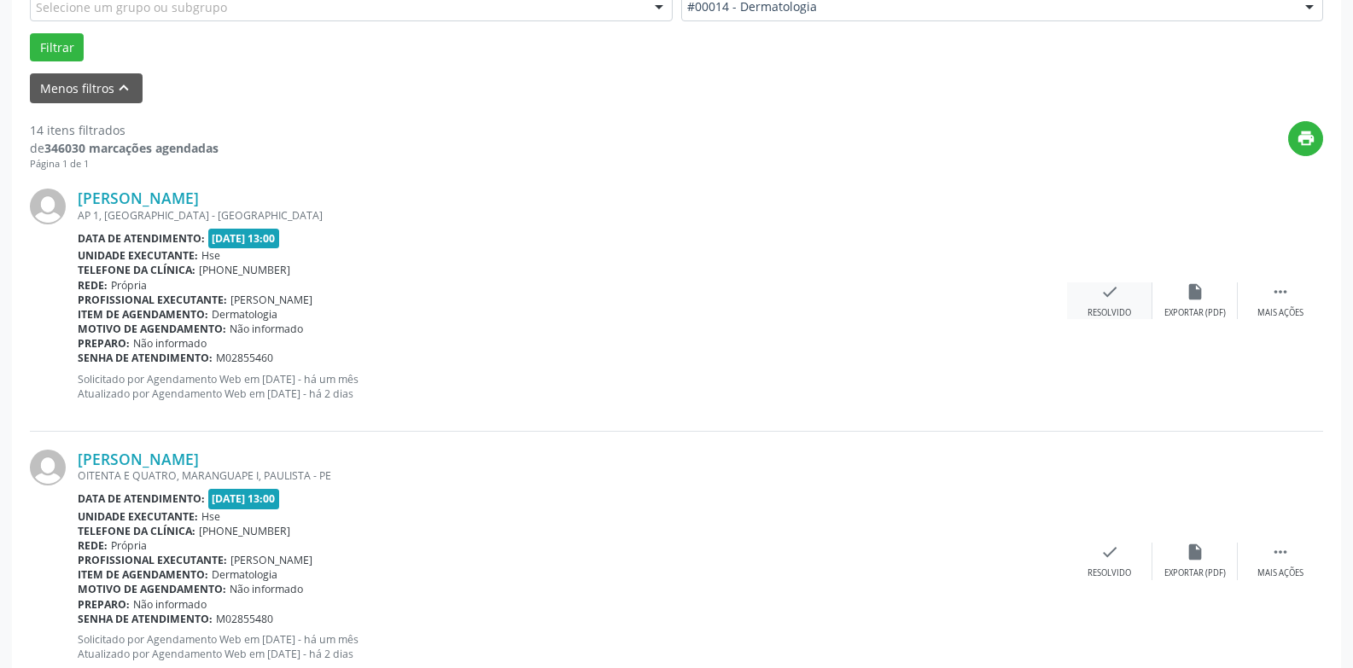
click at [1104, 305] on div "check Resolvido" at bounding box center [1109, 300] width 85 height 37
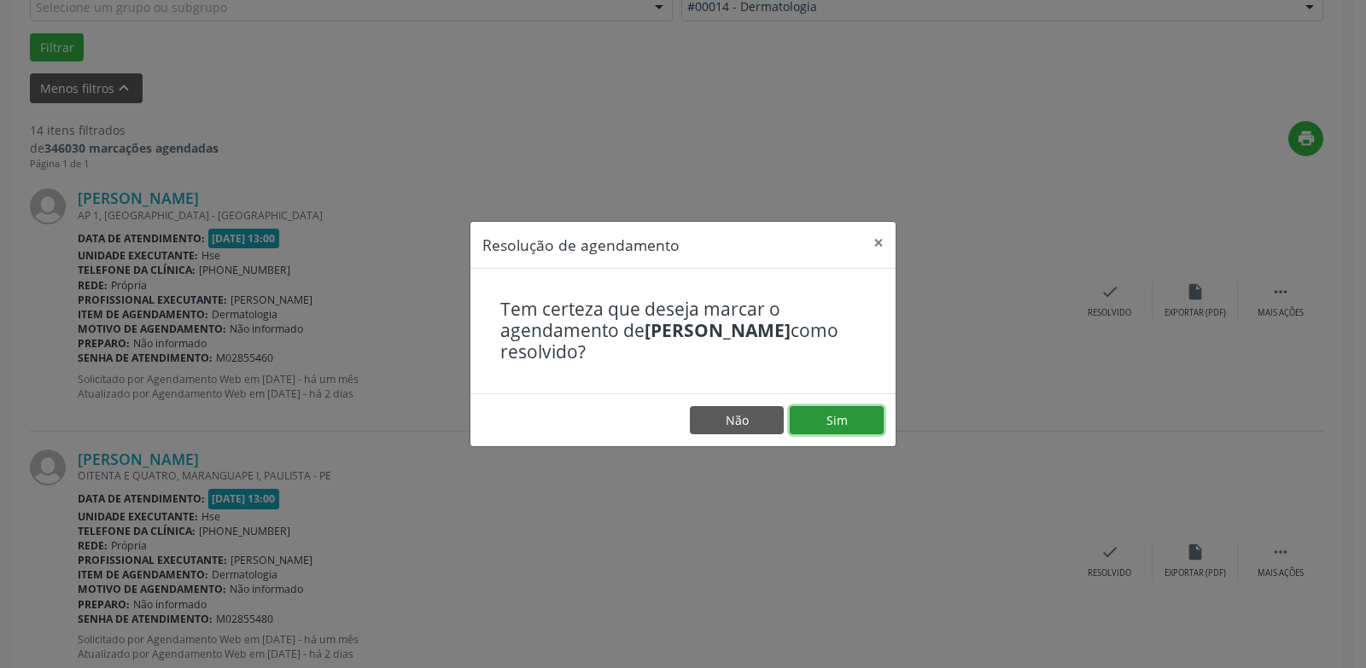
click at [836, 416] on button "Sim" at bounding box center [836, 420] width 94 height 29
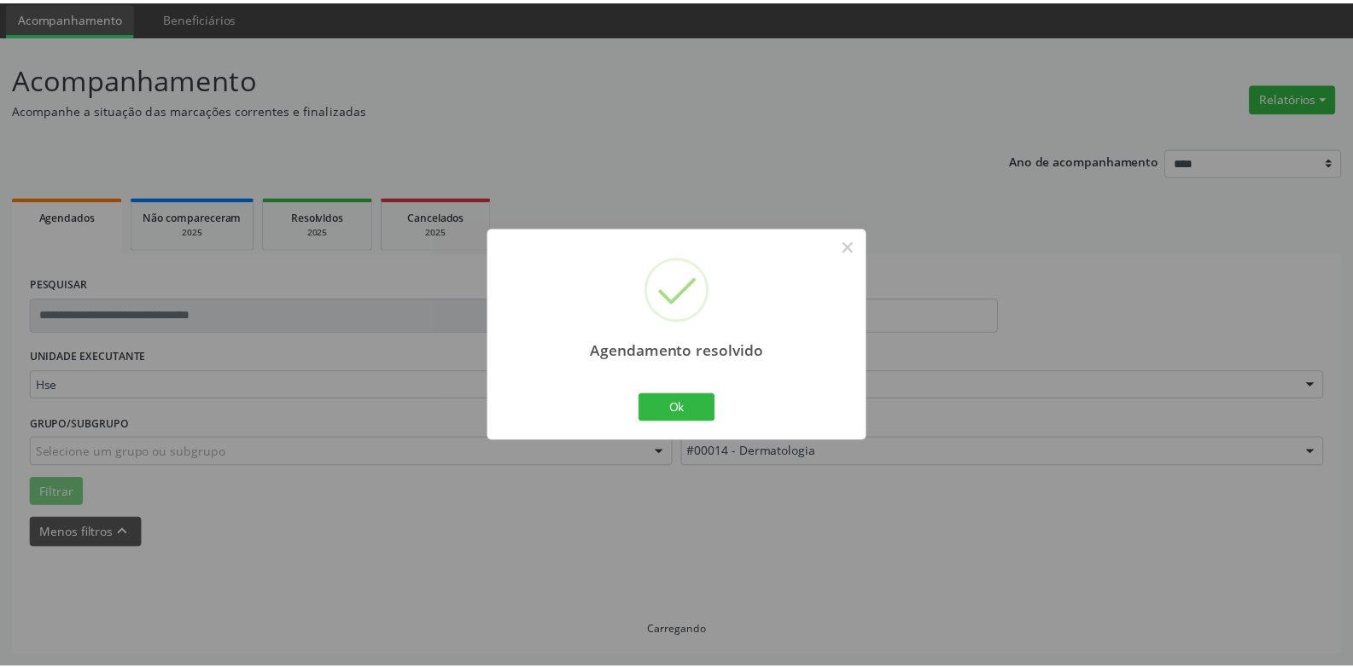
scroll to position [59, 0]
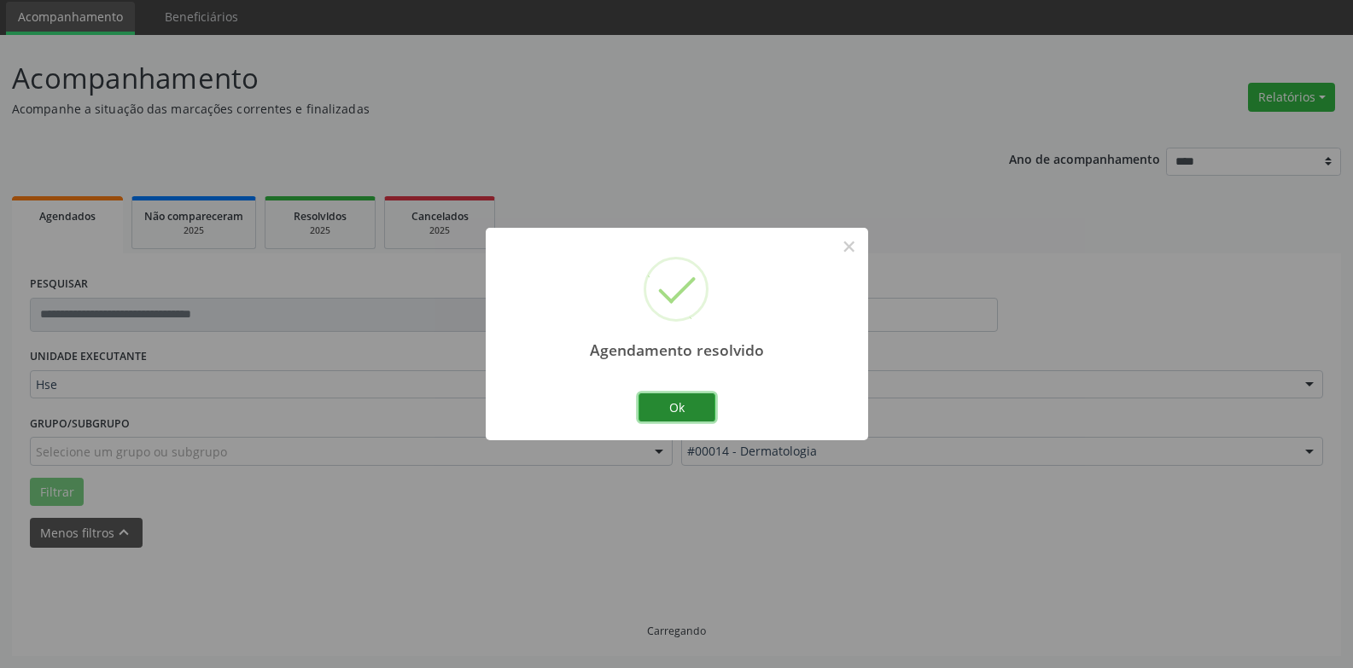
click at [679, 413] on button "Ok" at bounding box center [676, 407] width 77 height 29
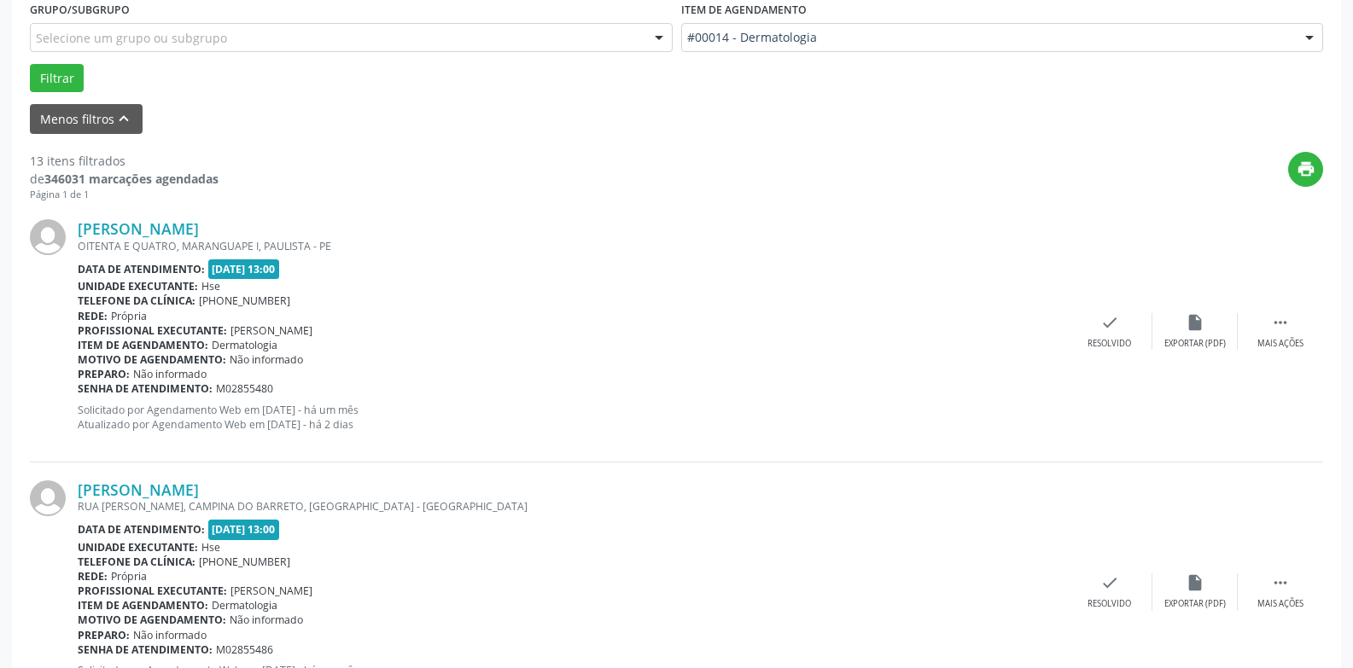
scroll to position [571, 0]
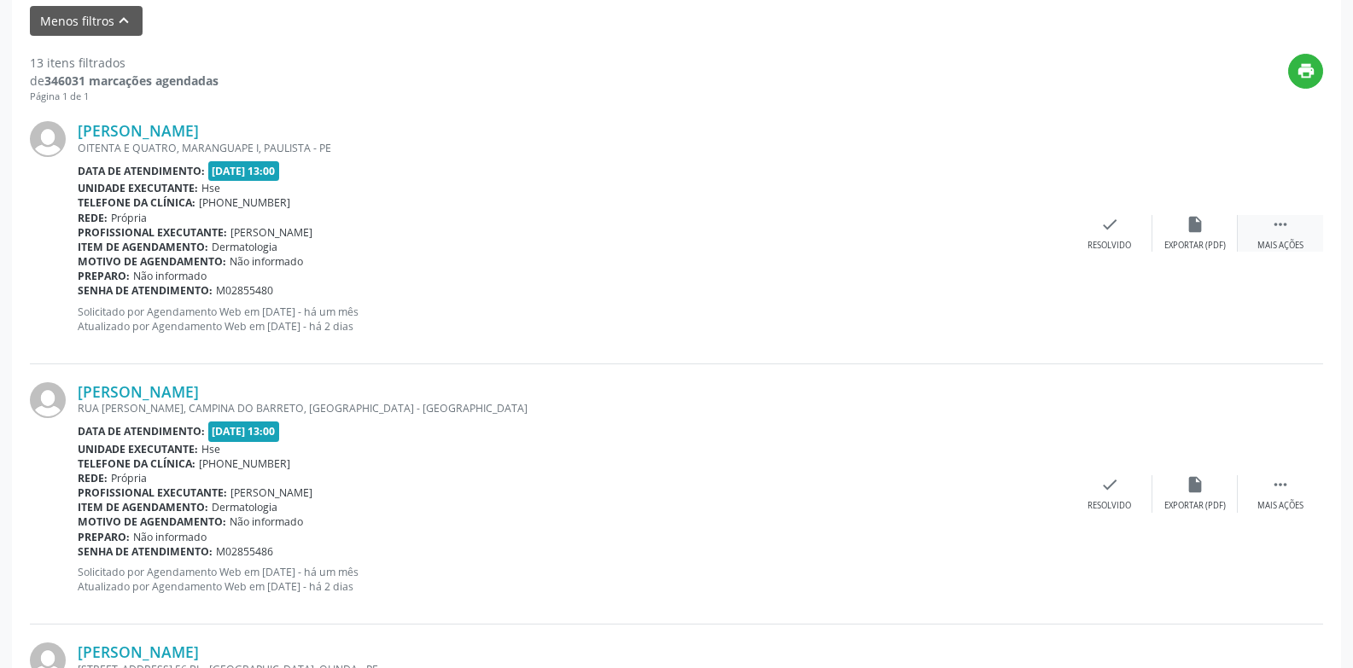
click at [1294, 235] on div " Mais ações" at bounding box center [1280, 233] width 85 height 37
click at [1191, 235] on div "alarm_off Não compareceu" at bounding box center [1194, 233] width 85 height 37
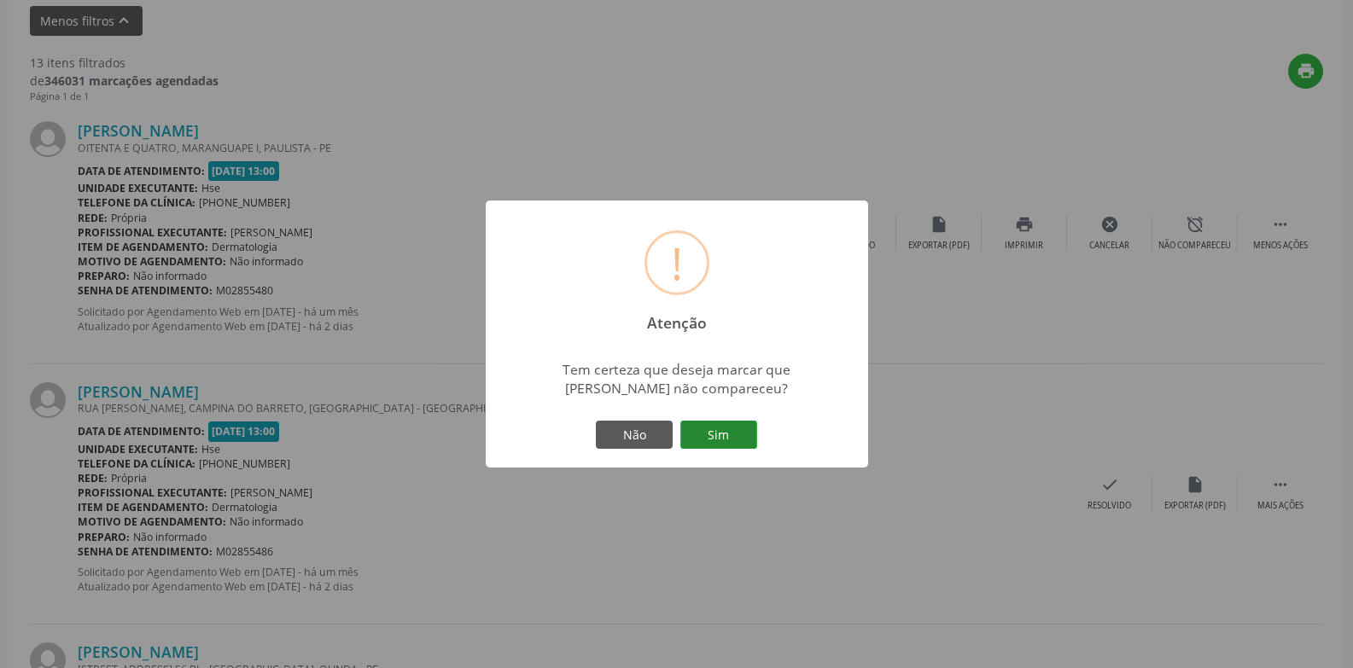
click at [720, 433] on button "Sim" at bounding box center [718, 435] width 77 height 29
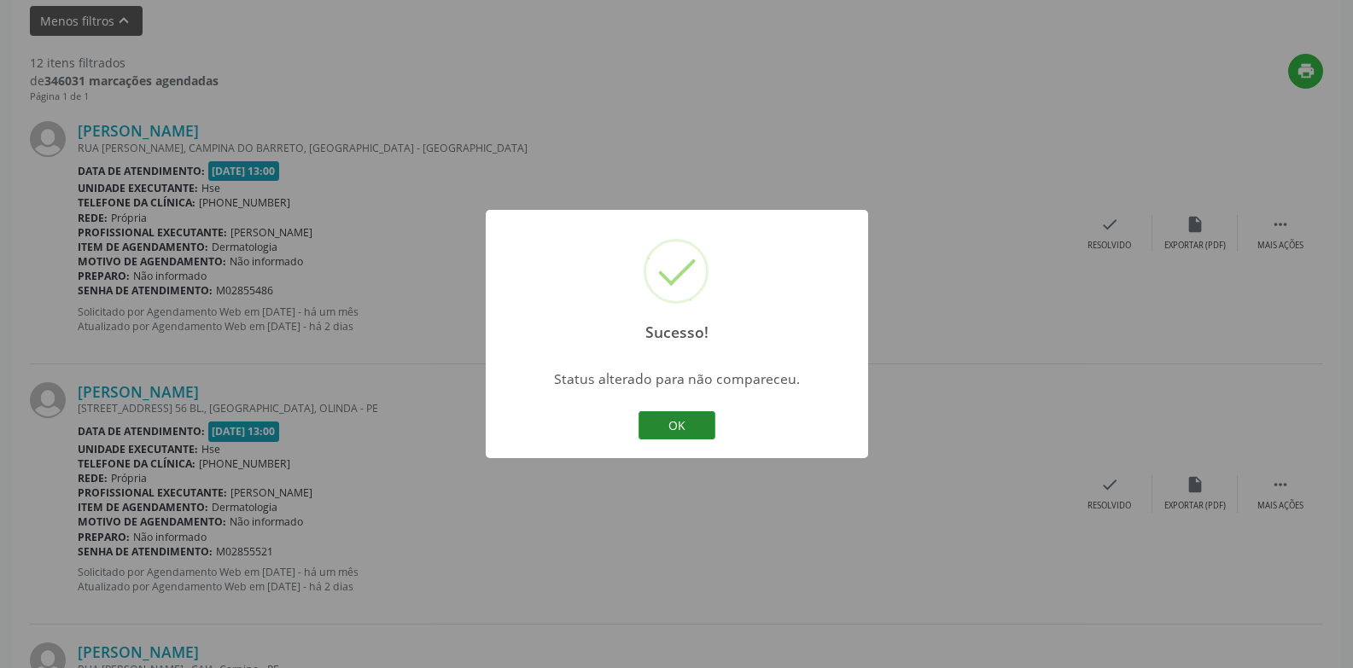
click at [668, 425] on button "OK" at bounding box center [676, 425] width 77 height 29
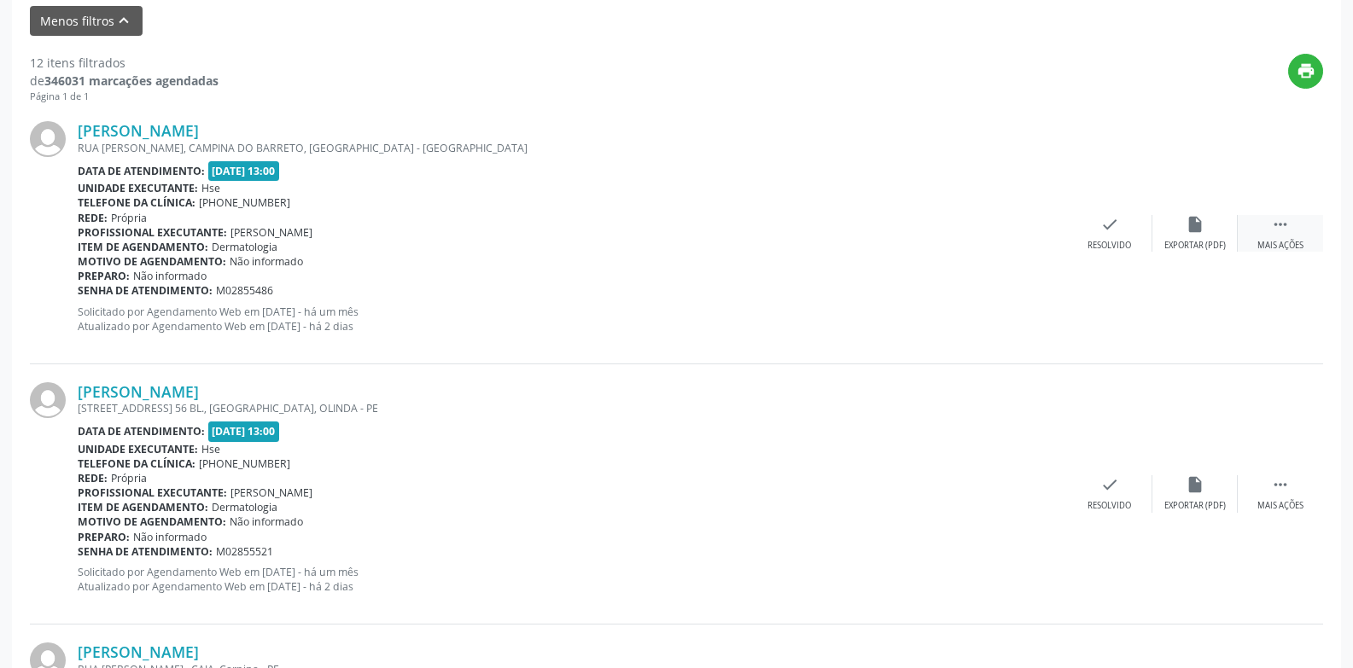
click at [1283, 232] on icon "" at bounding box center [1280, 224] width 19 height 19
click at [1200, 233] on icon "alarm_off" at bounding box center [1194, 224] width 19 height 19
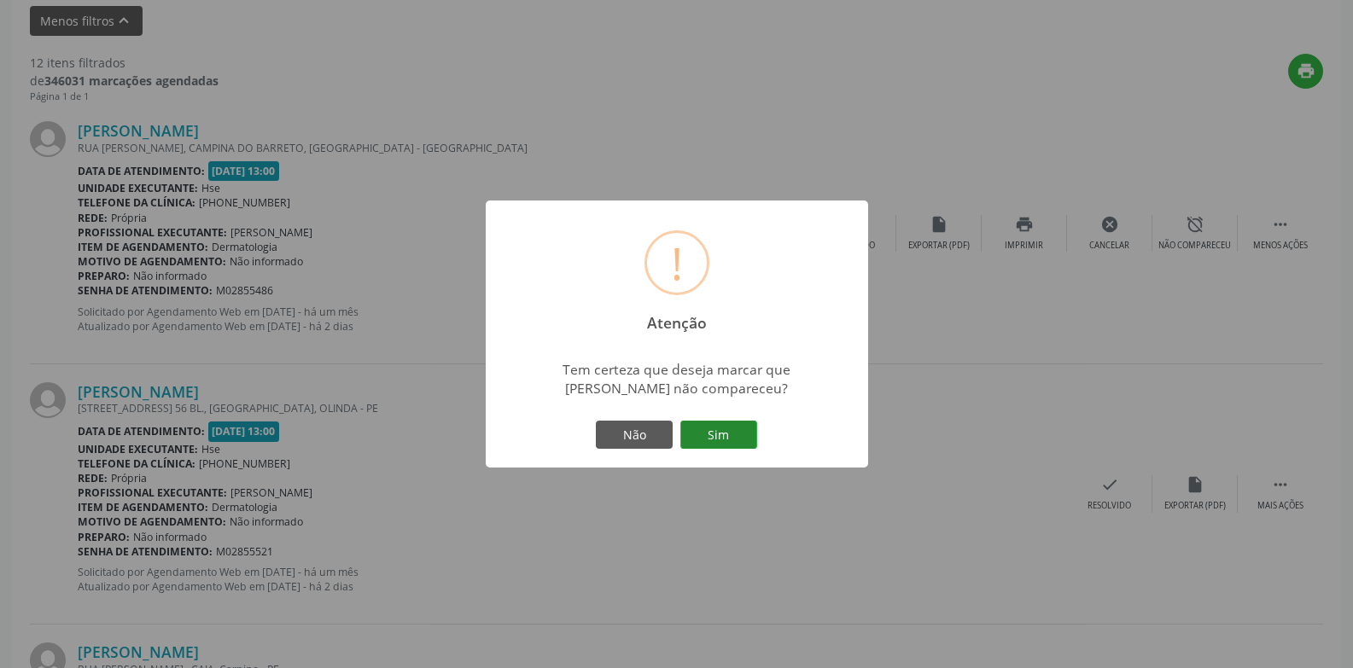
click at [707, 433] on button "Sim" at bounding box center [718, 435] width 77 height 29
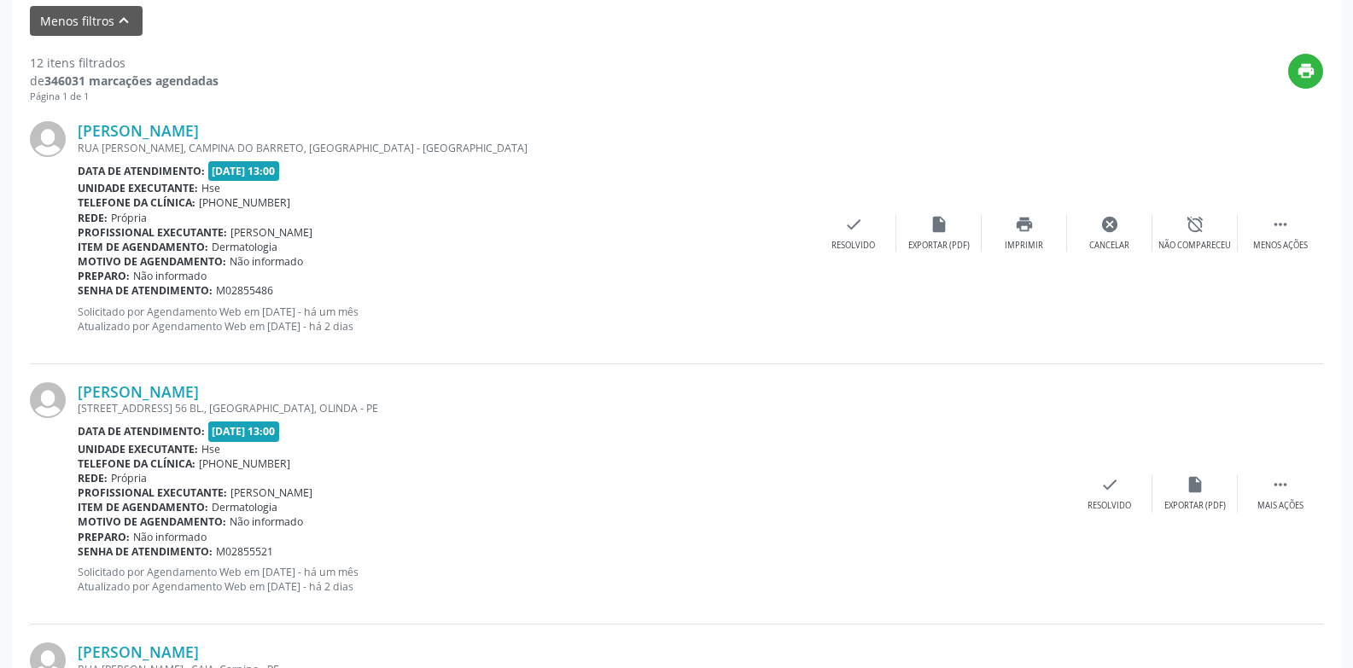
scroll to position [77, 0]
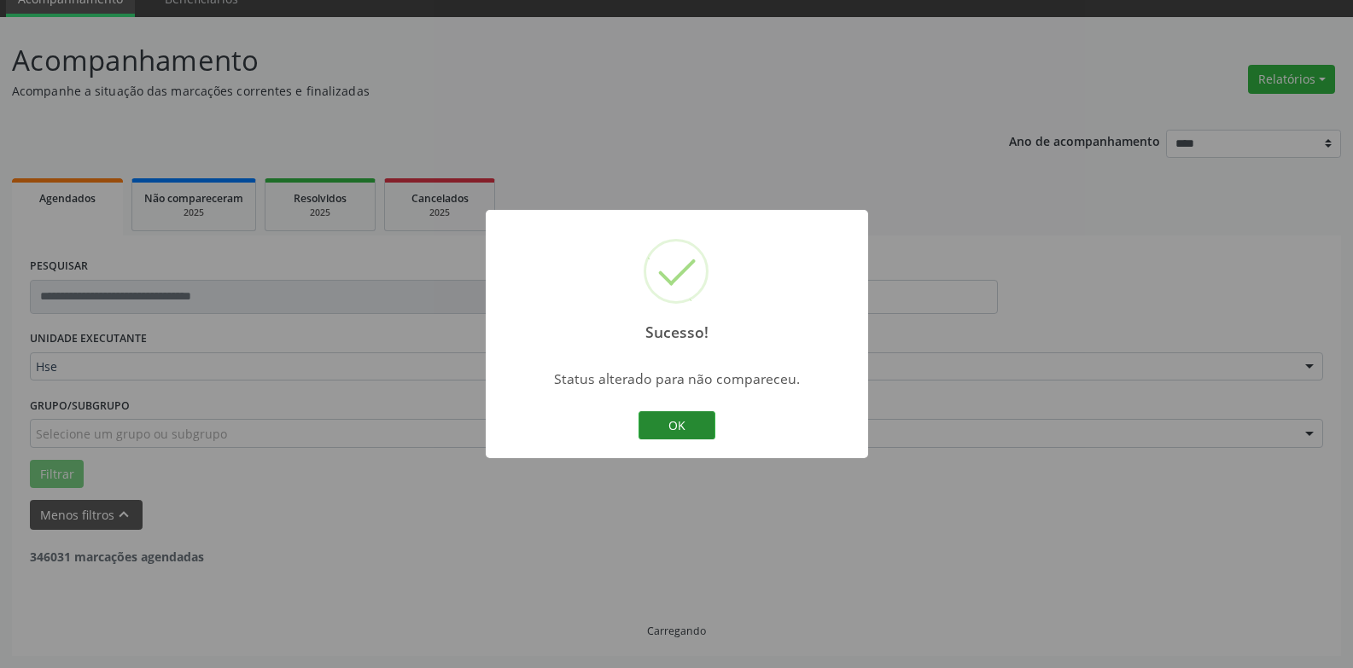
click at [674, 427] on button "OK" at bounding box center [676, 425] width 77 height 29
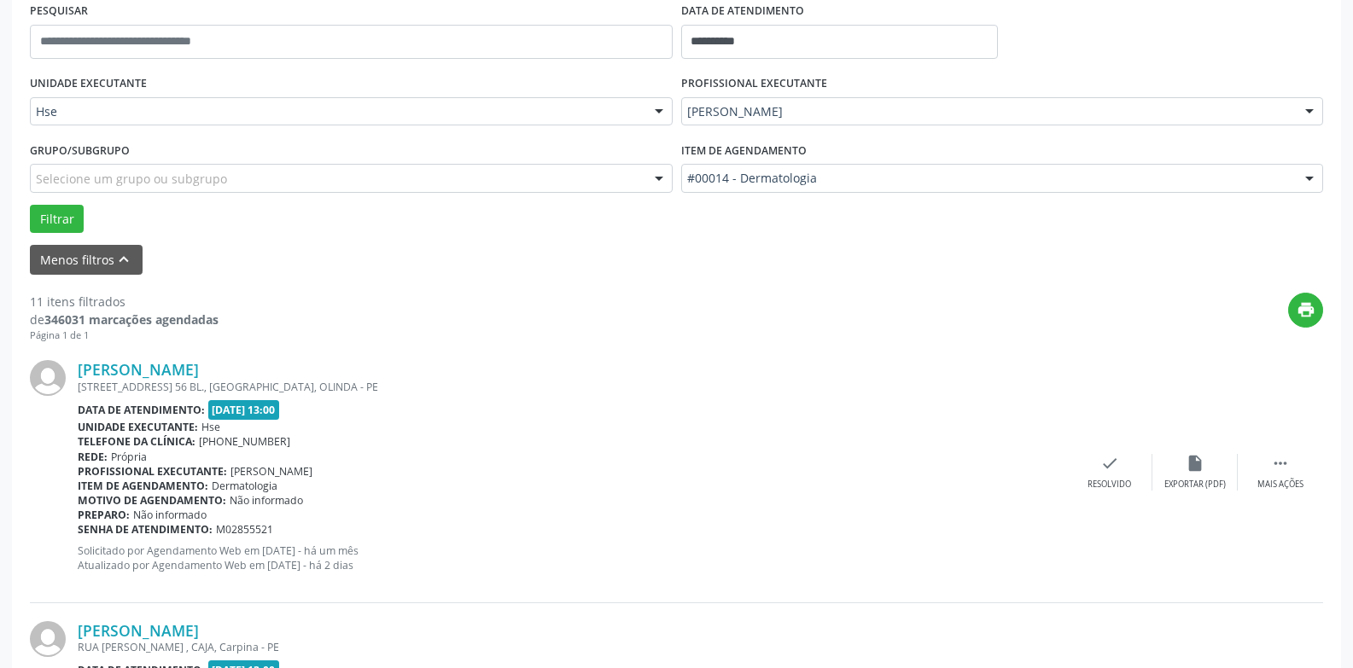
scroll to position [418, 0]
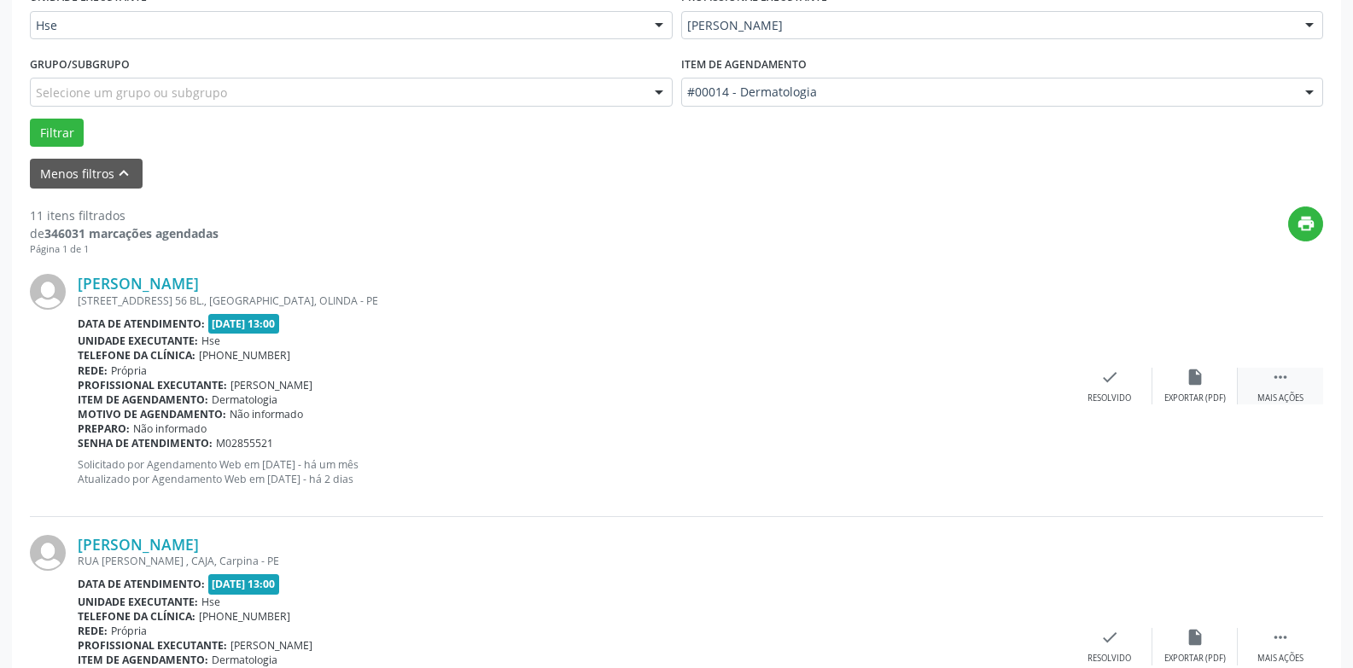
click at [1274, 384] on icon "" at bounding box center [1280, 377] width 19 height 19
click at [1200, 393] on div "Não compareceu" at bounding box center [1194, 399] width 73 height 12
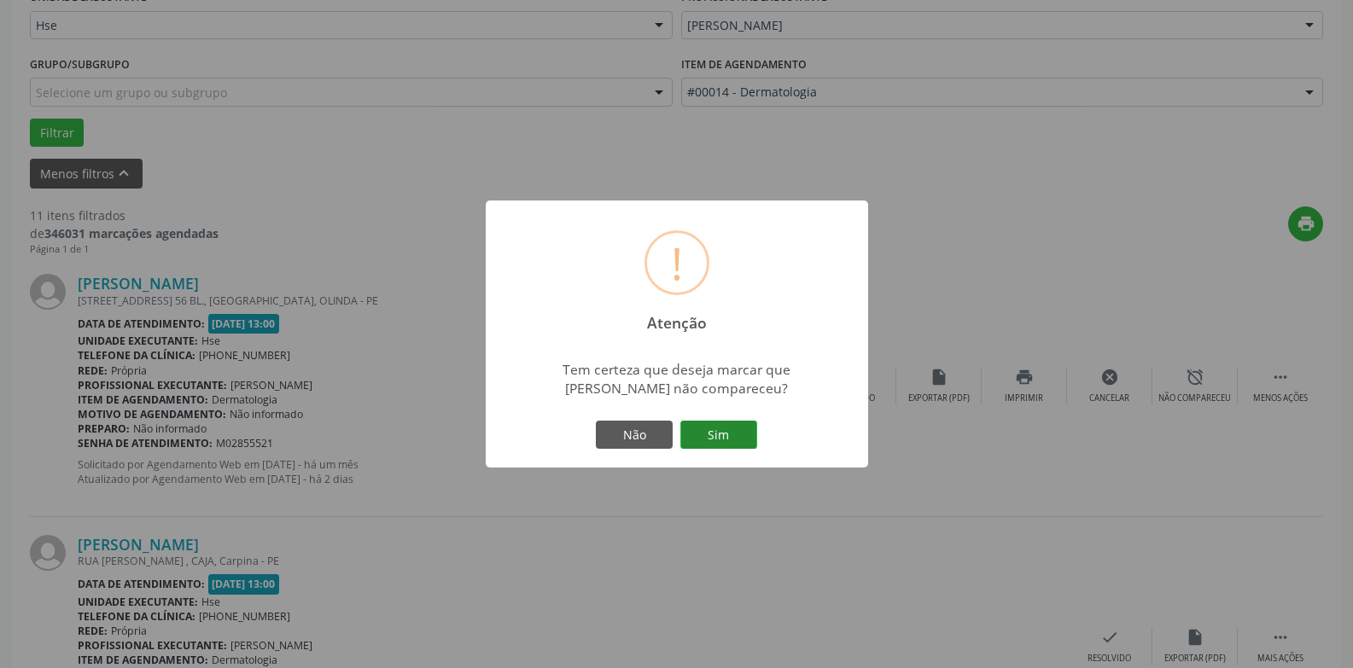
click at [722, 428] on button "Sim" at bounding box center [718, 435] width 77 height 29
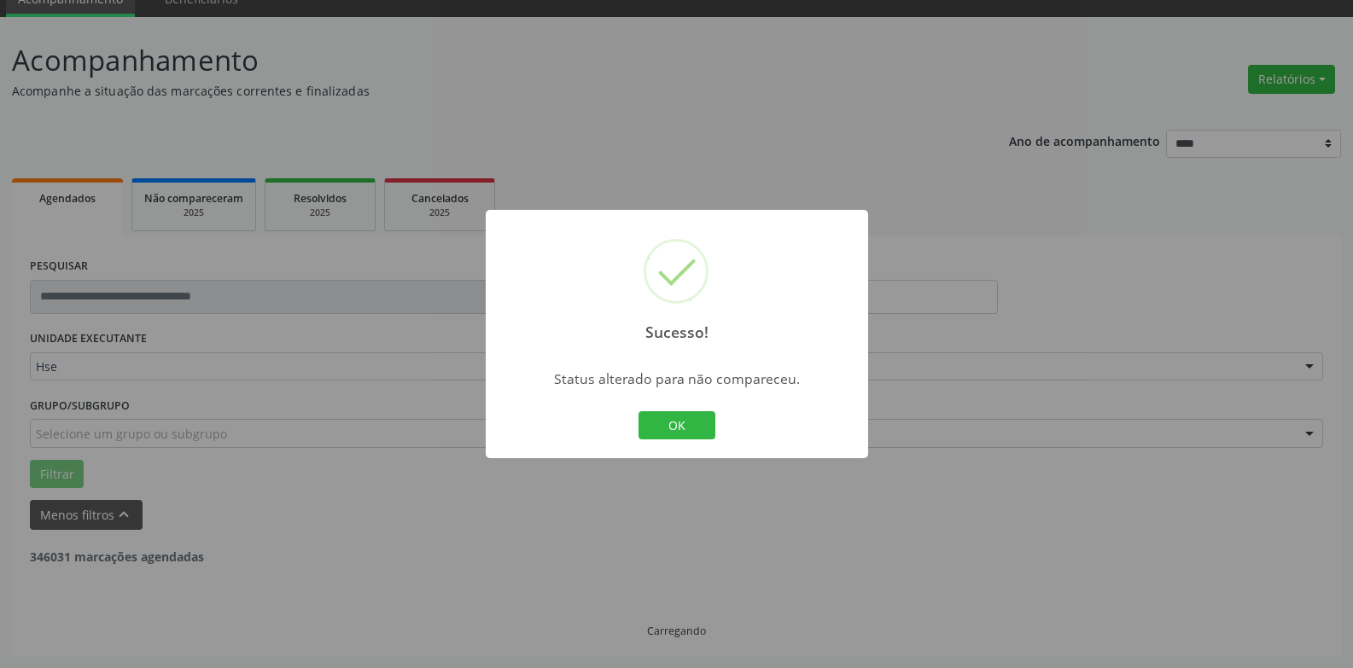
scroll to position [77, 0]
drag, startPoint x: 668, startPoint y: 420, endPoint x: 681, endPoint y: 446, distance: 28.6
click at [669, 420] on button "OK" at bounding box center [676, 425] width 77 height 29
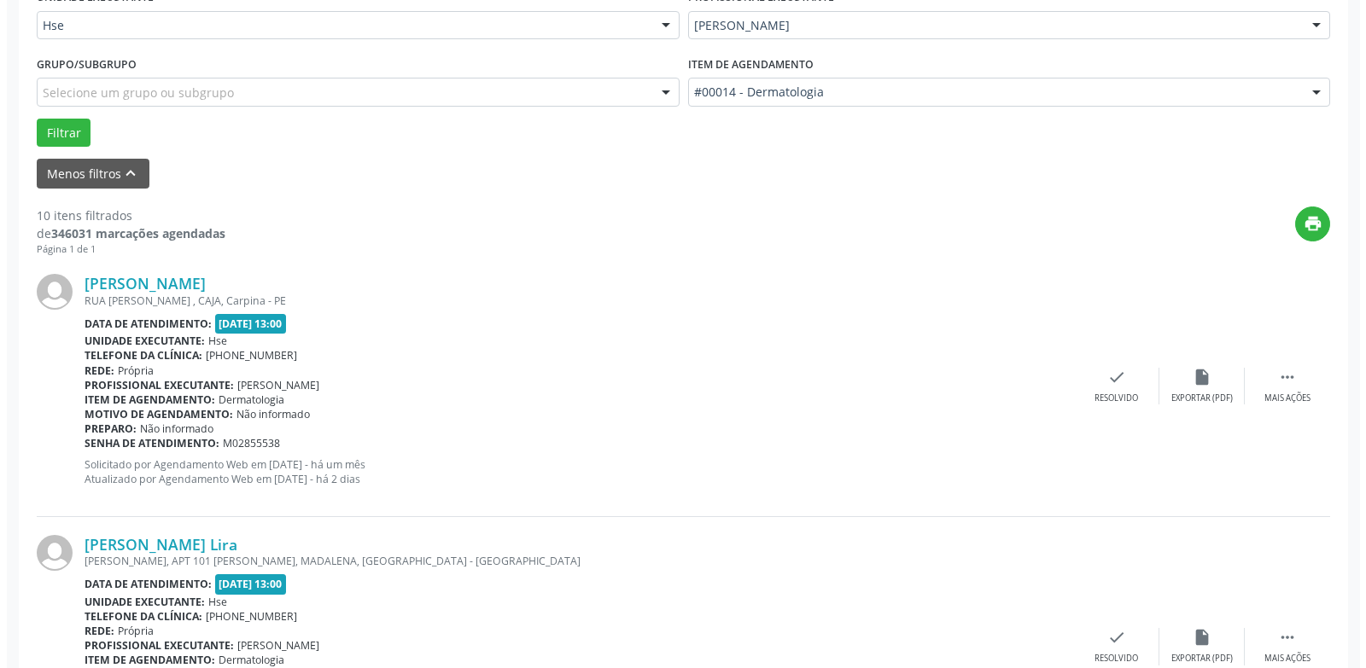
scroll to position [504, 0]
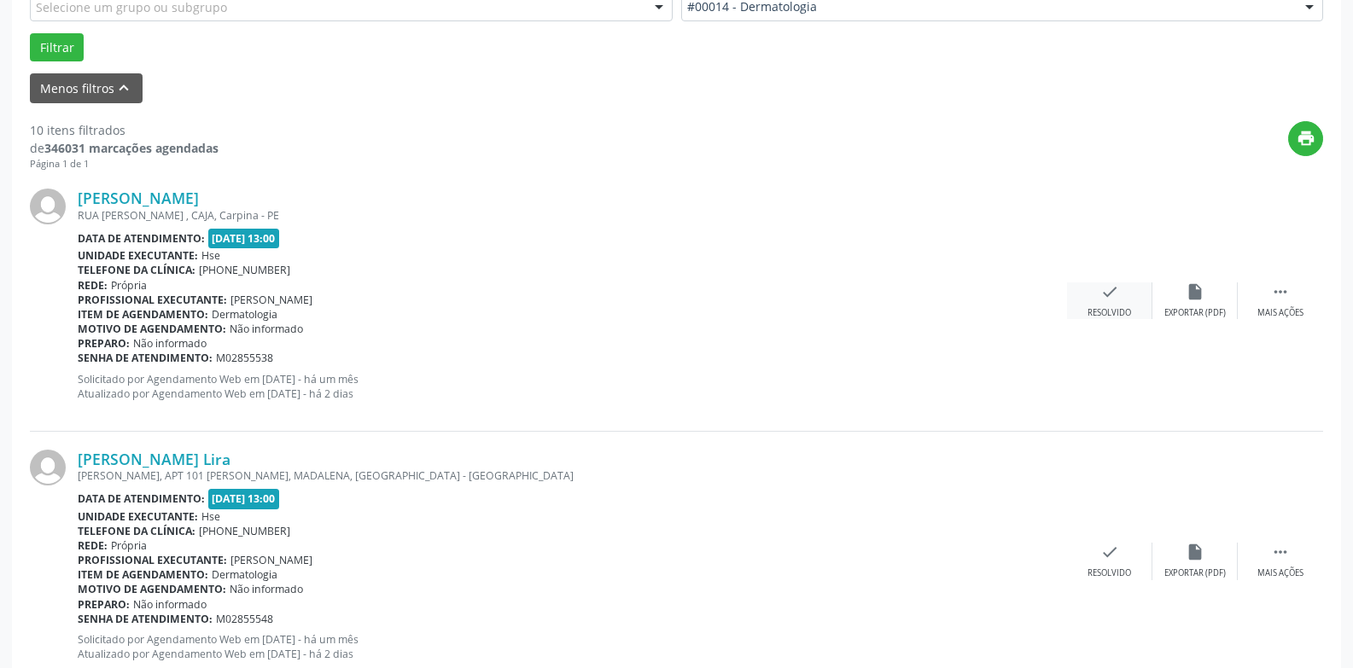
click at [1113, 300] on icon "check" at bounding box center [1109, 291] width 19 height 19
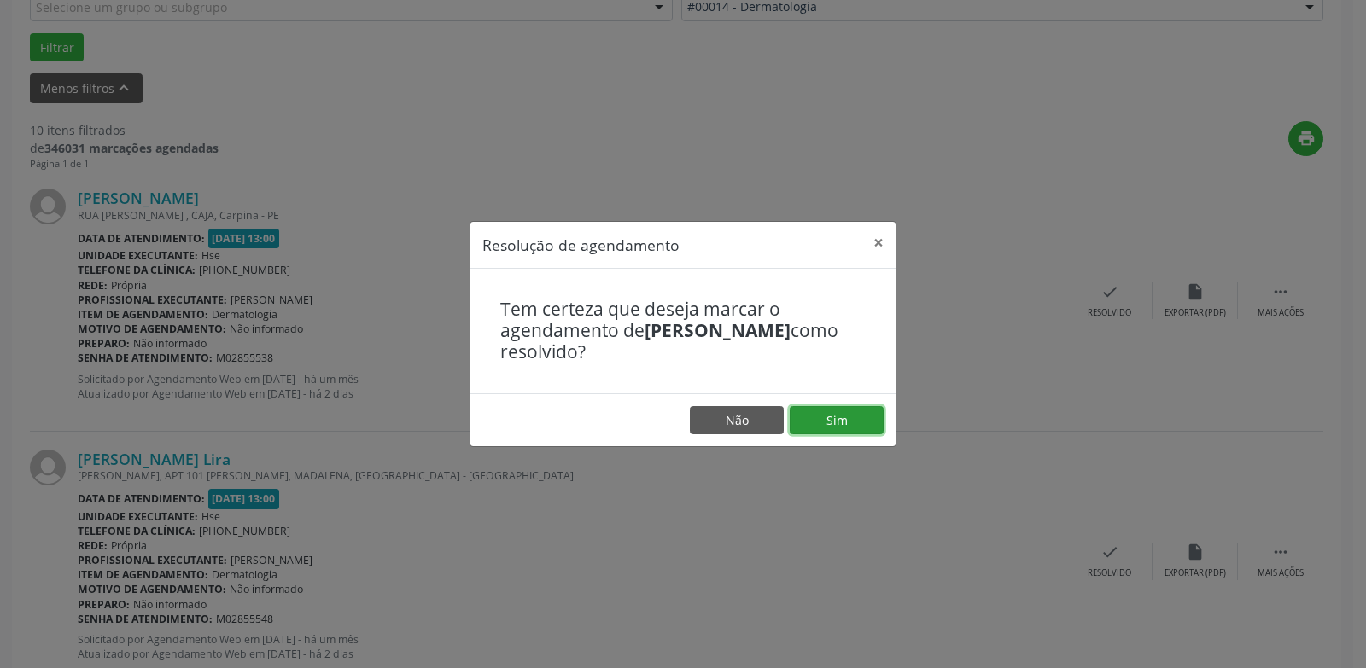
click at [853, 424] on button "Sim" at bounding box center [836, 420] width 94 height 29
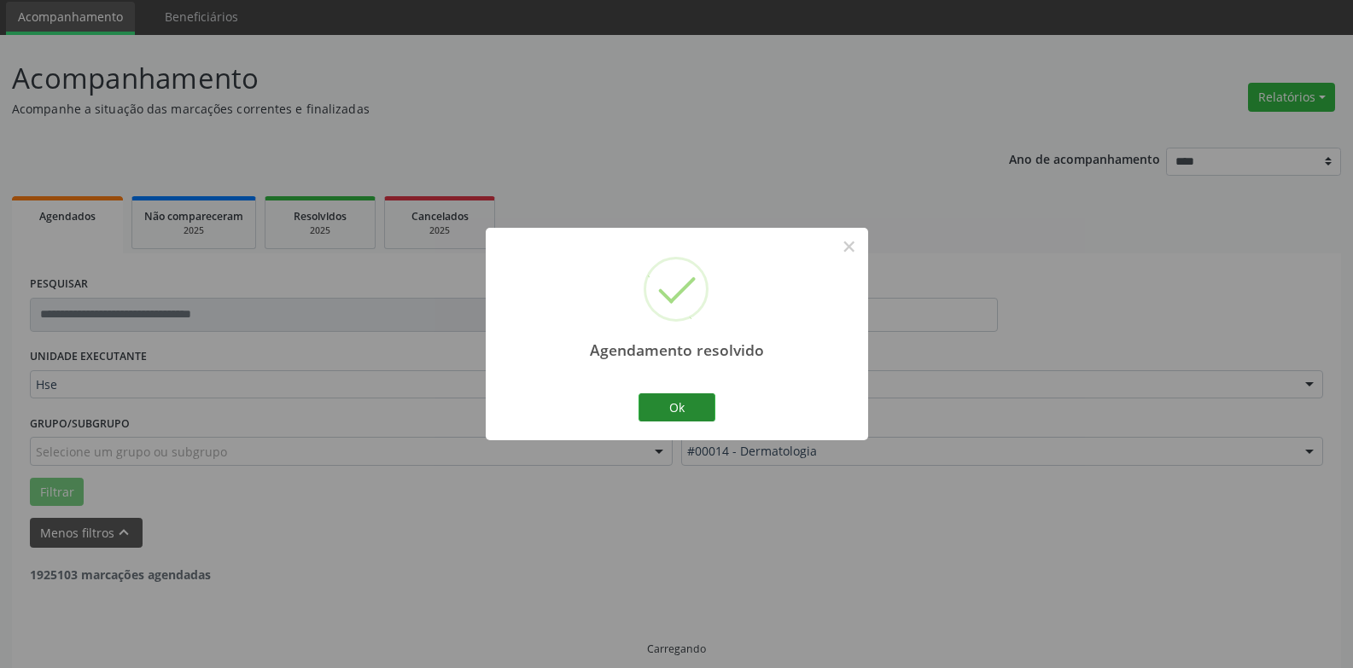
scroll to position [77, 0]
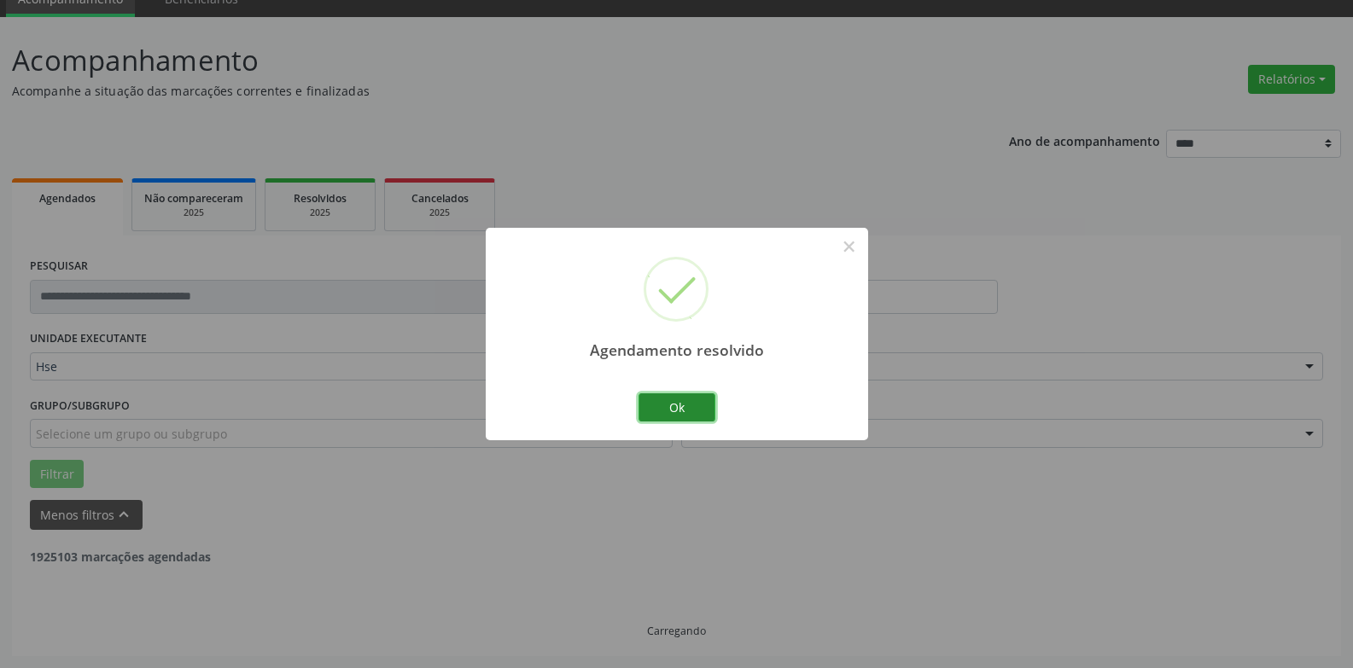
click at [685, 407] on button "Ok" at bounding box center [676, 407] width 77 height 29
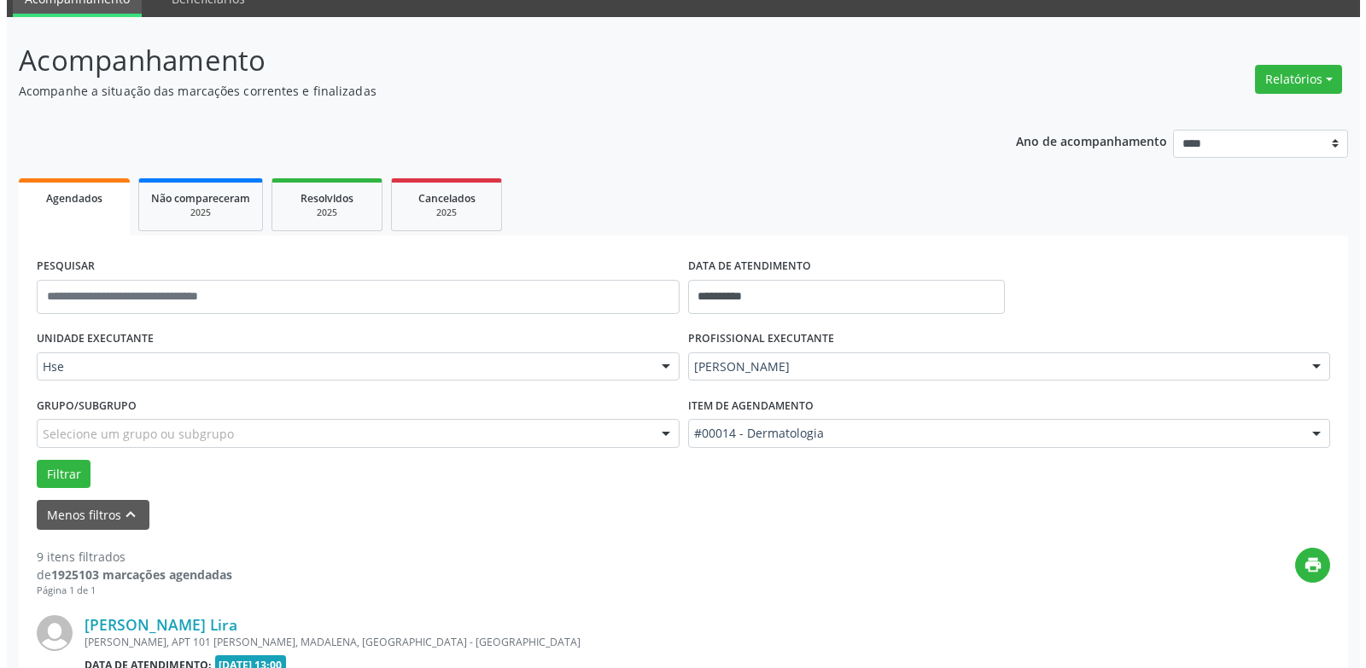
scroll to position [333, 0]
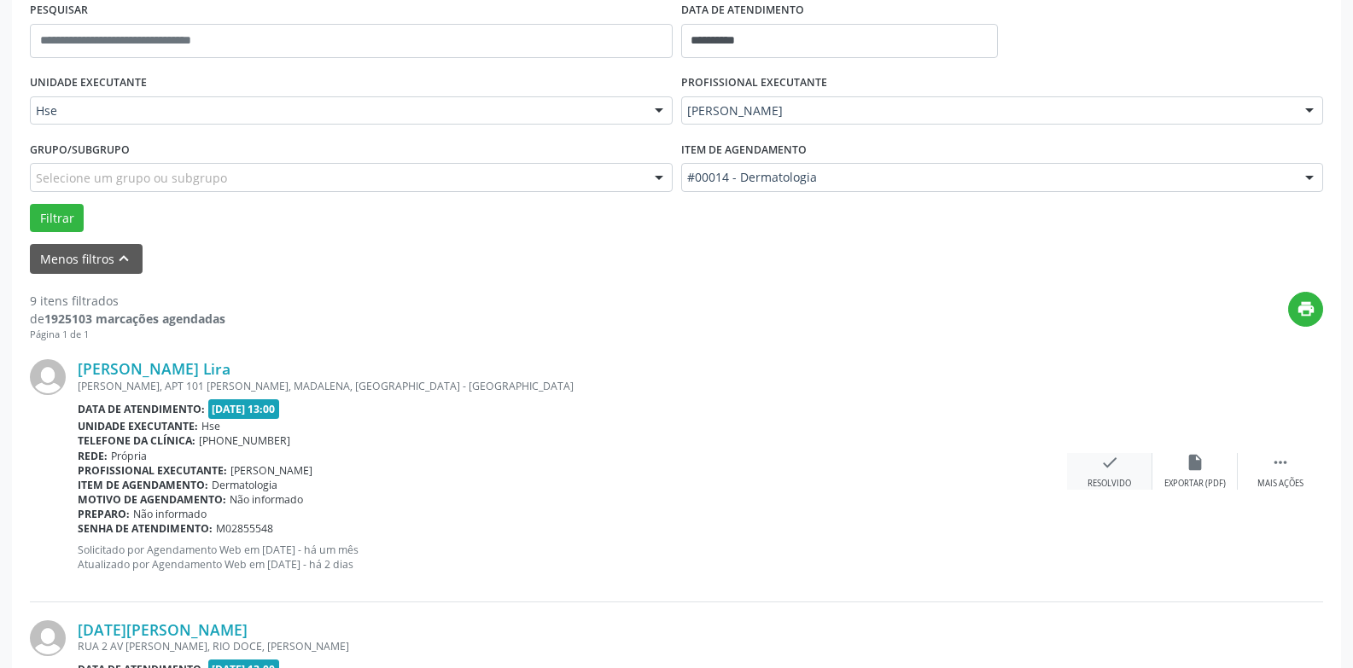
click at [1118, 470] on icon "check" at bounding box center [1109, 462] width 19 height 19
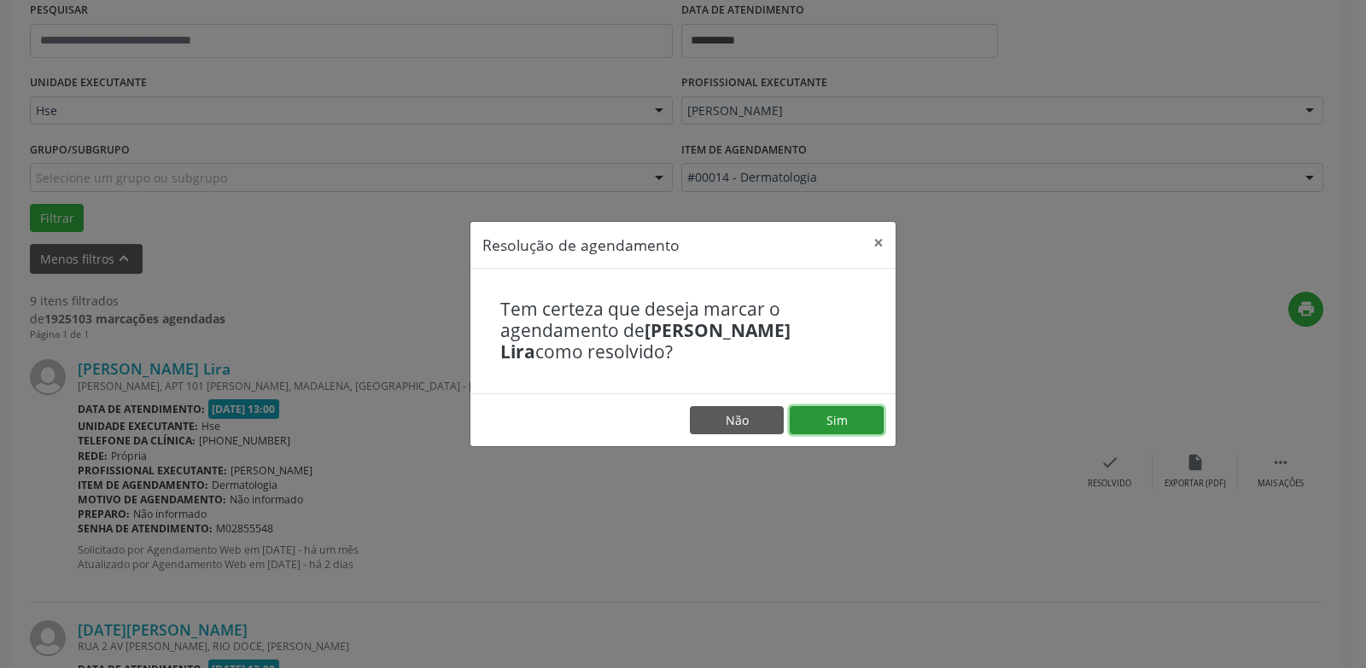
click at [827, 421] on button "Sim" at bounding box center [836, 420] width 94 height 29
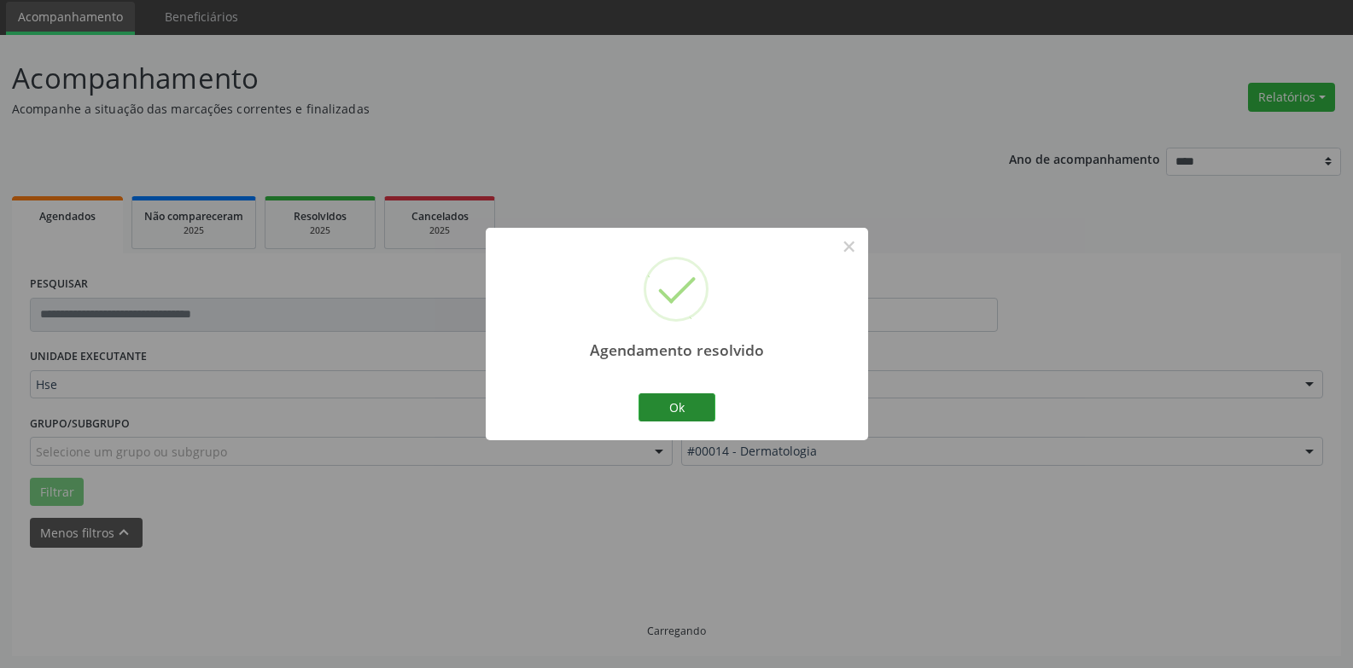
scroll to position [77, 0]
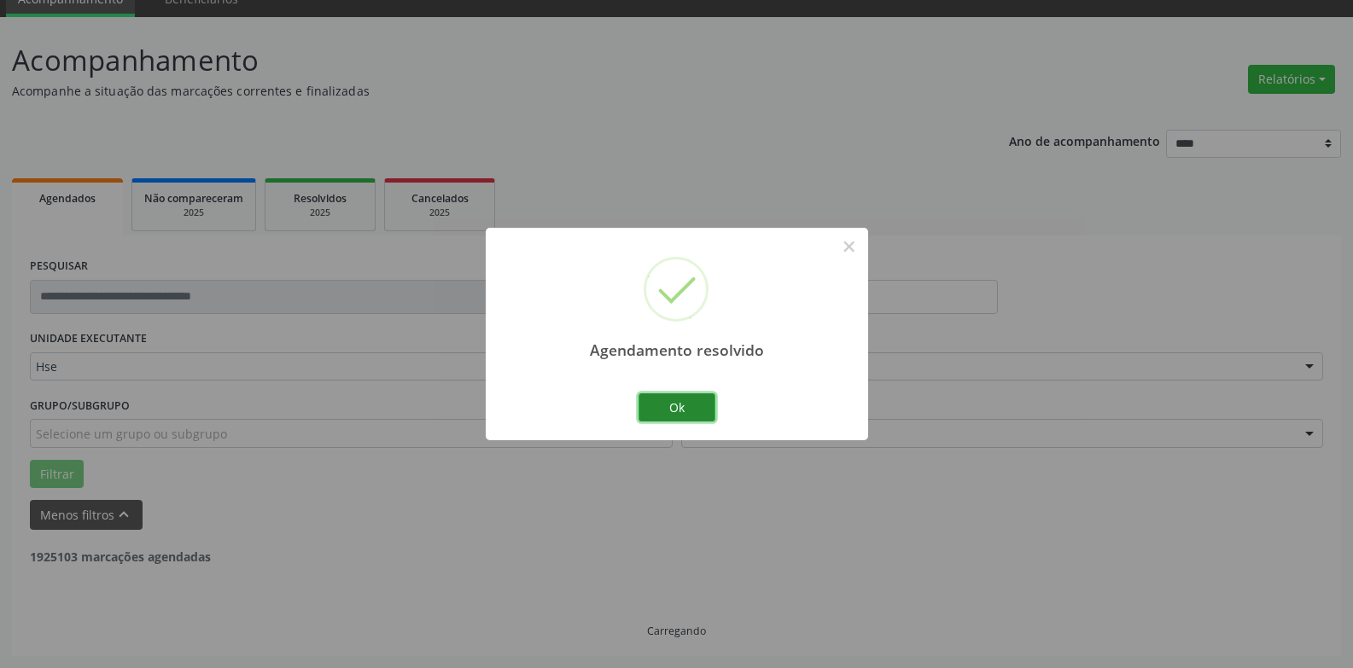
click at [673, 411] on button "Ok" at bounding box center [676, 407] width 77 height 29
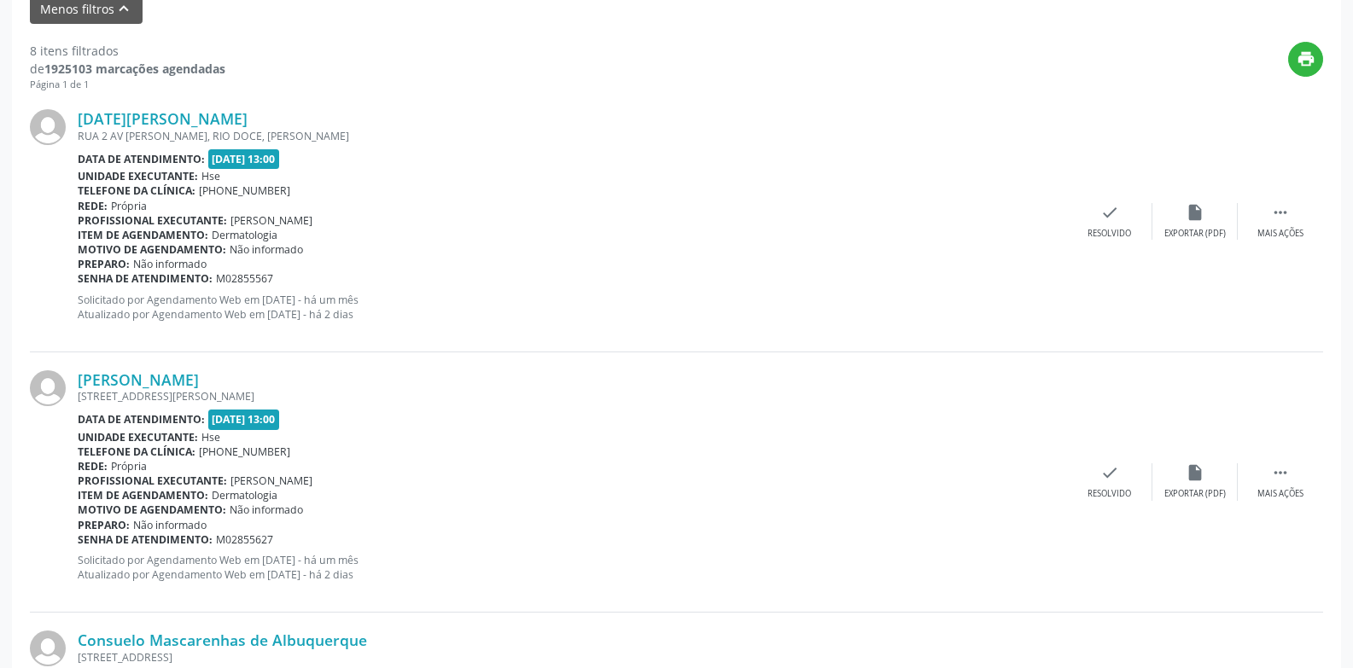
scroll to position [589, 0]
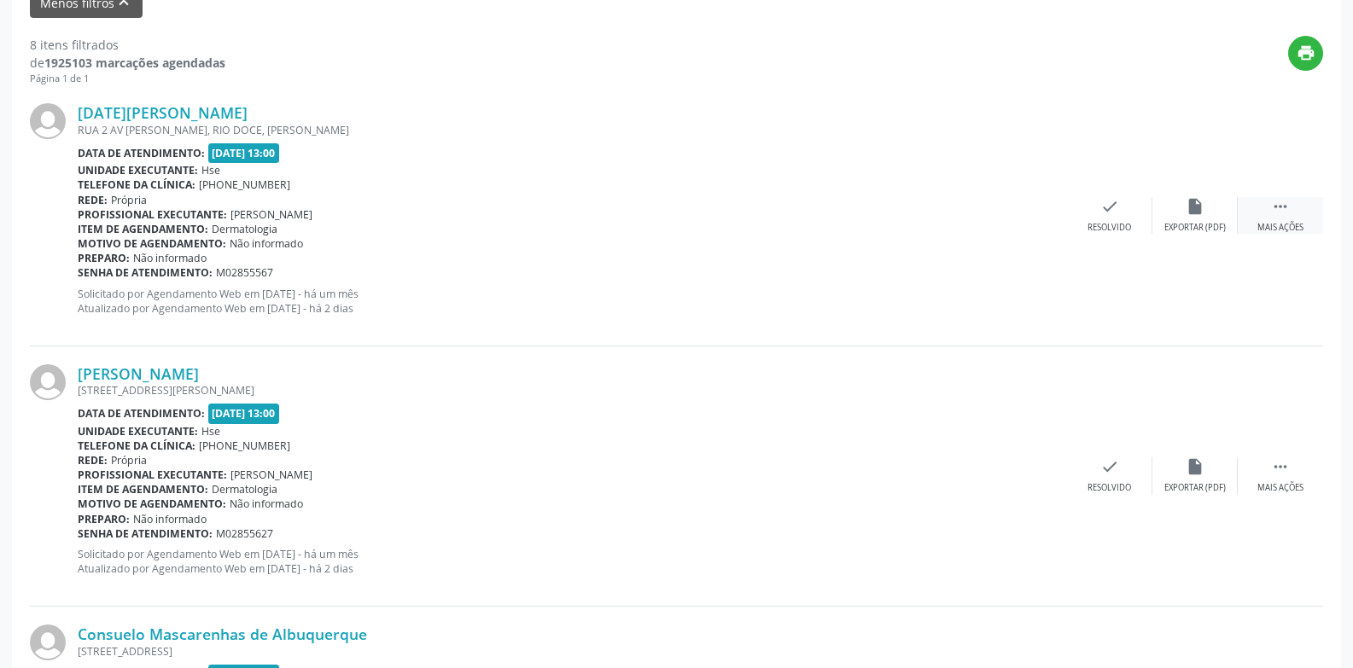
click at [1271, 214] on icon "" at bounding box center [1280, 206] width 19 height 19
click at [1190, 215] on icon "alarm_off" at bounding box center [1194, 206] width 19 height 19
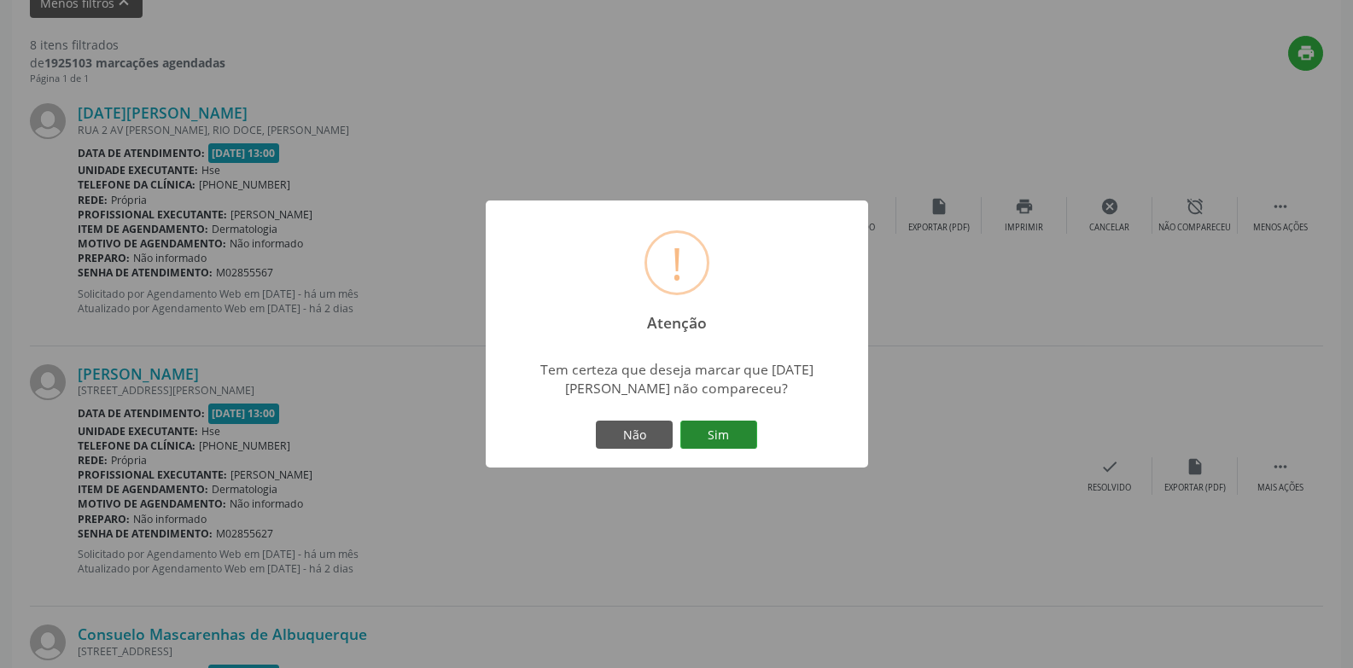
click at [733, 438] on button "Sim" at bounding box center [718, 435] width 77 height 29
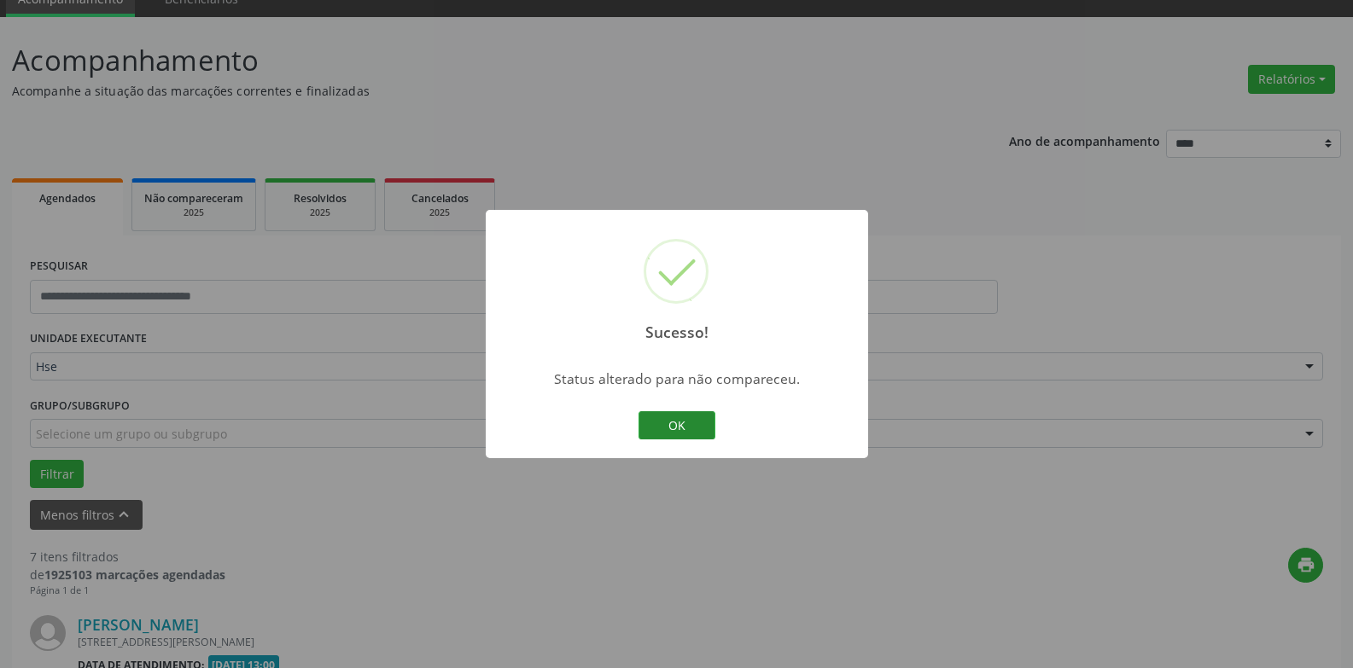
click at [677, 428] on button "OK" at bounding box center [676, 425] width 77 height 29
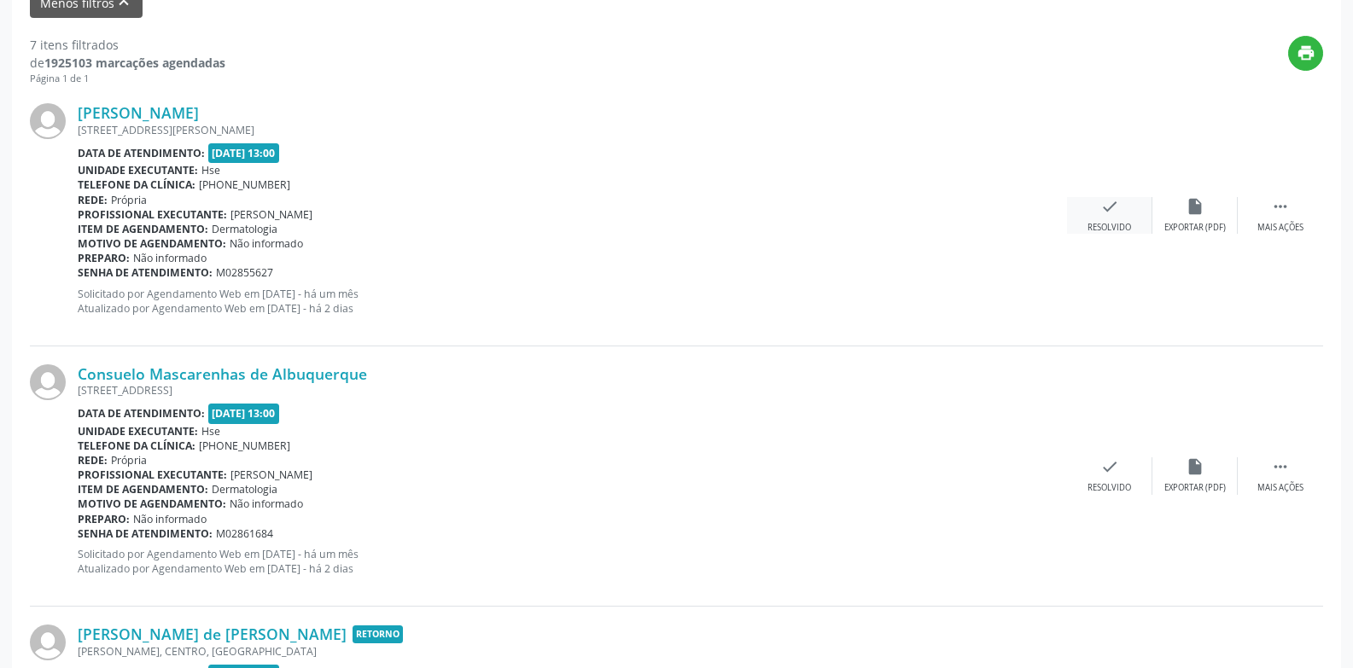
click at [1118, 208] on icon "check" at bounding box center [1109, 206] width 19 height 19
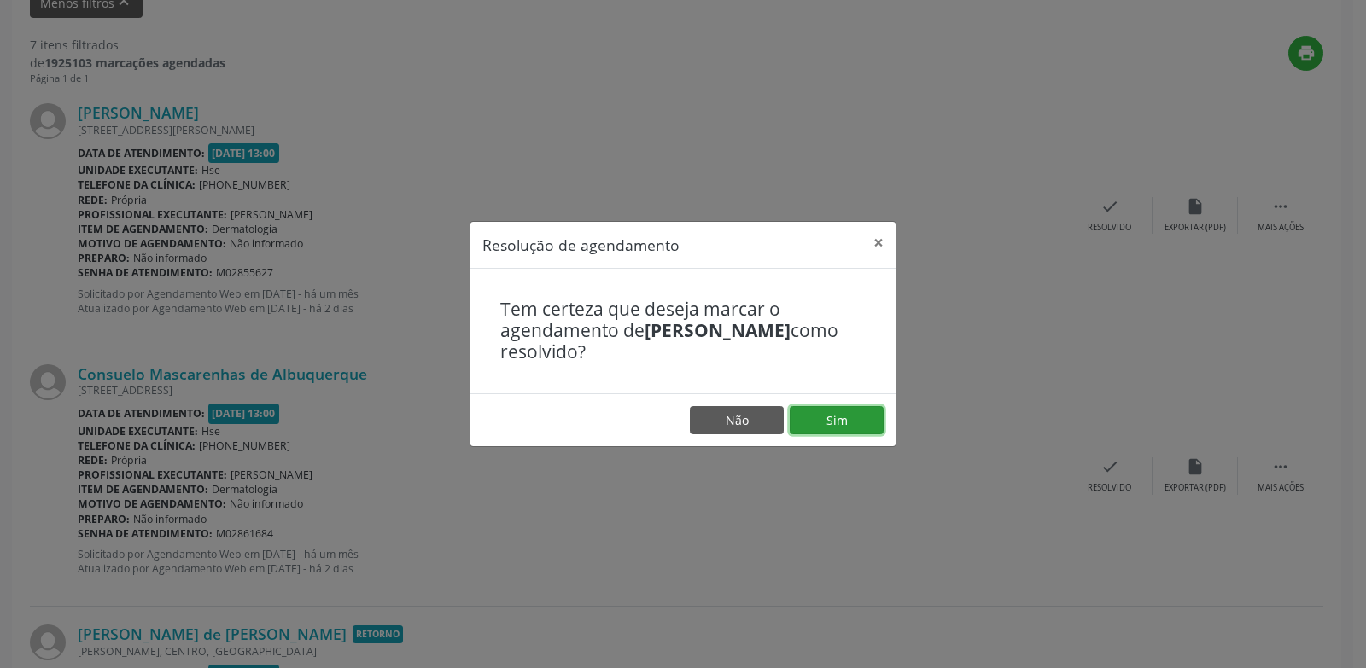
click at [859, 421] on button "Sim" at bounding box center [836, 420] width 94 height 29
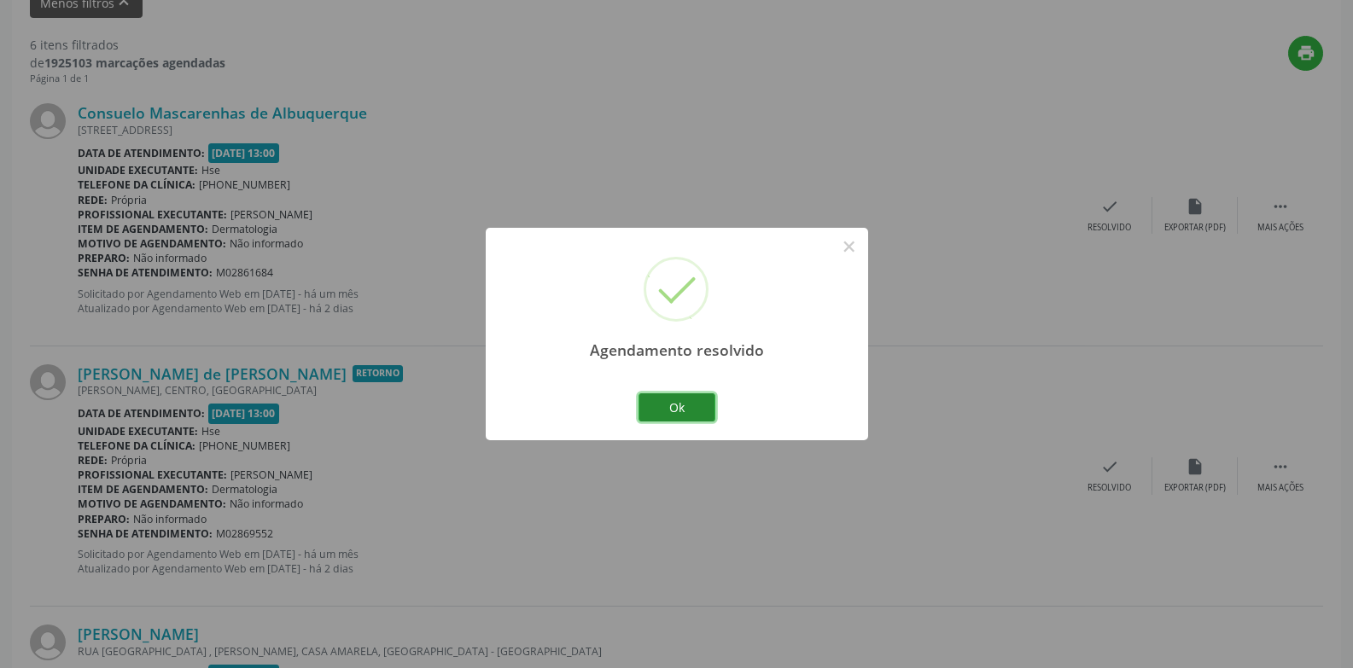
click at [672, 410] on button "Ok" at bounding box center [676, 407] width 77 height 29
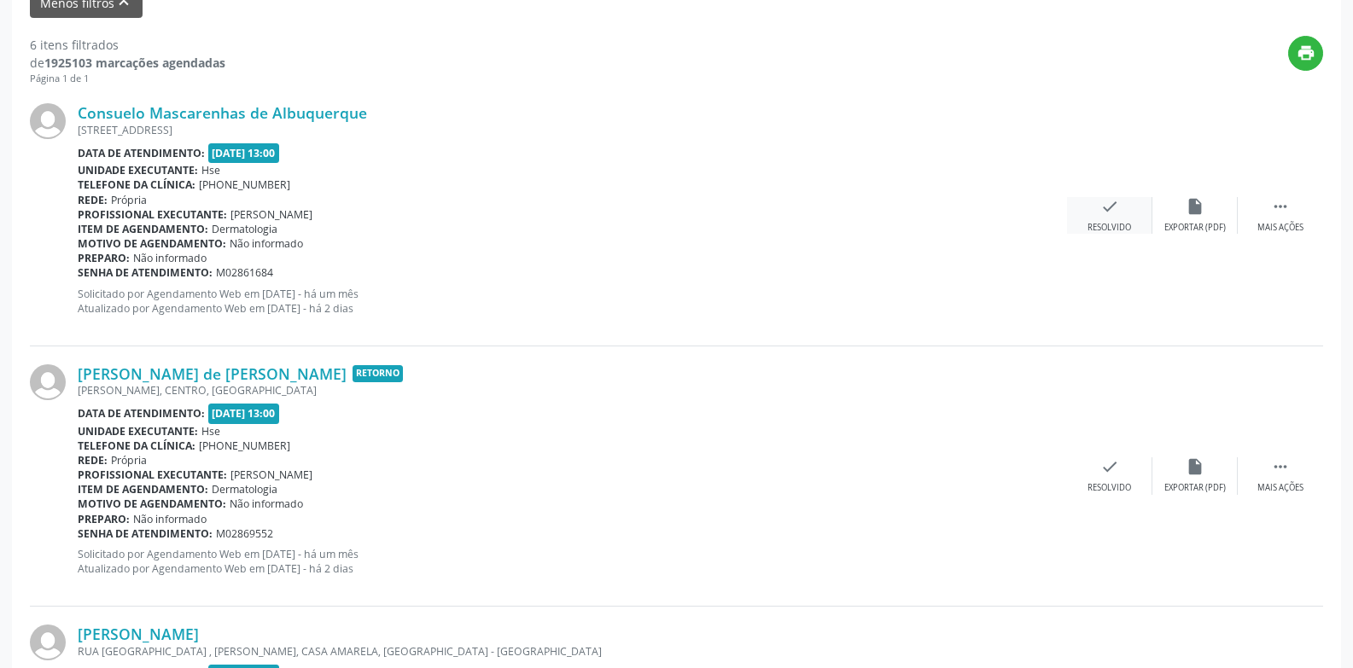
click at [1104, 218] on div "check Resolvido" at bounding box center [1109, 215] width 85 height 37
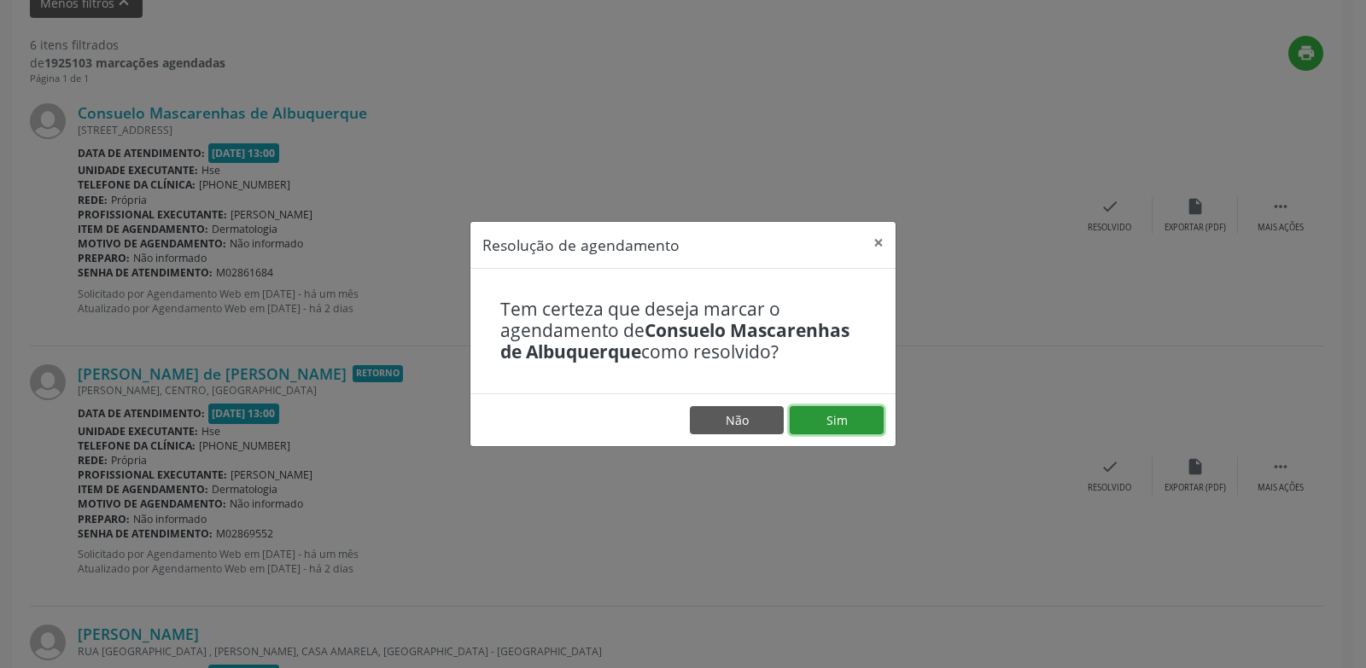
click at [842, 416] on button "Sim" at bounding box center [836, 420] width 94 height 29
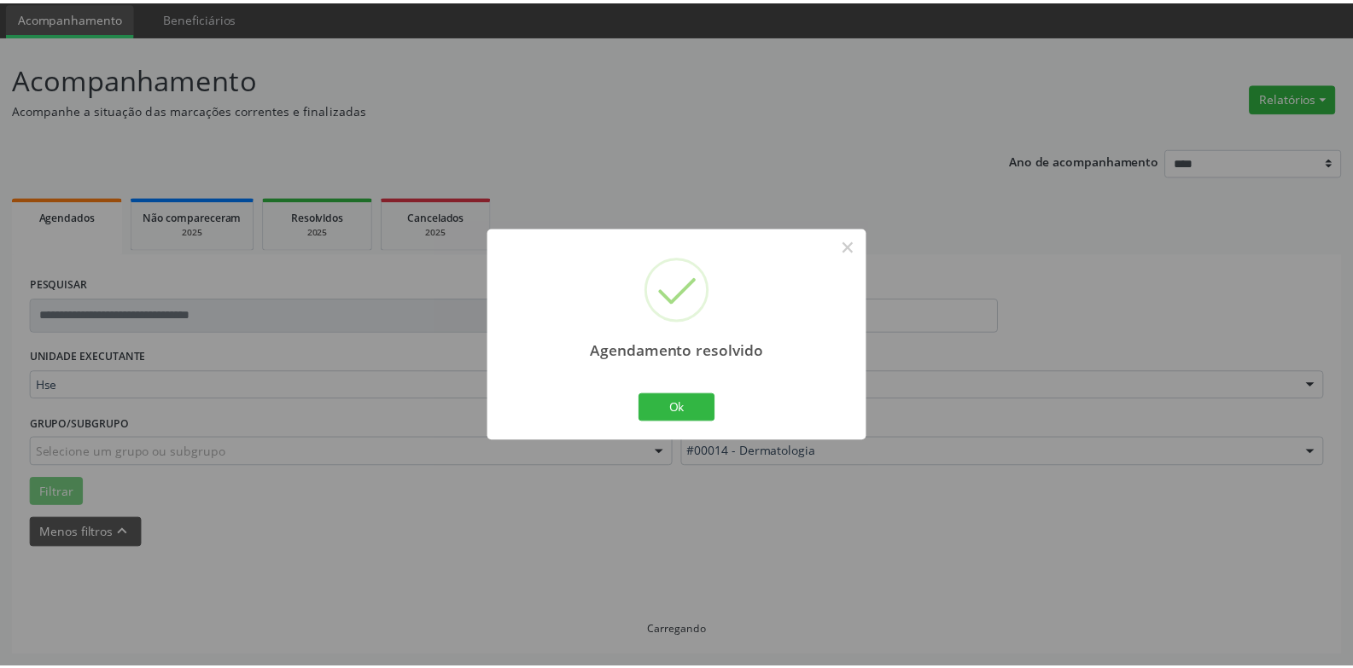
scroll to position [59, 0]
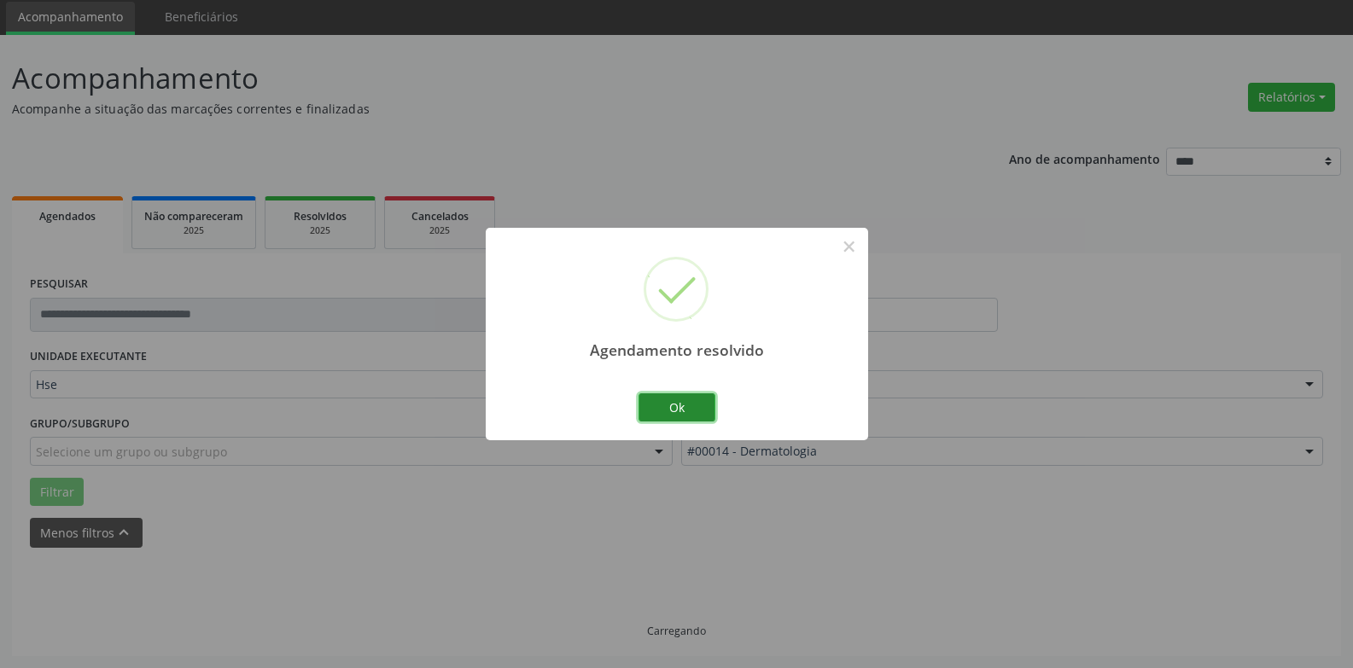
click at [687, 411] on button "Ok" at bounding box center [676, 407] width 77 height 29
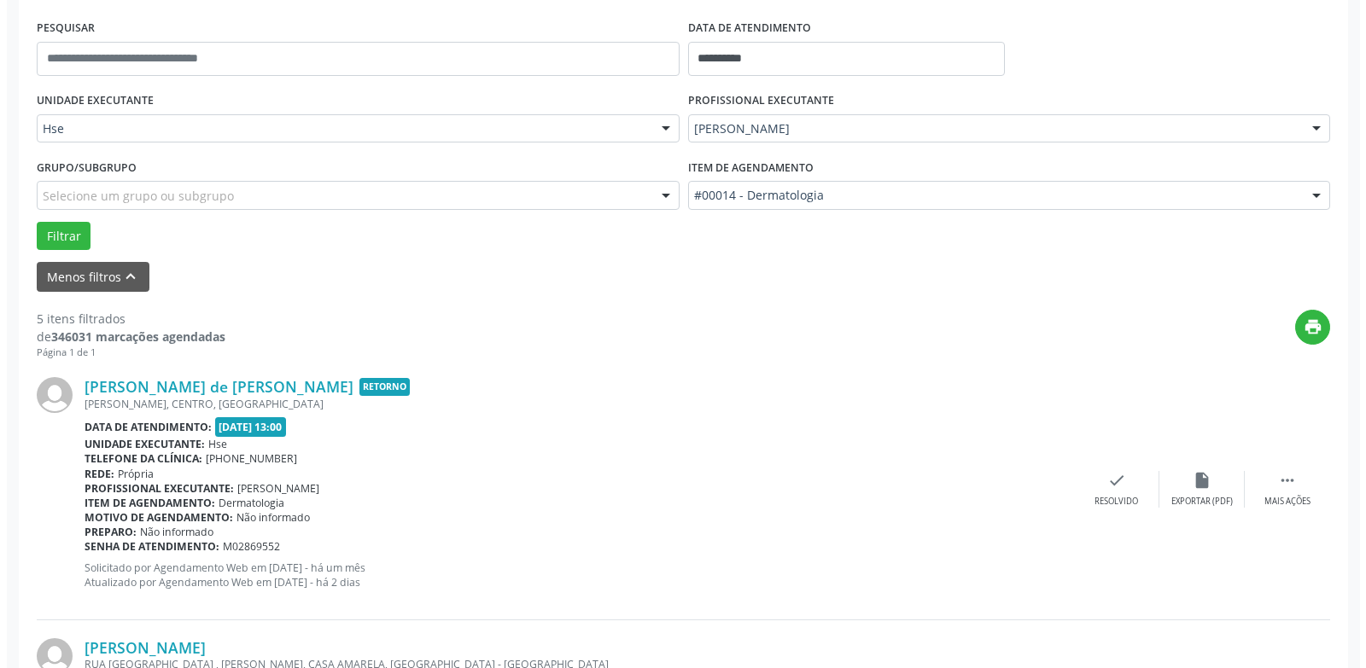
scroll to position [486, 0]
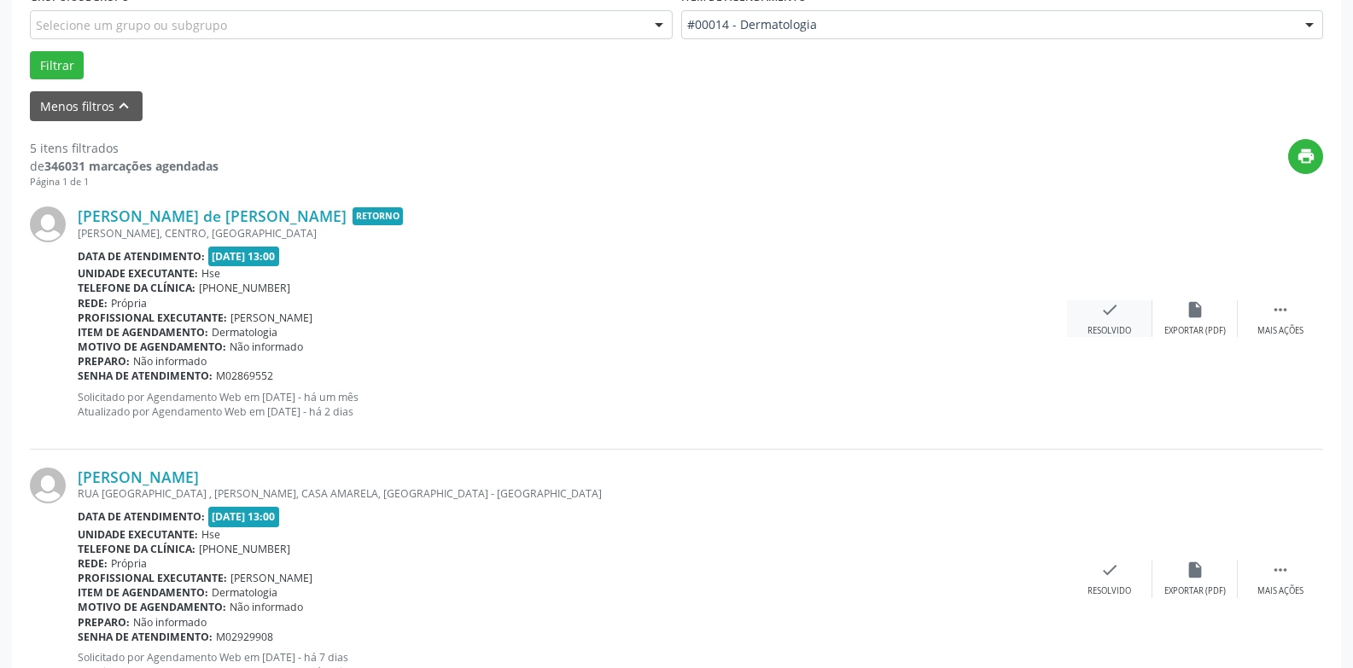
click at [1116, 312] on icon "check" at bounding box center [1109, 309] width 19 height 19
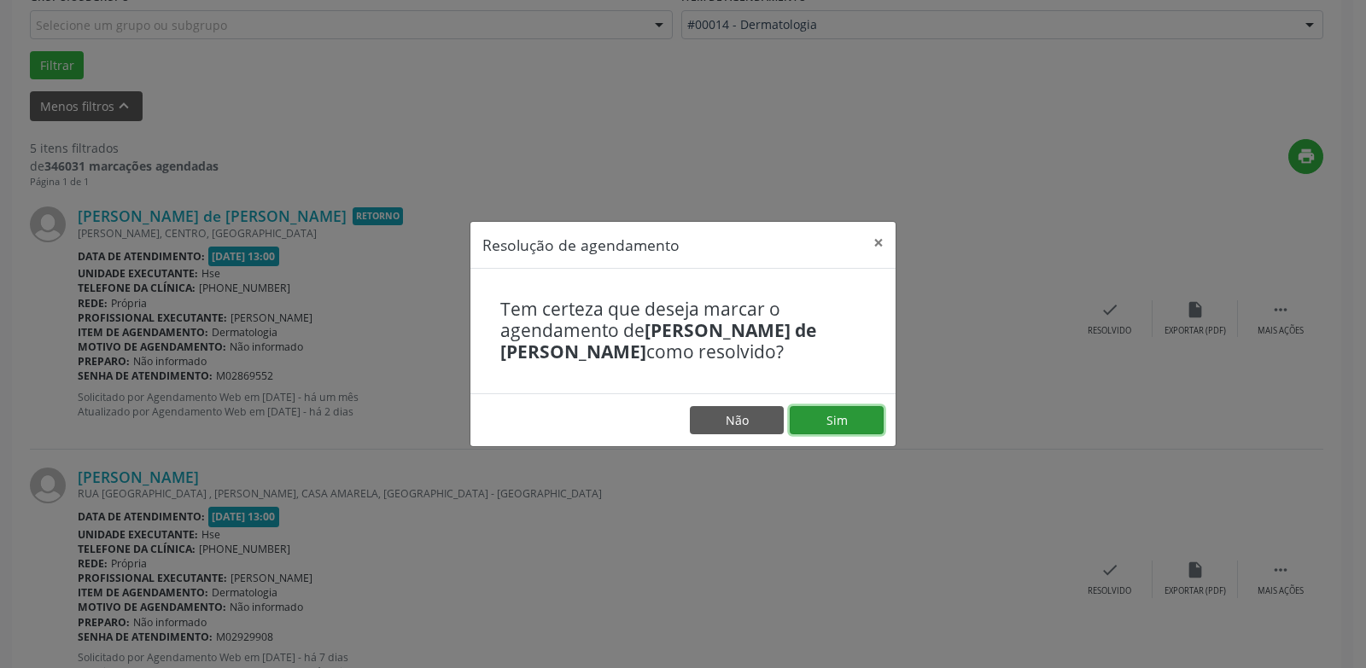
click at [847, 411] on button "Sim" at bounding box center [836, 420] width 94 height 29
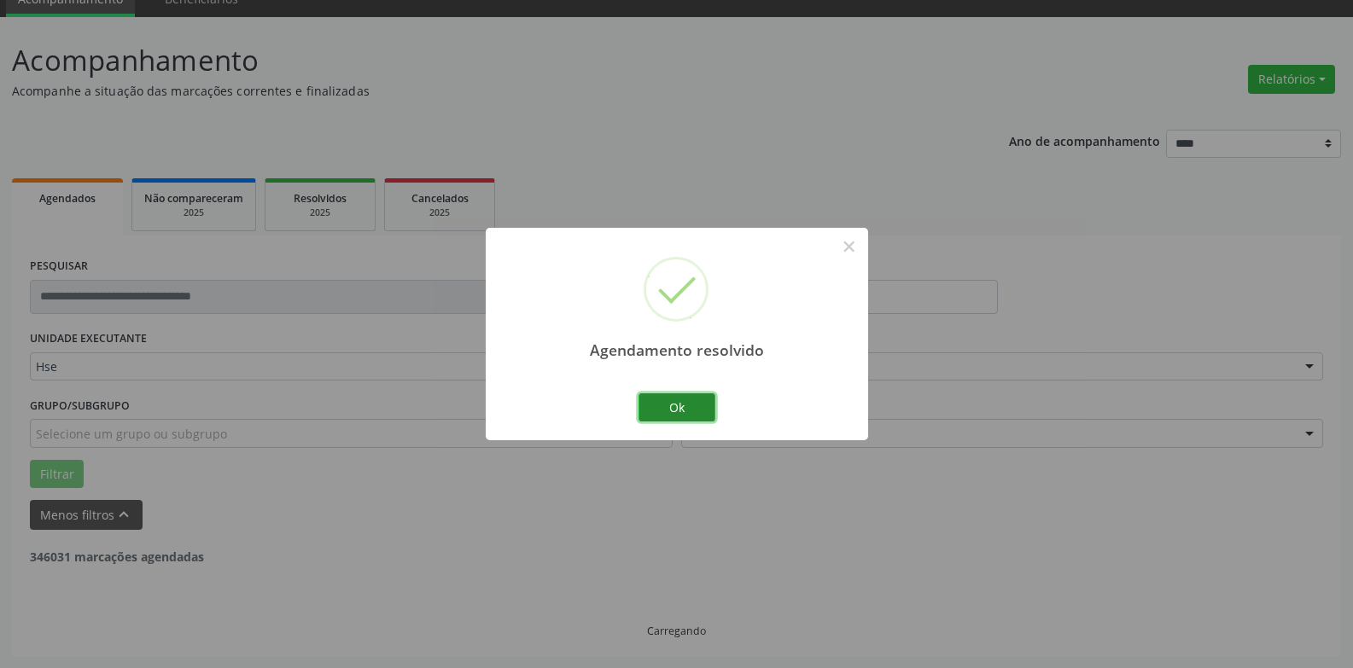
click at [690, 408] on button "Ok" at bounding box center [676, 407] width 77 height 29
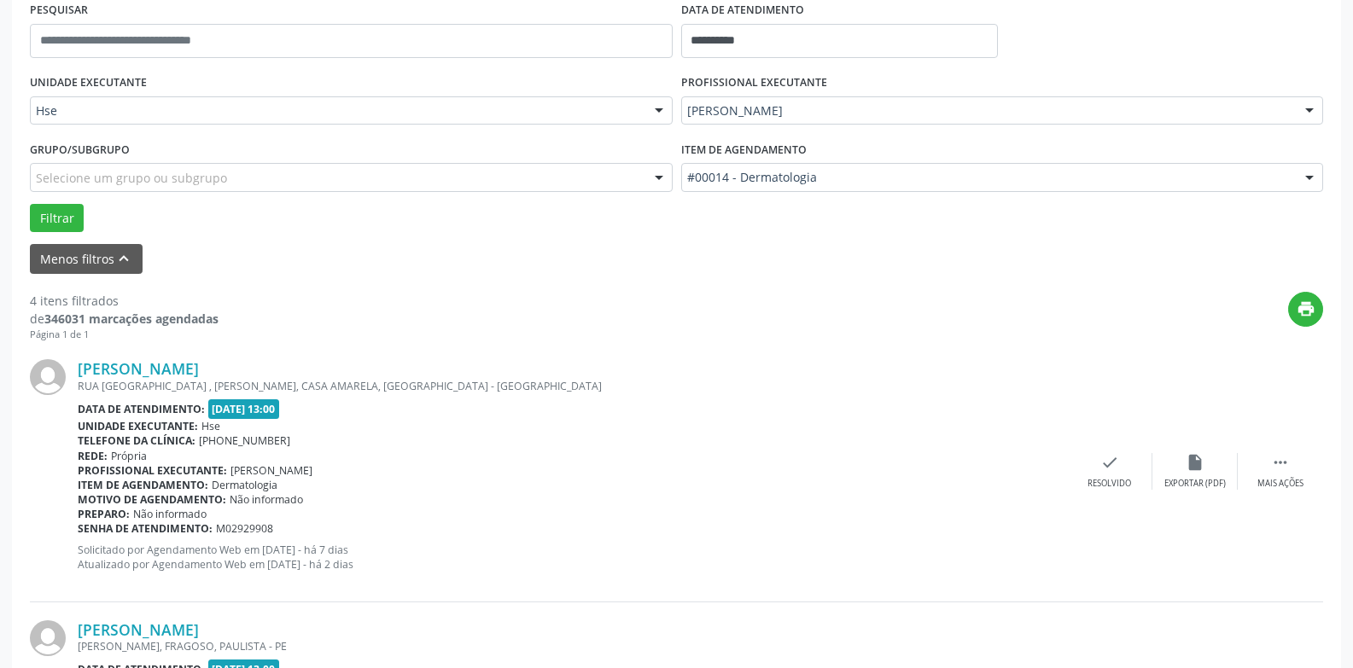
scroll to position [589, 0]
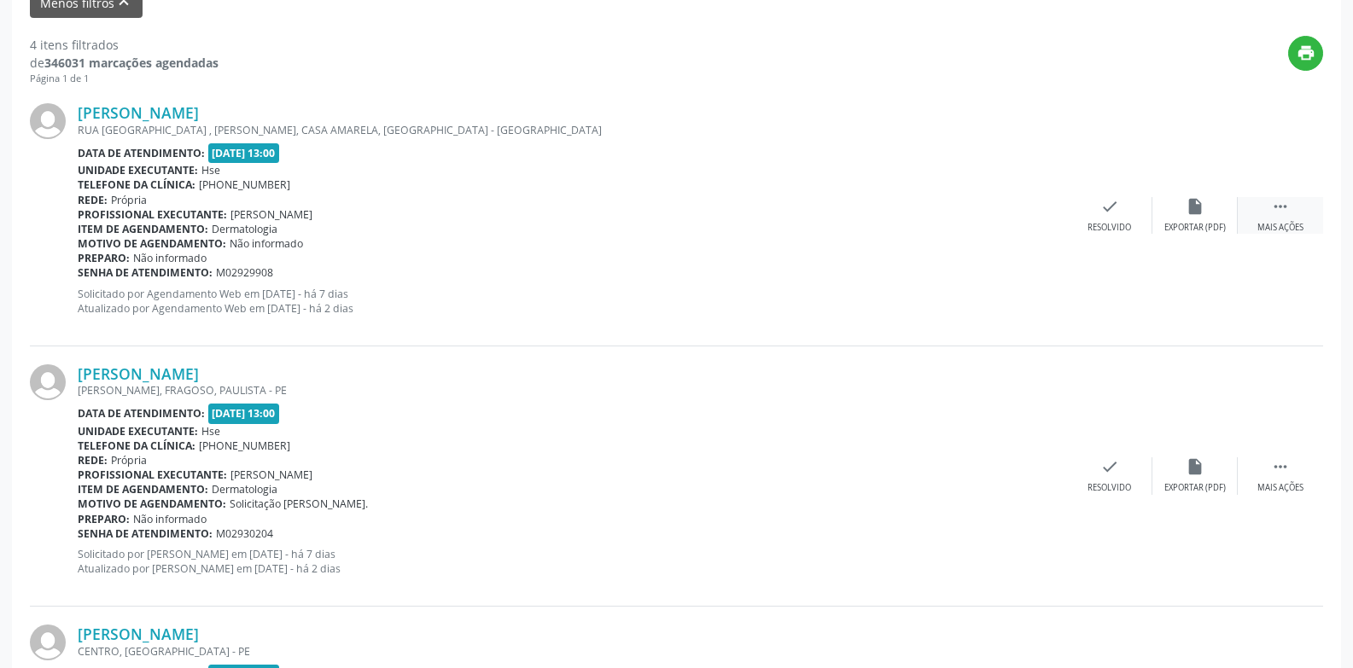
click at [1276, 218] on div " Mais ações" at bounding box center [1280, 215] width 85 height 37
click at [1181, 221] on div "alarm_off Não compareceu" at bounding box center [1194, 215] width 85 height 37
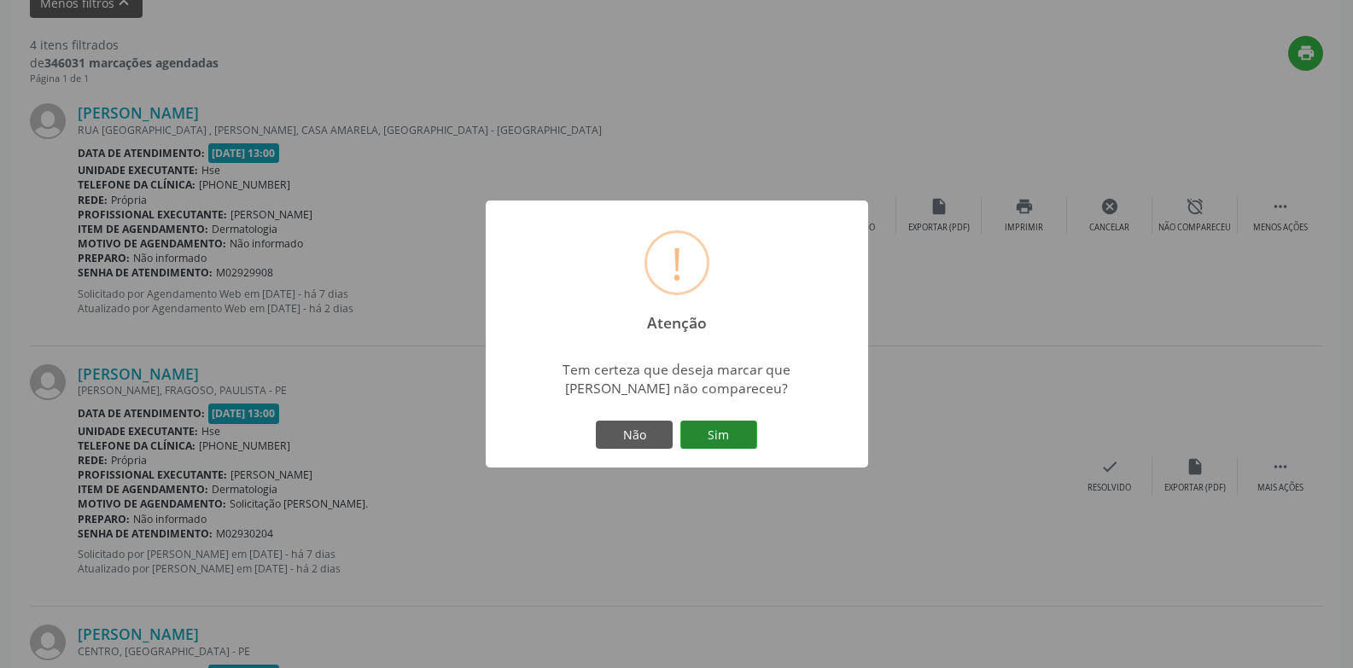
click at [702, 432] on button "Sim" at bounding box center [718, 435] width 77 height 29
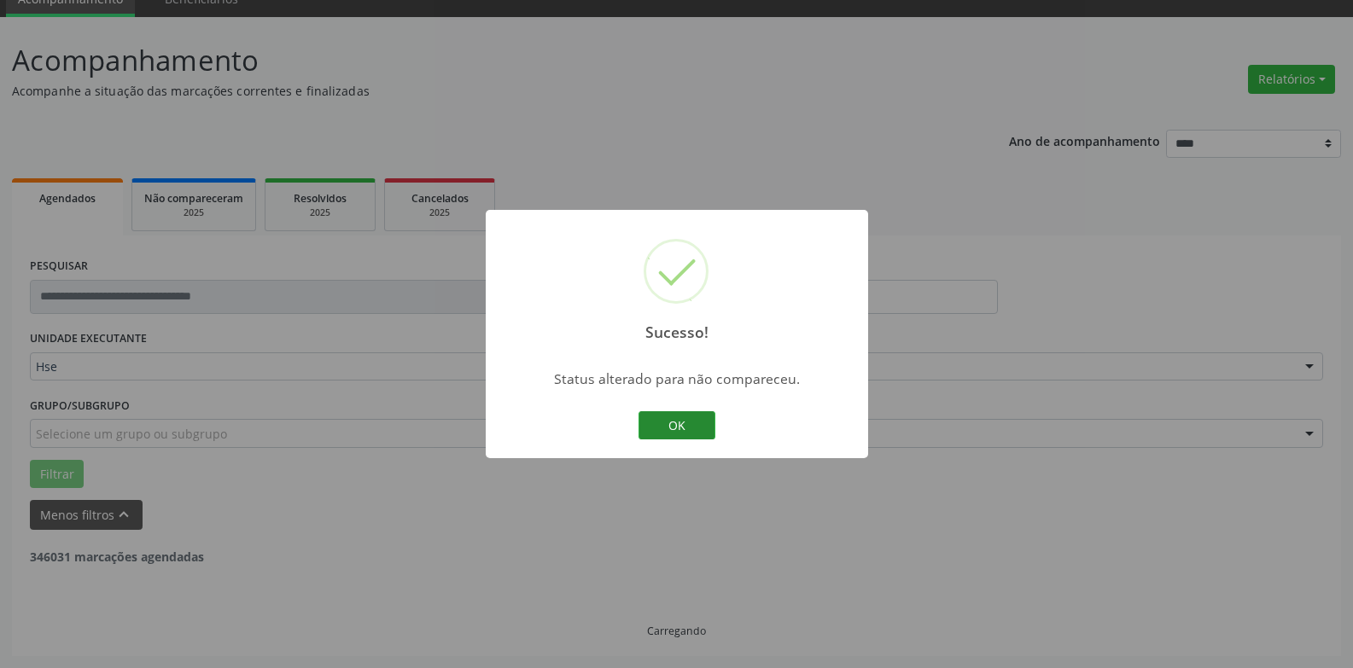
click at [703, 414] on button "OK" at bounding box center [676, 425] width 77 height 29
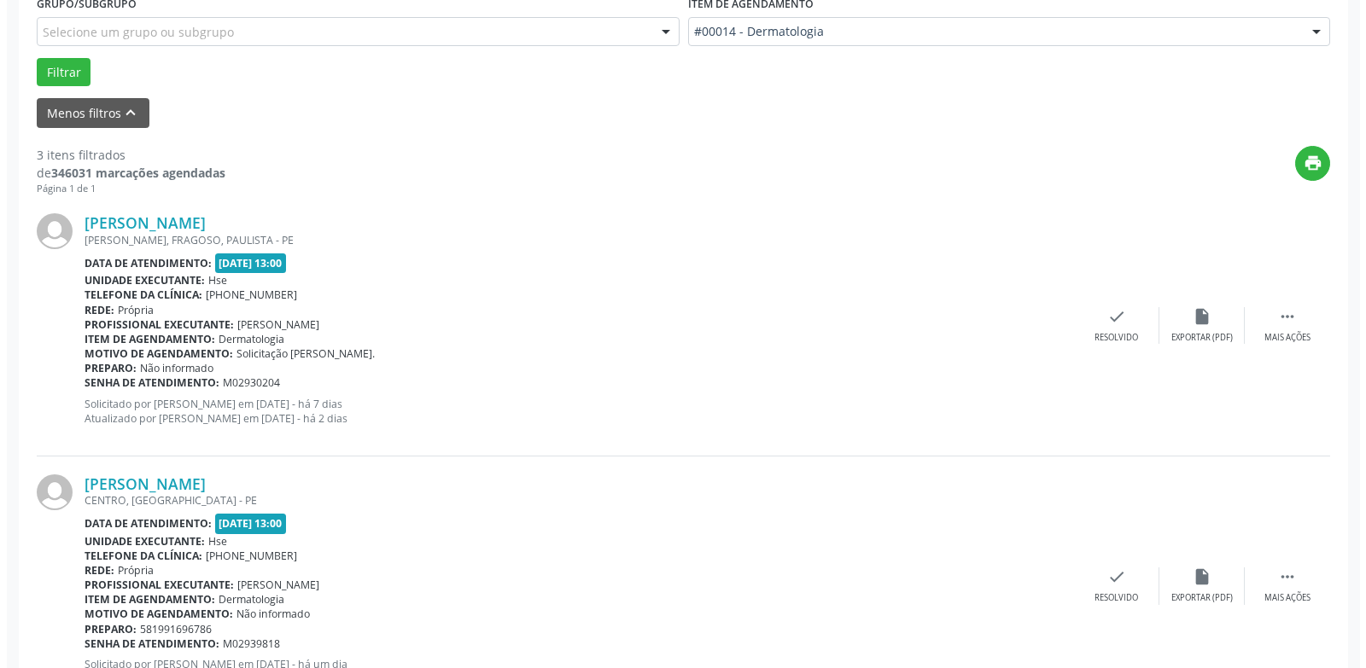
scroll to position [476, 0]
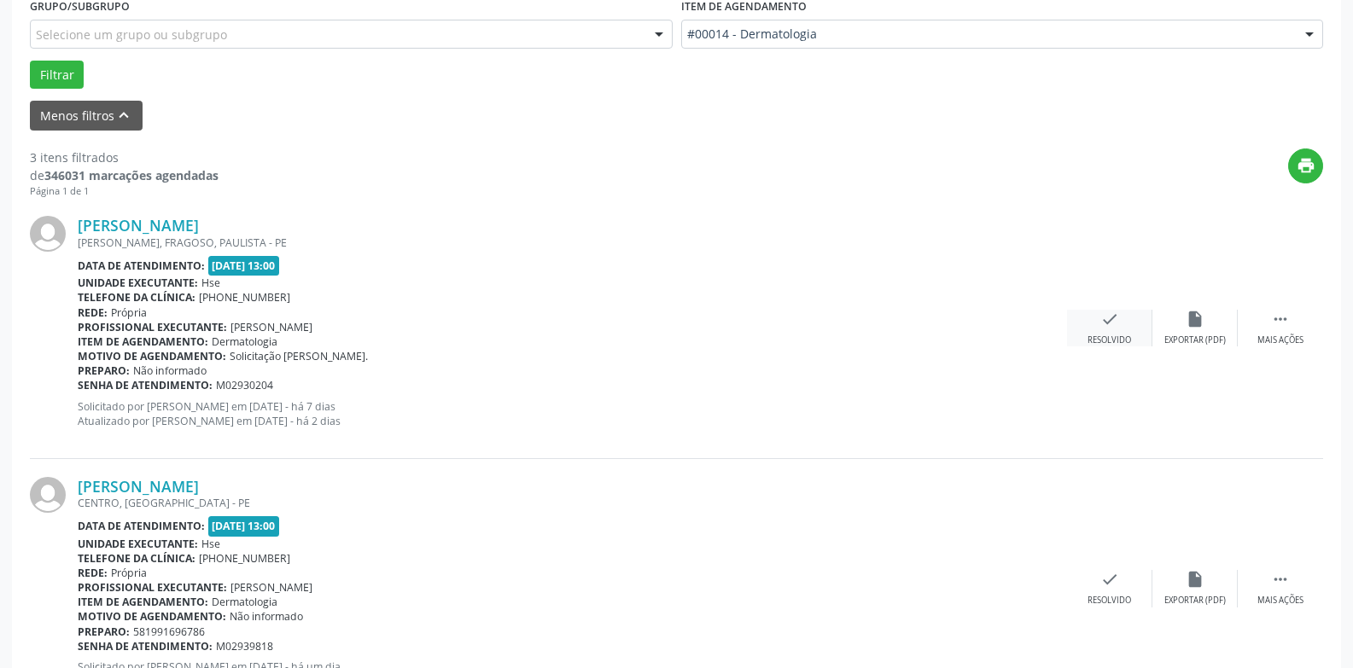
click at [1109, 328] on icon "check" at bounding box center [1109, 319] width 19 height 19
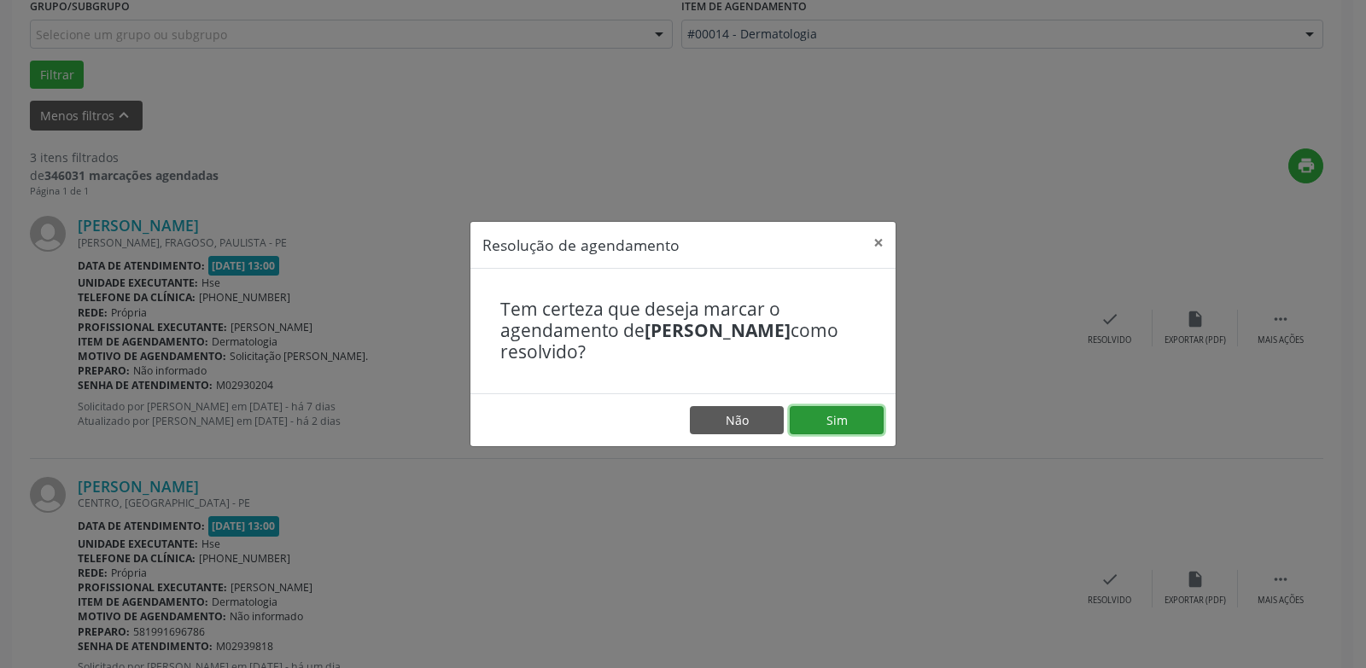
click at [853, 422] on button "Sim" at bounding box center [836, 420] width 94 height 29
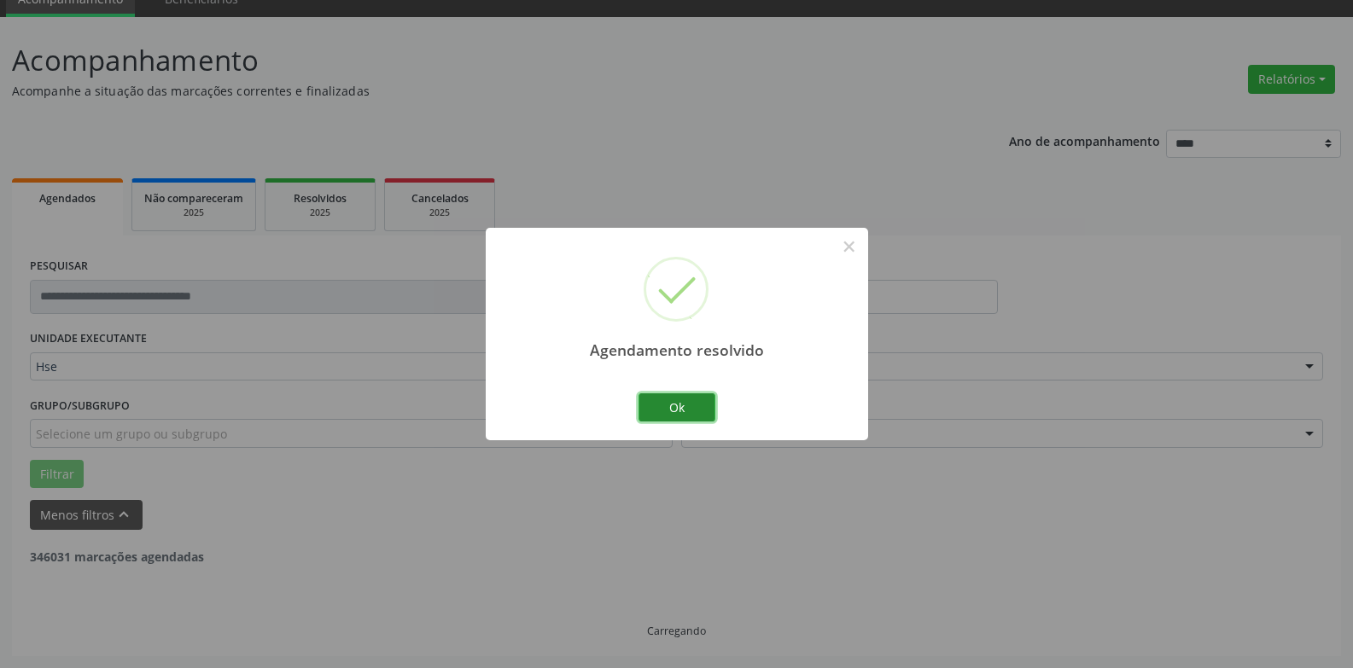
click at [679, 406] on button "Ok" at bounding box center [676, 407] width 77 height 29
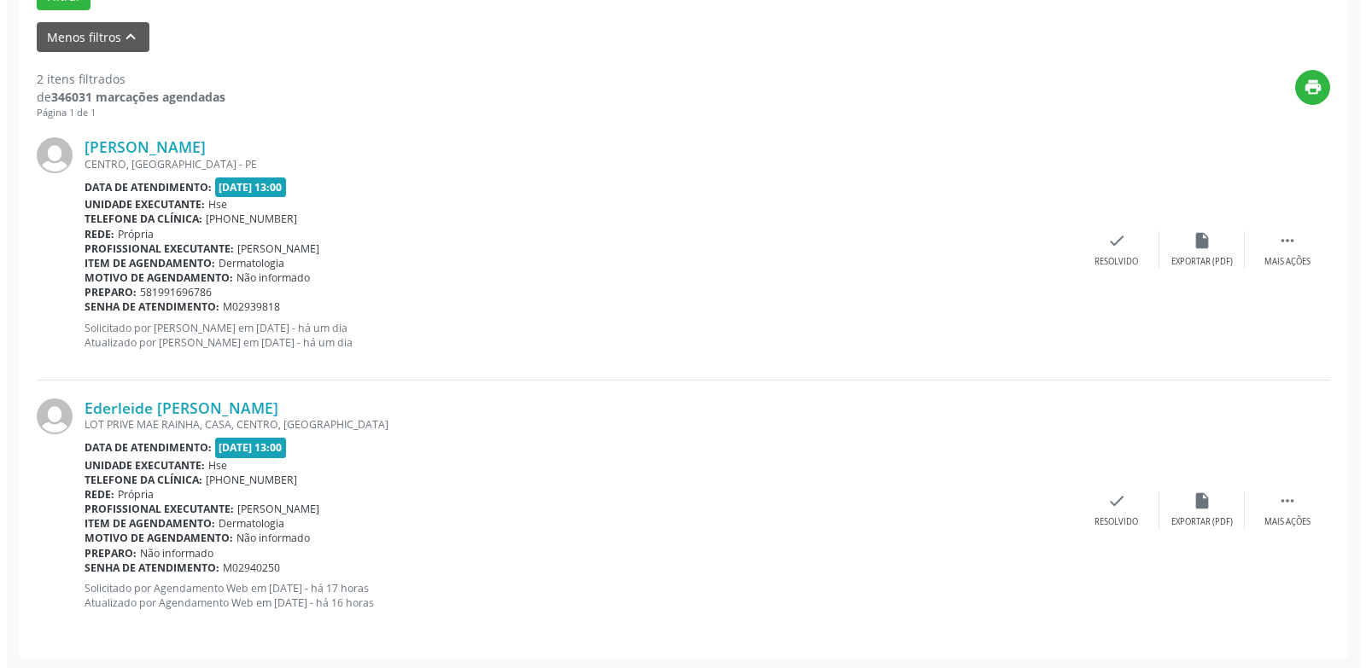
scroll to position [556, 0]
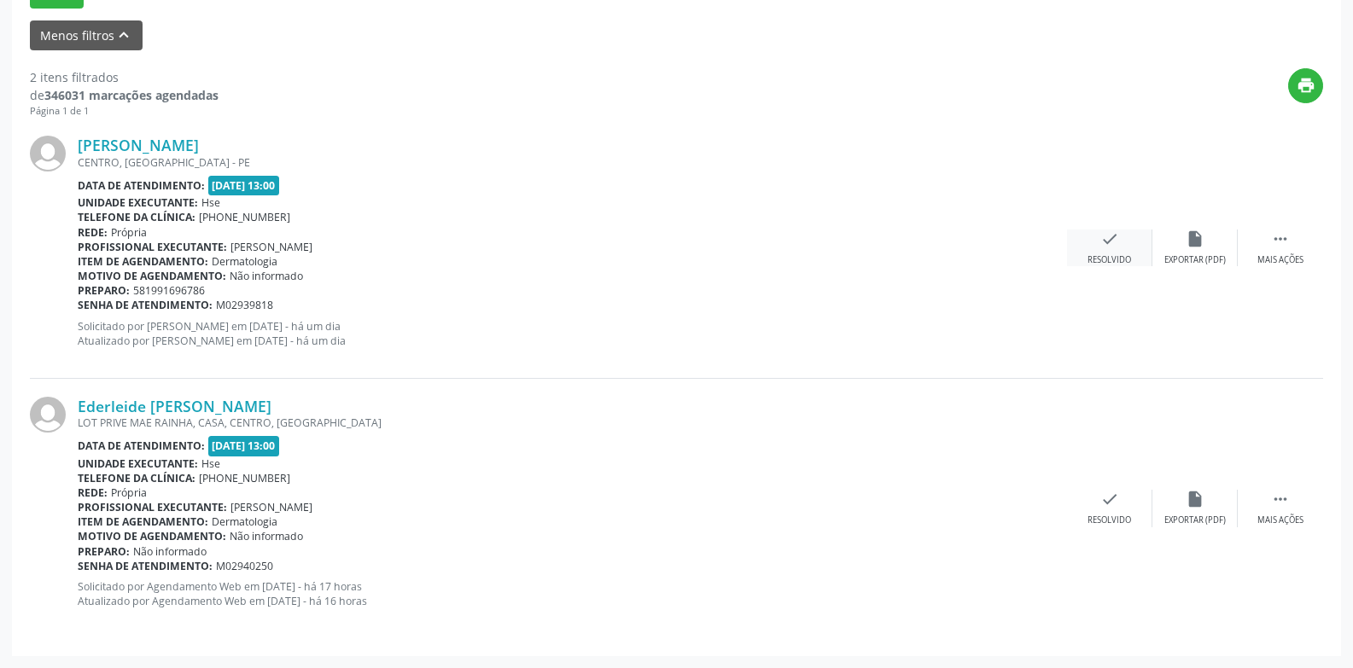
click at [1102, 254] on div "Resolvido" at bounding box center [1109, 260] width 44 height 12
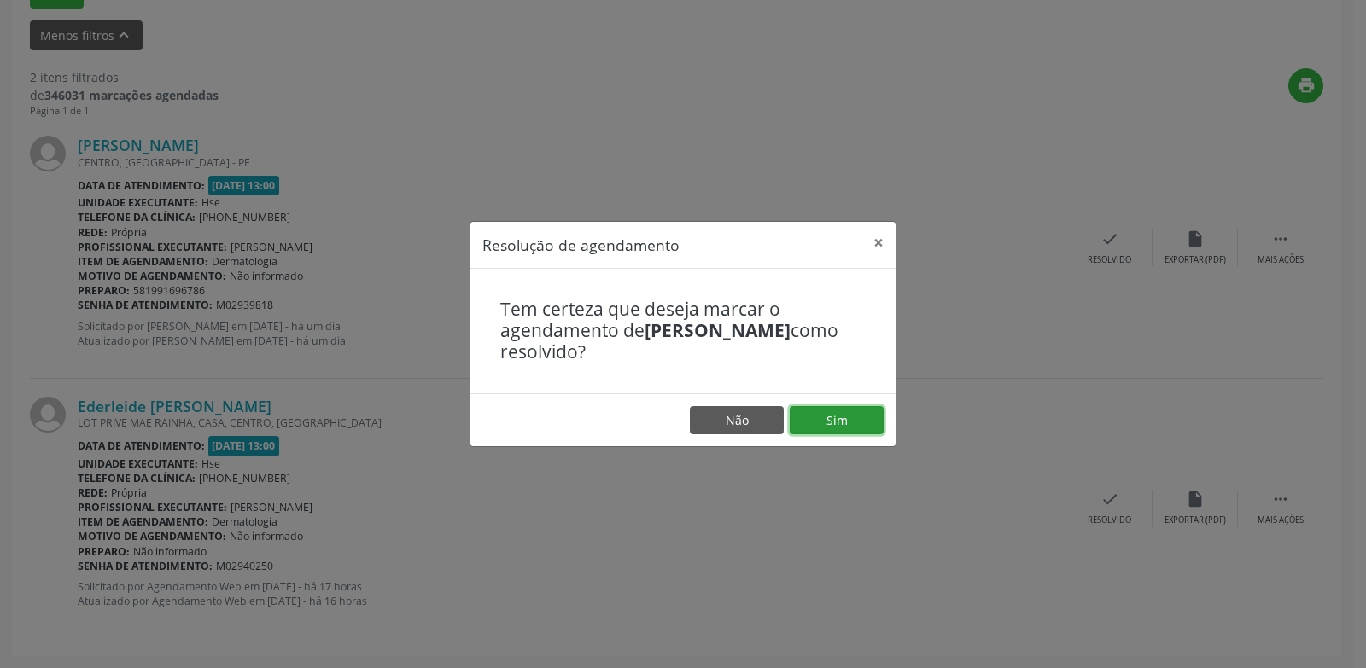
click at [828, 422] on button "Sim" at bounding box center [836, 420] width 94 height 29
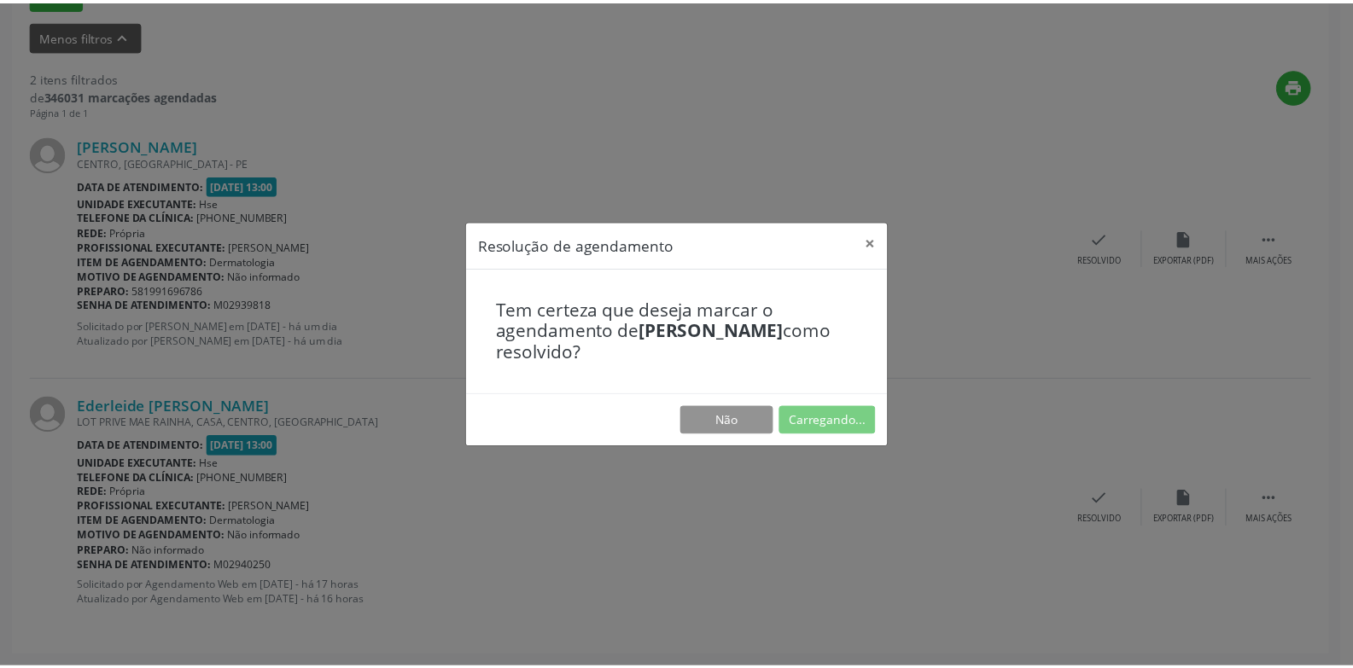
scroll to position [59, 0]
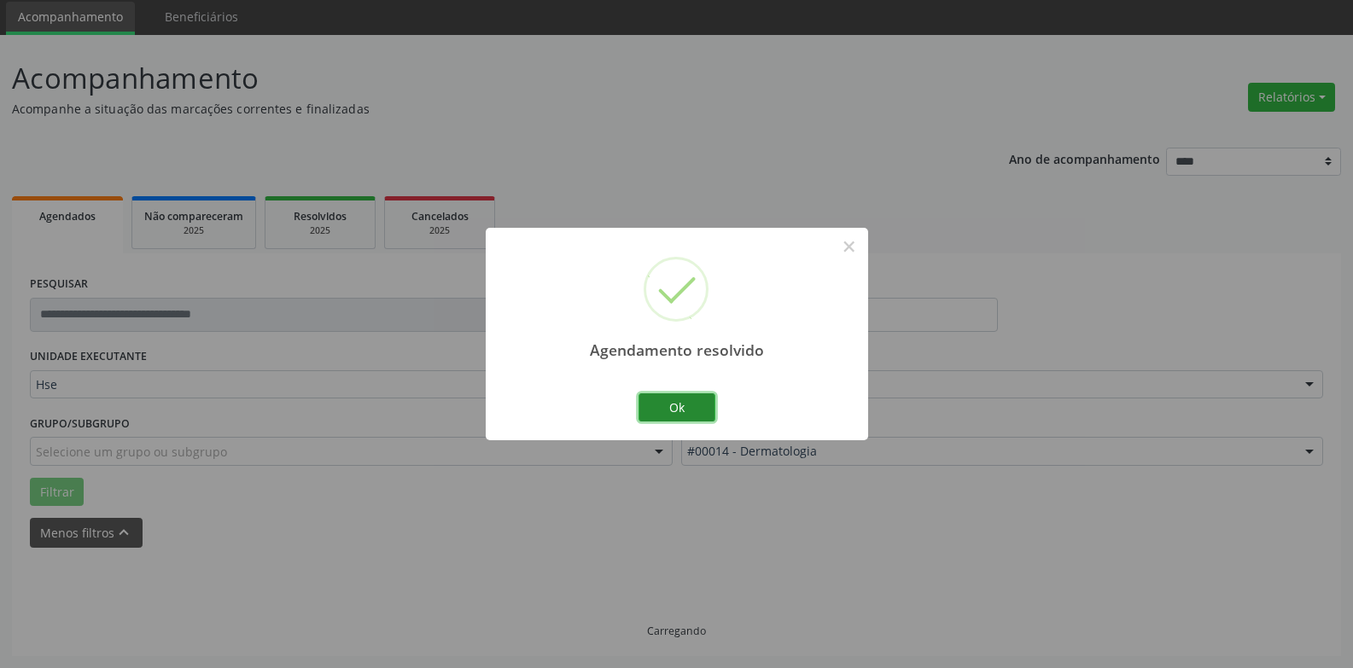
click at [687, 405] on button "Ok" at bounding box center [676, 407] width 77 height 29
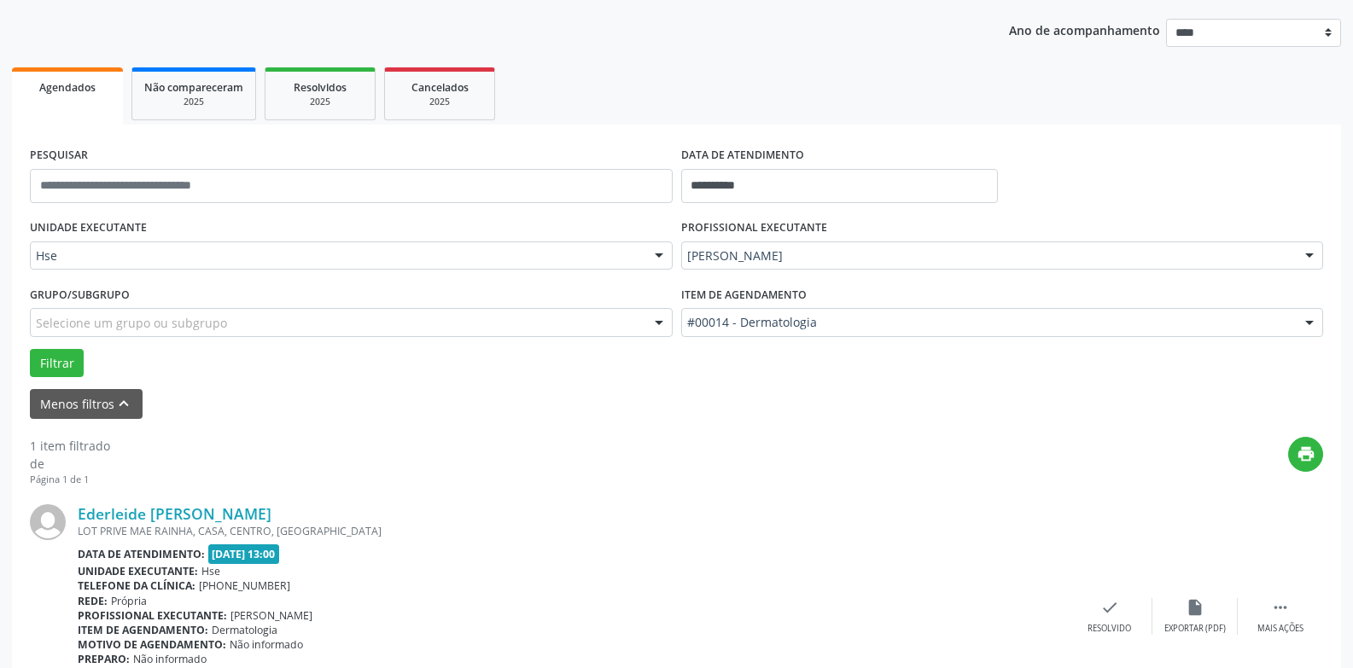
scroll to position [296, 0]
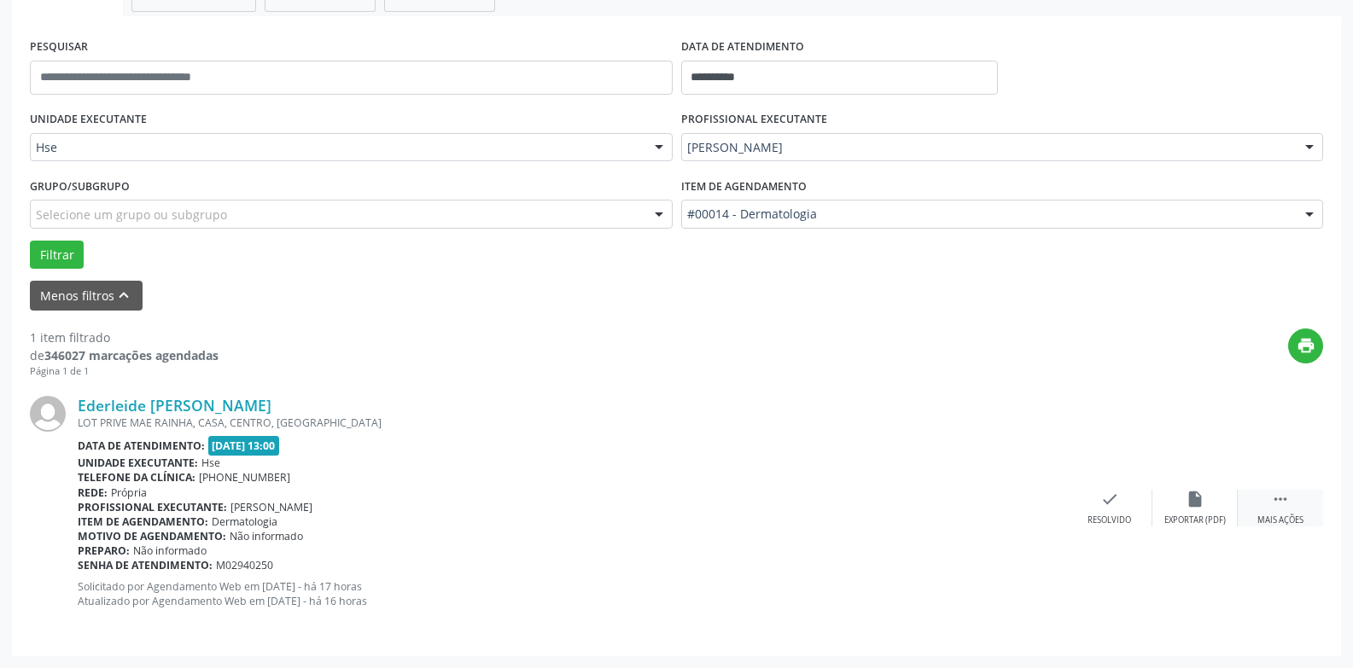
click at [1277, 515] on div "Mais ações" at bounding box center [1280, 521] width 46 height 12
click at [1189, 510] on div "alarm_off Não compareceu" at bounding box center [1194, 508] width 85 height 37
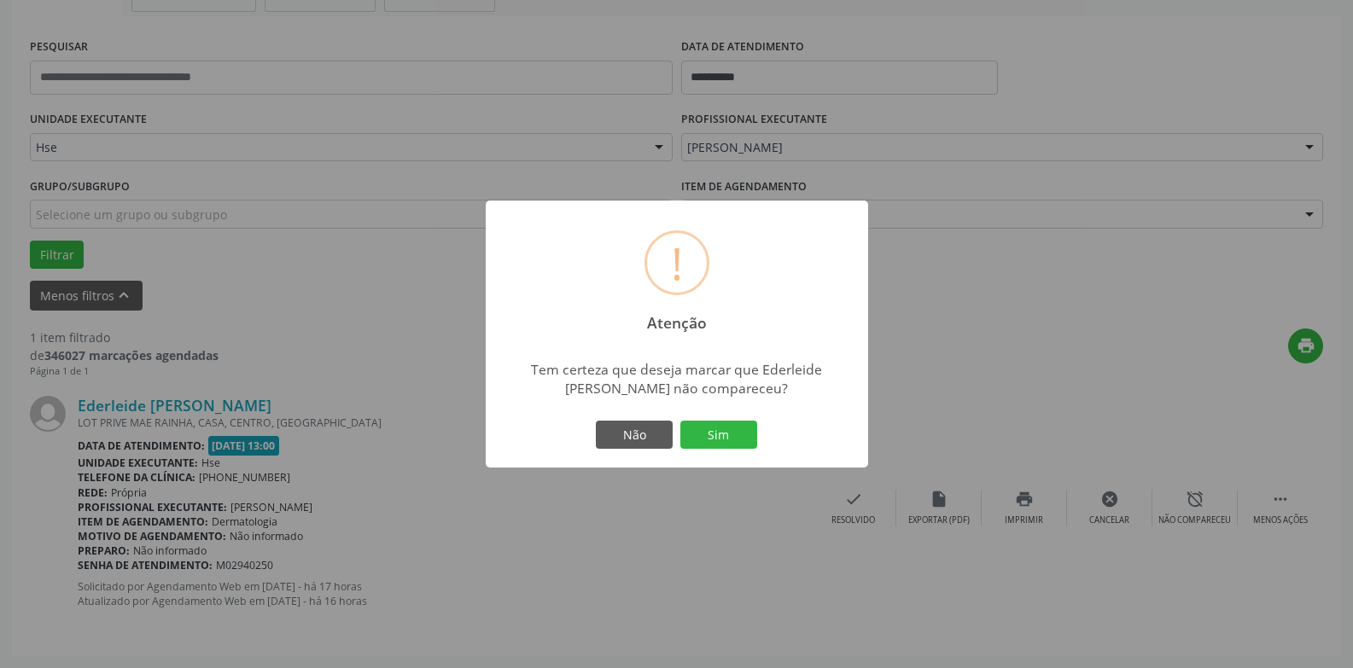
drag, startPoint x: 734, startPoint y: 436, endPoint x: 751, endPoint y: 428, distance: 18.7
click at [733, 437] on button "Sim" at bounding box center [718, 435] width 77 height 29
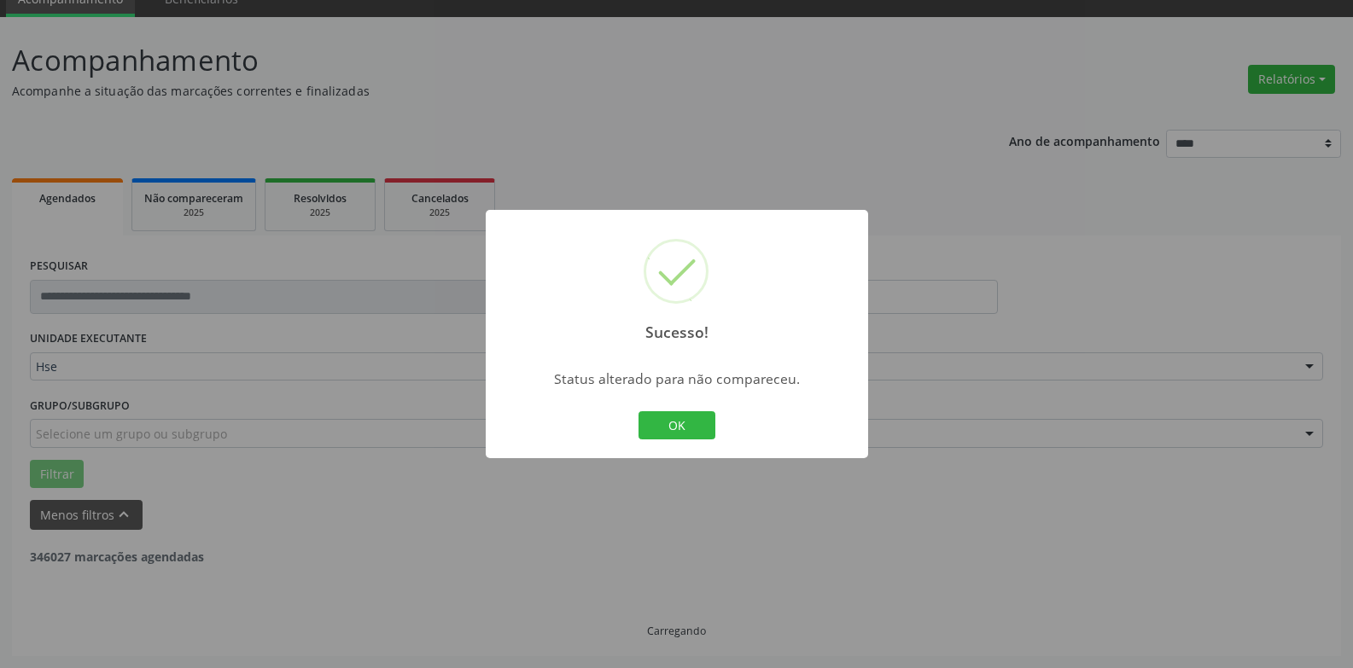
scroll to position [22, 0]
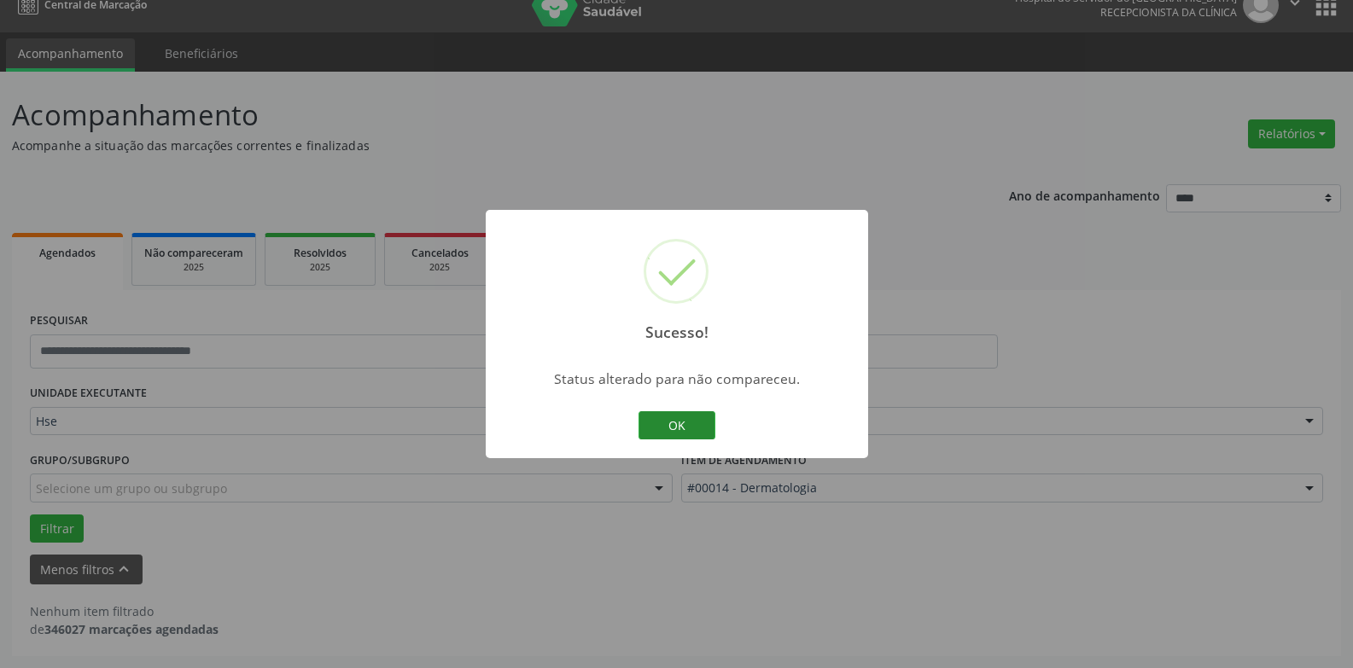
click at [691, 430] on button "OK" at bounding box center [676, 425] width 77 height 29
